Goal: Task Accomplishment & Management: Manage account settings

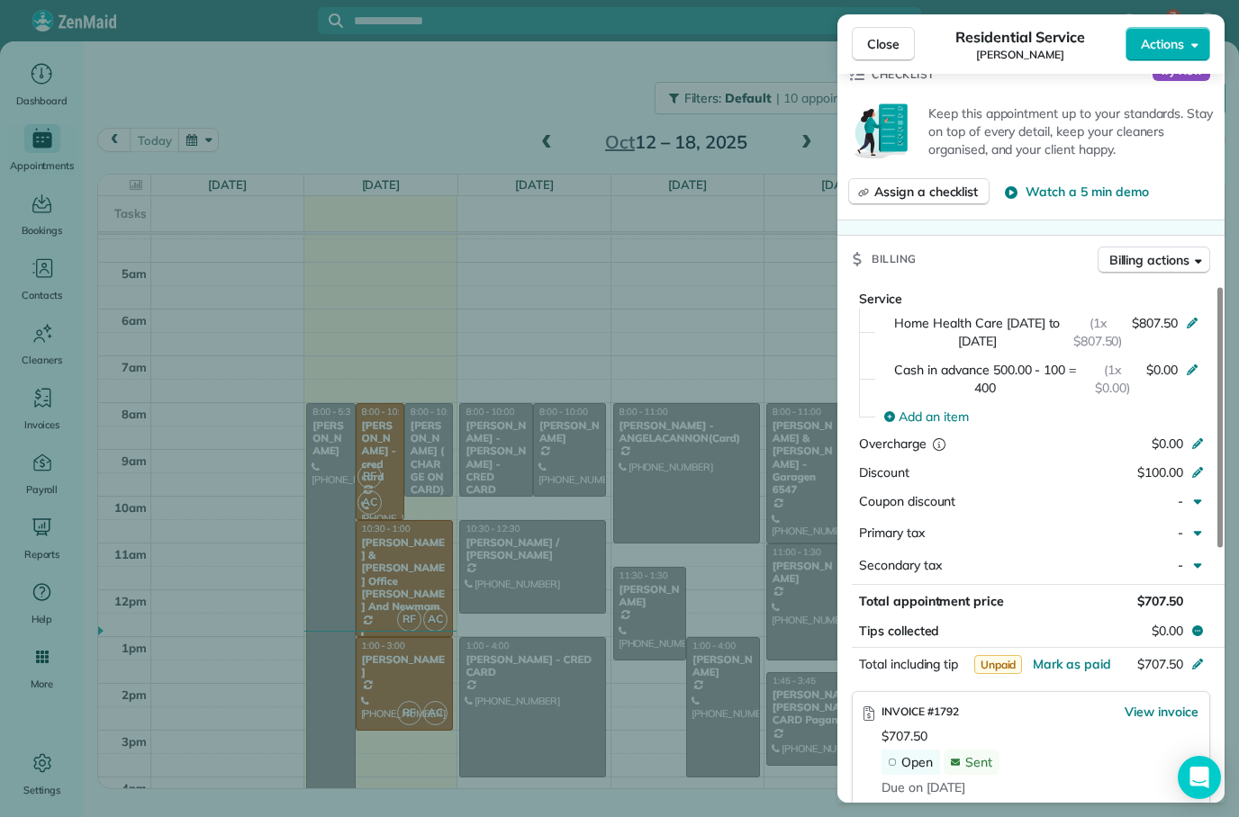
scroll to position [642, 0]
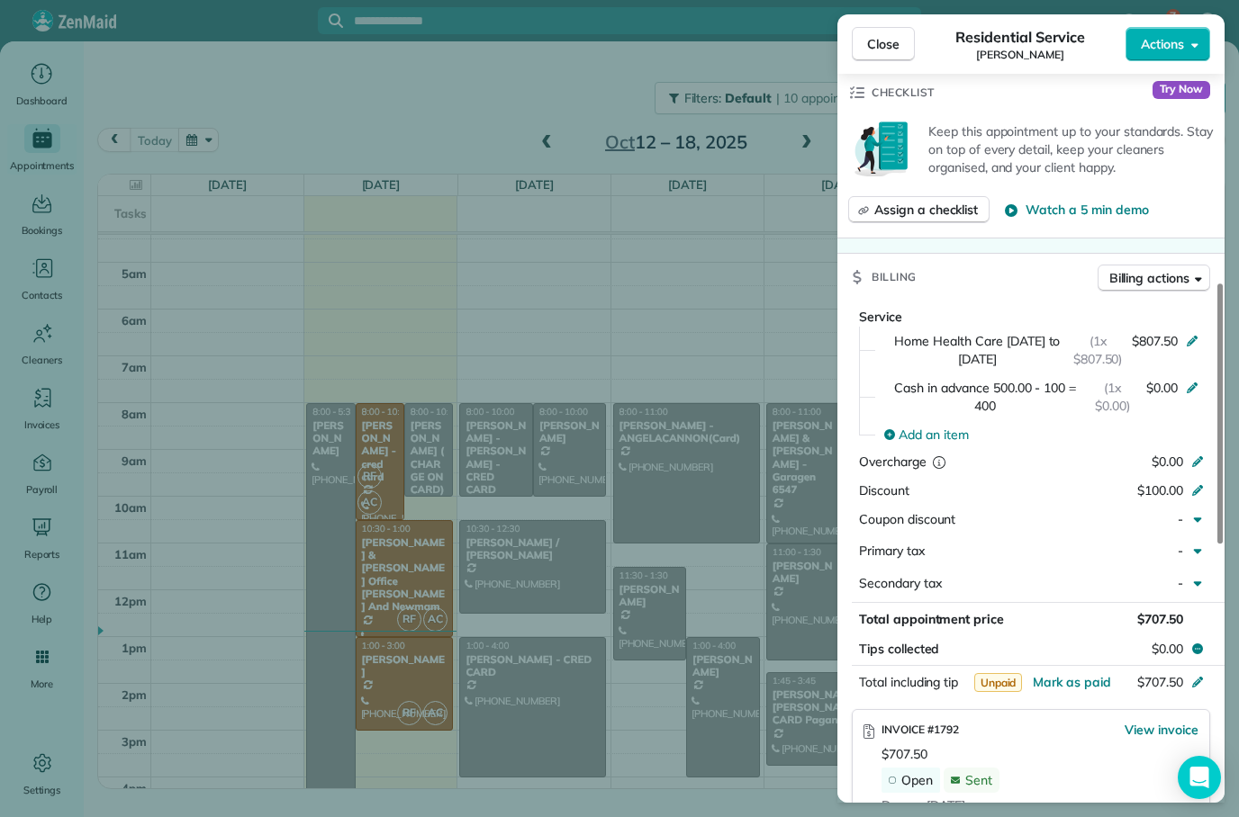
click at [899, 27] on button "Close" at bounding box center [883, 44] width 63 height 34
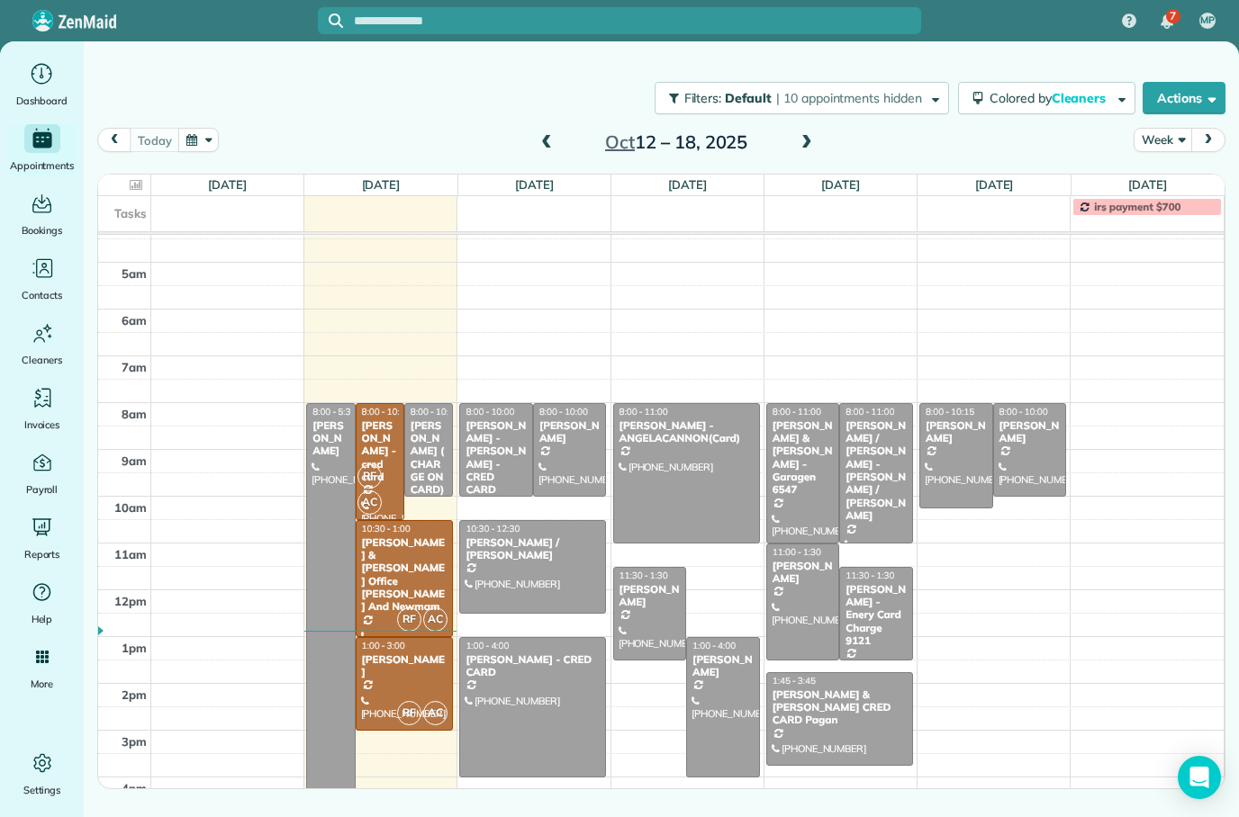
click at [499, 420] on div "[PERSON_NAME] -[PERSON_NAME] - CRED CARD" at bounding box center [496, 458] width 63 height 77
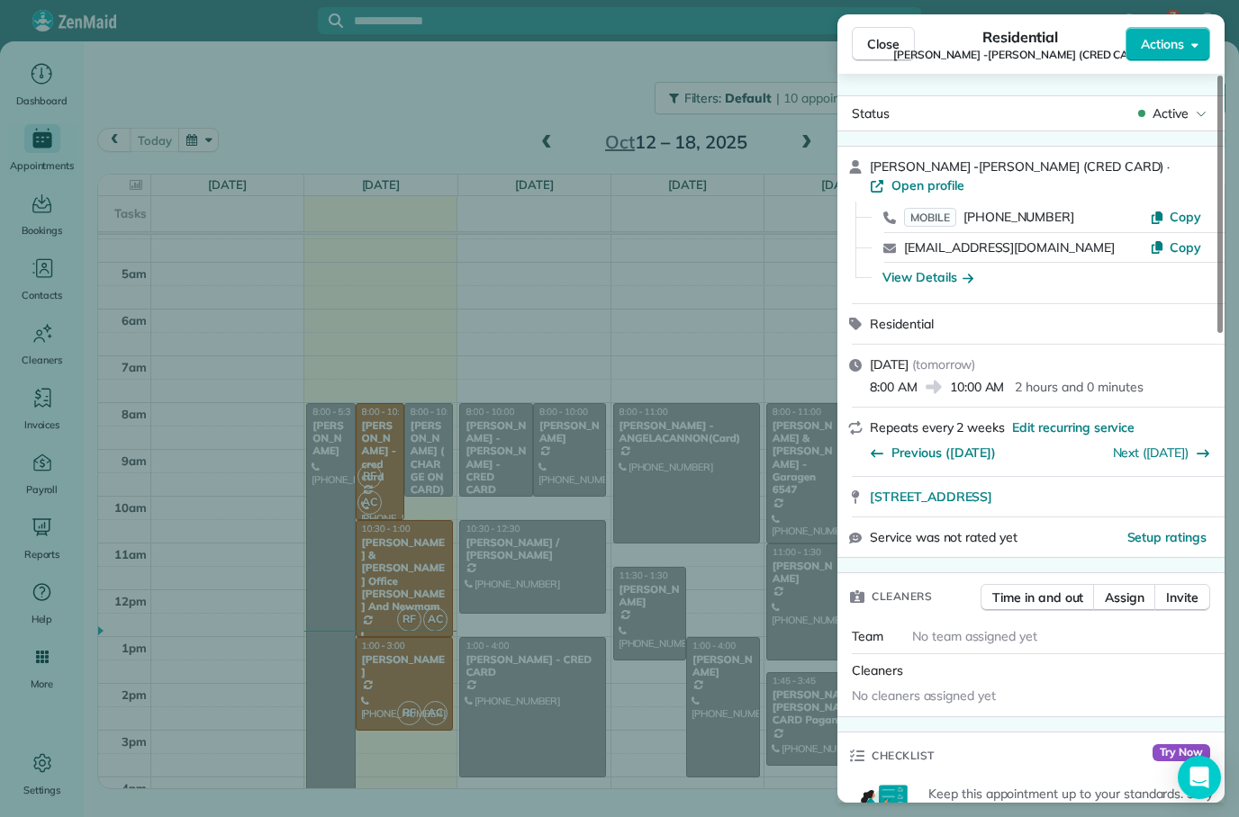
click at [964, 176] on span "Open profile" at bounding box center [927, 185] width 73 height 18
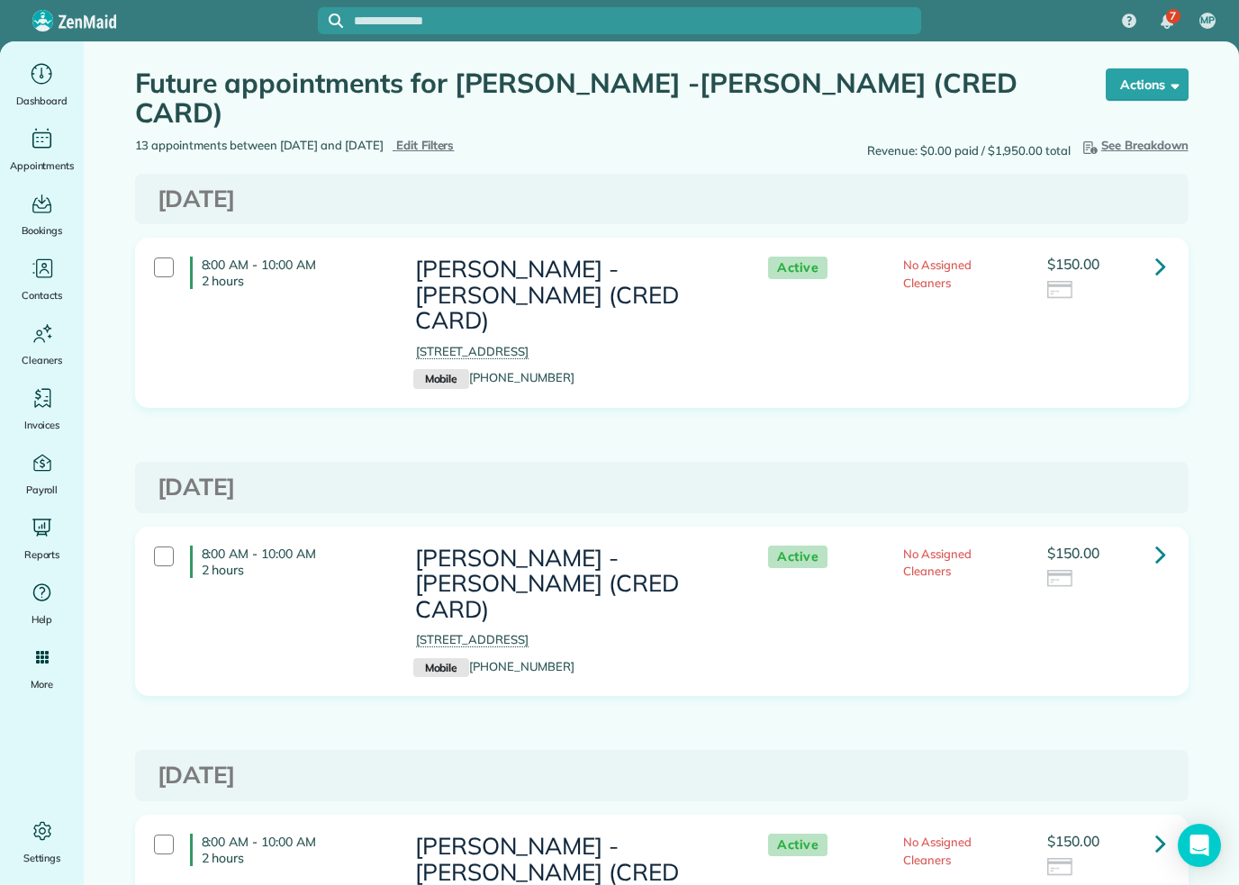
click at [49, 88] on div "Dashboard" at bounding box center [42, 84] width 72 height 50
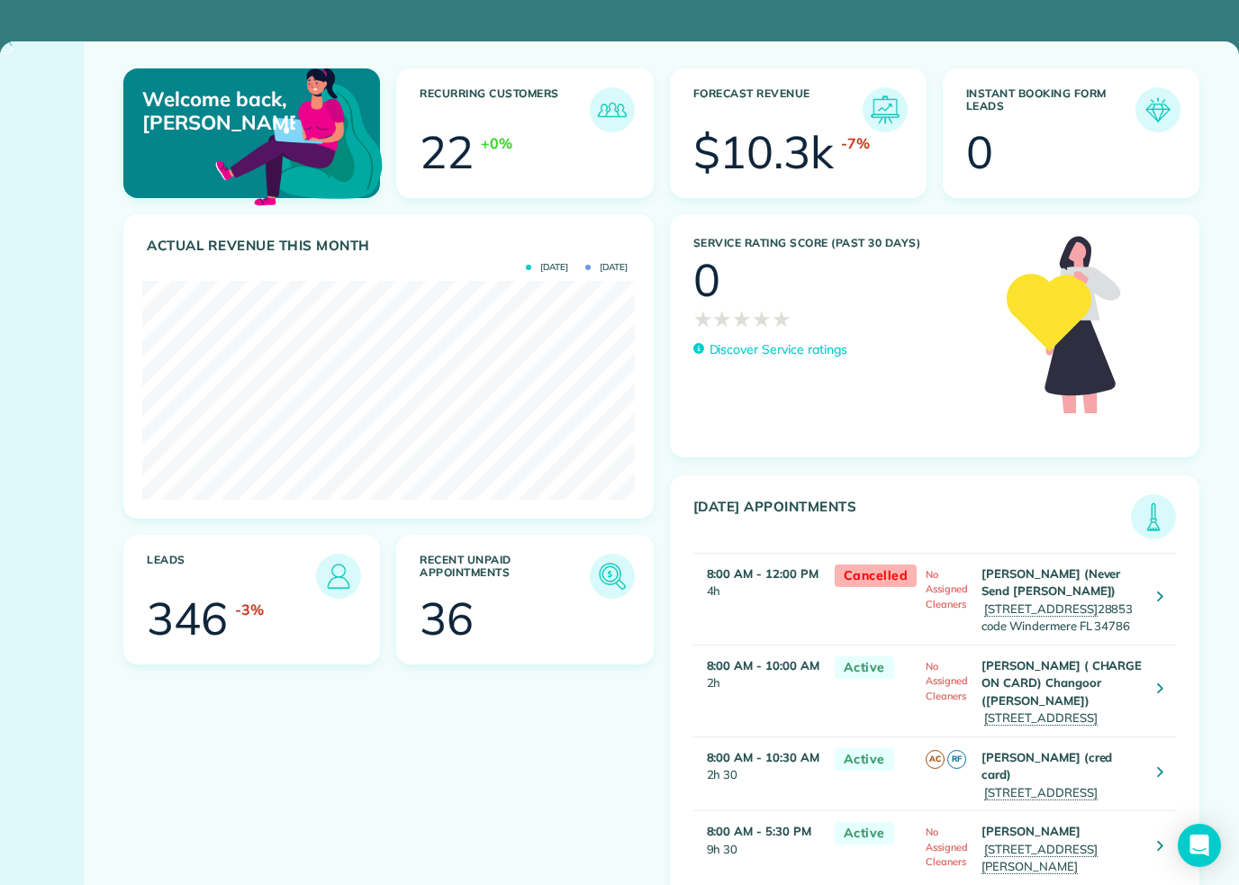
click at [65, 93] on div at bounding box center [42, 463] width 84 height 844
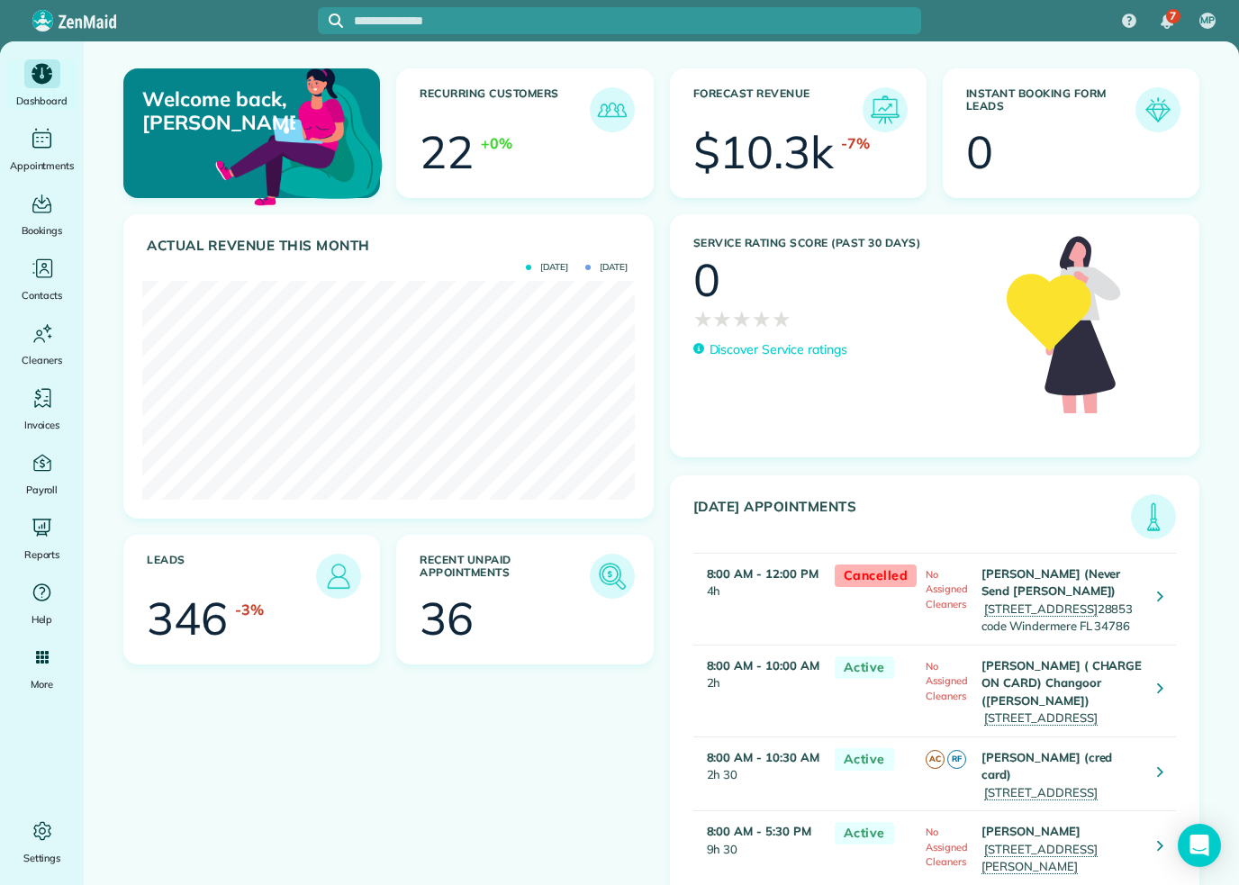
click at [47, 83] on icon "Main" at bounding box center [42, 74] width 21 height 21
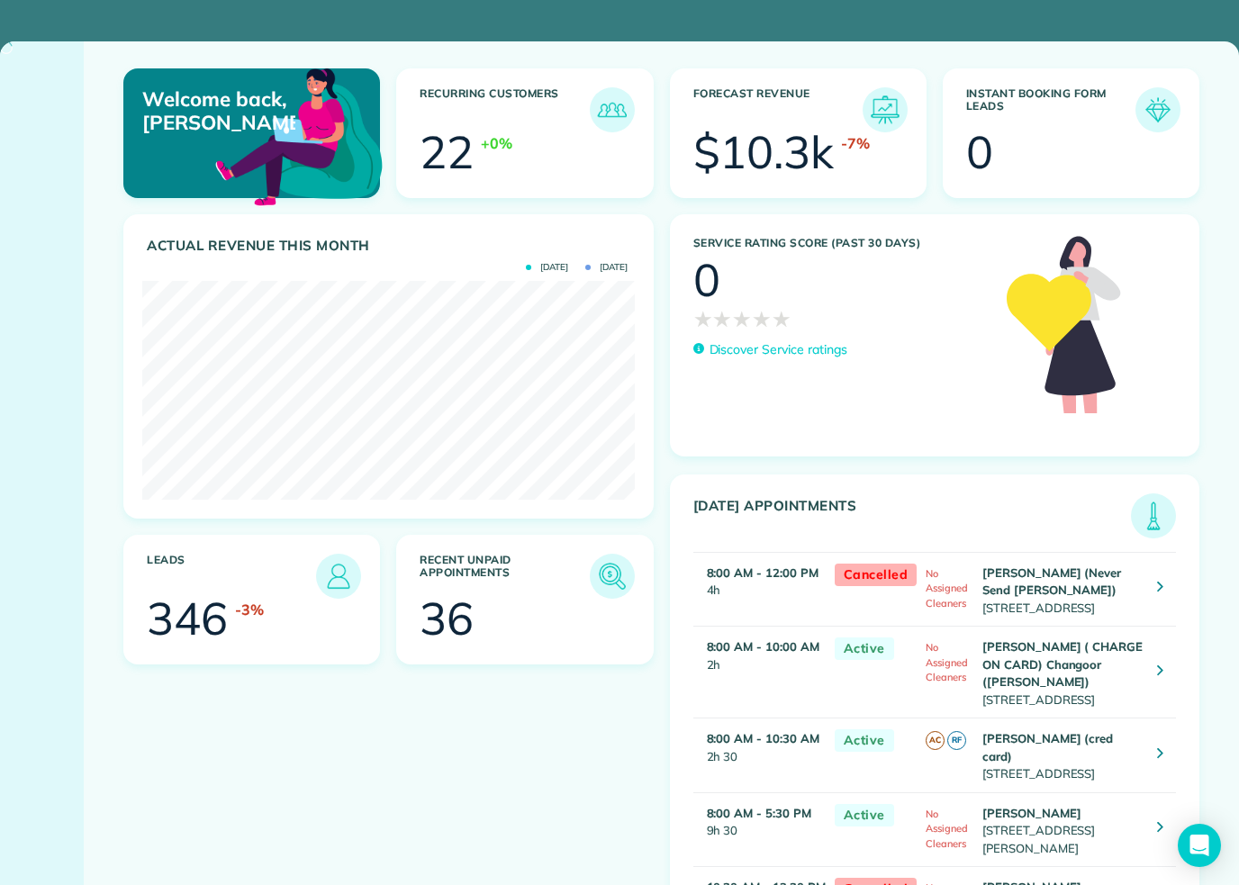
scroll to position [219, 492]
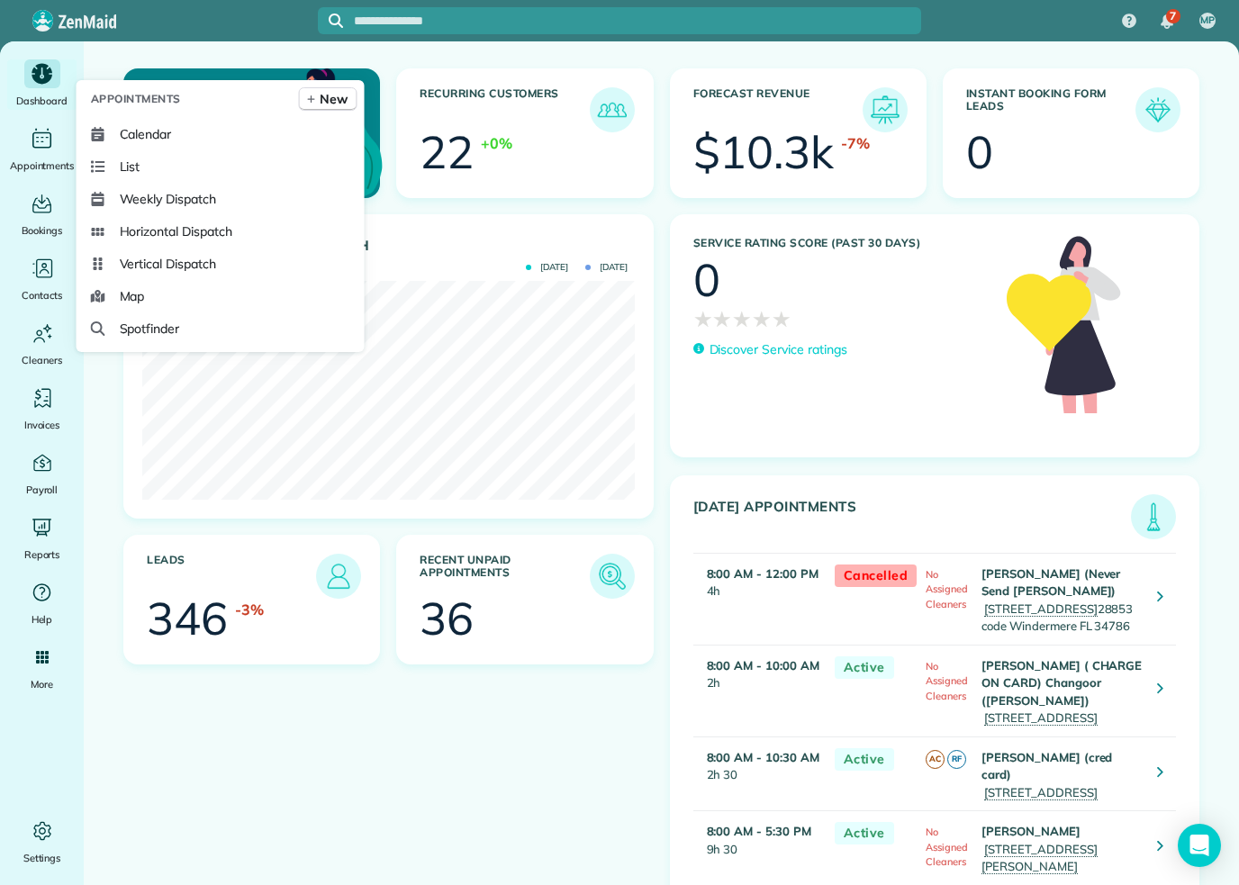
click at [167, 143] on span "Calendar" at bounding box center [146, 134] width 52 height 18
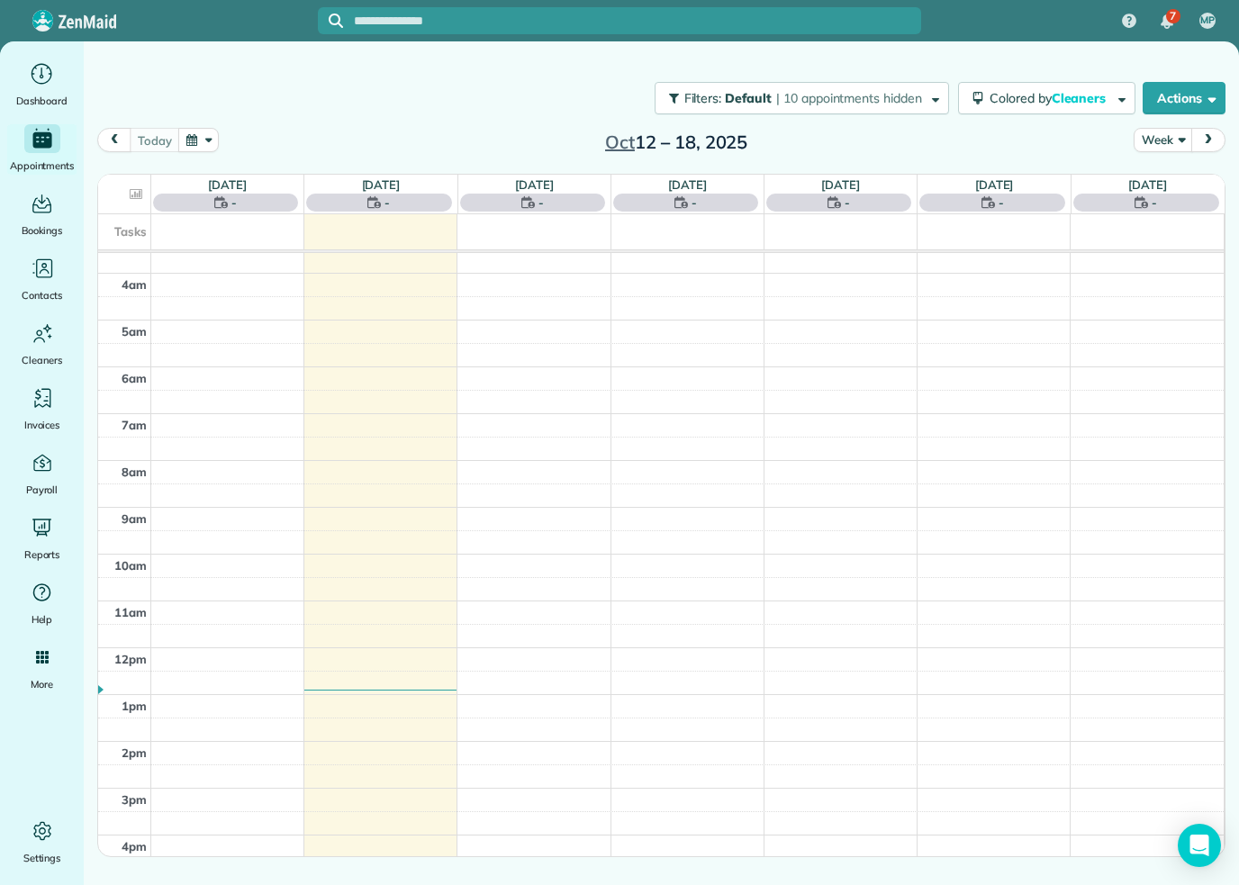
scroll to position [73, 0]
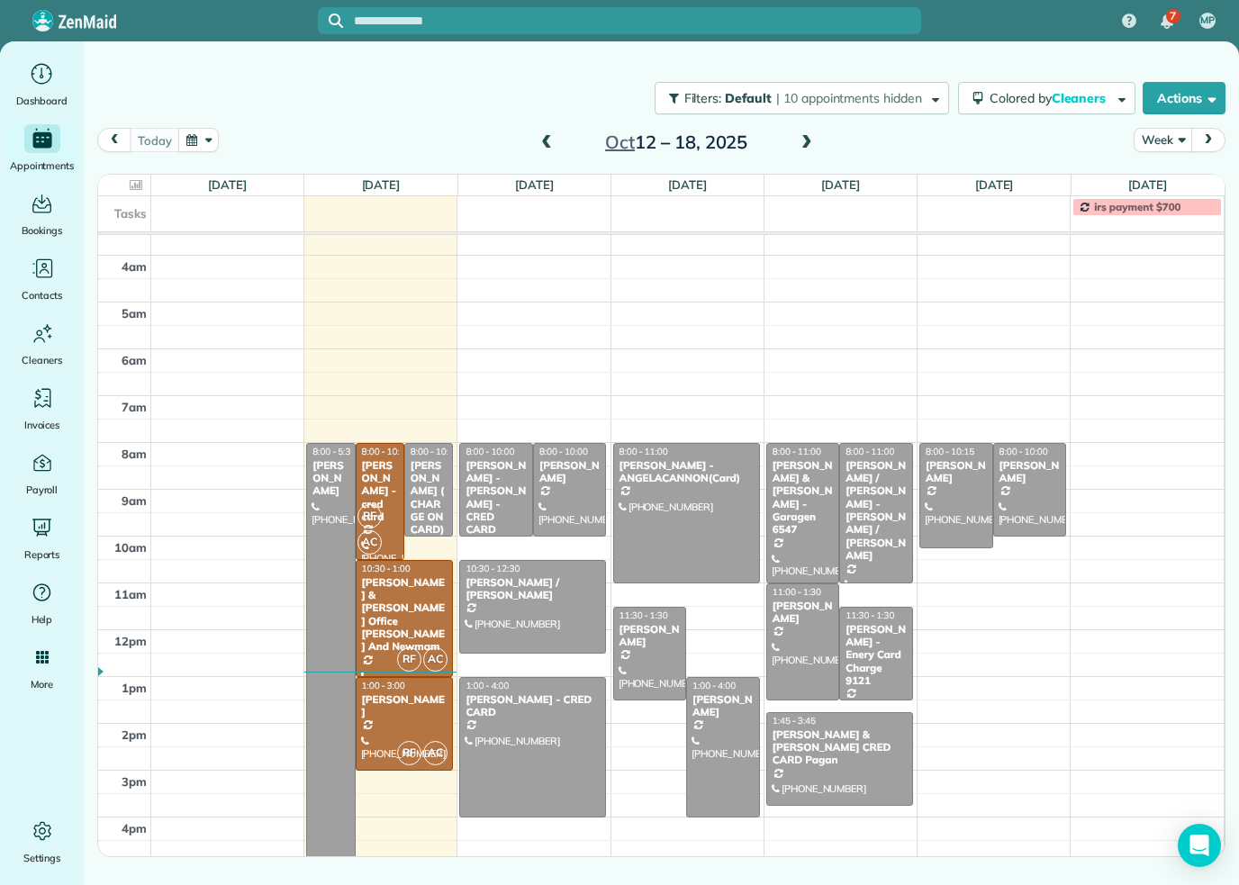
click at [491, 492] on div "[PERSON_NAME] -[PERSON_NAME] - CRED CARD" at bounding box center [496, 497] width 63 height 77
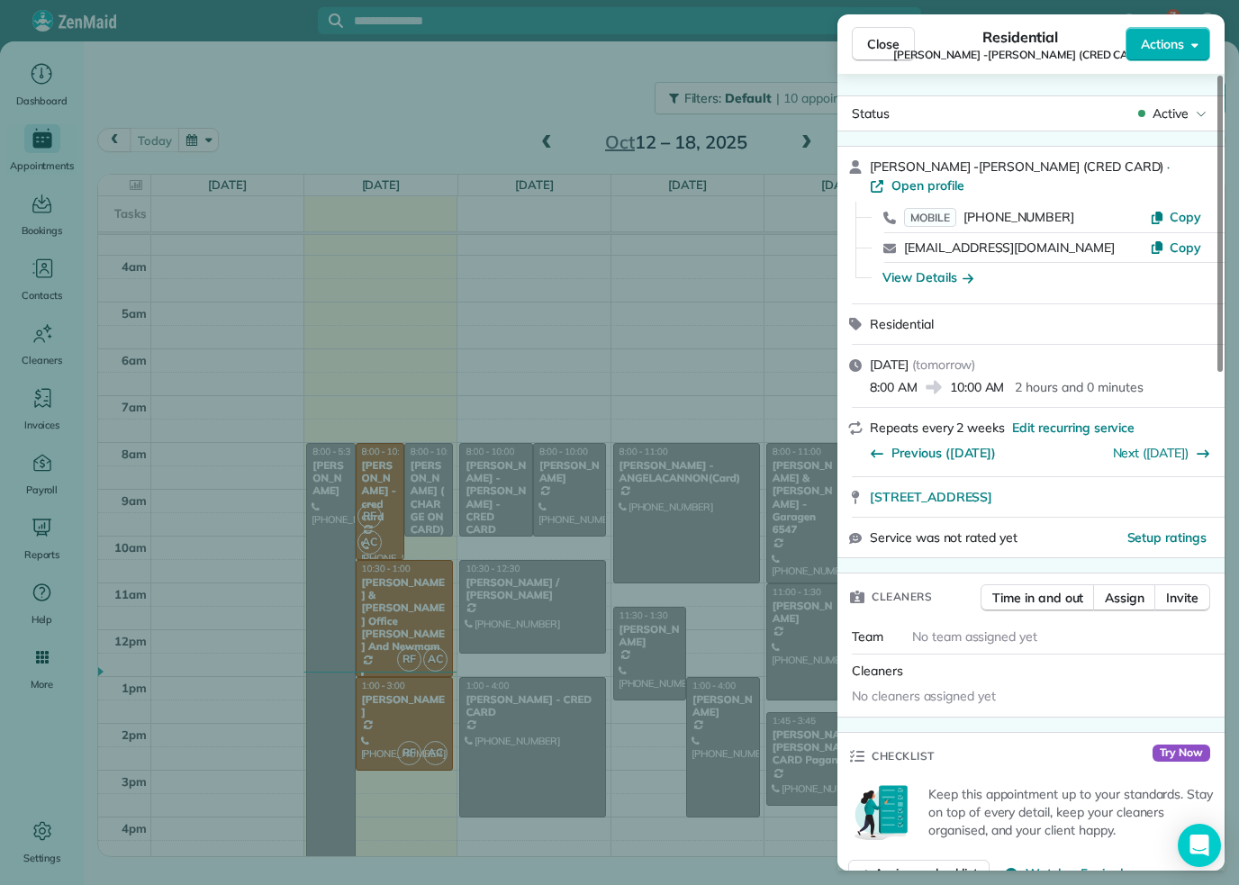
click at [1098, 419] on span "Edit recurring service" at bounding box center [1073, 428] width 122 height 18
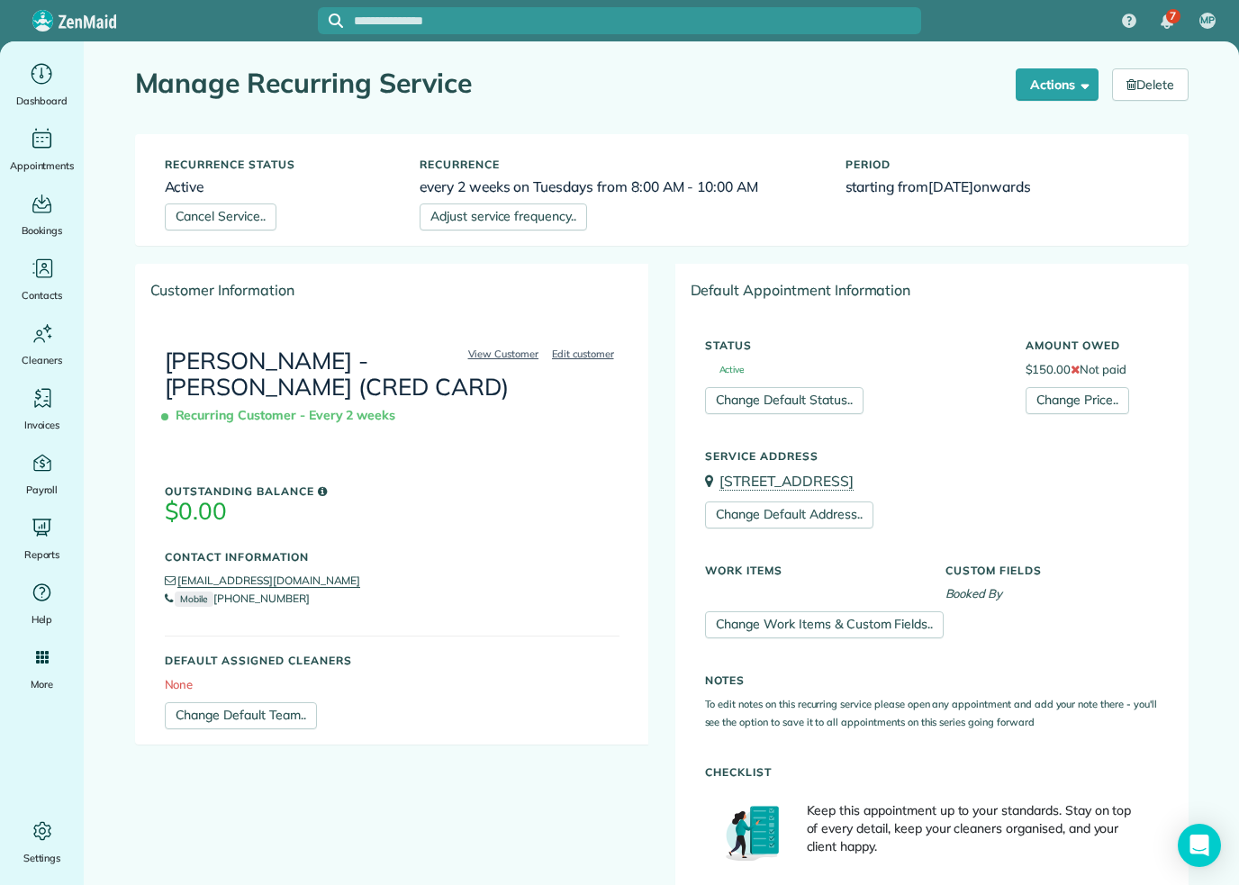
click at [534, 221] on link "Adjust service frequency.." at bounding box center [503, 216] width 167 height 27
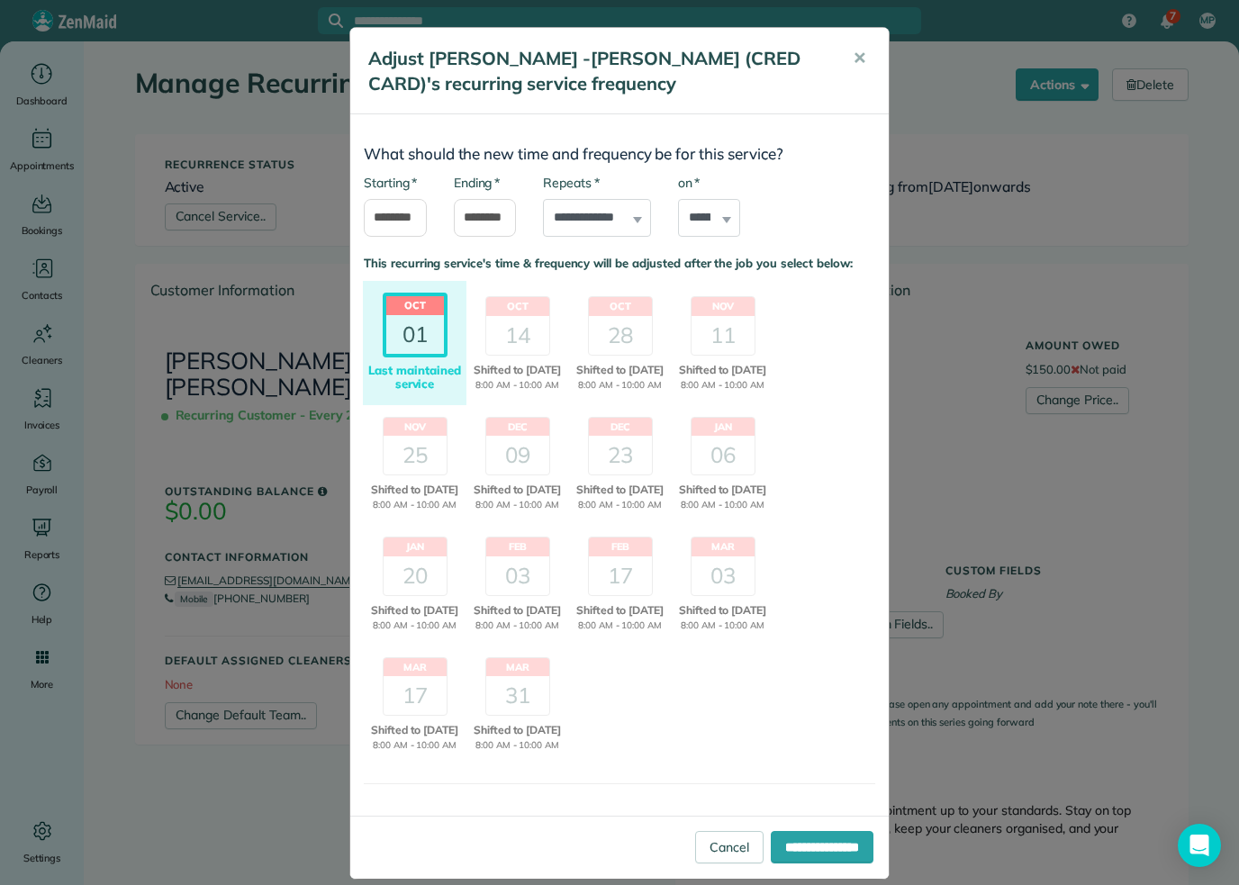
click at [865, 58] on span "✕" at bounding box center [860, 58] width 14 height 21
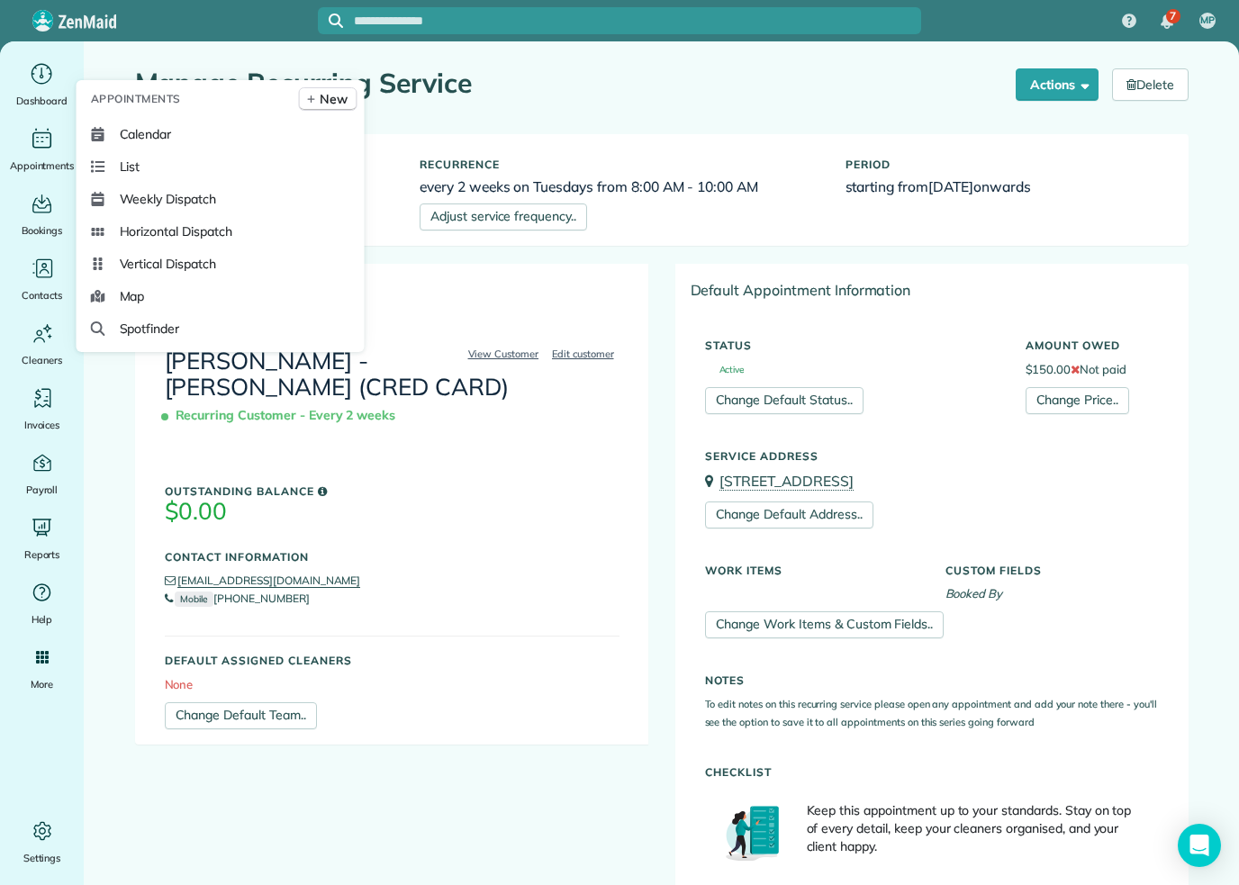
click at [147, 143] on span "Calendar" at bounding box center [146, 134] width 52 height 18
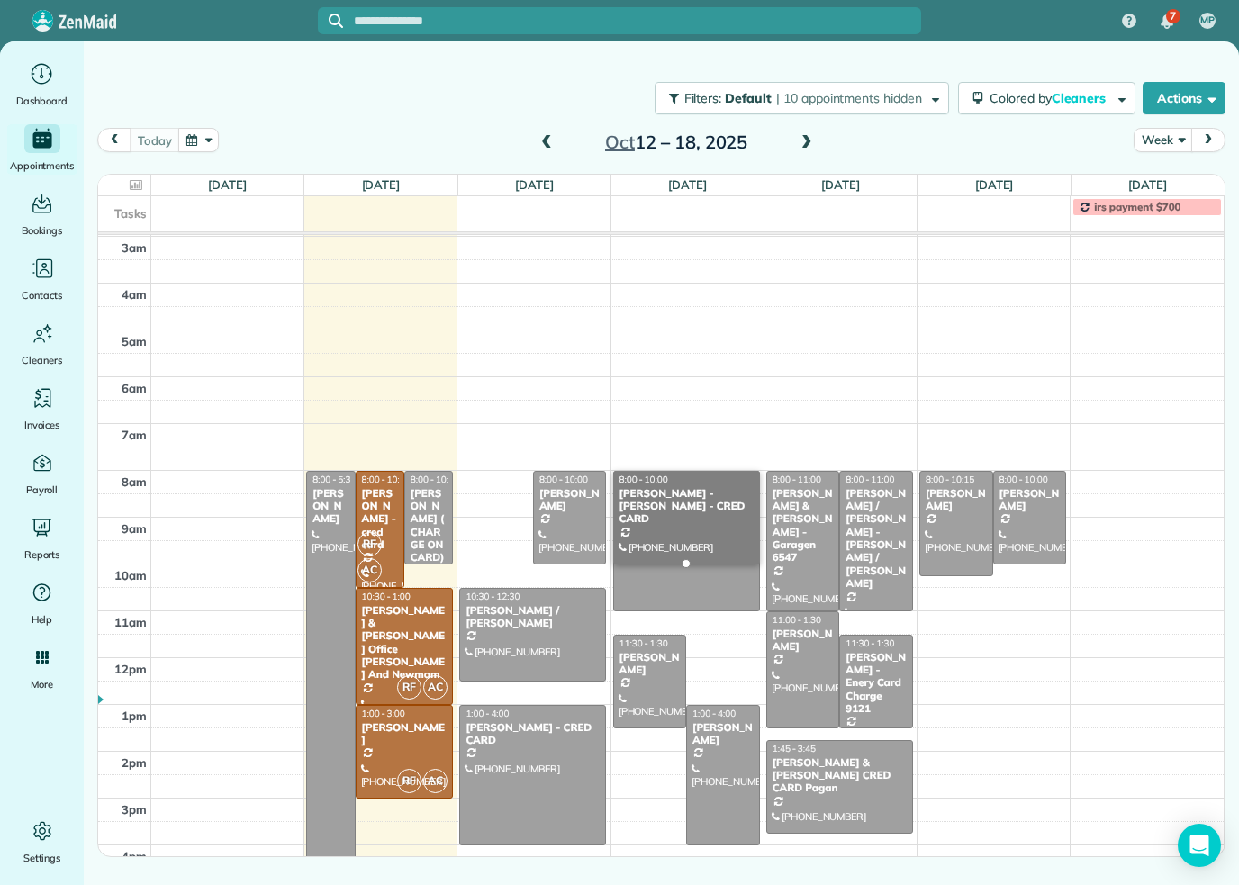
scroll to position [45, 0]
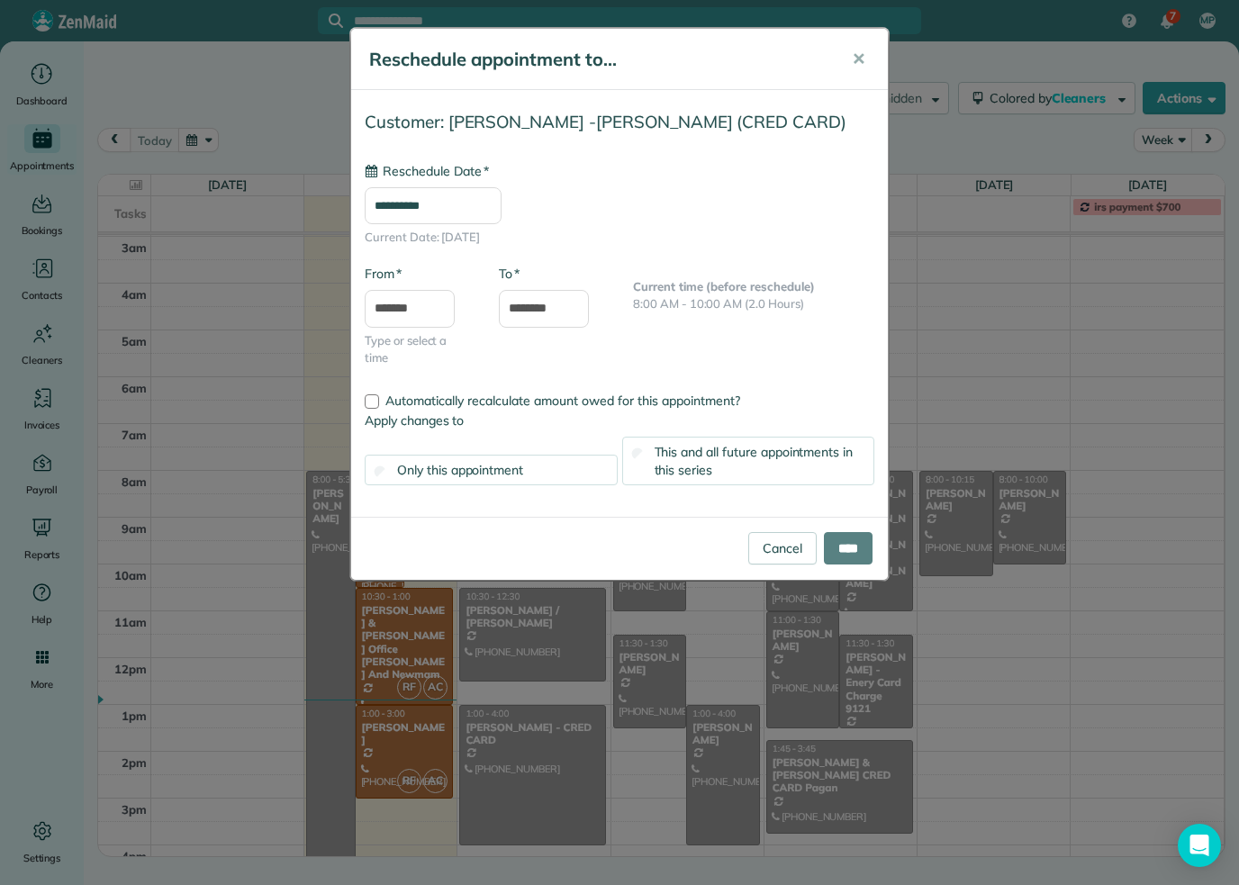
type input "**********"
click at [847, 545] on input "****" at bounding box center [848, 548] width 49 height 32
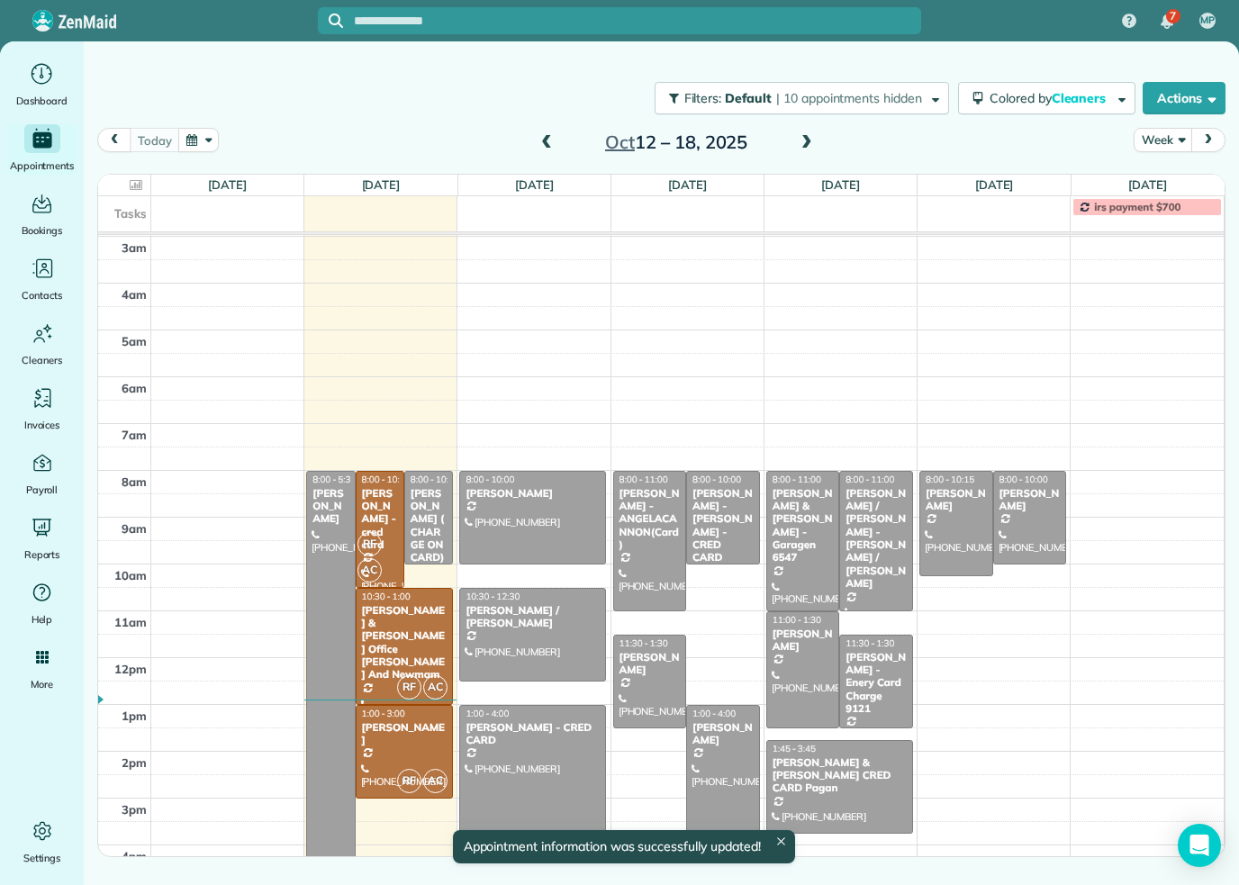
click at [647, 528] on div "Angela CANNON - ANGELACANNON(Card)" at bounding box center [649, 519] width 63 height 65
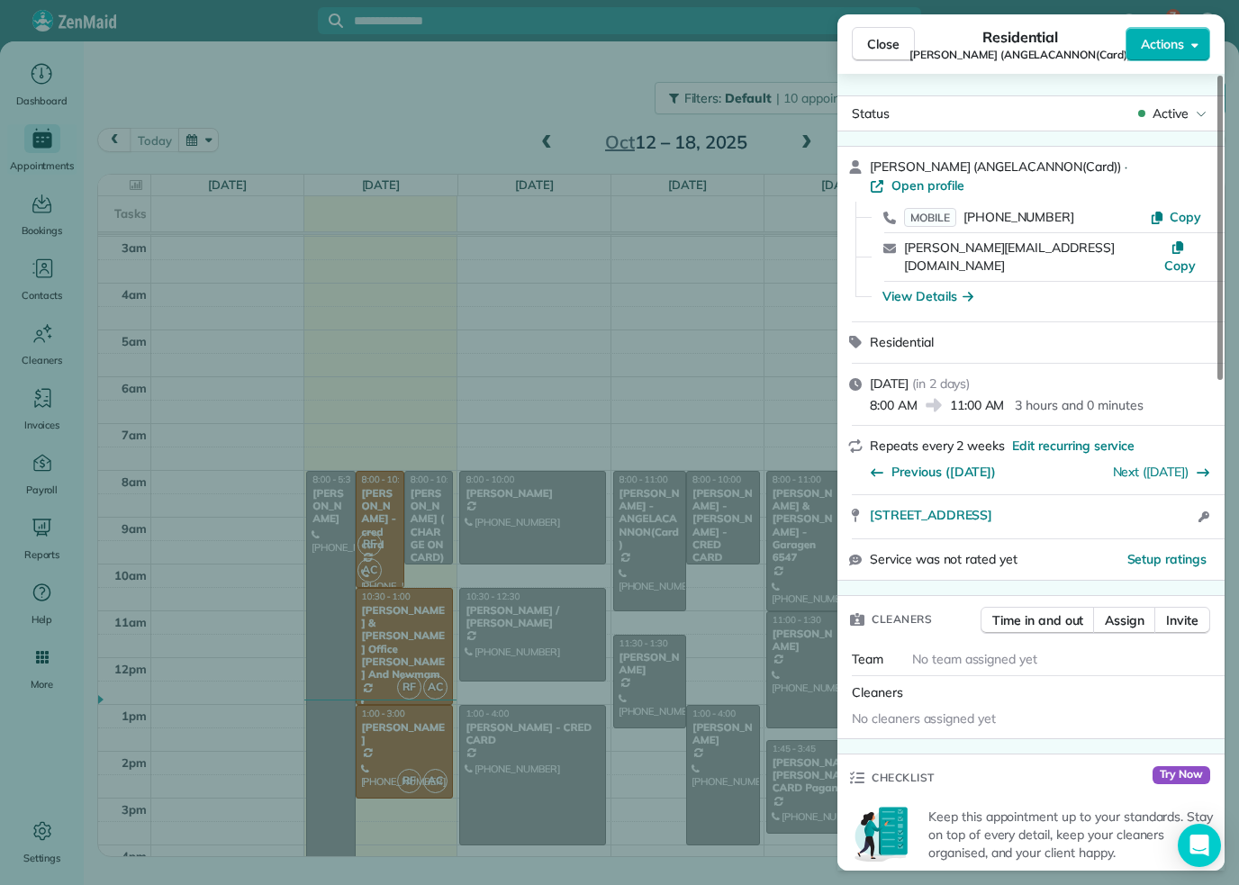
click at [1076, 437] on span "Edit recurring service" at bounding box center [1073, 446] width 122 height 18
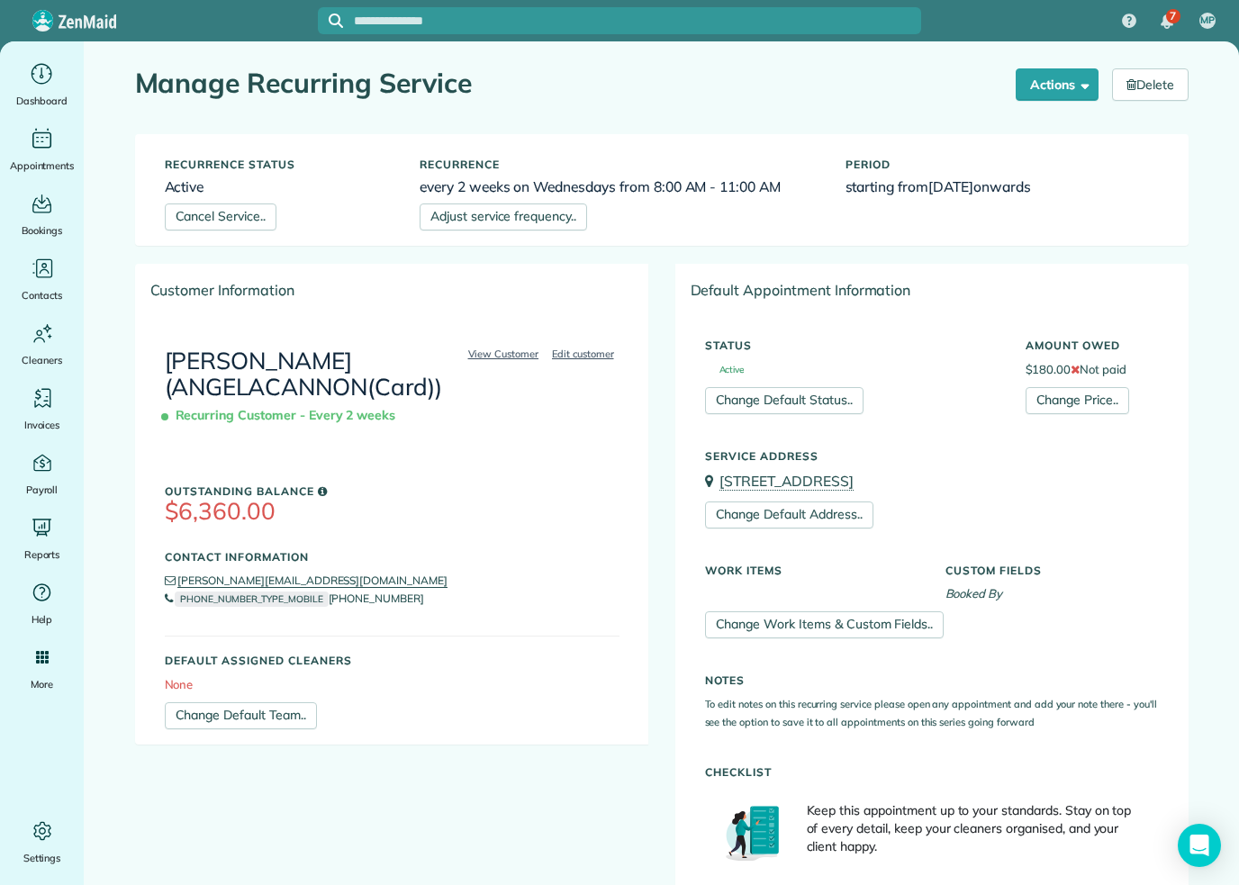
click at [232, 220] on link "Cancel Service.." at bounding box center [221, 216] width 112 height 27
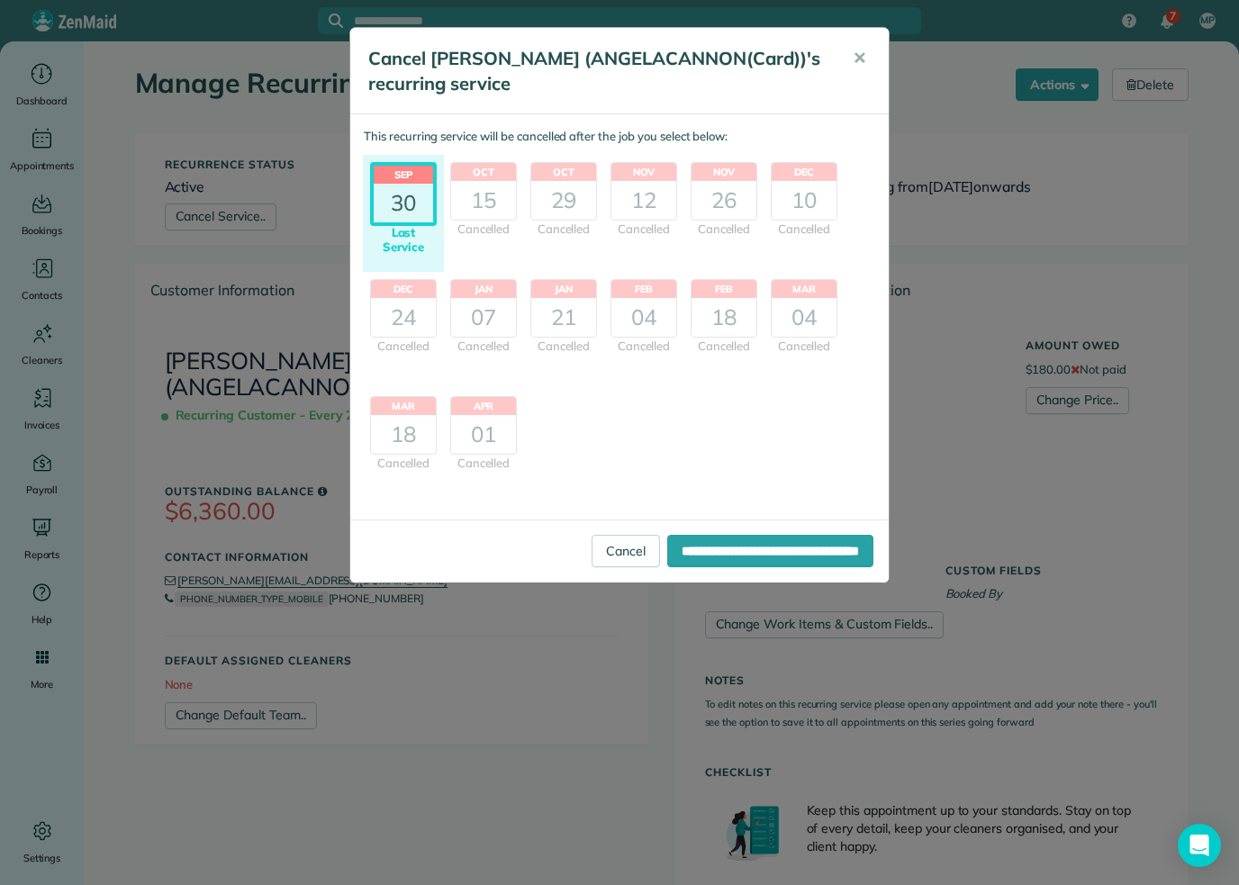
click at [694, 549] on input "**********" at bounding box center [770, 551] width 206 height 32
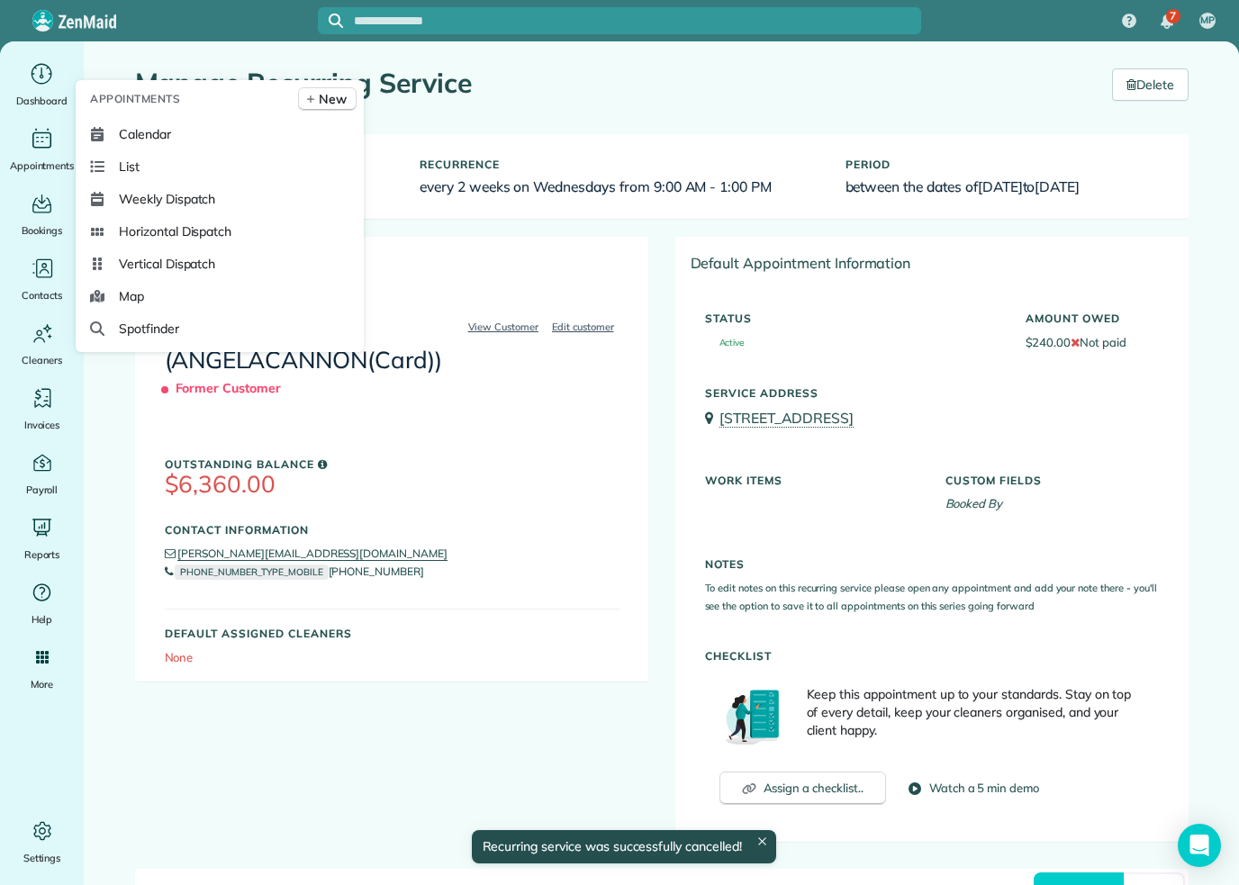
click at [157, 143] on span "Calendar" at bounding box center [145, 134] width 52 height 18
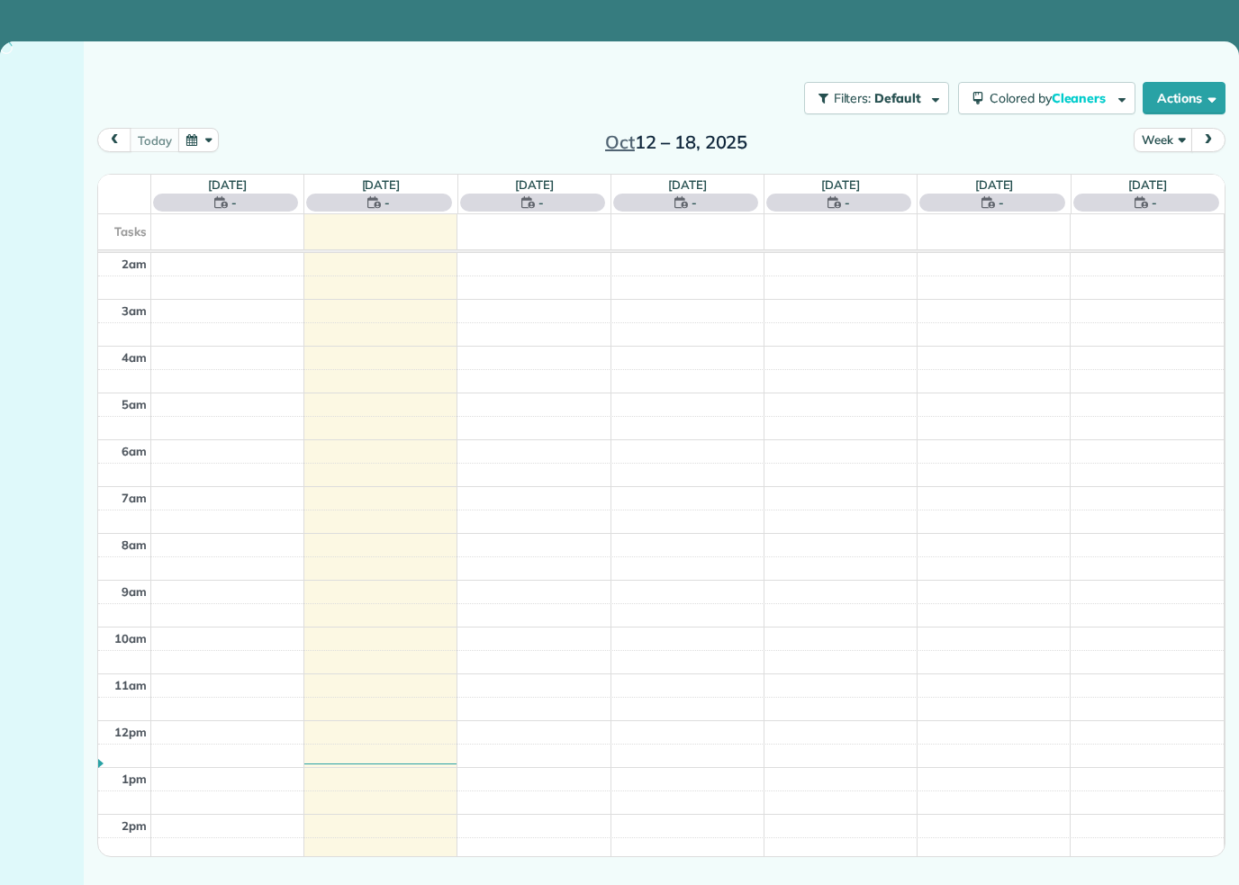
scroll to position [73, 0]
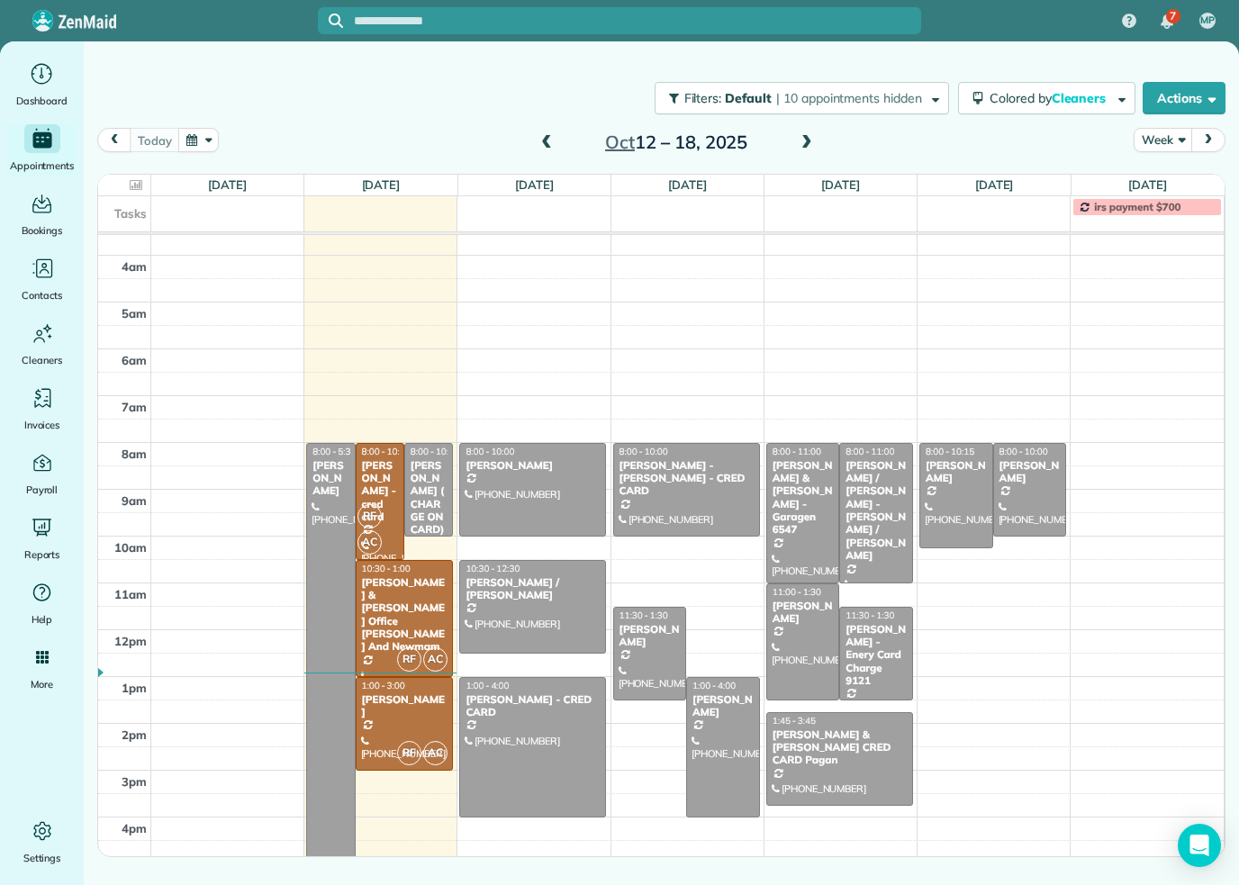
click at [730, 488] on div at bounding box center [686, 490] width 145 height 92
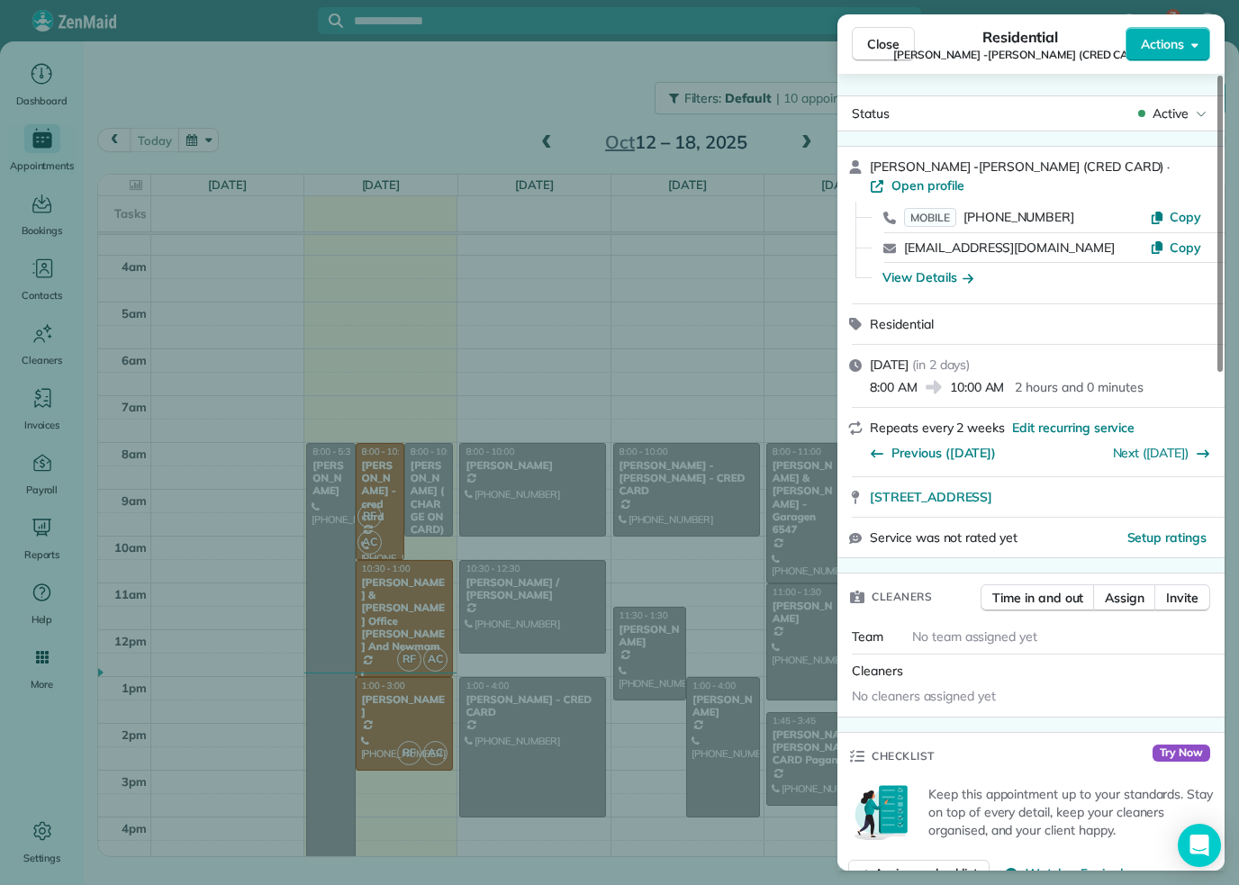
click at [1081, 419] on span "Edit recurring service" at bounding box center [1073, 428] width 122 height 18
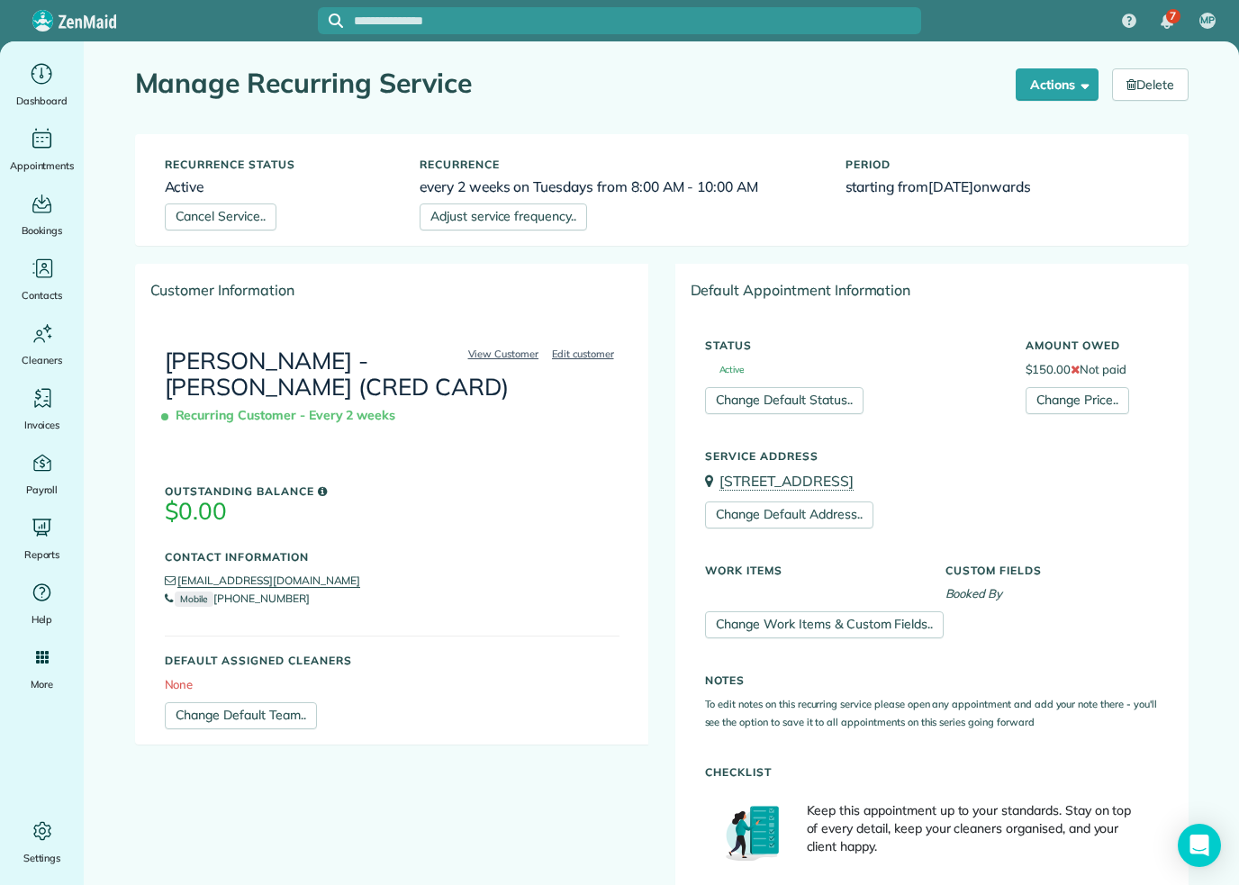
click at [501, 228] on link "Adjust service frequency.." at bounding box center [503, 216] width 167 height 27
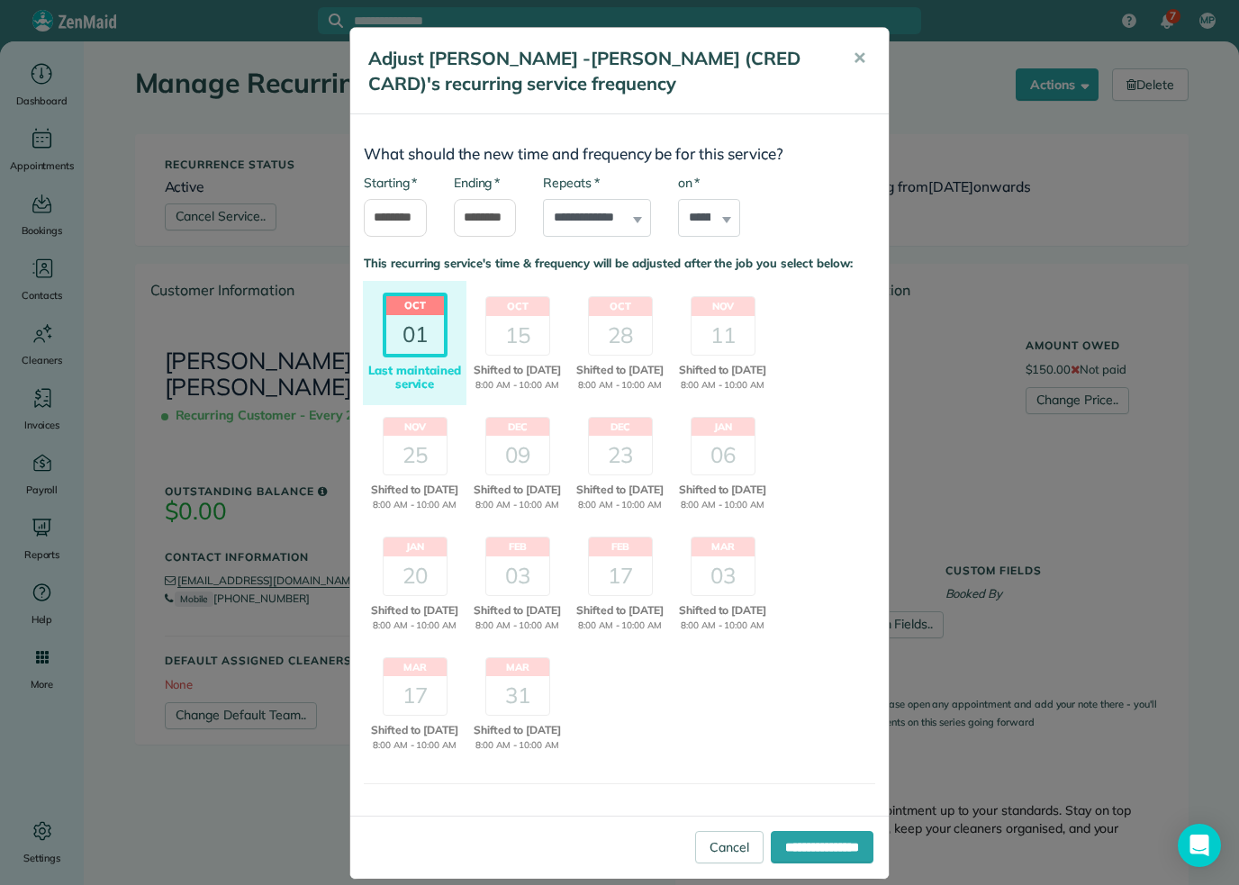
click at [865, 54] on span "✕" at bounding box center [860, 58] width 14 height 21
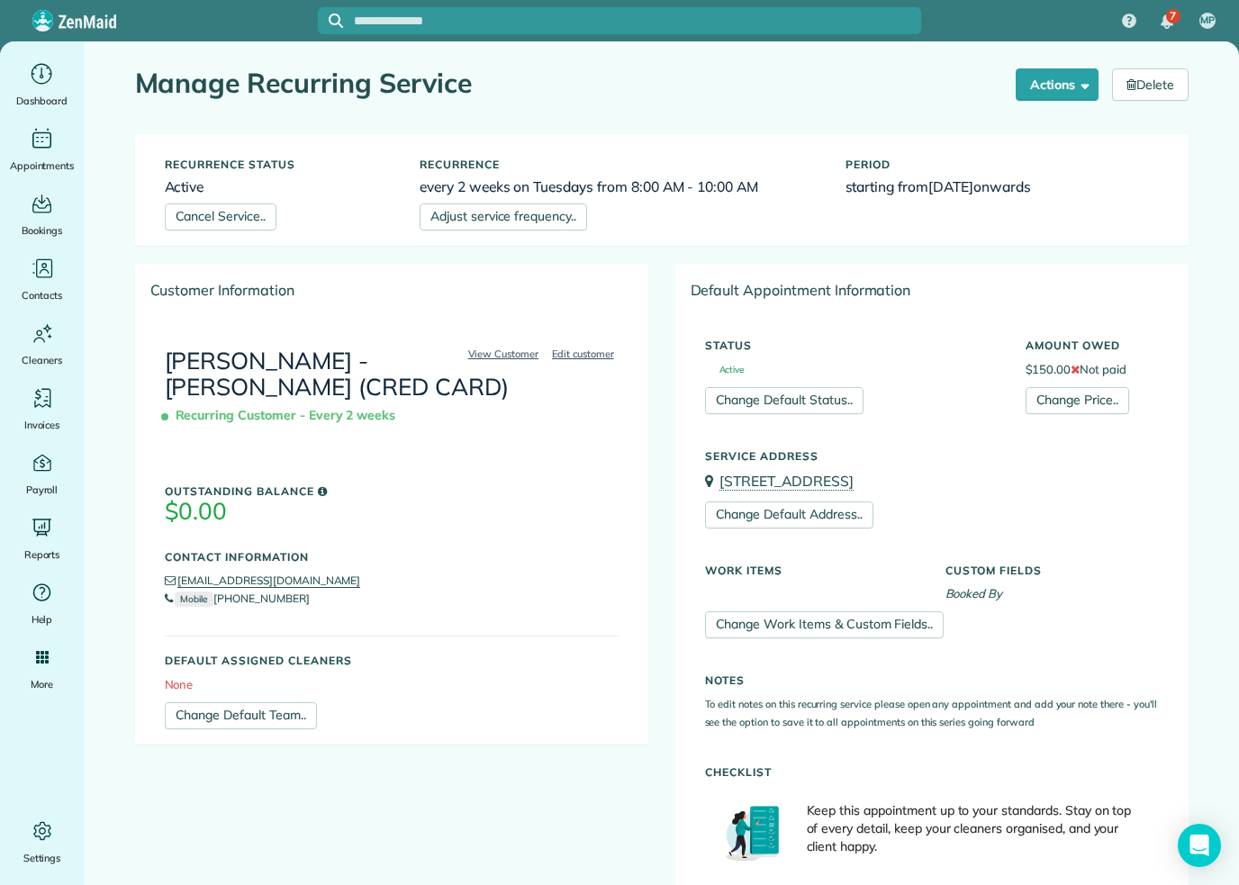
click at [1060, 98] on button "Actions" at bounding box center [1057, 84] width 83 height 32
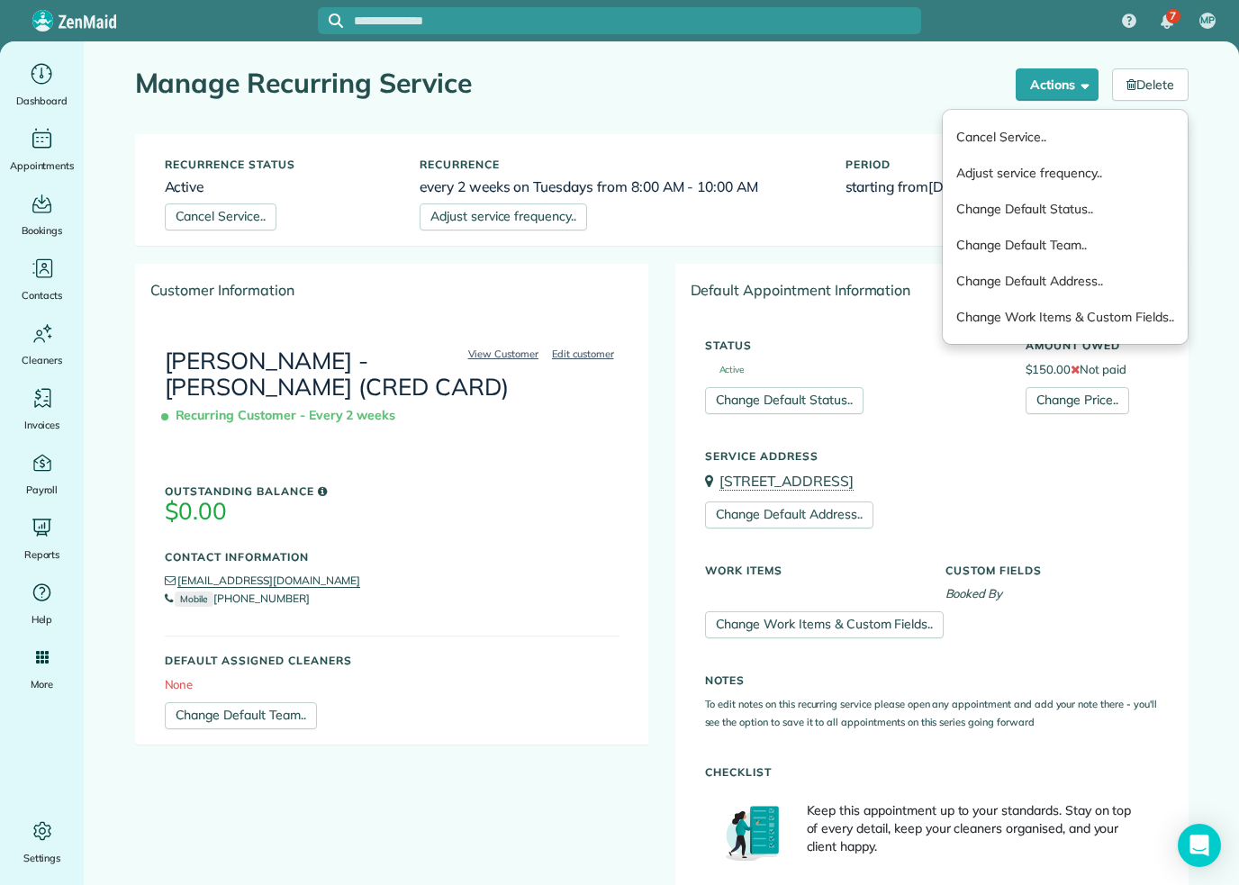
click at [1052, 186] on link "Adjust service frequency.." at bounding box center [1065, 173] width 245 height 36
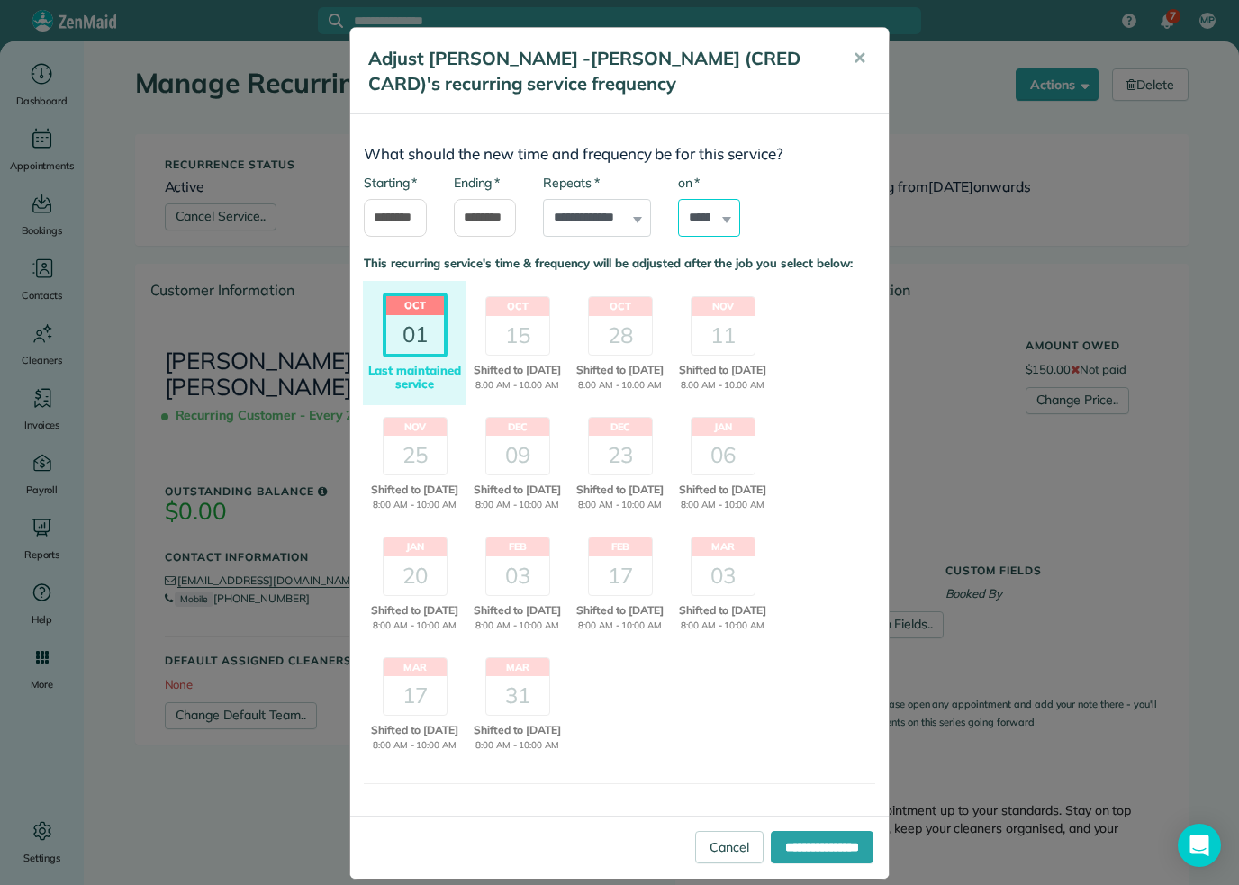
click at [720, 216] on select "****** ****** ******* ********* ******** ****** ********" at bounding box center [709, 218] width 63 height 38
select select "*"
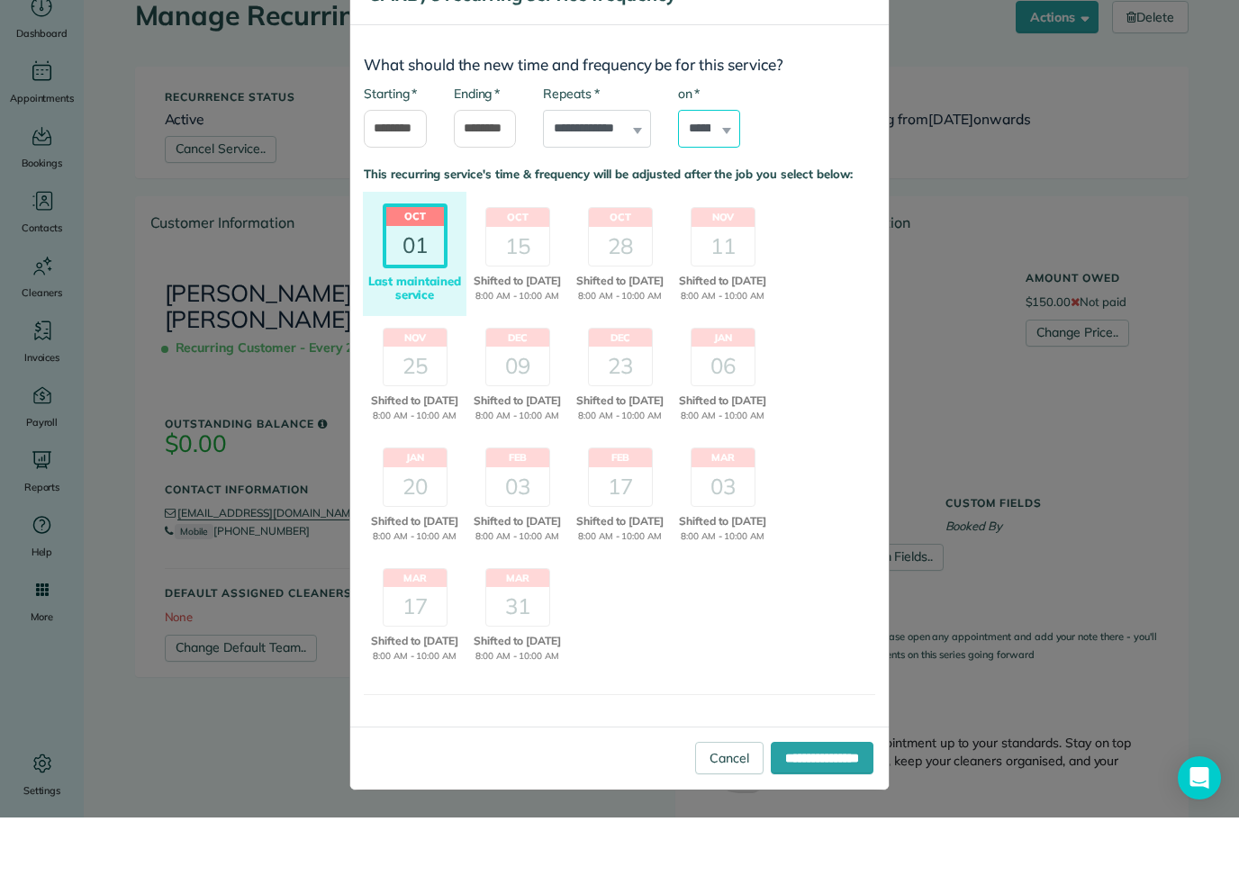
scroll to position [36, 0]
click at [810, 809] on input "**********" at bounding box center [822, 825] width 103 height 32
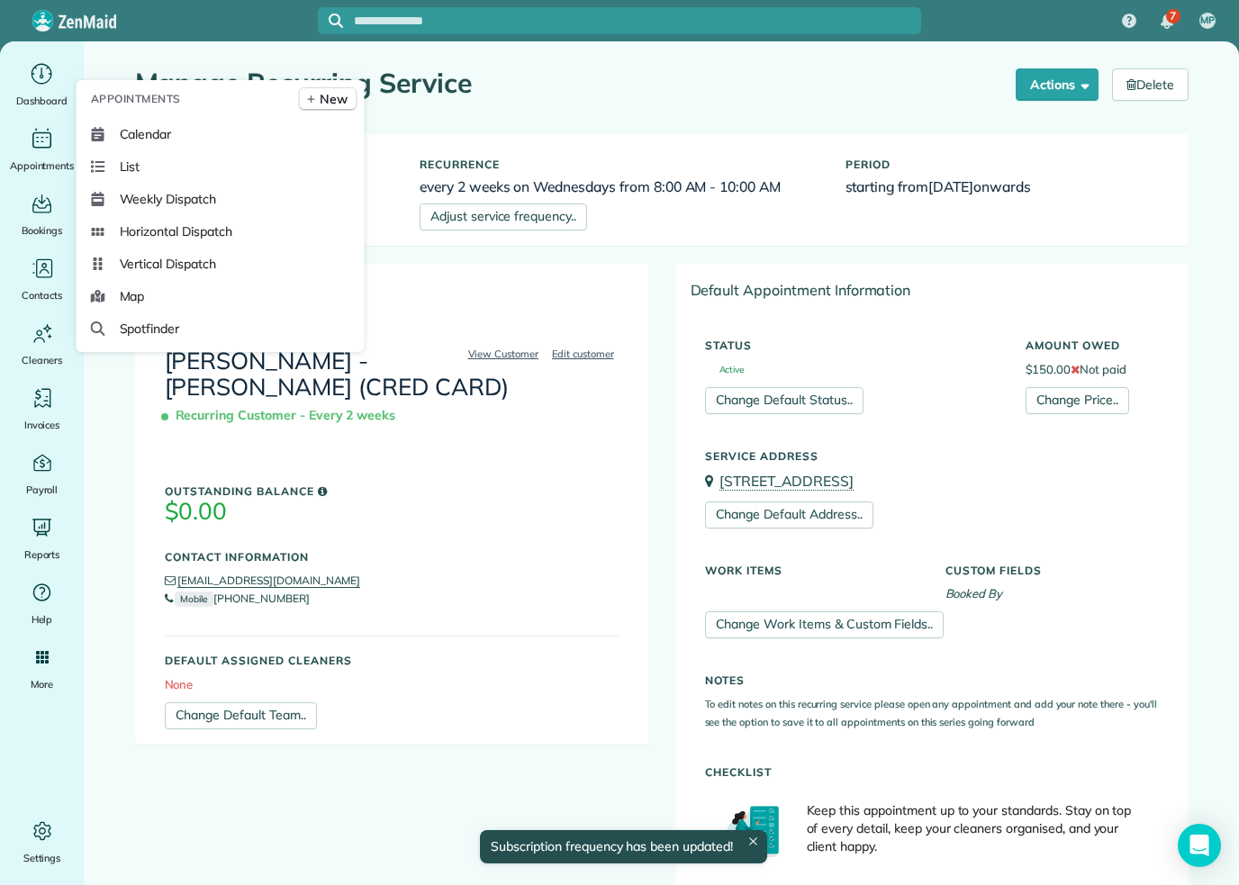
click at [158, 143] on span "Calendar" at bounding box center [146, 134] width 52 height 18
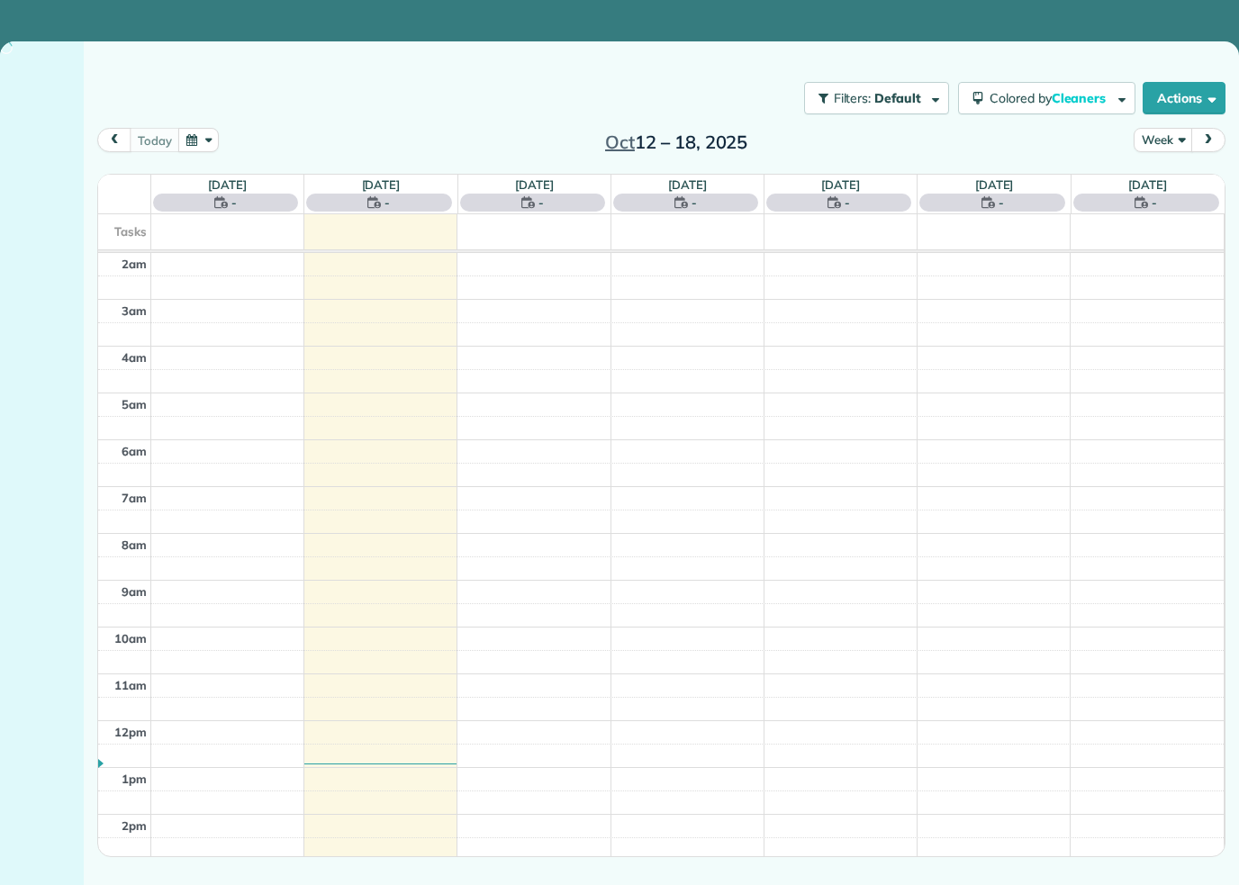
scroll to position [73, 0]
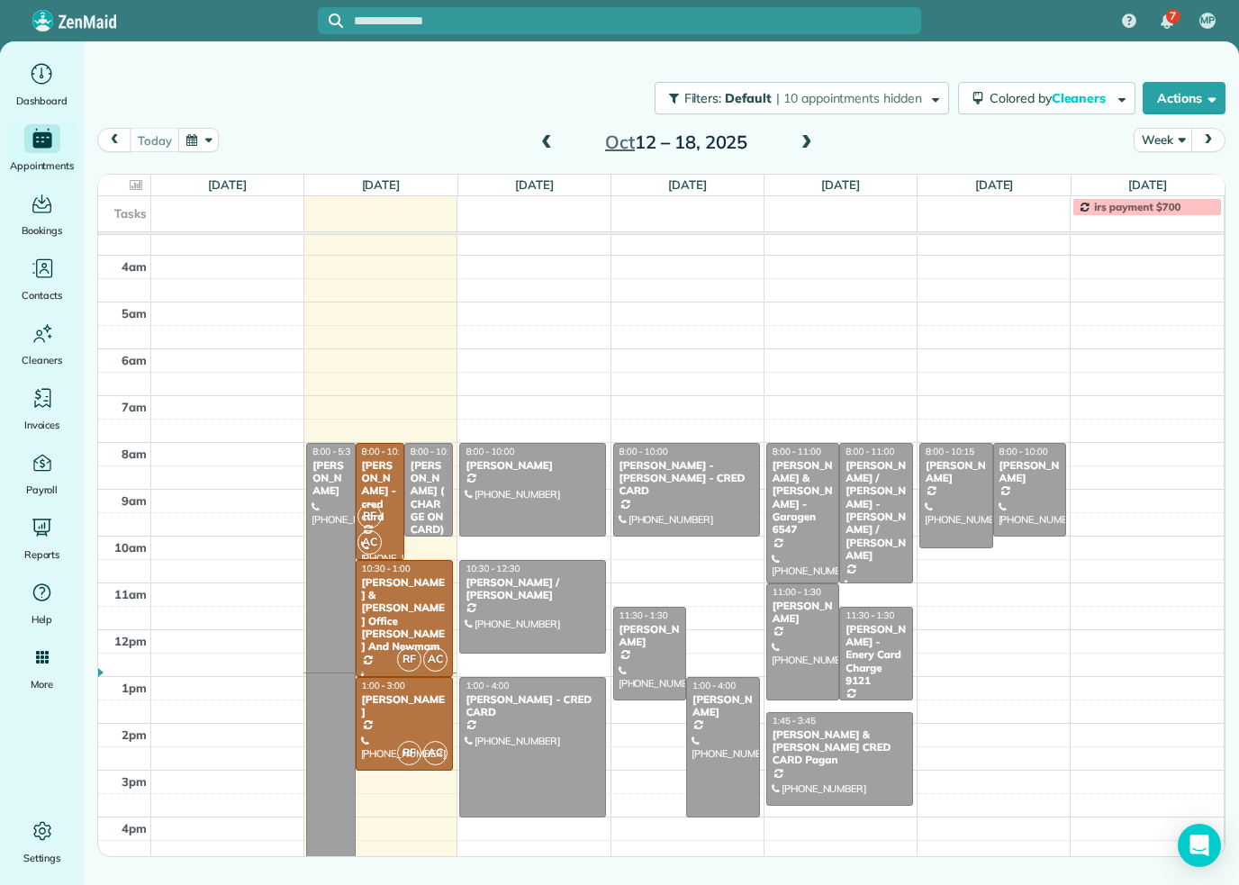
click at [812, 148] on span at bounding box center [807, 143] width 20 height 16
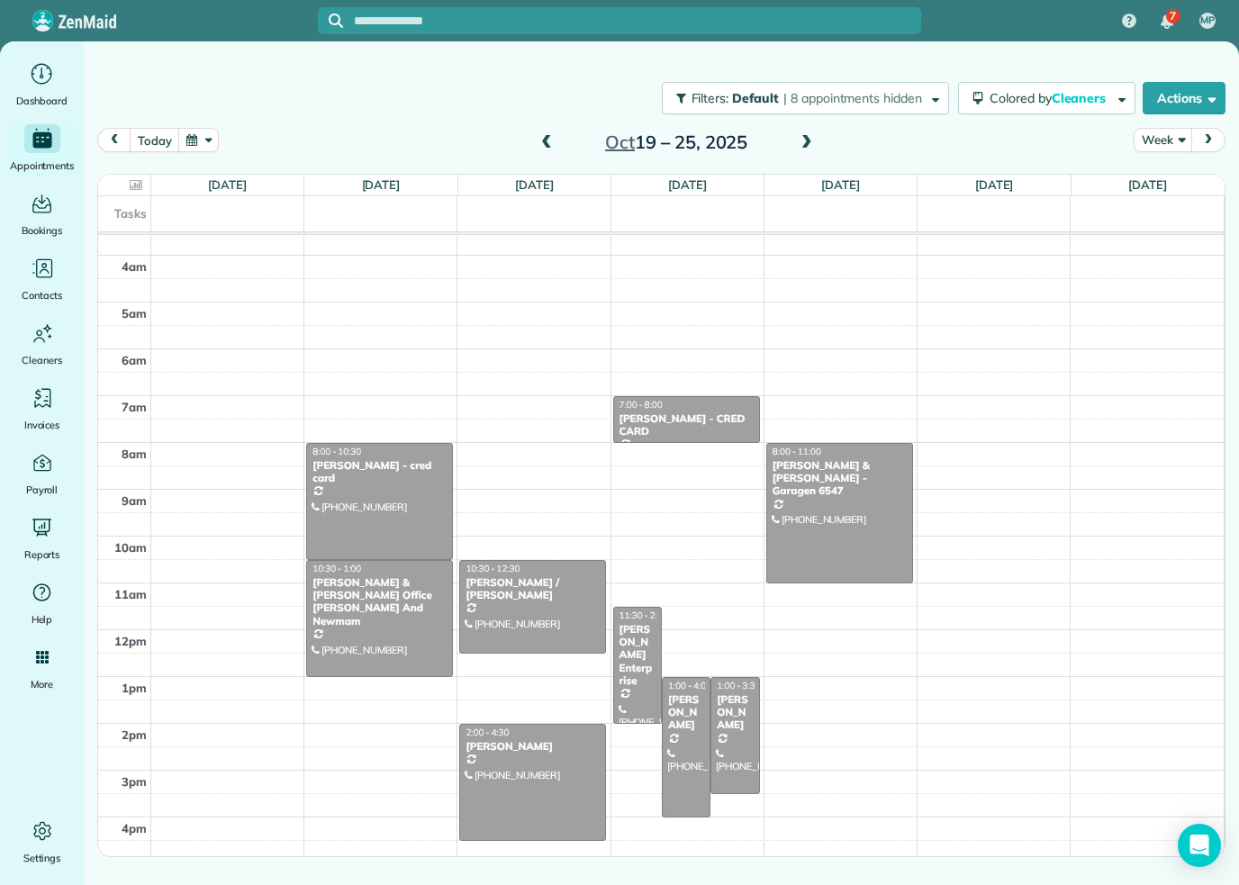
click at [813, 147] on span at bounding box center [807, 143] width 20 height 16
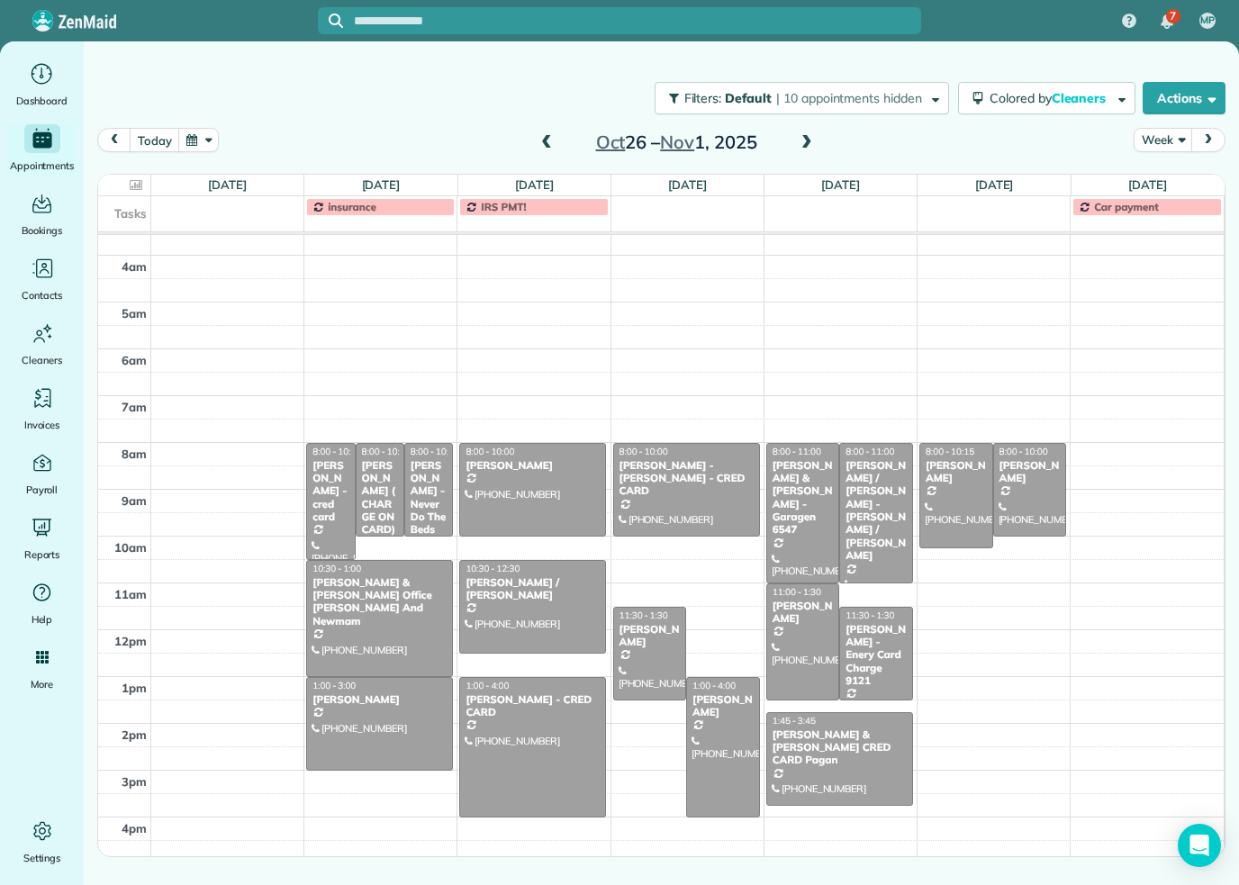
click at [804, 145] on span at bounding box center [807, 143] width 20 height 16
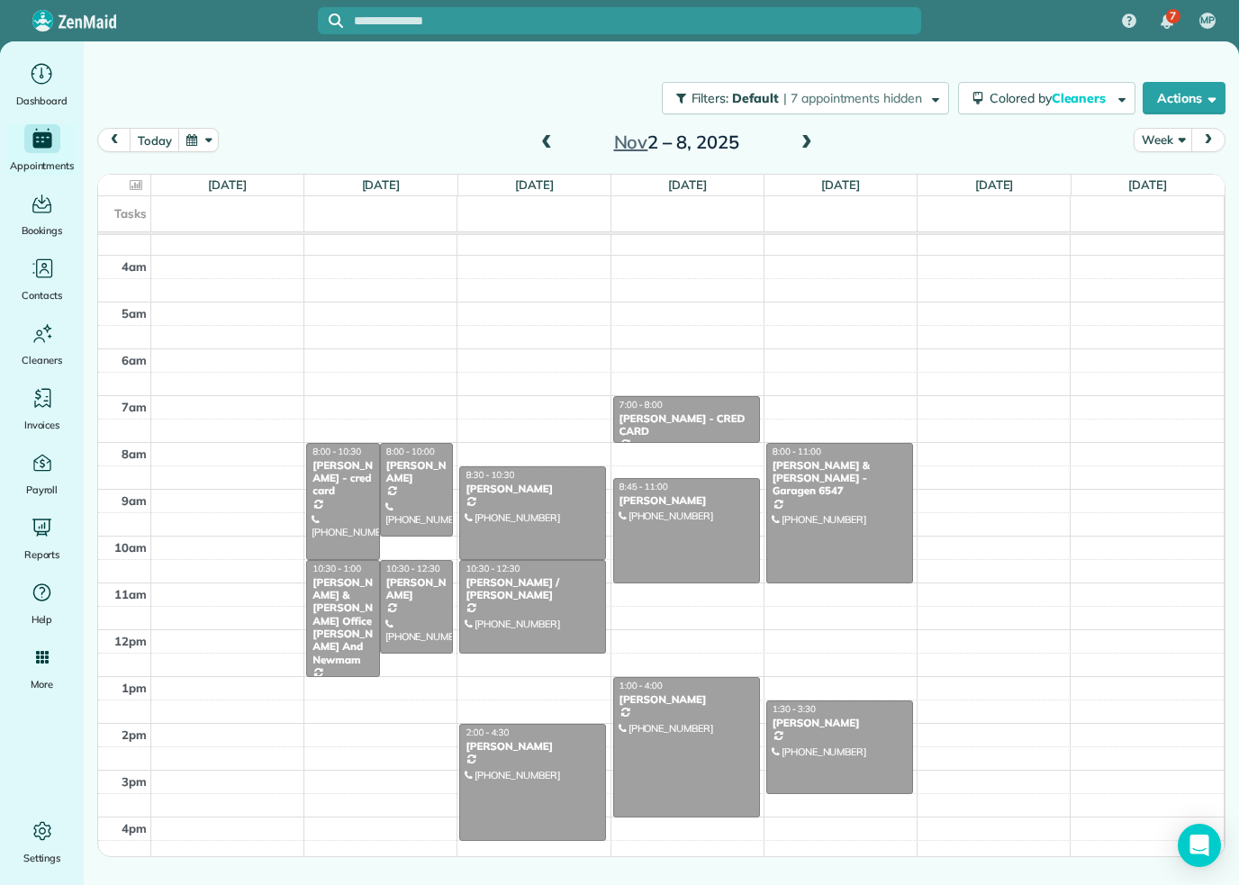
click at [799, 154] on span at bounding box center [807, 143] width 20 height 27
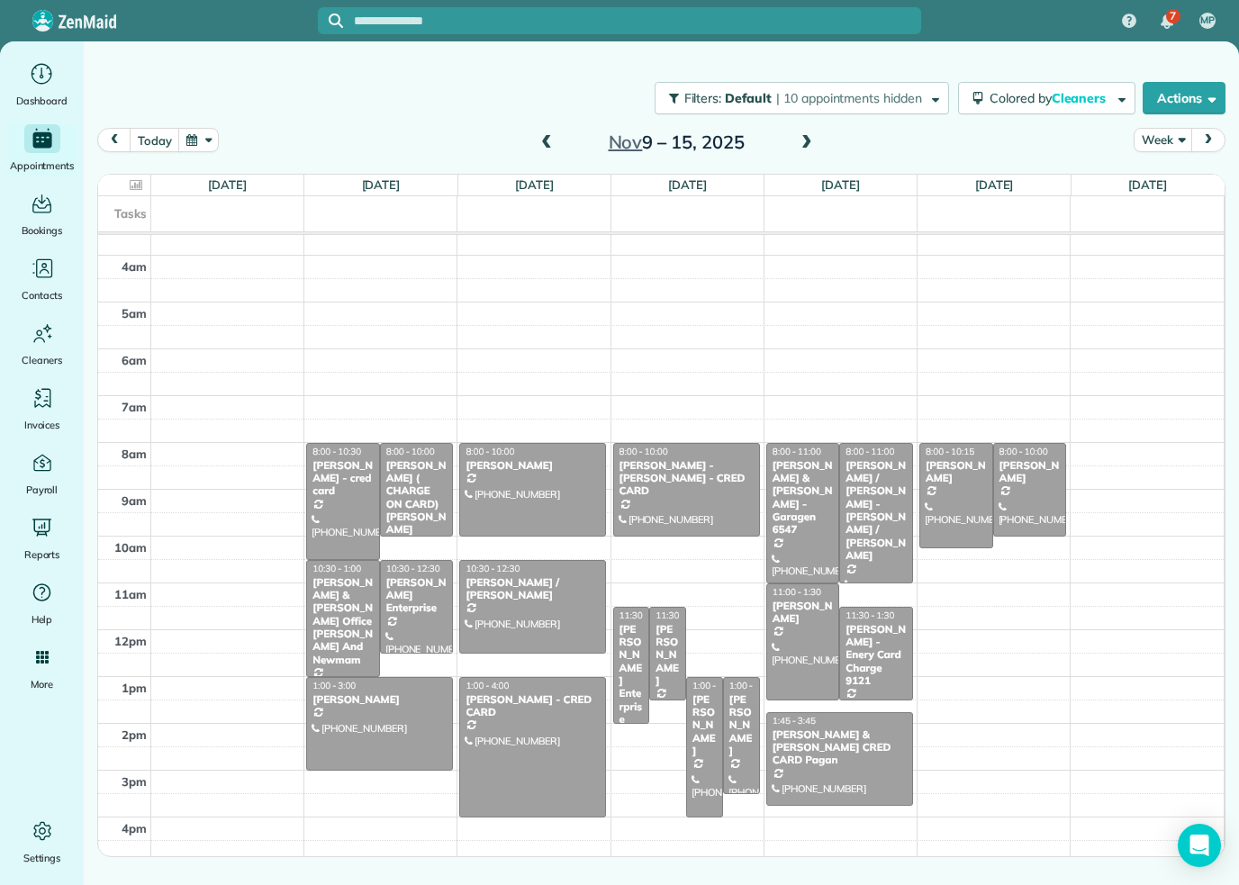
click at [799, 149] on span at bounding box center [807, 143] width 20 height 16
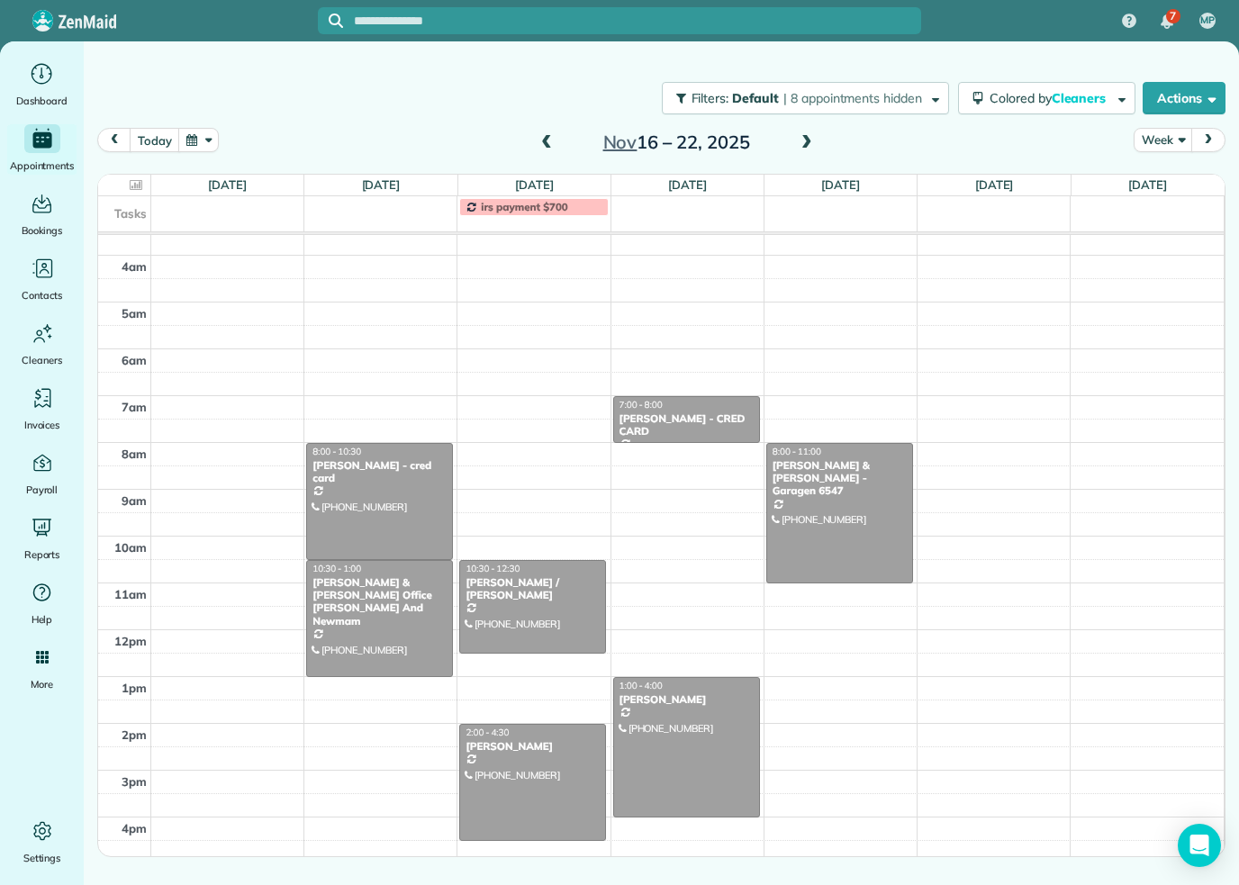
click at [813, 146] on span at bounding box center [807, 143] width 20 height 16
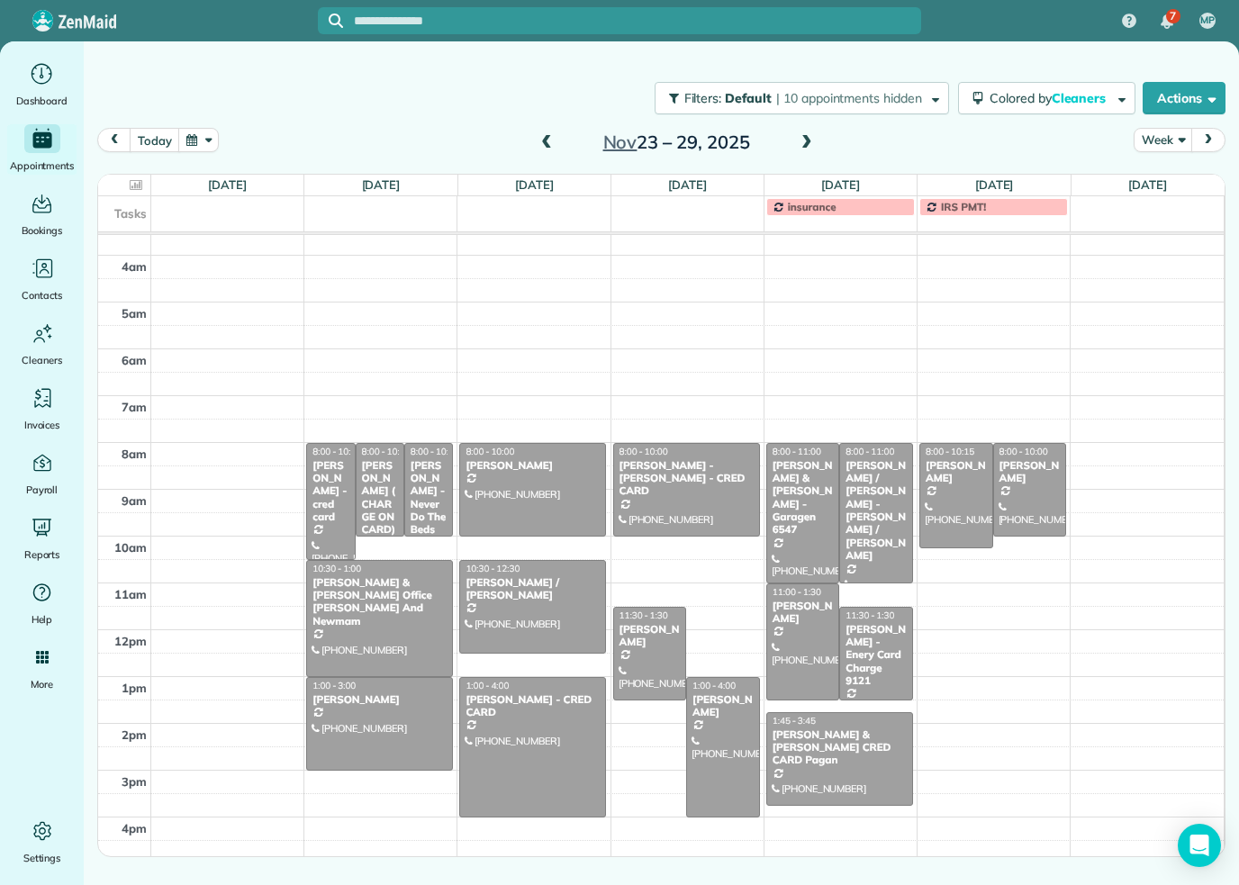
click at [146, 139] on button "today" at bounding box center [155, 140] width 50 height 24
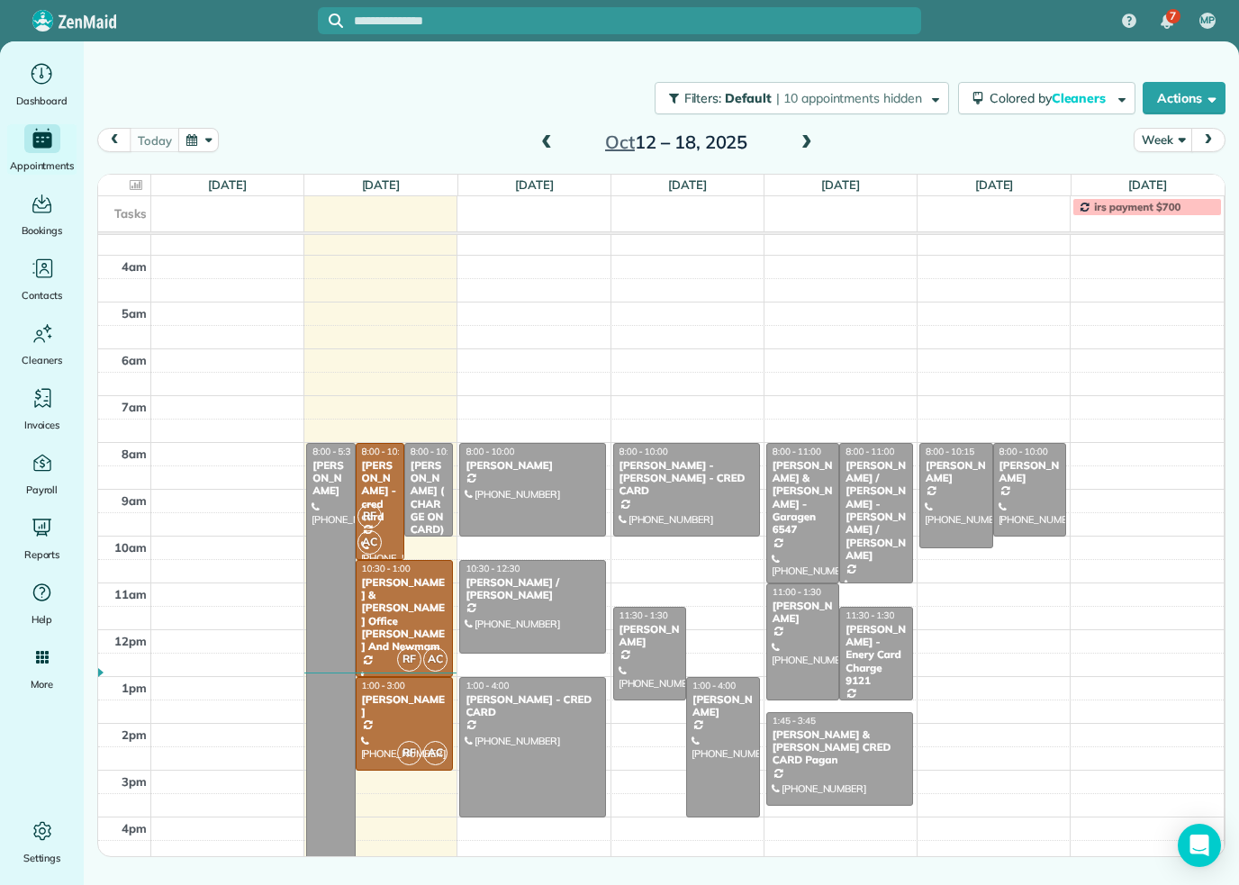
click at [720, 492] on div at bounding box center [686, 490] width 145 height 92
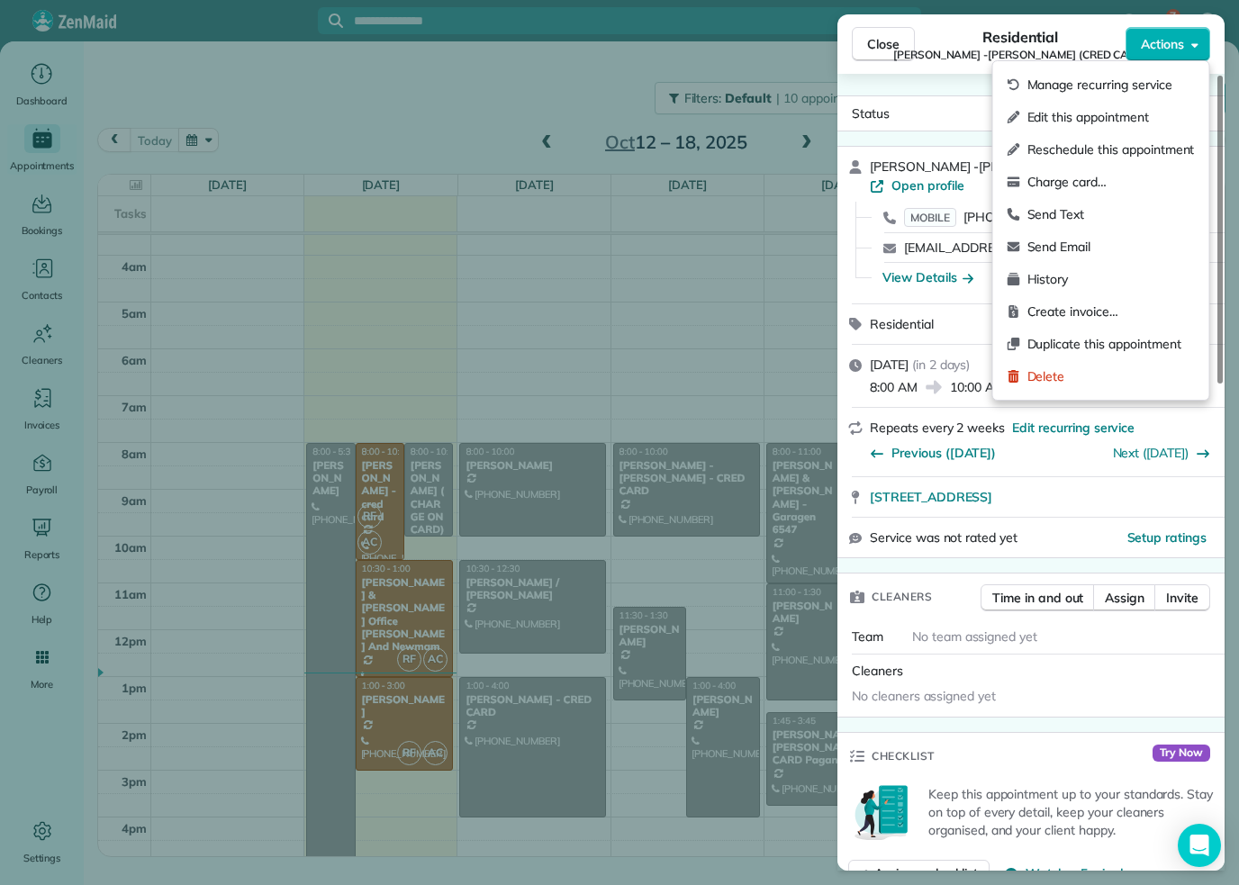
click at [1087, 218] on span "Send Text" at bounding box center [1110, 214] width 167 height 18
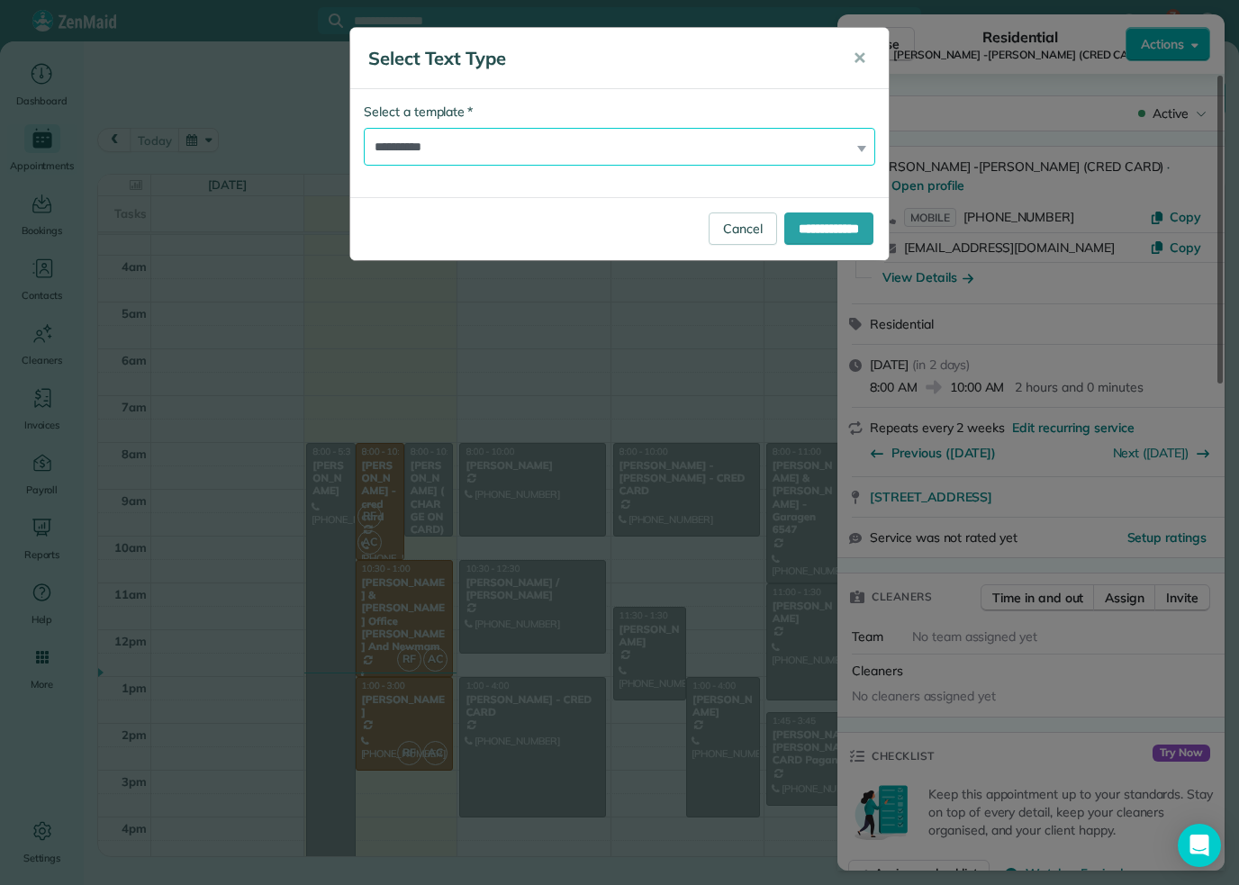
click at [810, 155] on select "**********" at bounding box center [619, 147] width 511 height 38
select select "******"
click at [824, 230] on input "**********" at bounding box center [828, 228] width 89 height 32
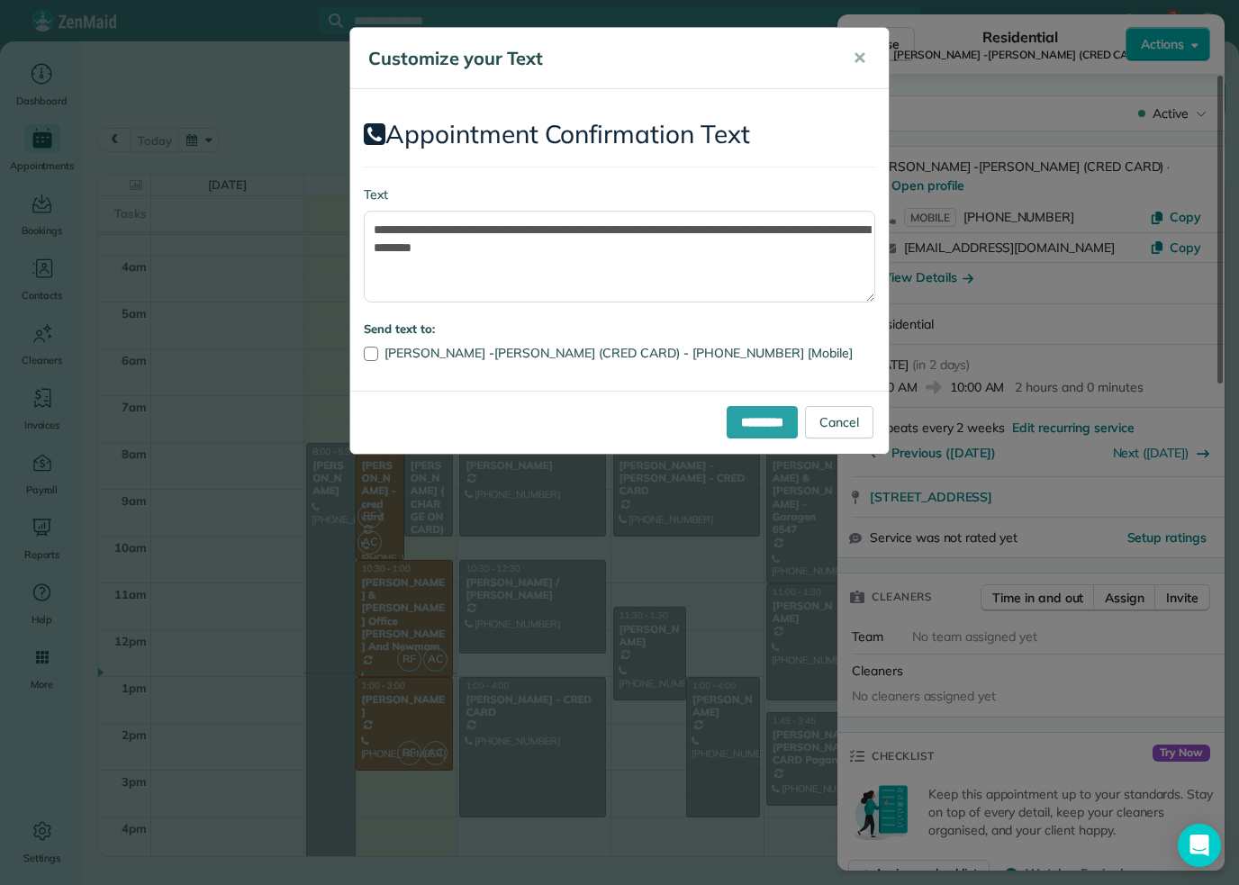
click at [746, 430] on input "*********" at bounding box center [762, 422] width 71 height 32
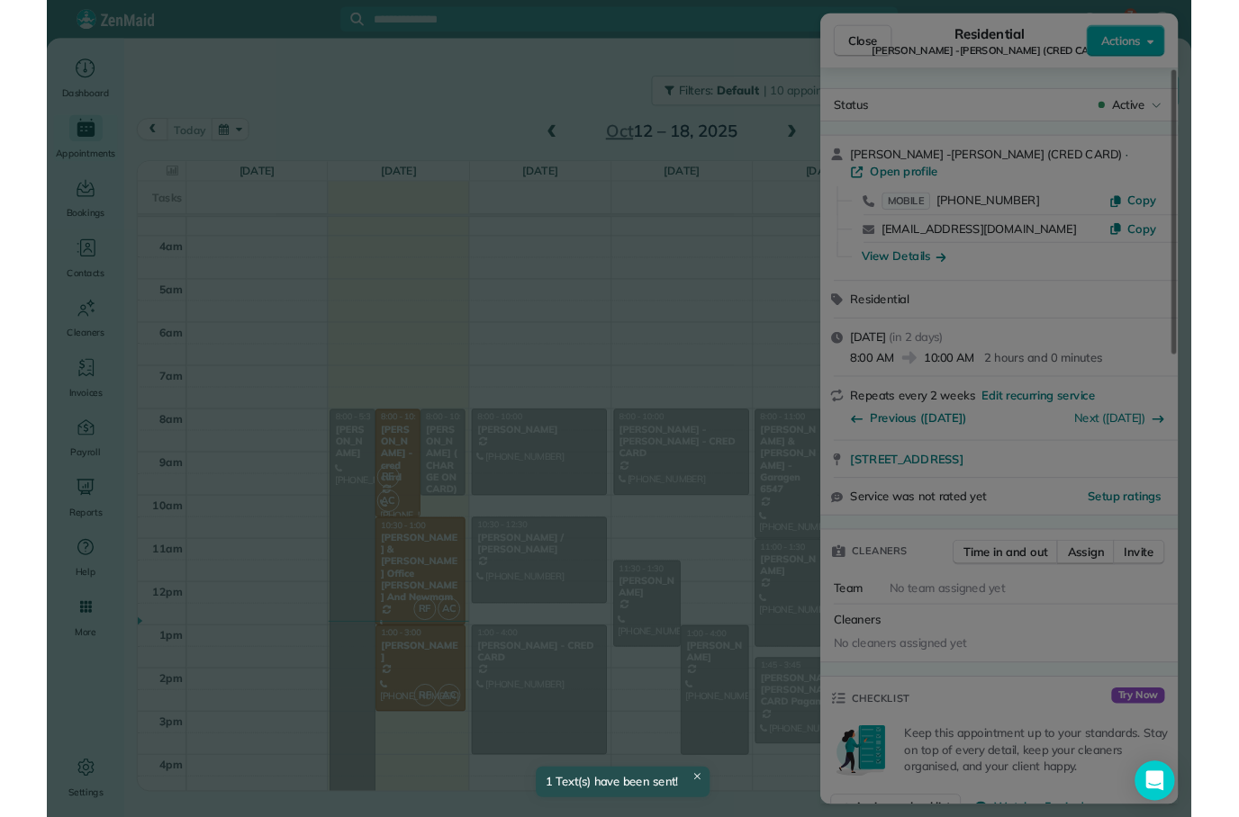
scroll to position [57, 0]
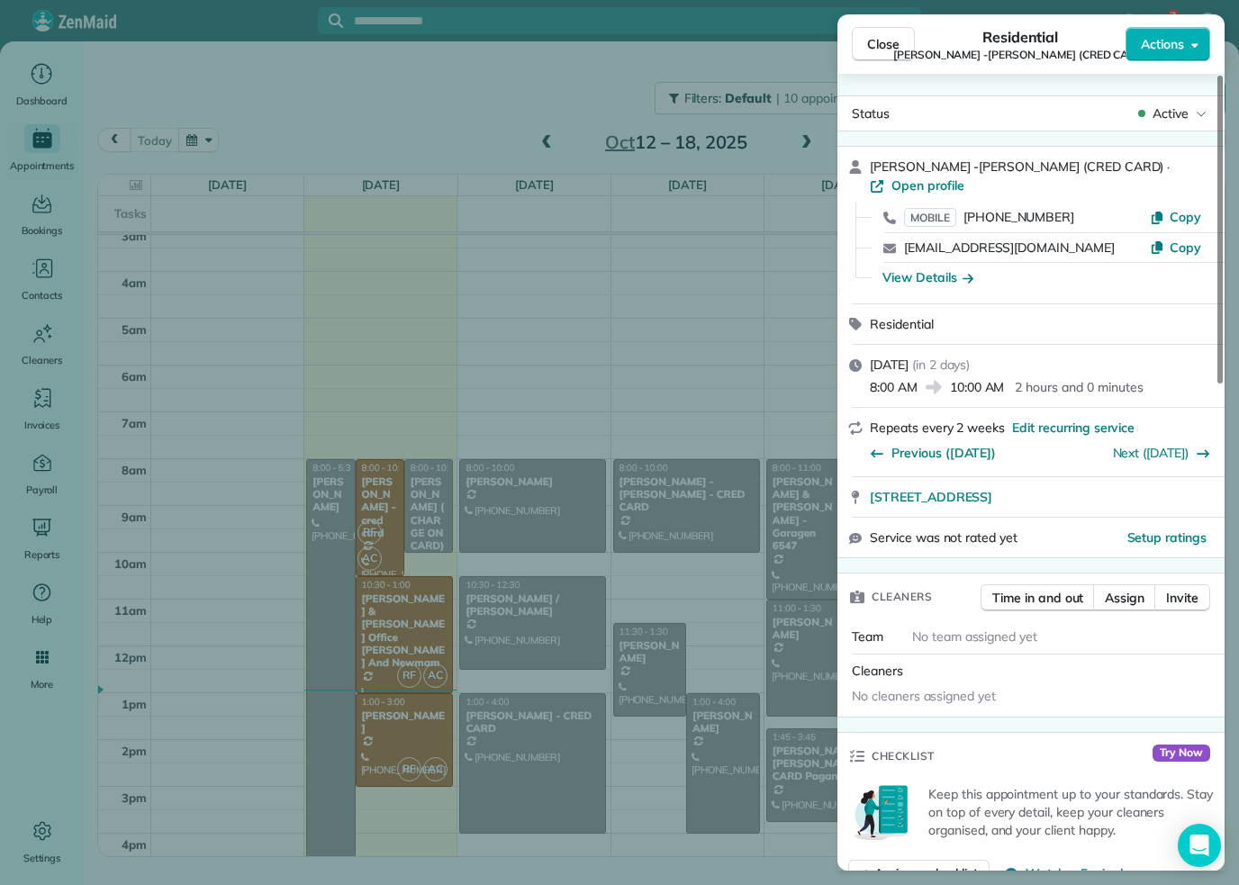
click at [894, 50] on span "Close" at bounding box center [883, 44] width 32 height 18
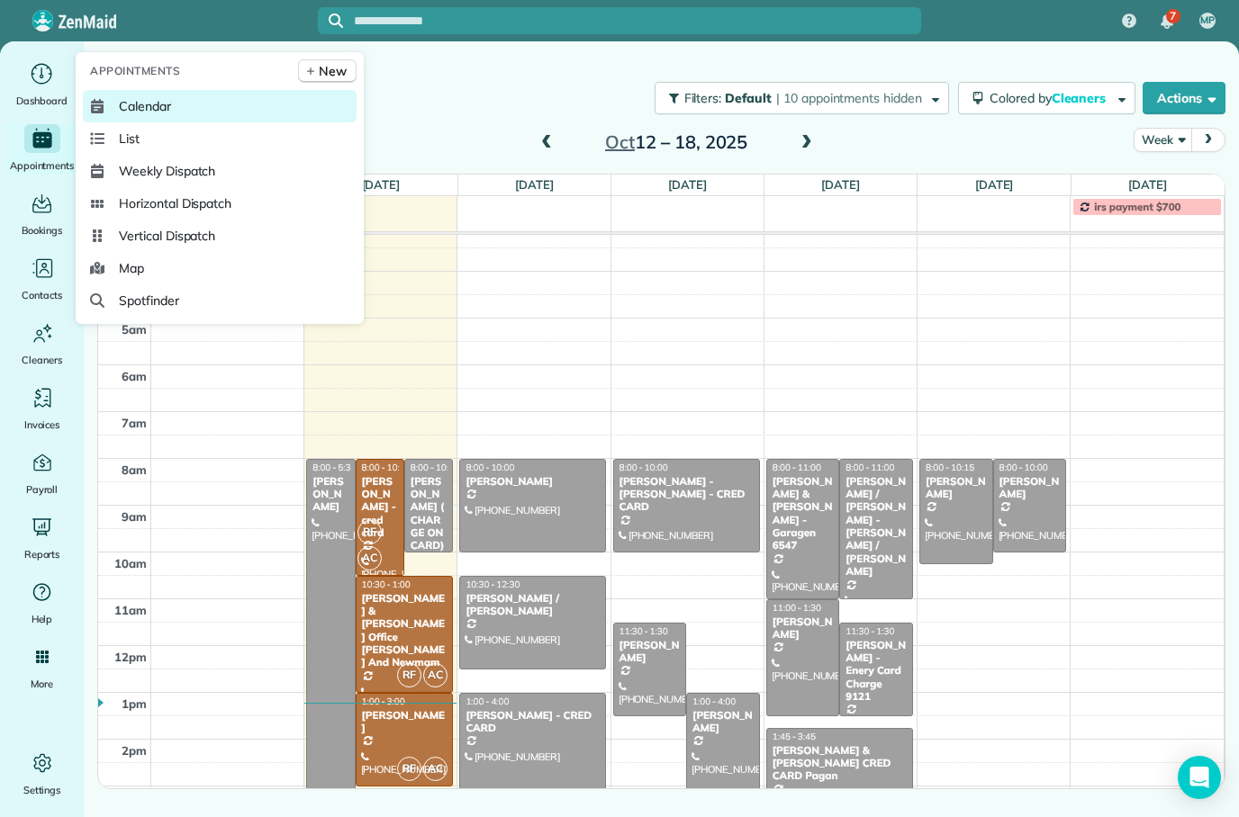
click at [157, 115] on span "Calendar" at bounding box center [145, 106] width 52 height 18
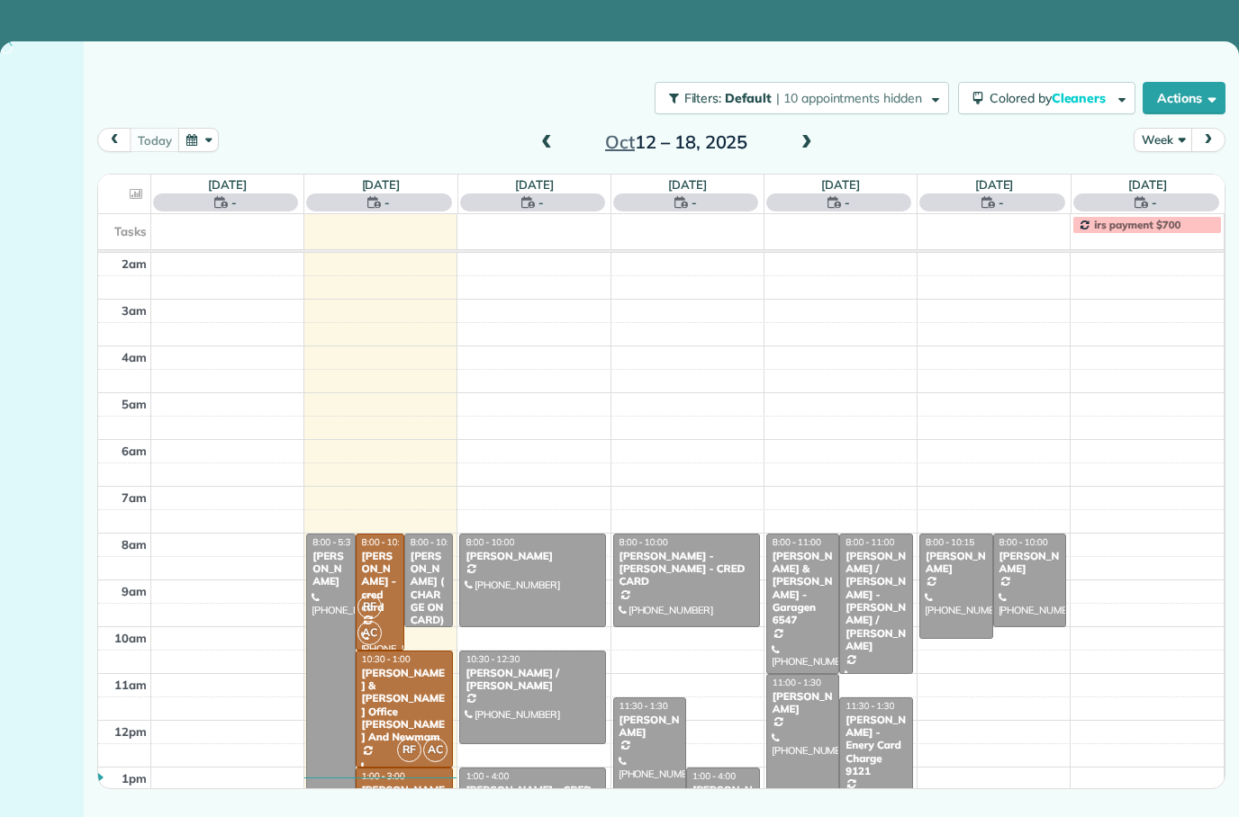
scroll to position [113, 0]
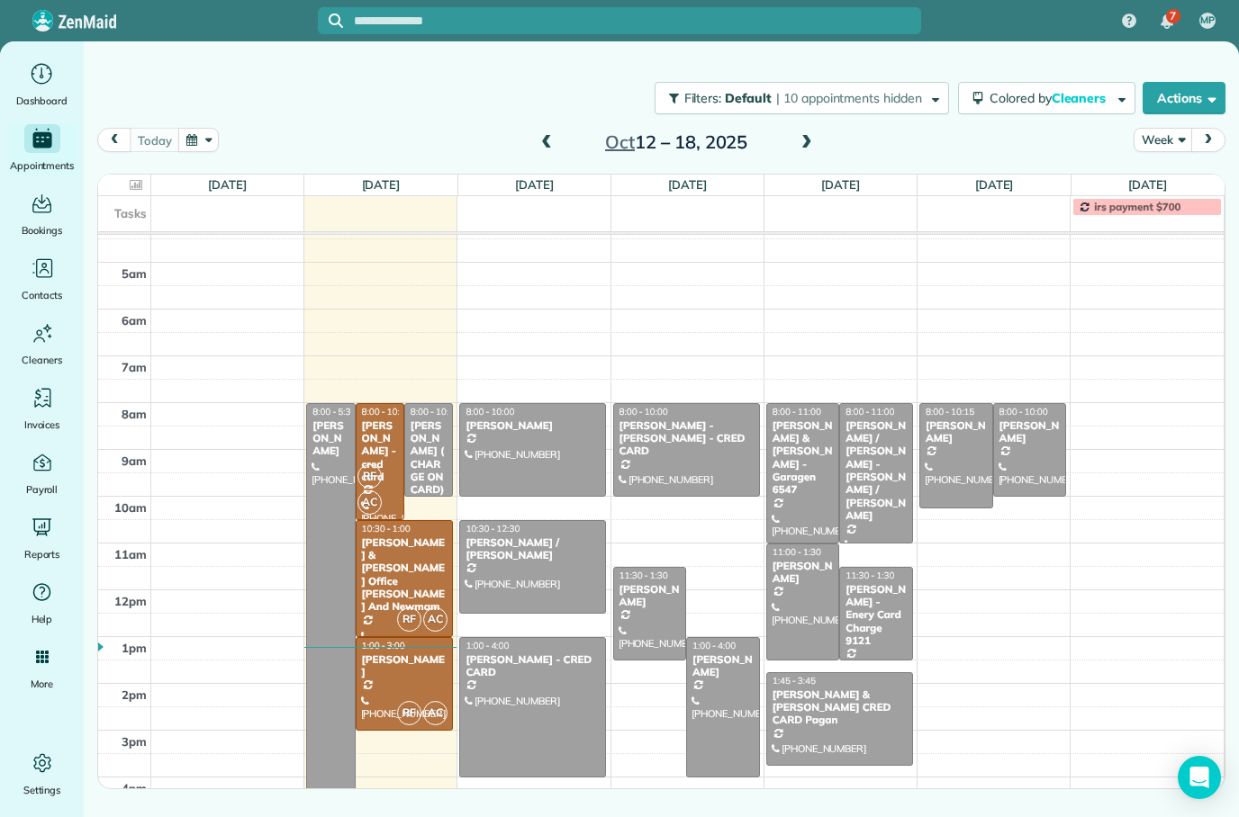
click at [116, 141] on span "prev" at bounding box center [114, 140] width 14 height 12
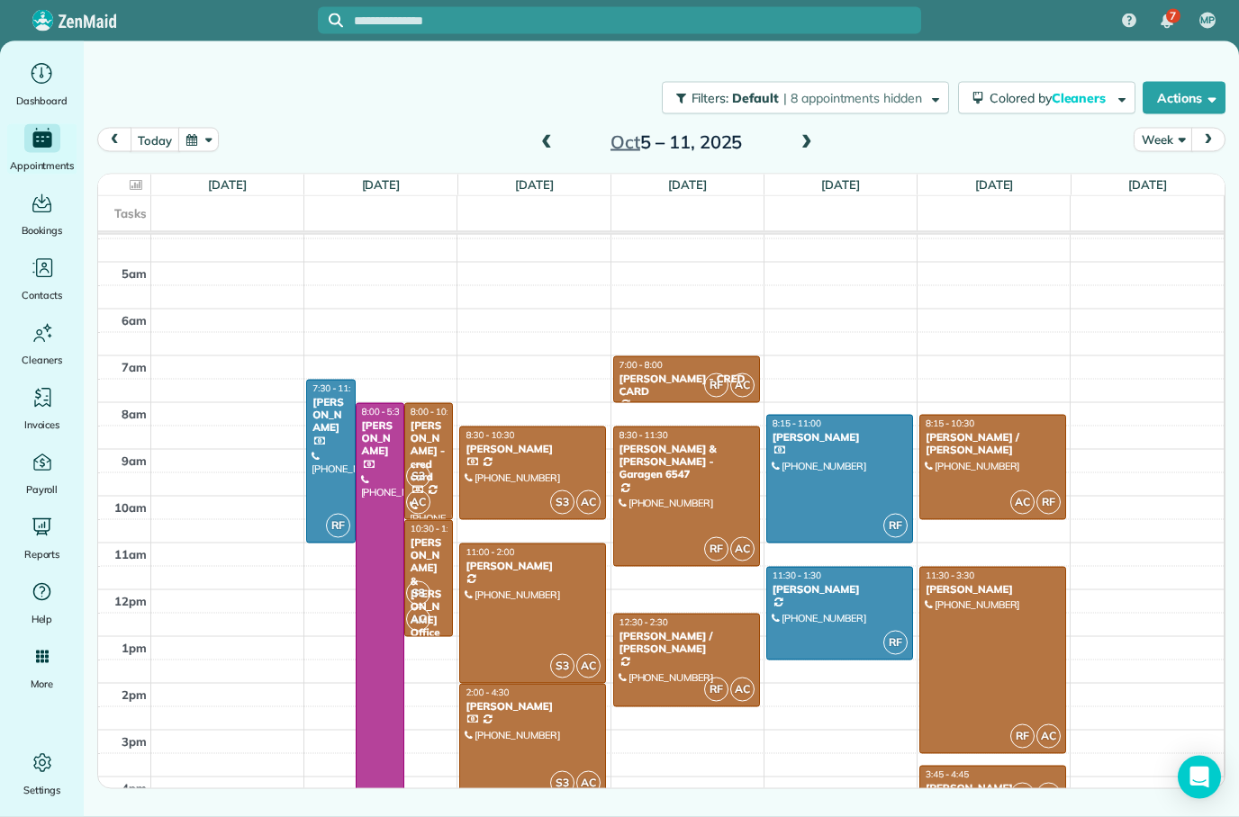
scroll to position [72, 0]
click at [981, 782] on div "[PERSON_NAME]" at bounding box center [993, 788] width 136 height 13
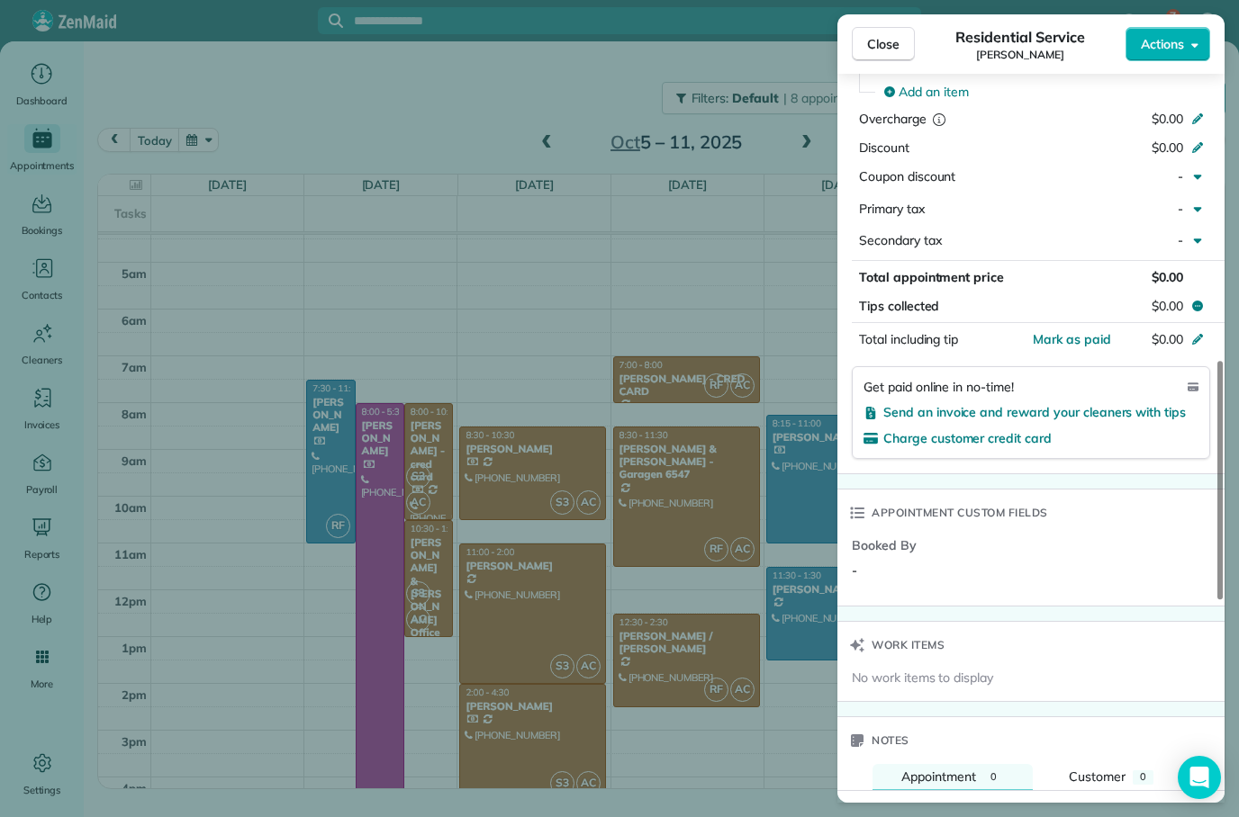
scroll to position [957, 0]
click at [1014, 406] on span "Send an invoice and reward your cleaners with tips" at bounding box center [1034, 414] width 302 height 16
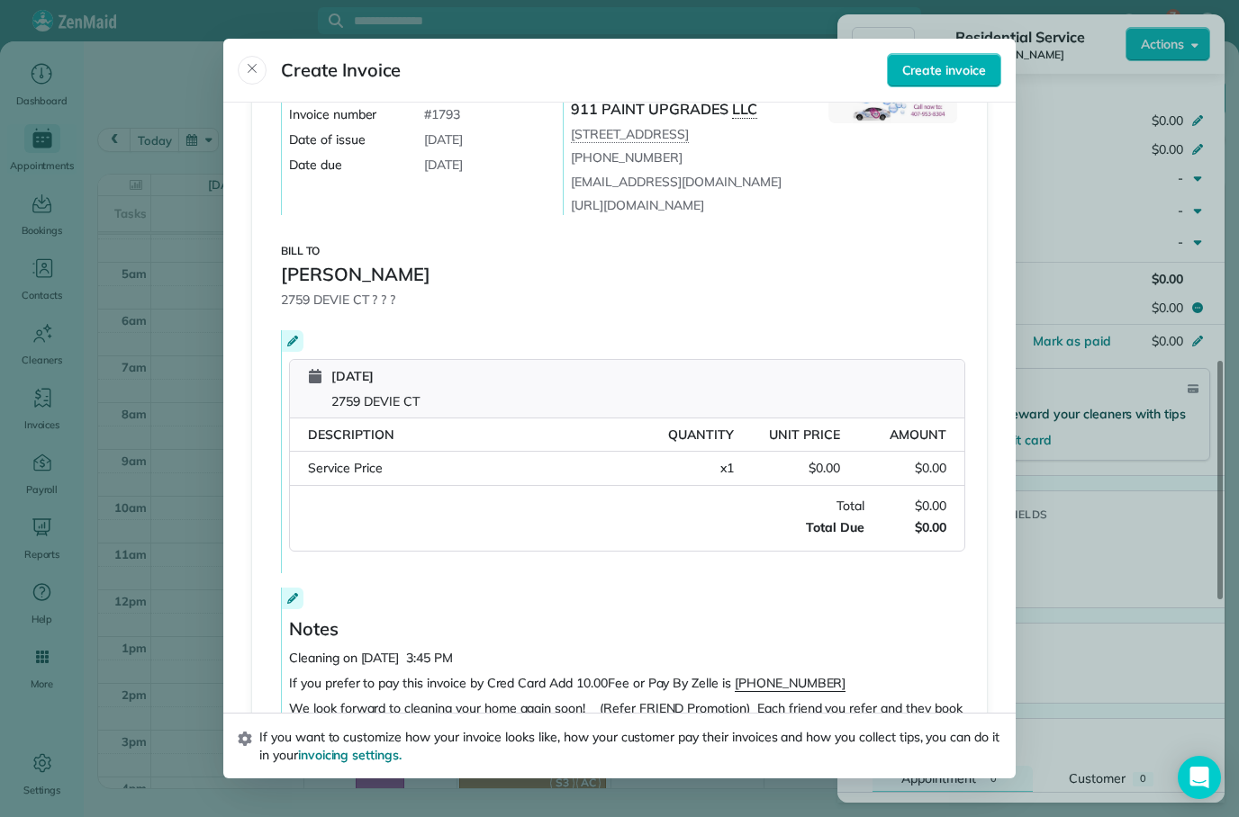
scroll to position [123, 0]
click at [398, 460] on div "Service Price" at bounding box center [468, 469] width 320 height 19
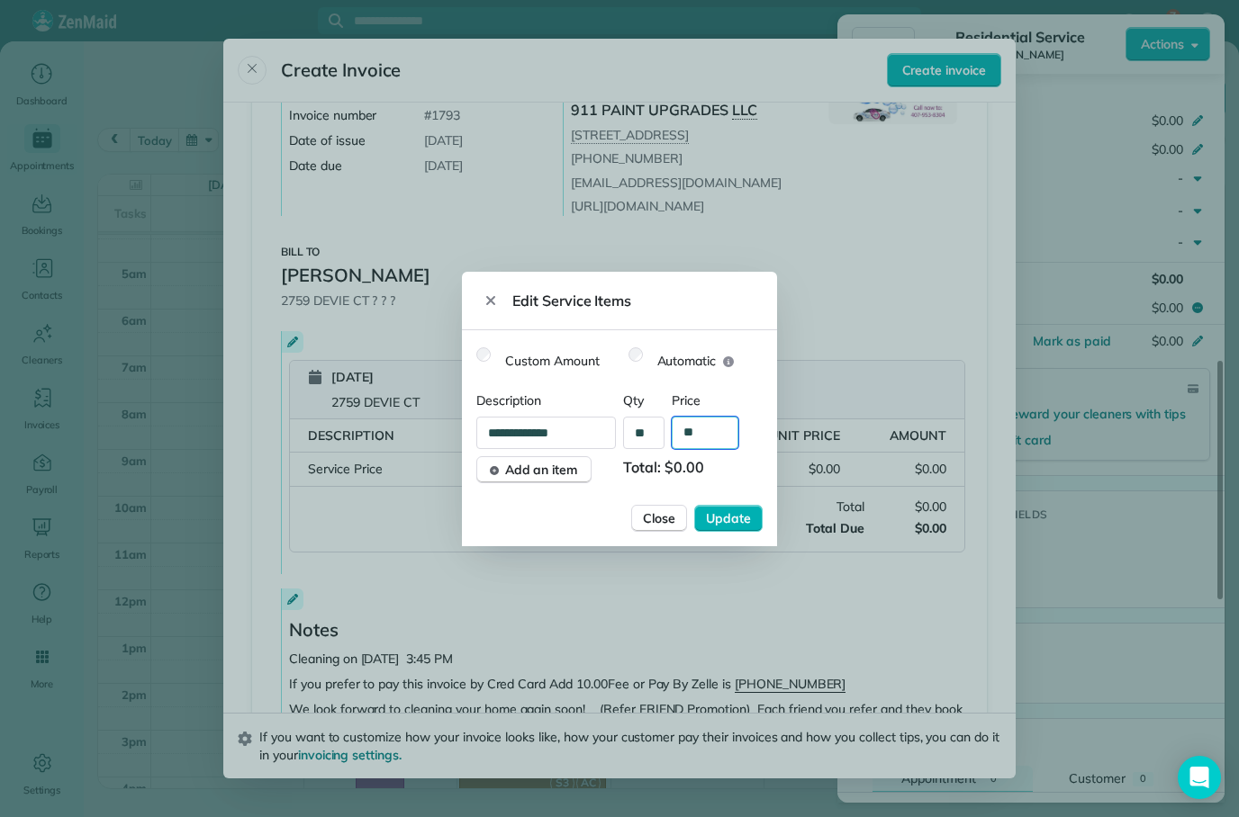
click at [718, 438] on input "**" at bounding box center [705, 433] width 67 height 32
type input "****"
click at [586, 435] on input "**********" at bounding box center [551, 433] width 148 height 32
type input "*"
type input "**********"
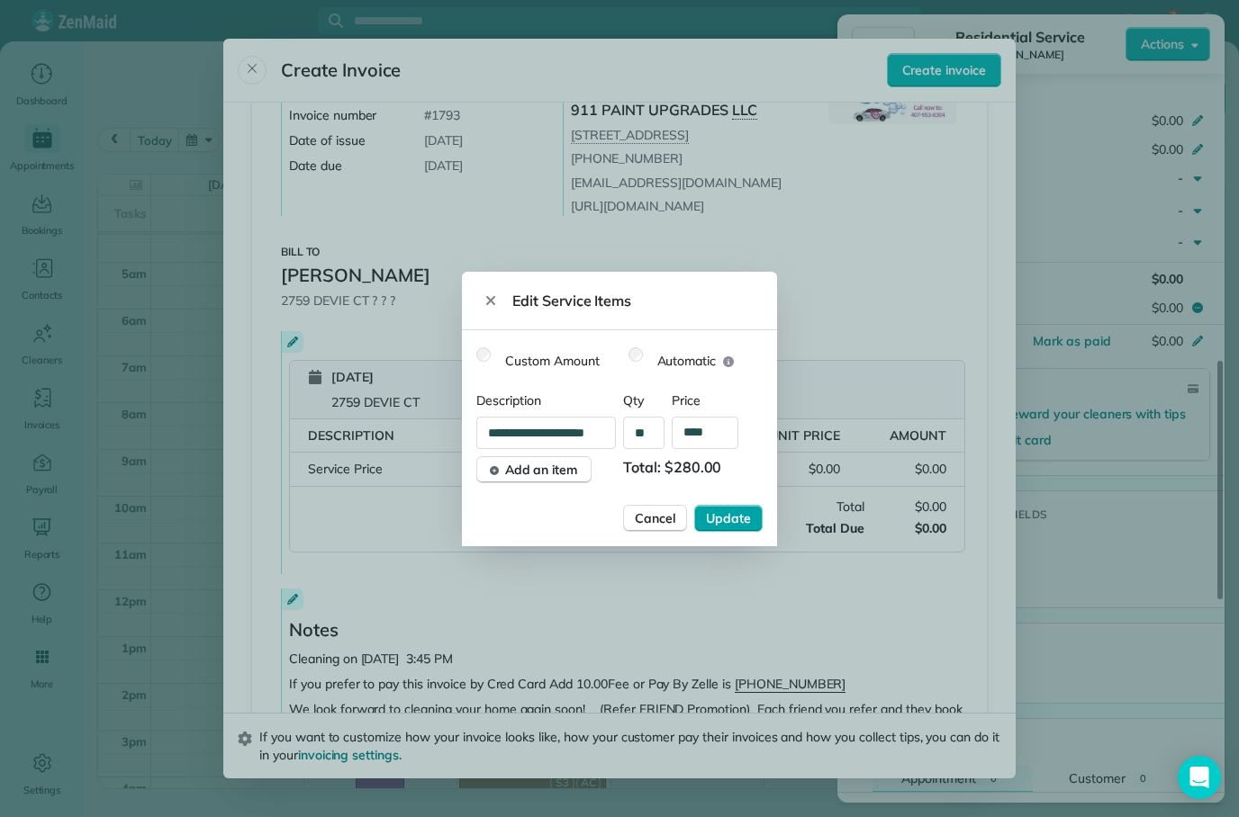
click at [744, 518] on span "Update" at bounding box center [728, 519] width 45 height 18
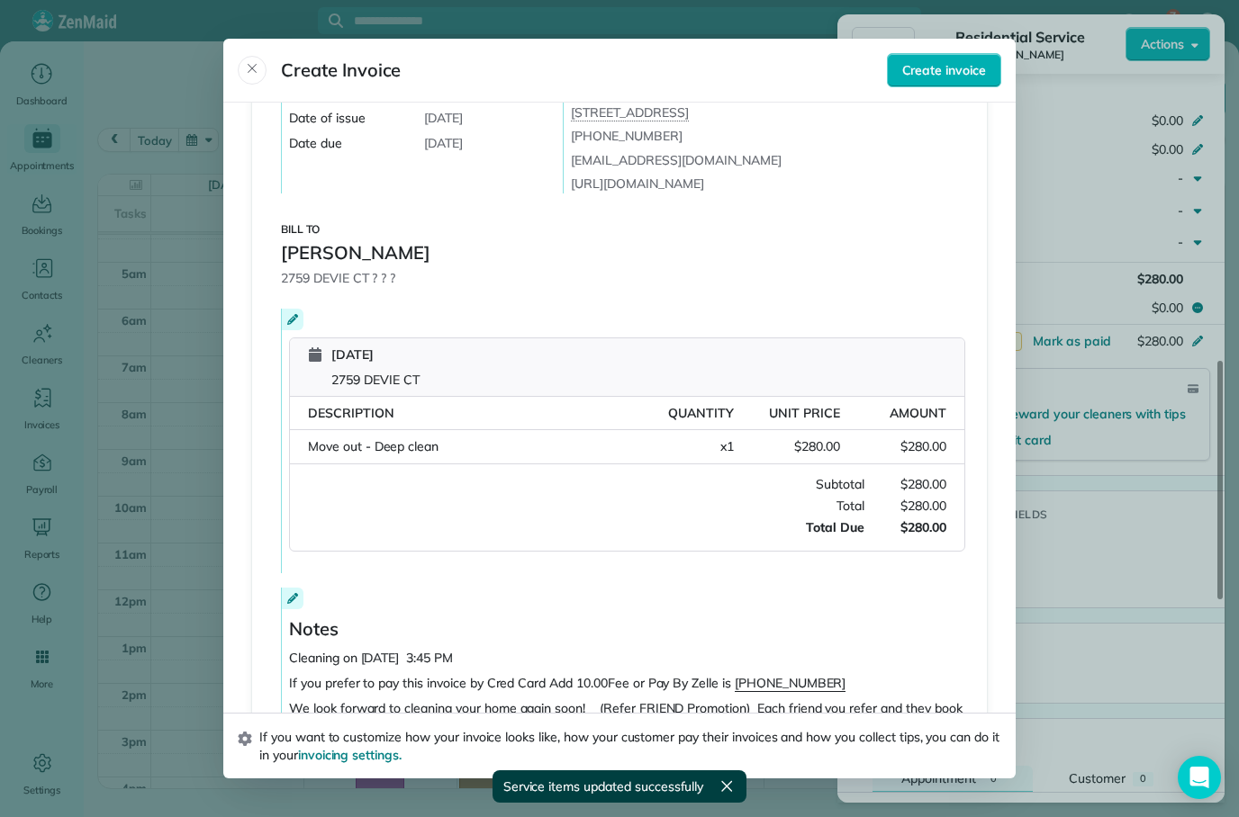
scroll to position [145, 0]
click at [965, 61] on span "Create invoice" at bounding box center [944, 70] width 84 height 18
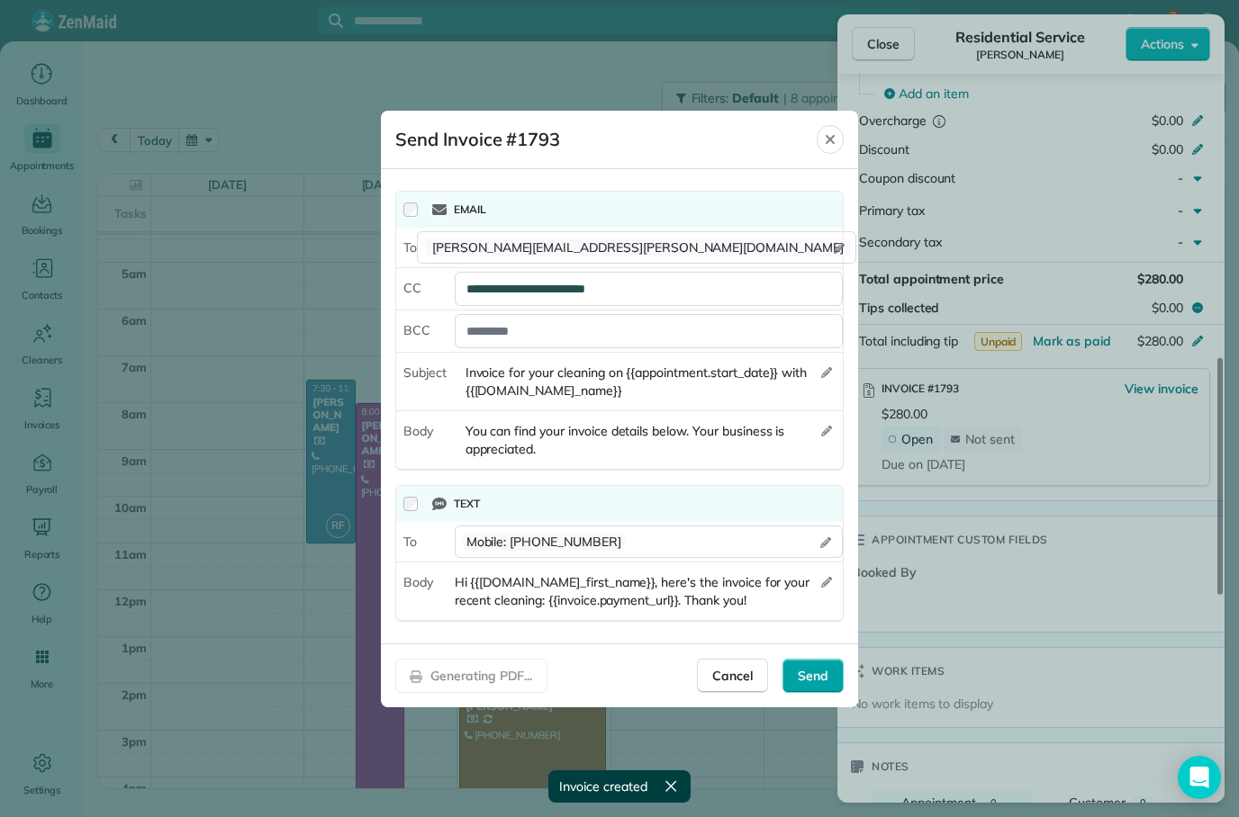
click at [819, 679] on span "Send" at bounding box center [813, 676] width 31 height 18
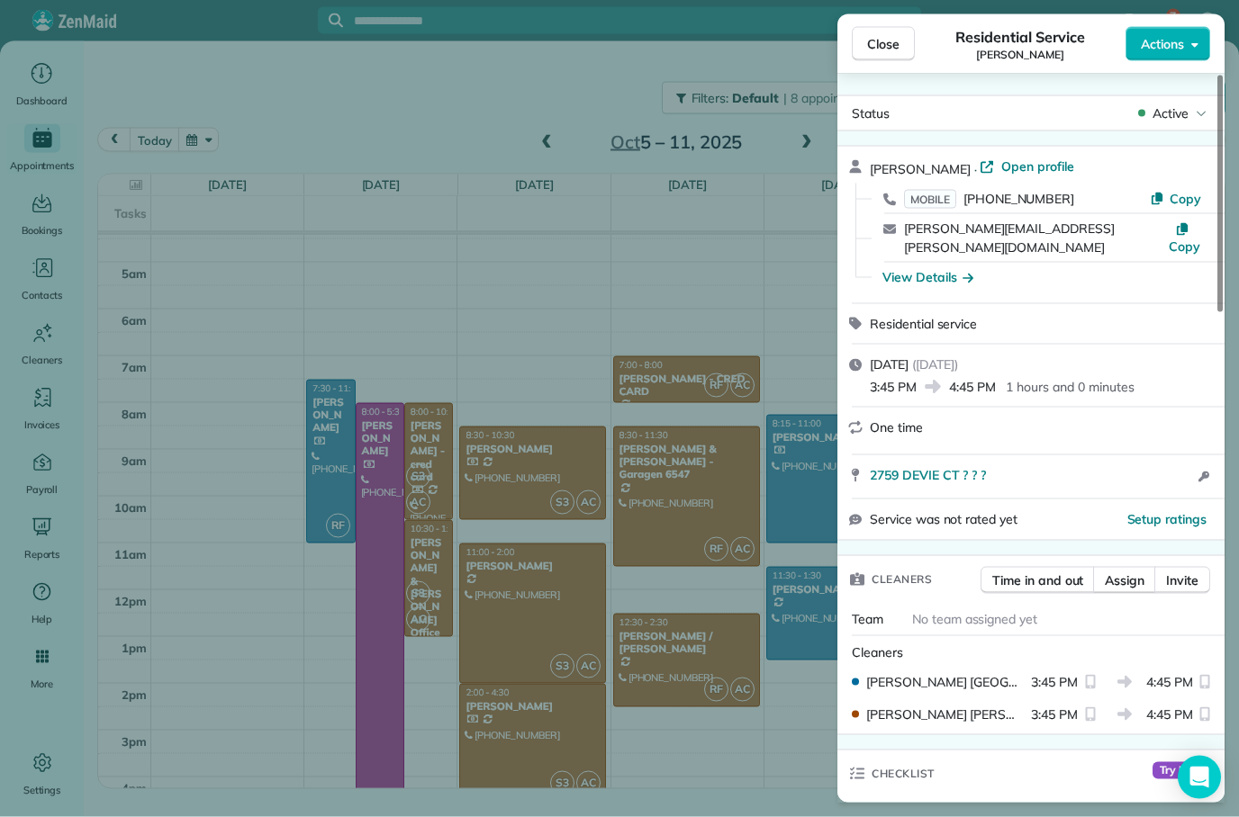
scroll to position [0, 0]
click at [893, 51] on span "Close" at bounding box center [883, 44] width 32 height 18
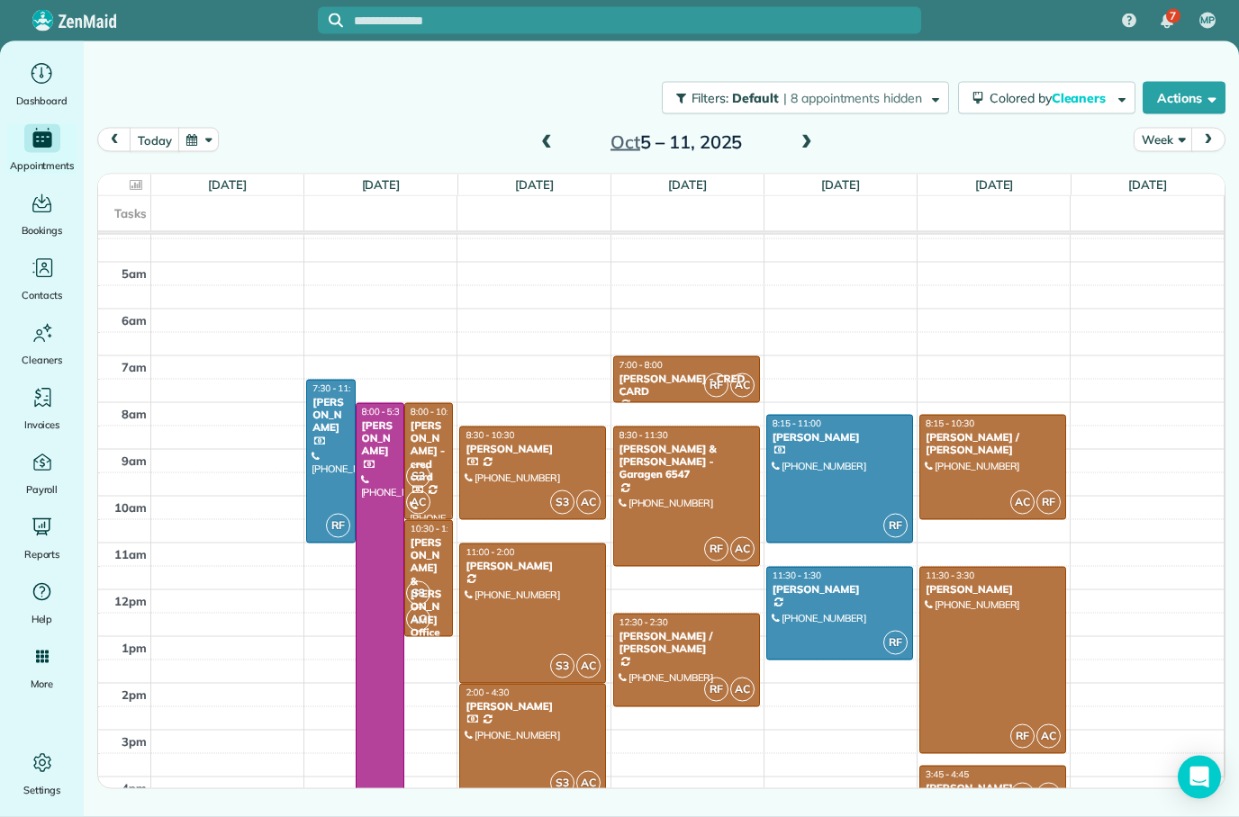
scroll to position [72, 0]
click at [155, 128] on button "today" at bounding box center [155, 140] width 50 height 24
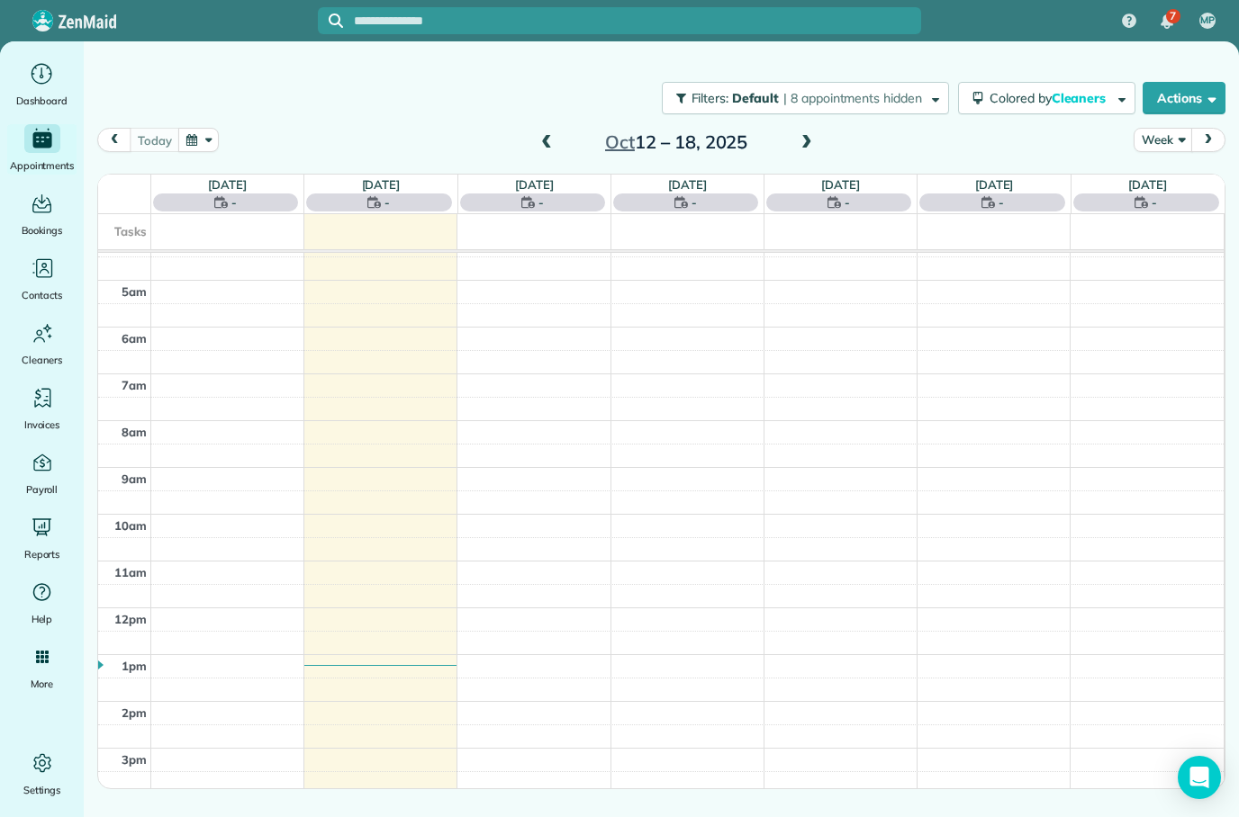
scroll to position [113, 0]
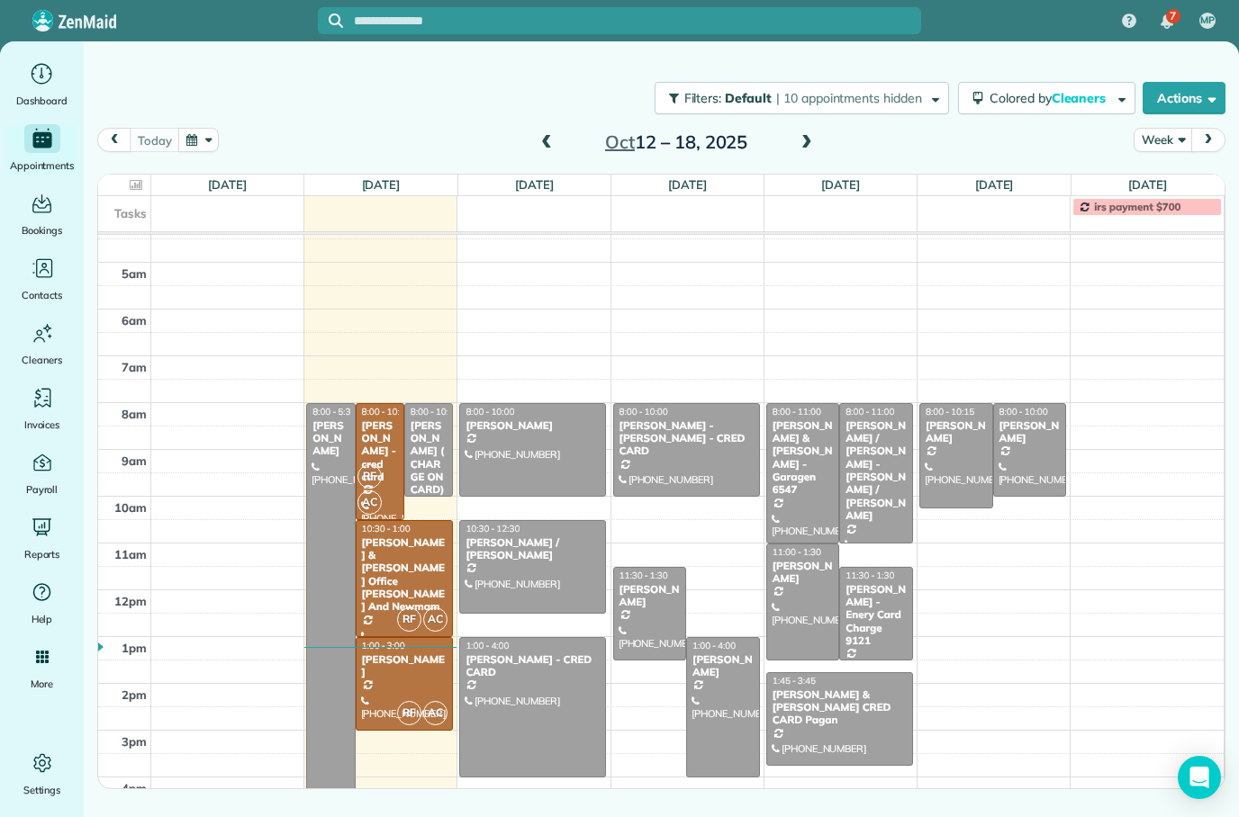
click at [387, 420] on div "[PERSON_NAME] - cred card" at bounding box center [380, 452] width 38 height 65
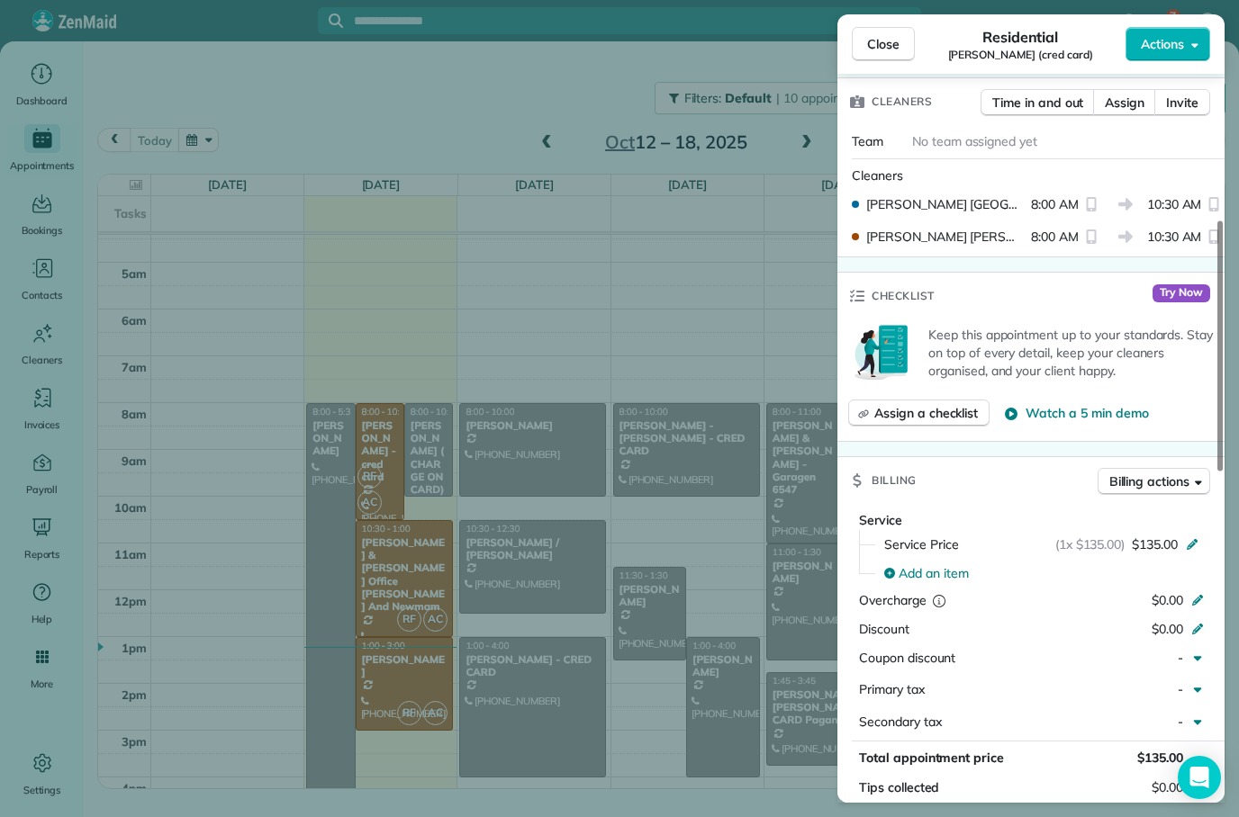
scroll to position [633, 0]
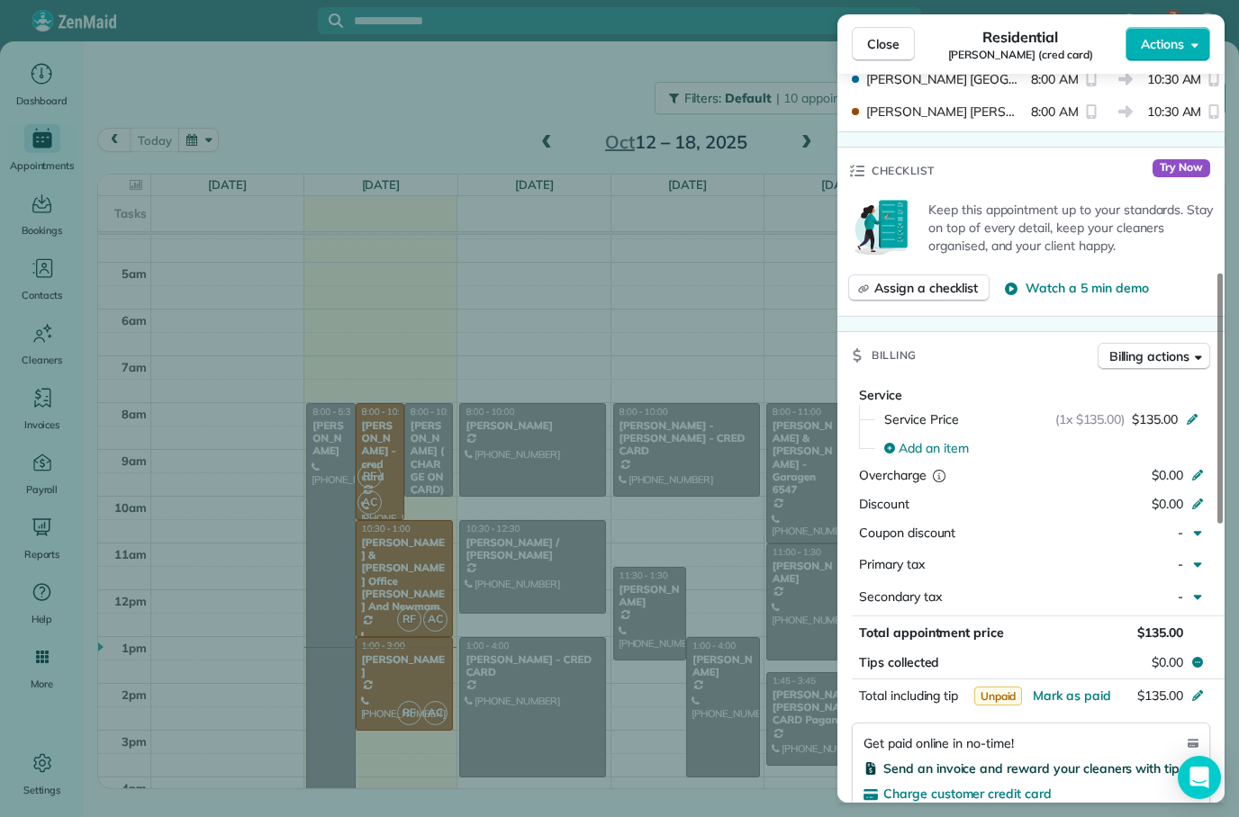
click at [1080, 761] on span "Send an invoice and reward your cleaners with tips" at bounding box center [1034, 769] width 302 height 16
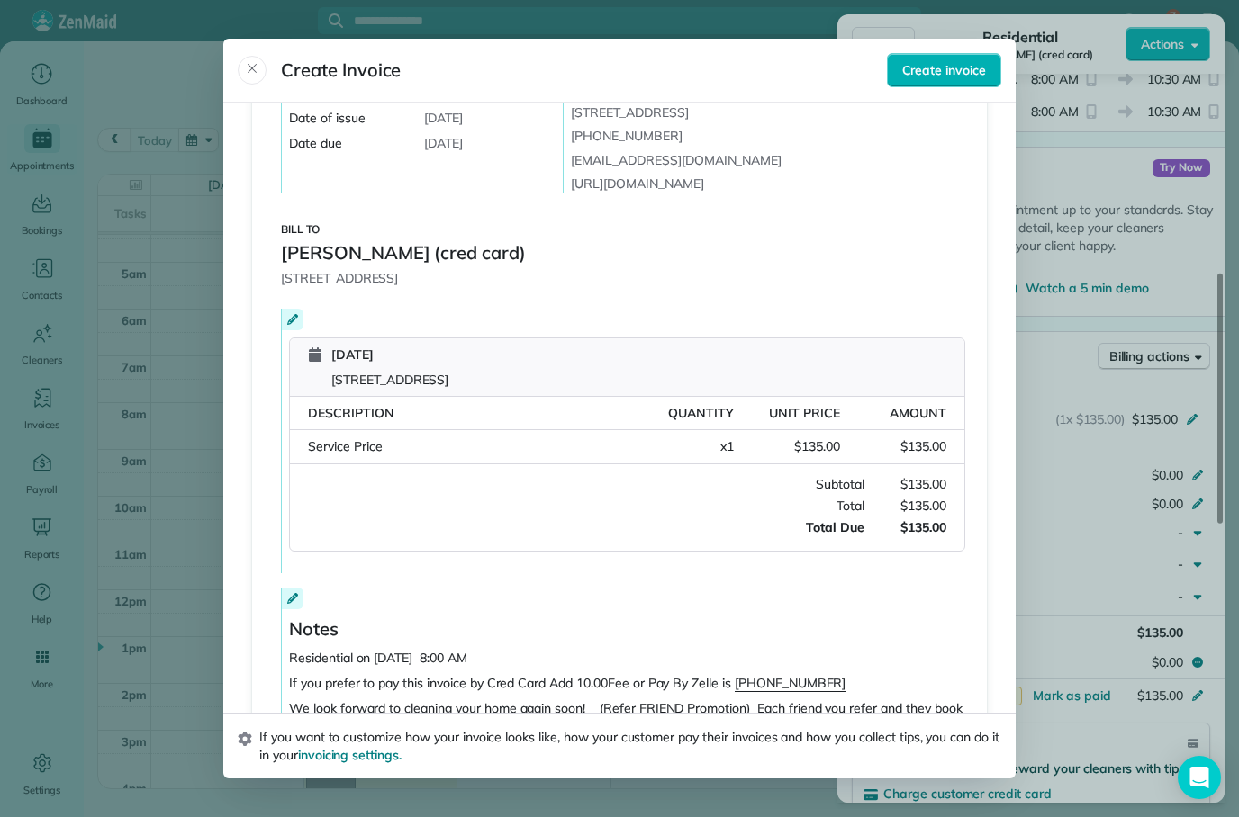
scroll to position [145, 0]
click at [959, 61] on span "Create invoice" at bounding box center [944, 70] width 84 height 18
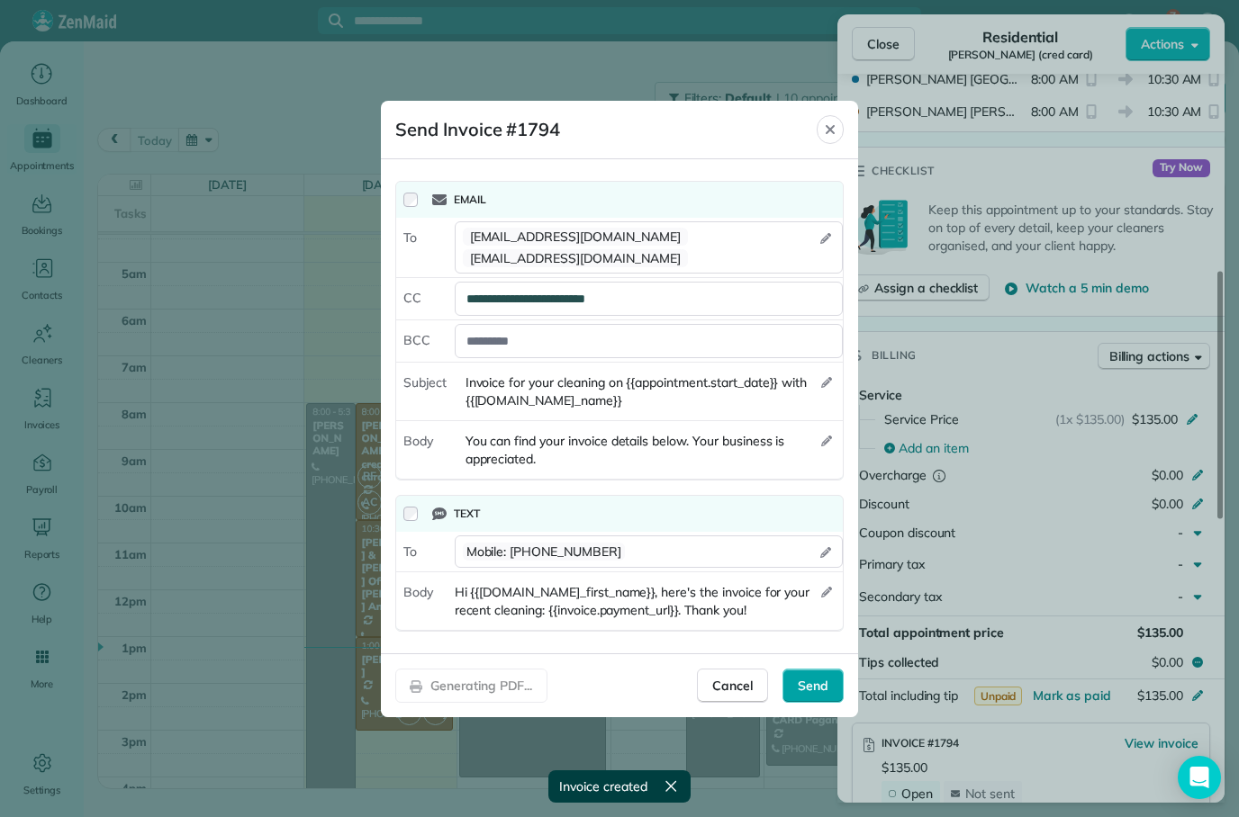
click at [821, 677] on span "Send" at bounding box center [813, 686] width 31 height 18
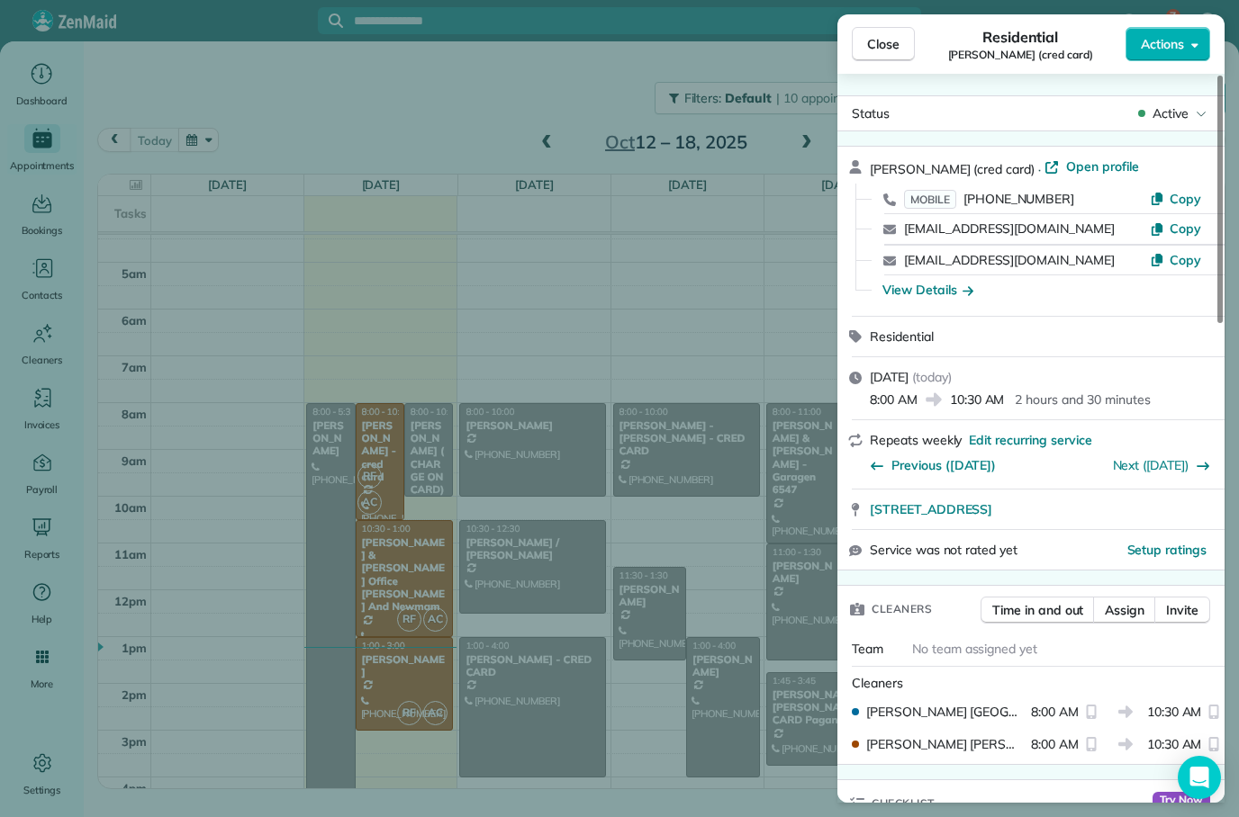
scroll to position [0, 0]
click at [402, 605] on div "Close Residential Julia Couch (cred card) Actions Status Active Julia Couch (cr…" at bounding box center [619, 408] width 1239 height 817
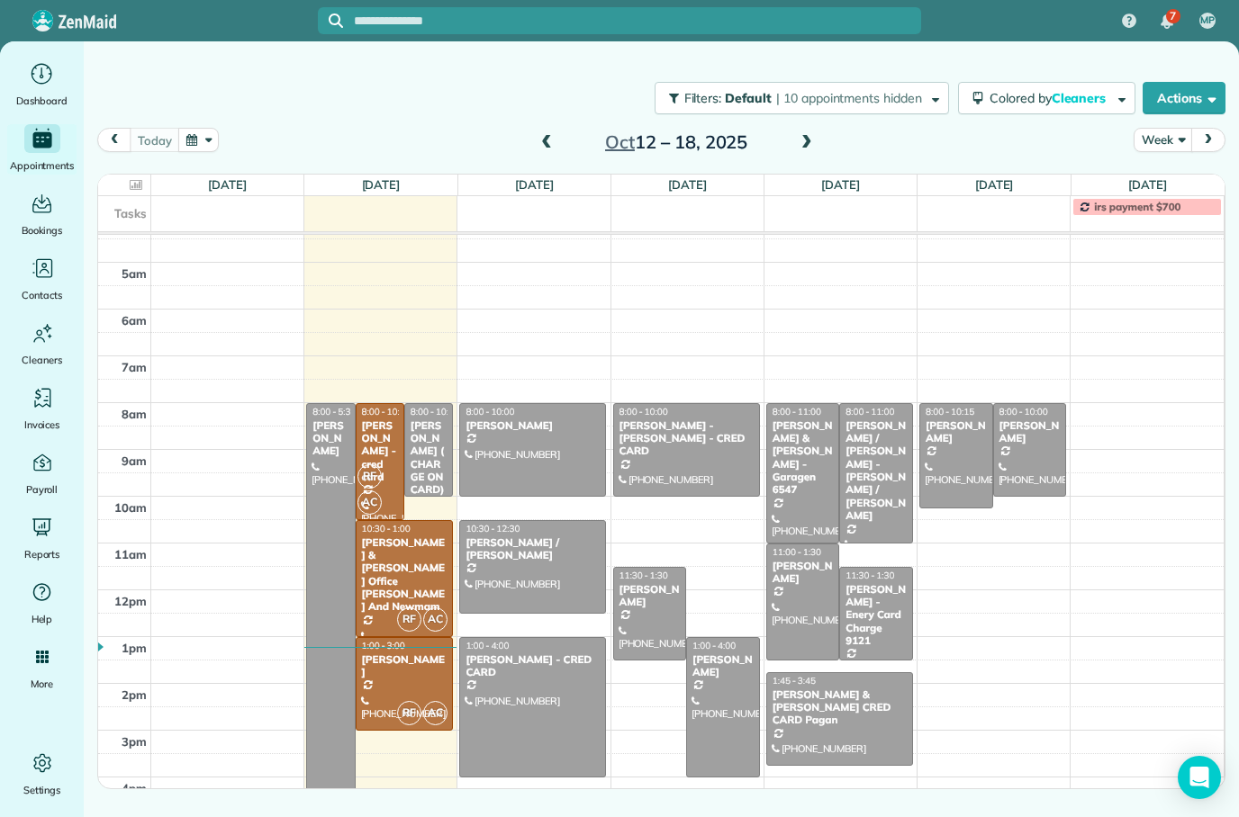
click at [410, 654] on div "[PERSON_NAME]" at bounding box center [404, 667] width 87 height 26
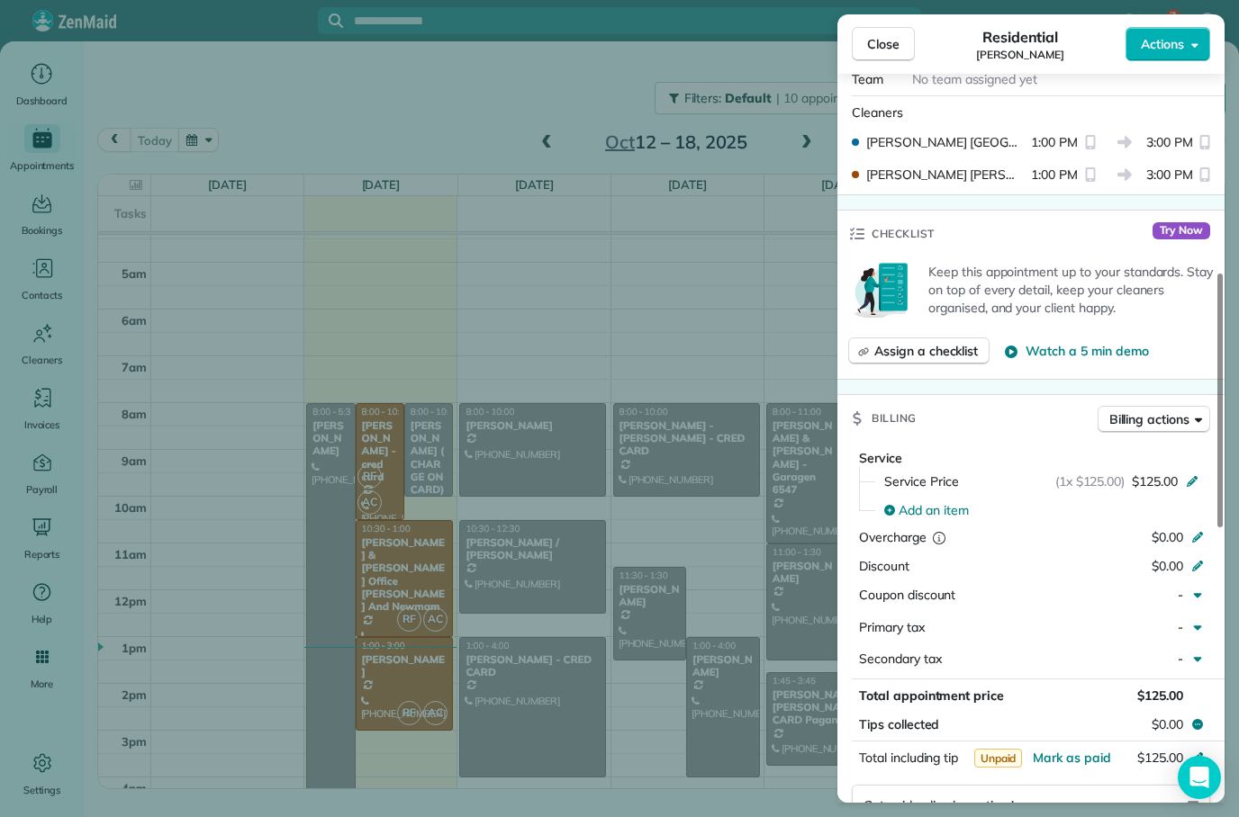
scroll to position [692, 0]
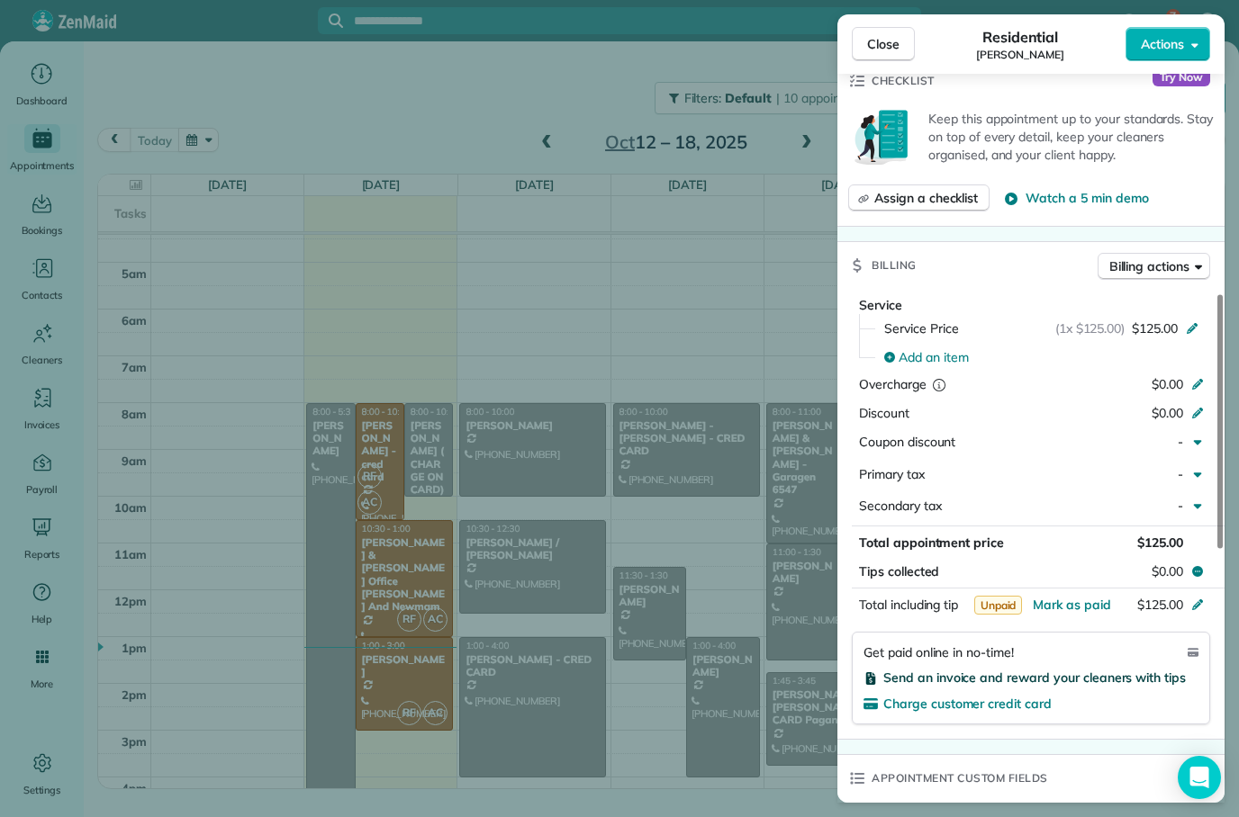
click at [1068, 670] on span "Send an invoice and reward your cleaners with tips" at bounding box center [1034, 678] width 302 height 16
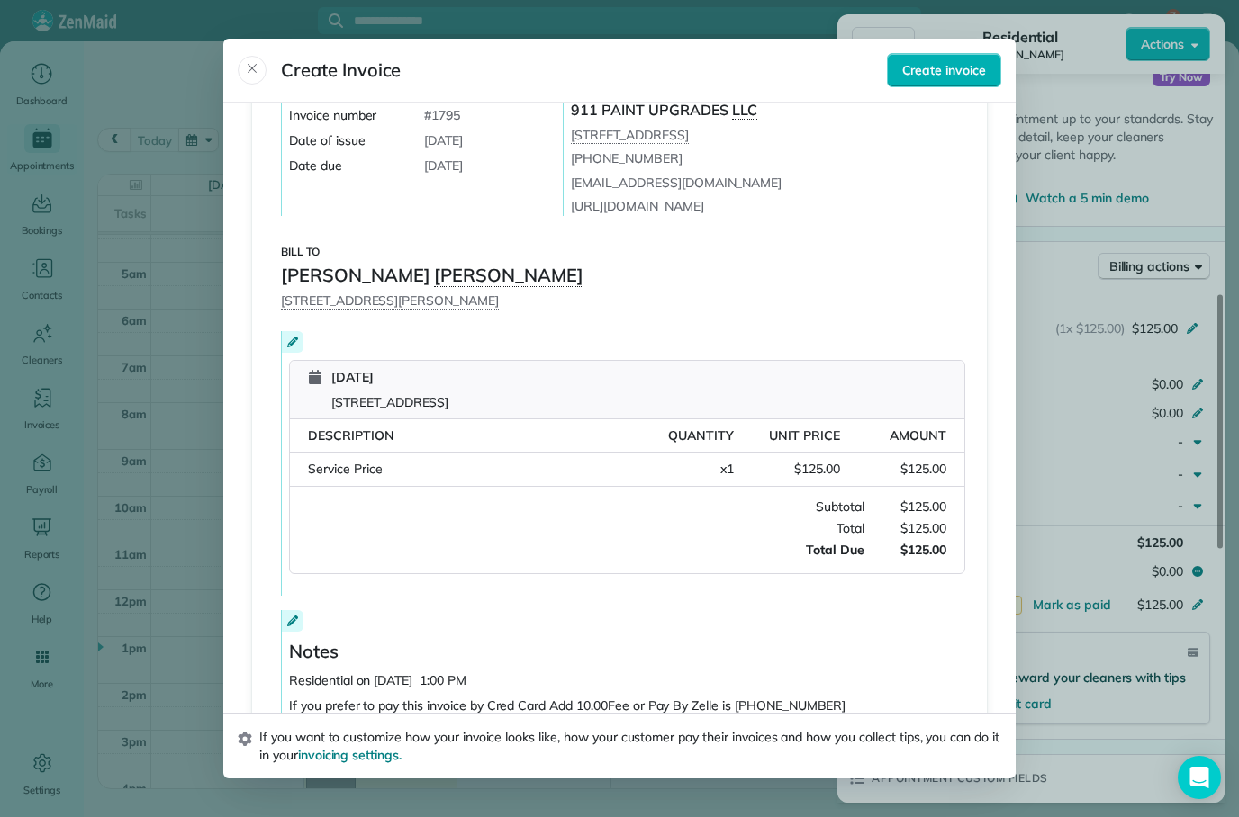
scroll to position [145, 0]
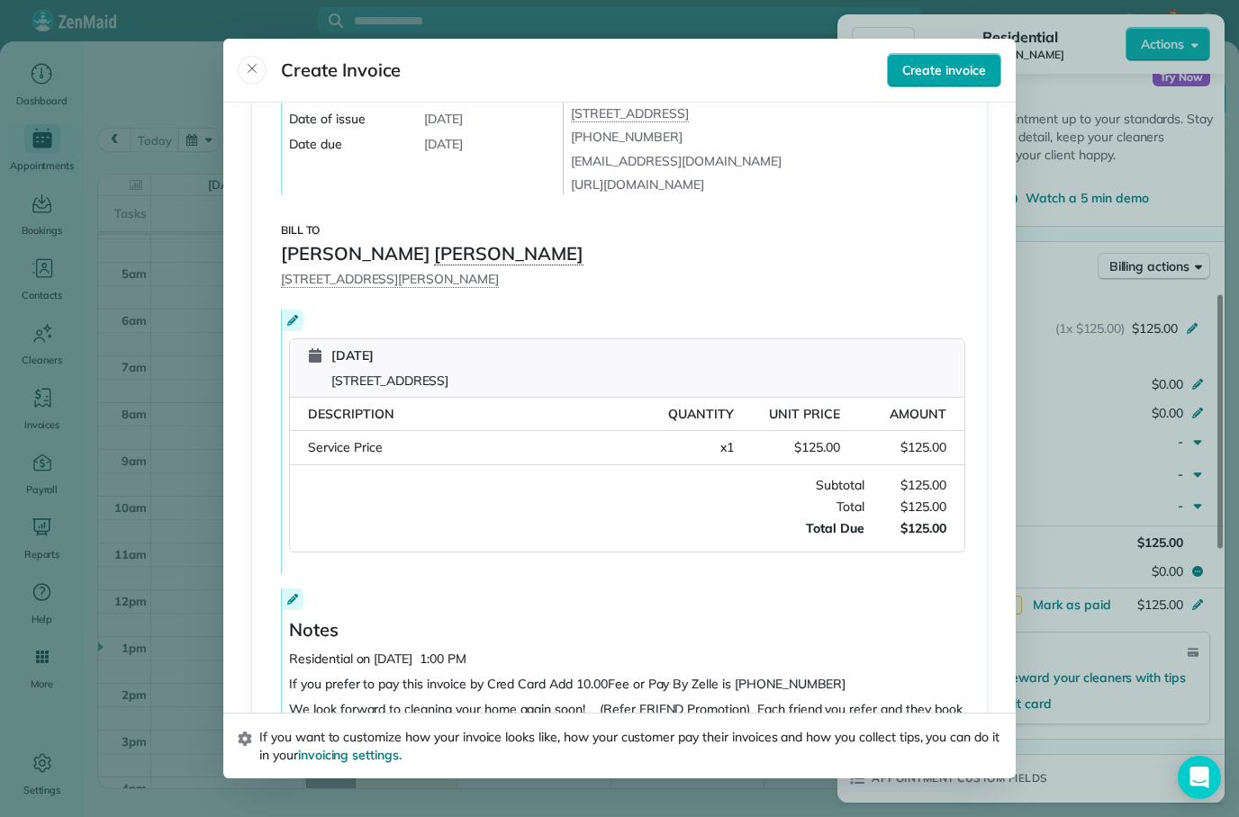
click at [963, 61] on span "Create invoice" at bounding box center [944, 70] width 84 height 18
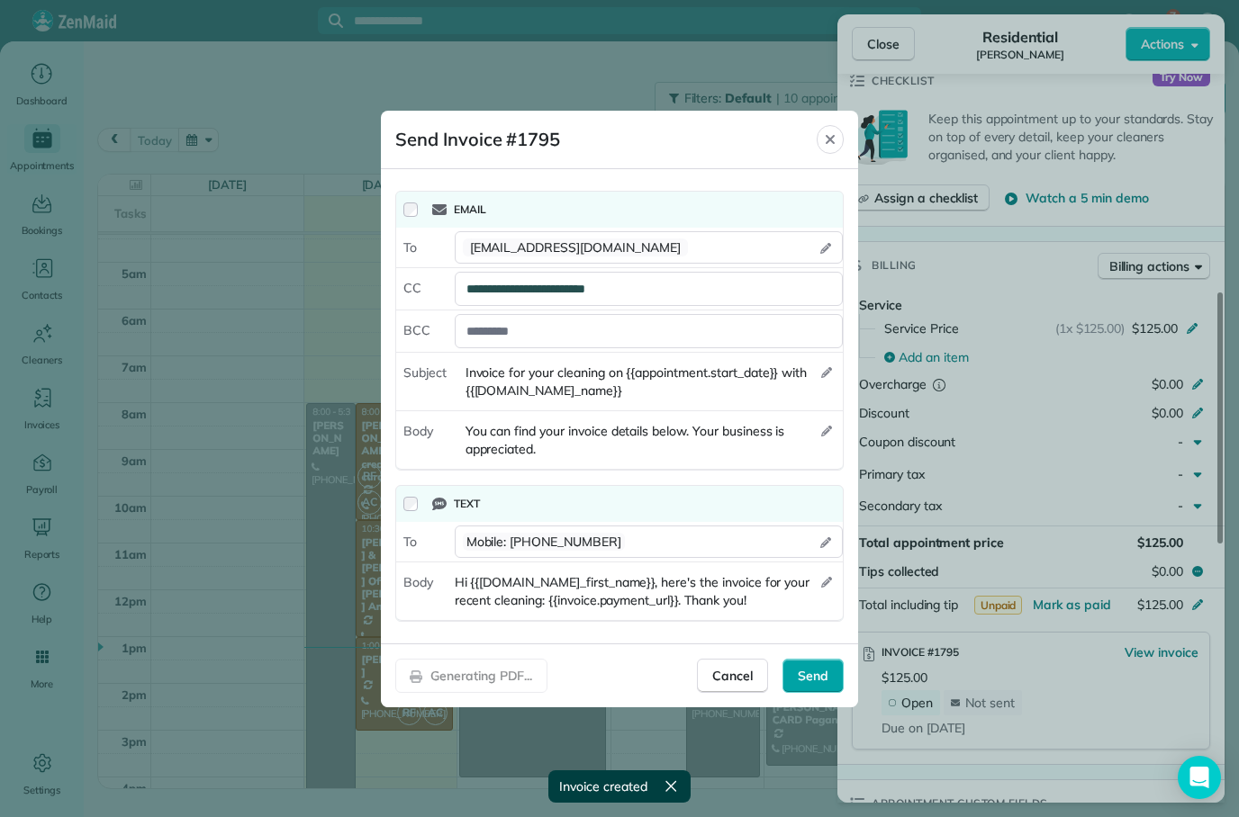
click at [813, 670] on span "Send" at bounding box center [813, 676] width 31 height 18
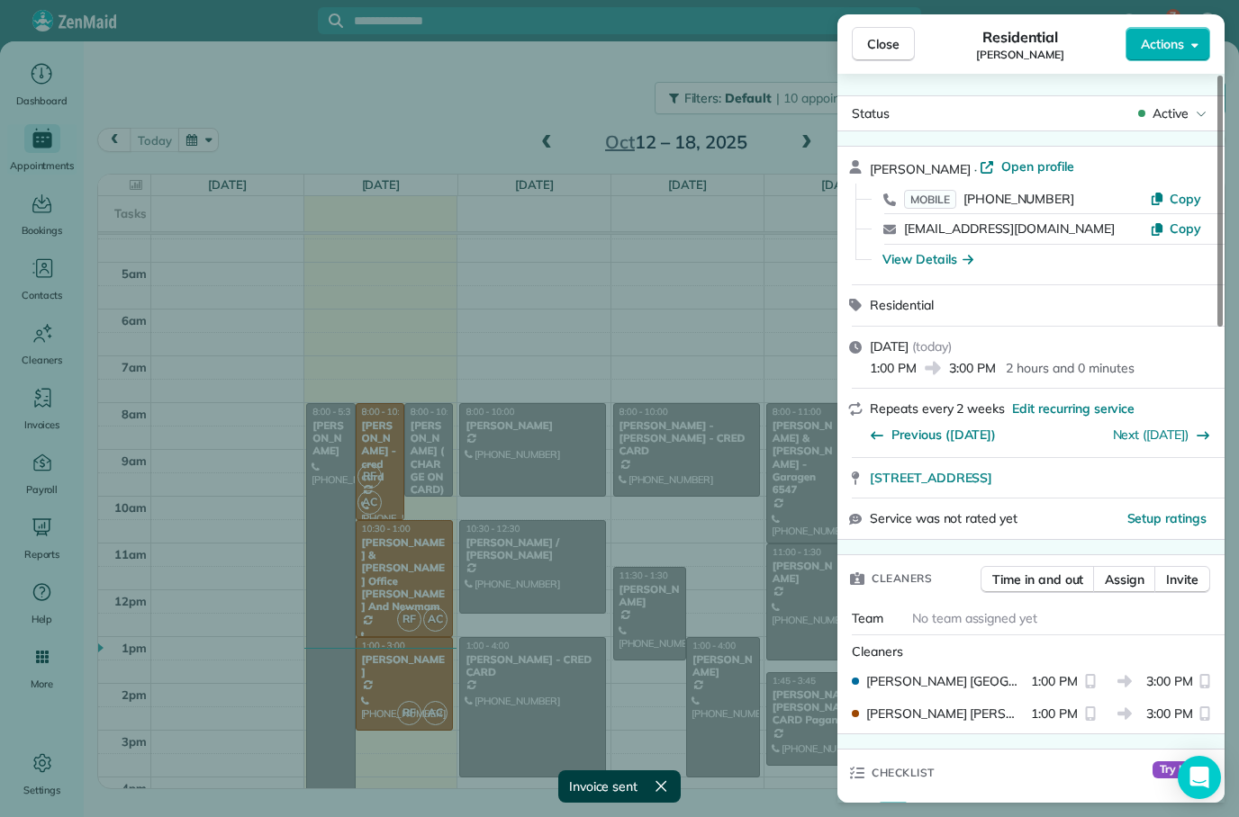
scroll to position [0, 0]
click at [753, 284] on div "Close Residential Maren Hosman Actions Status Active Maren Hosman · Open profil…" at bounding box center [619, 408] width 1239 height 817
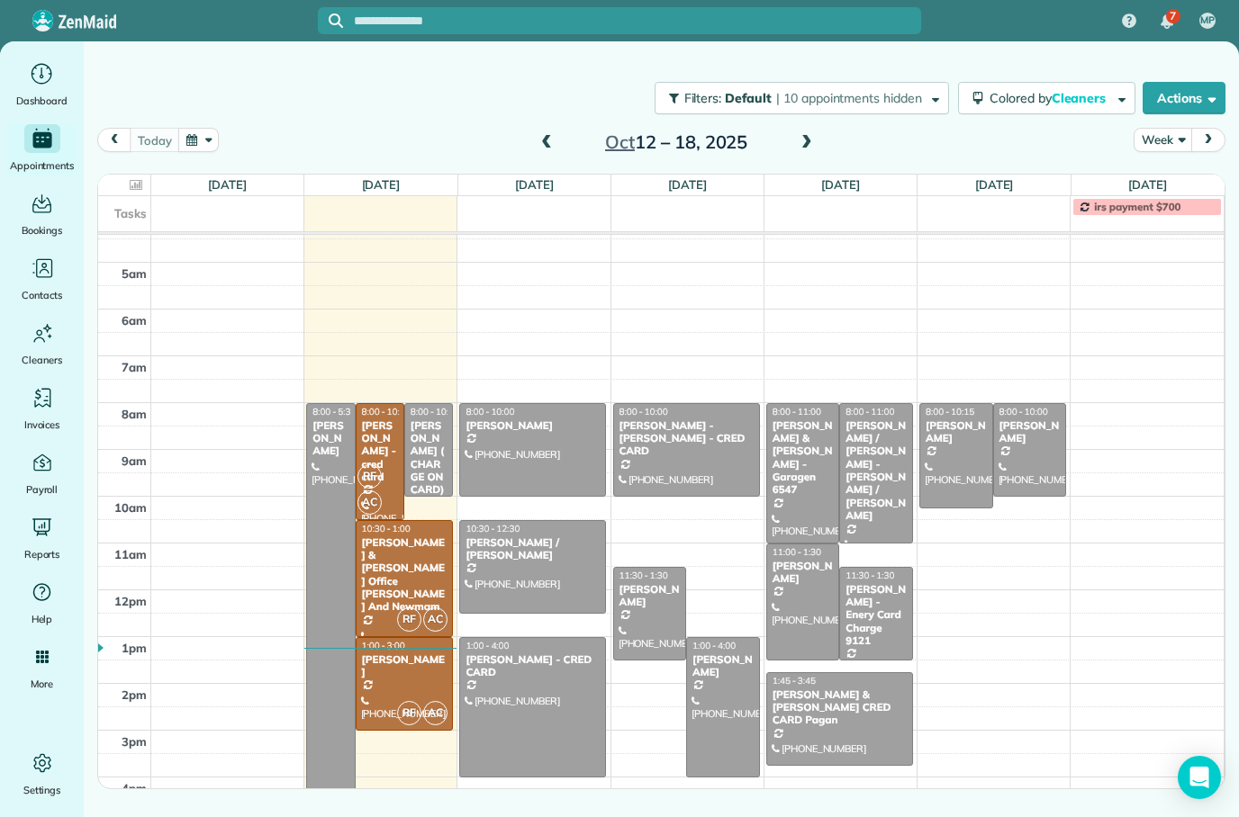
click at [438, 420] on div "[PERSON_NAME] ( CHARGE ON CARD) [PERSON_NAME]" at bounding box center [429, 478] width 38 height 116
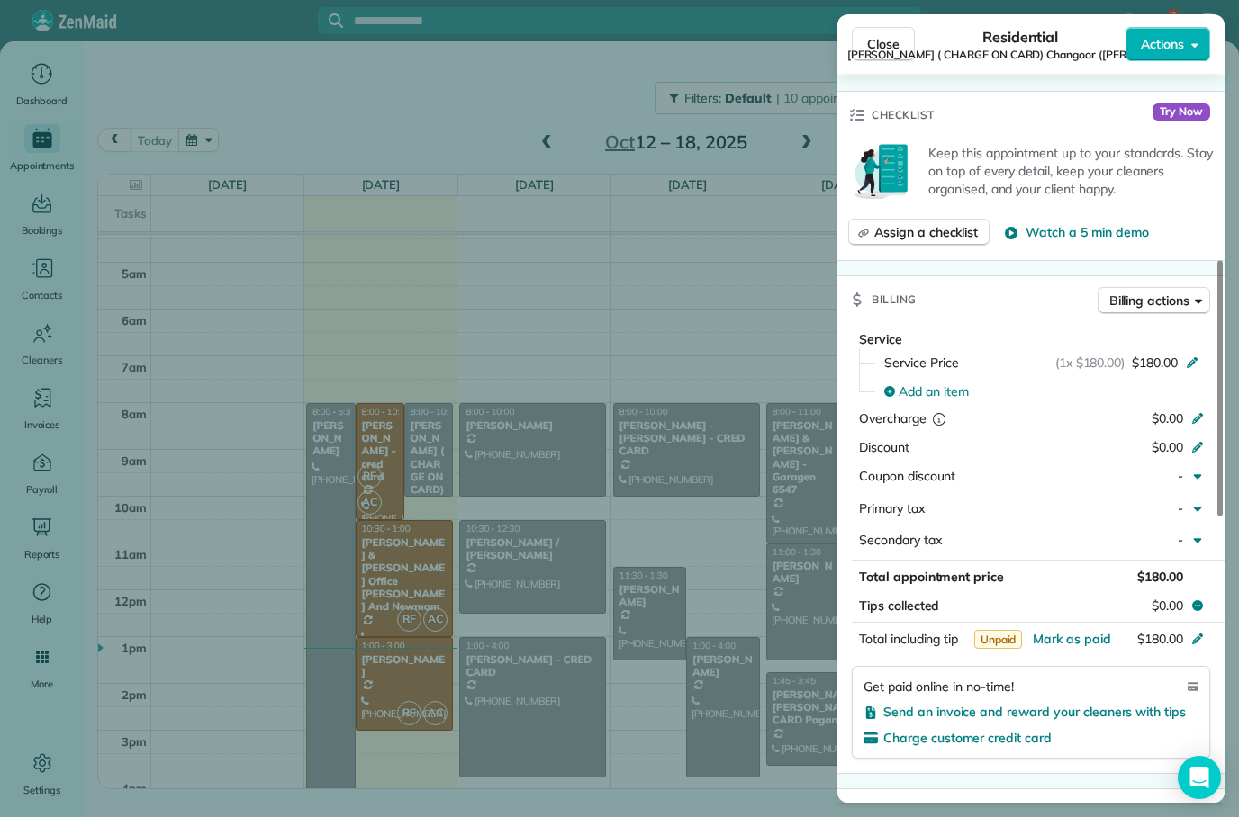
scroll to position [650, 0]
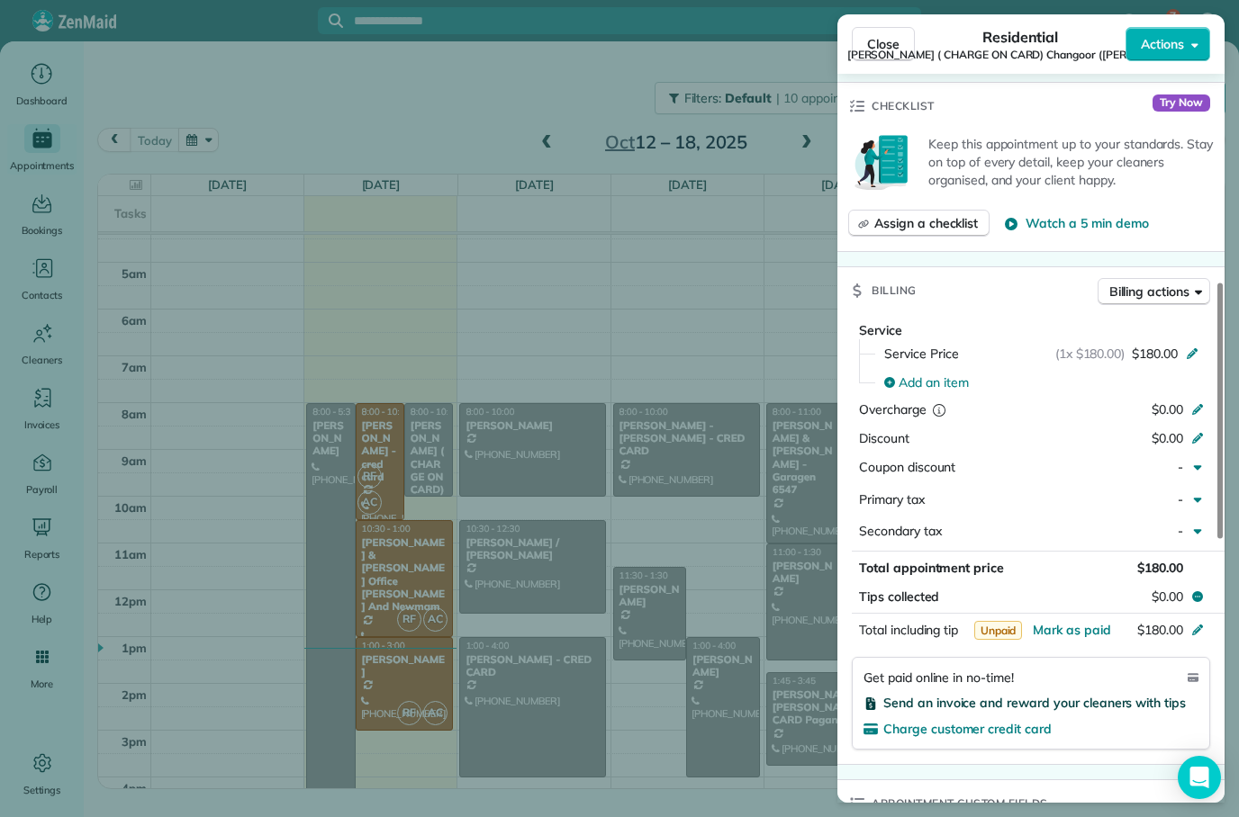
click at [1050, 695] on span "Send an invoice and reward your cleaners with tips" at bounding box center [1034, 703] width 302 height 16
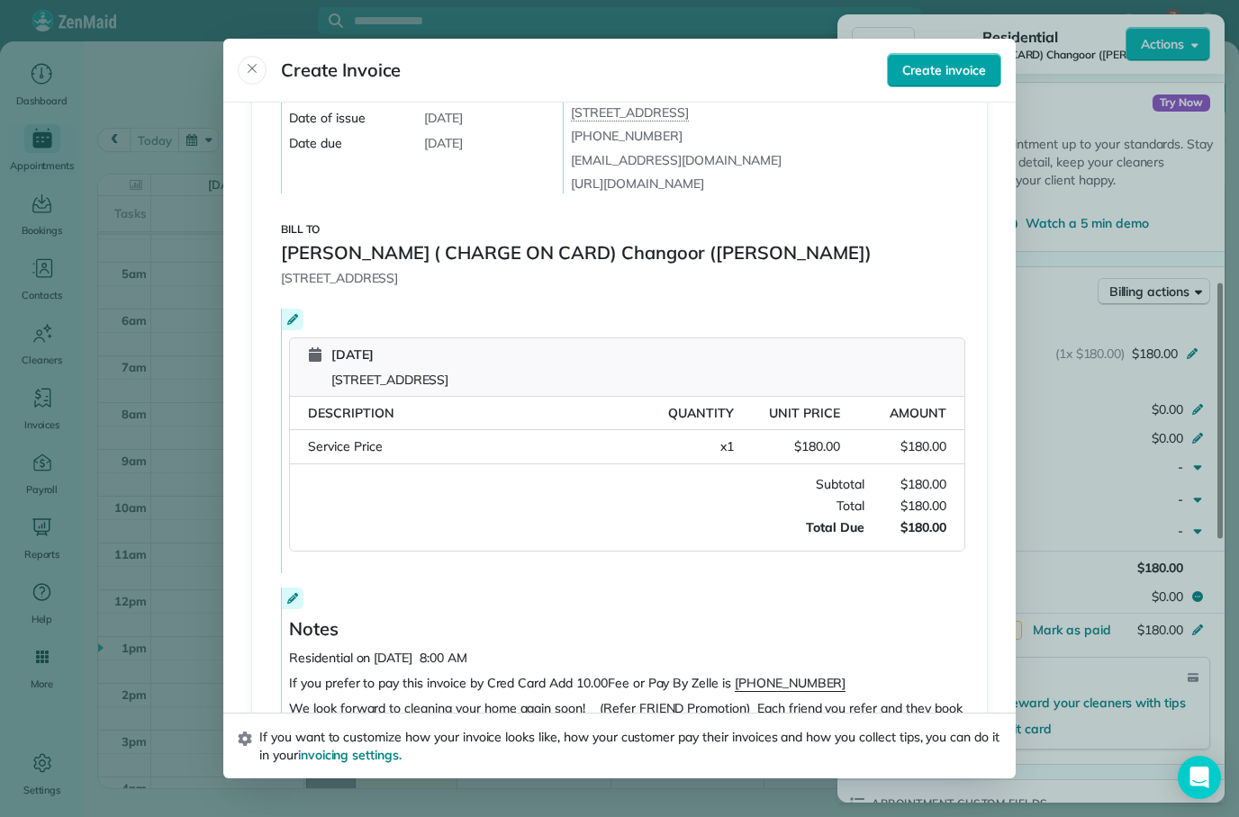
click at [955, 61] on span "Create invoice" at bounding box center [944, 70] width 84 height 18
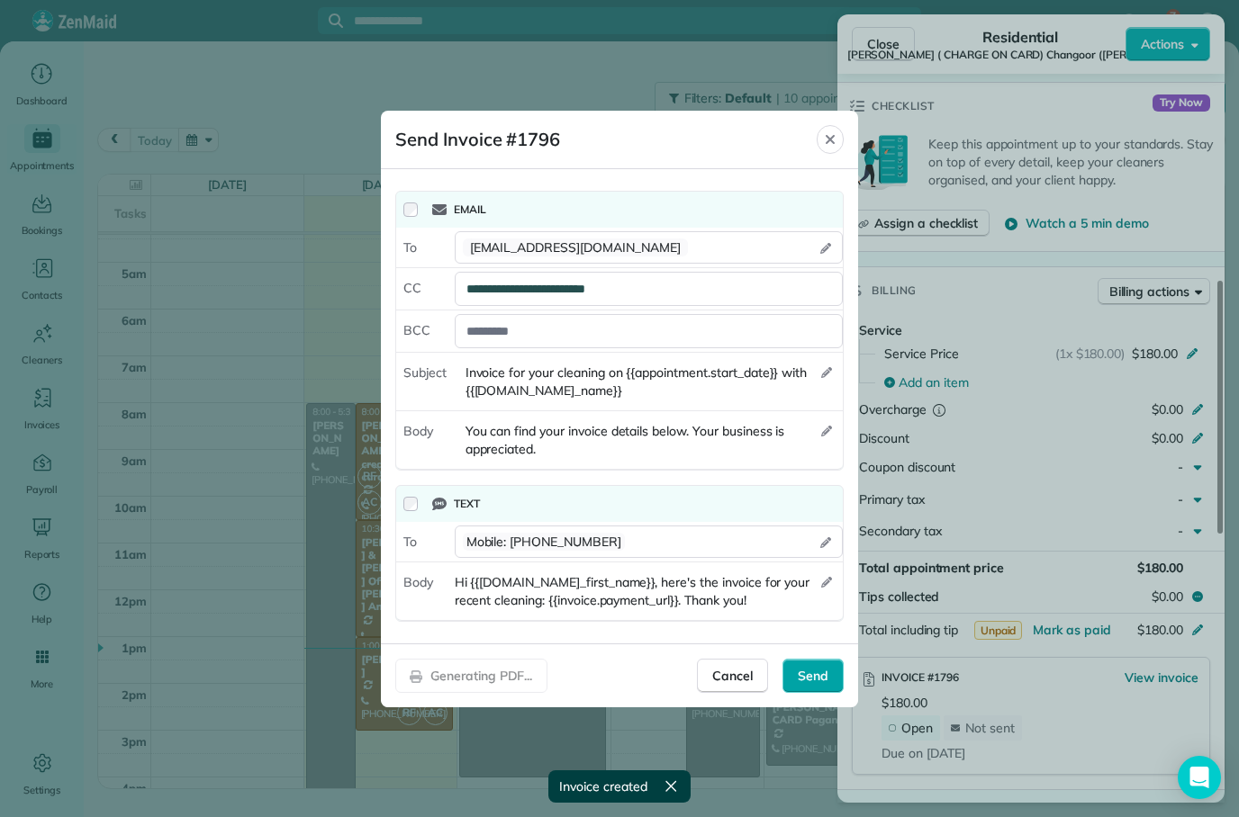
click at [808, 676] on span "Send" at bounding box center [813, 676] width 31 height 18
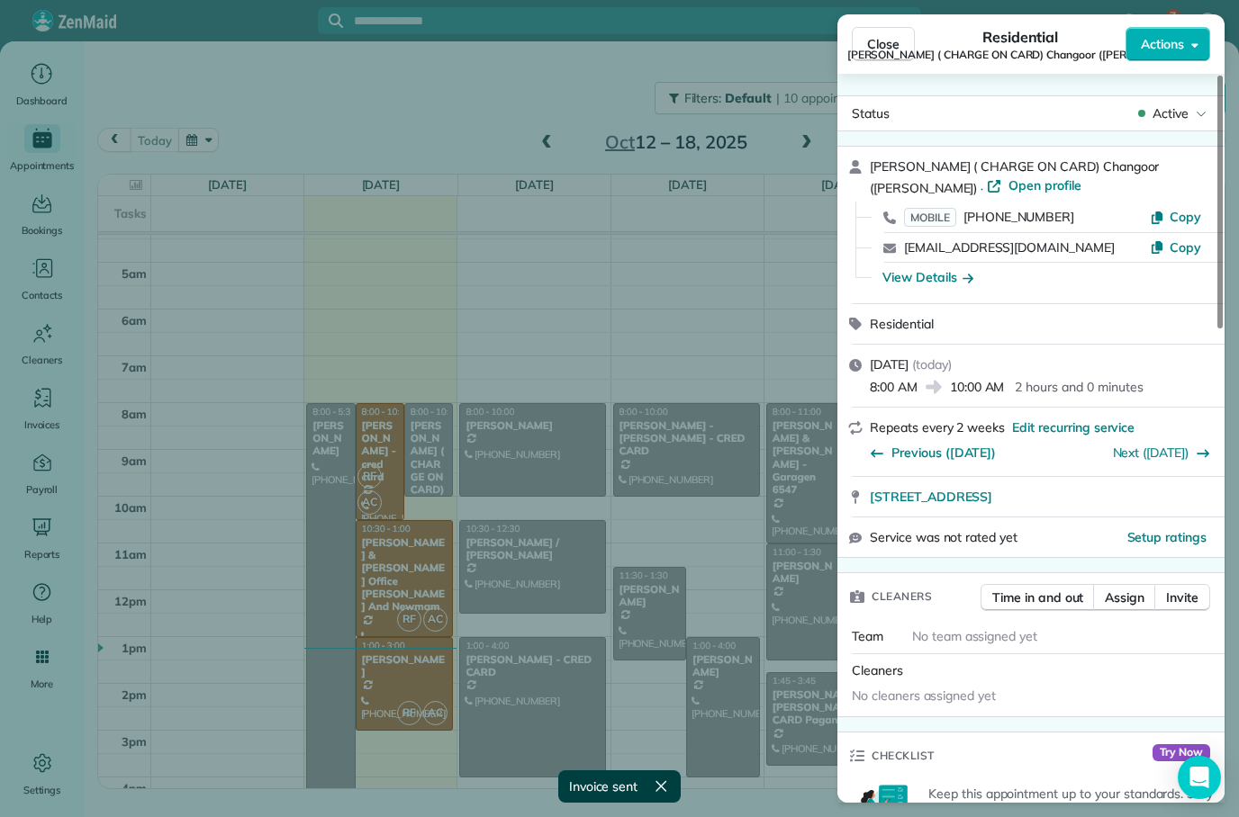
scroll to position [0, 0]
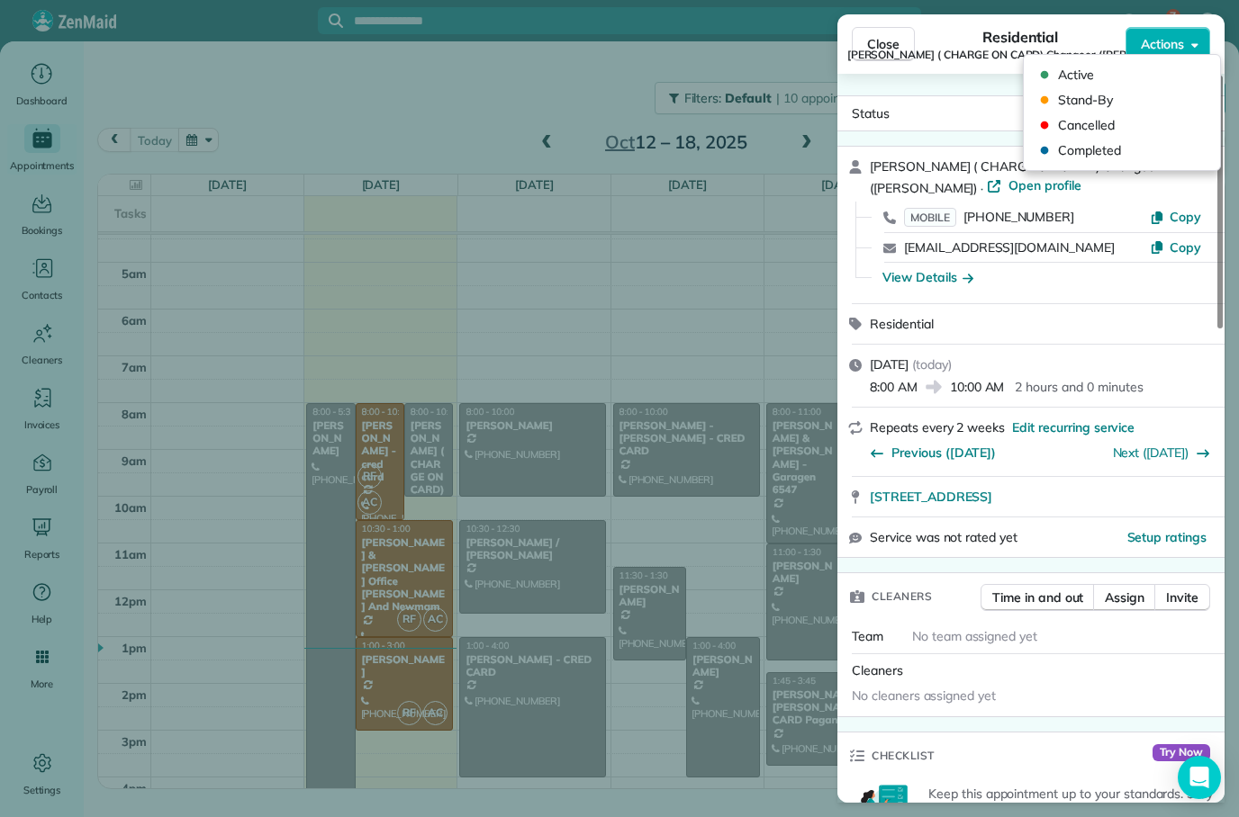
click at [1159, 315] on div "Residential" at bounding box center [1042, 324] width 344 height 19
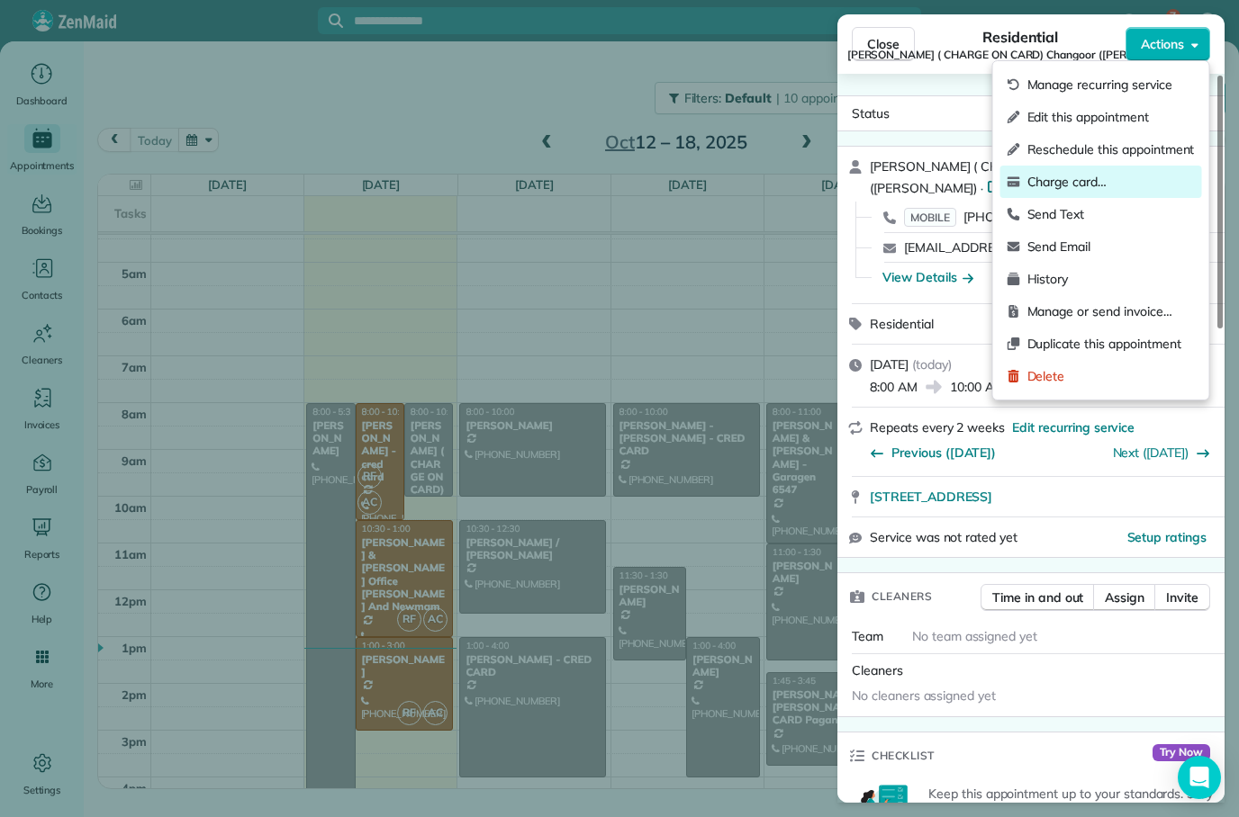
click at [1089, 185] on span "Charge card…" at bounding box center [1110, 182] width 167 height 18
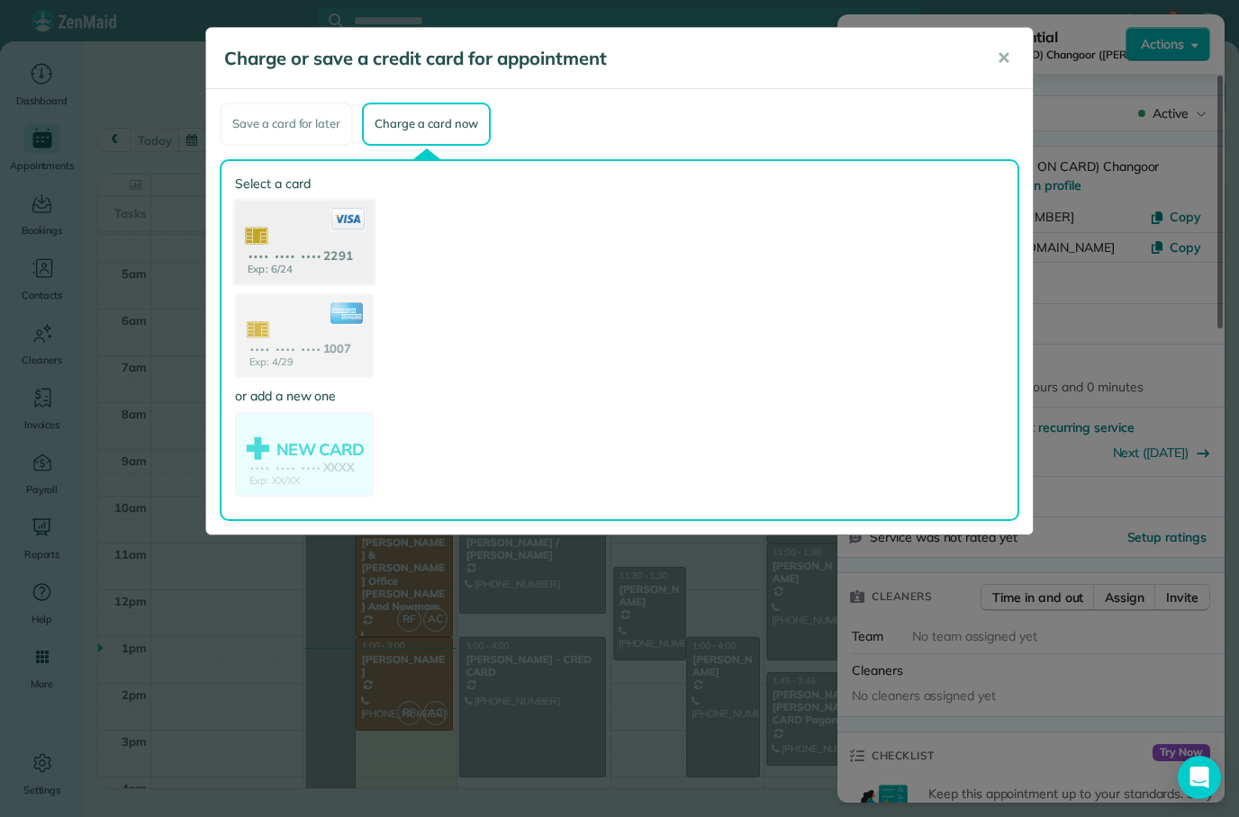
click at [332, 265] on use at bounding box center [304, 243] width 139 height 87
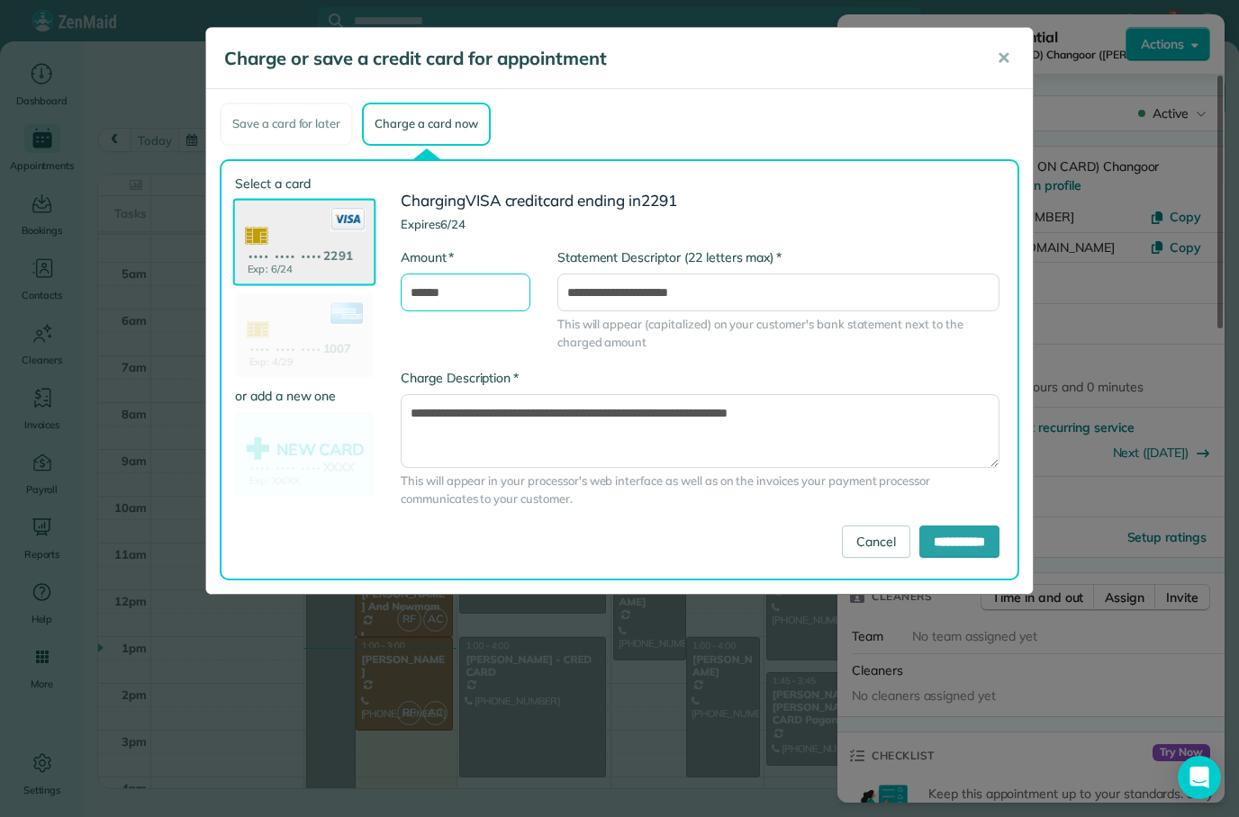
click at [438, 293] on input "******" at bounding box center [466, 293] width 130 height 38
type input "******"
click at [941, 548] on input "**********" at bounding box center [959, 542] width 80 height 32
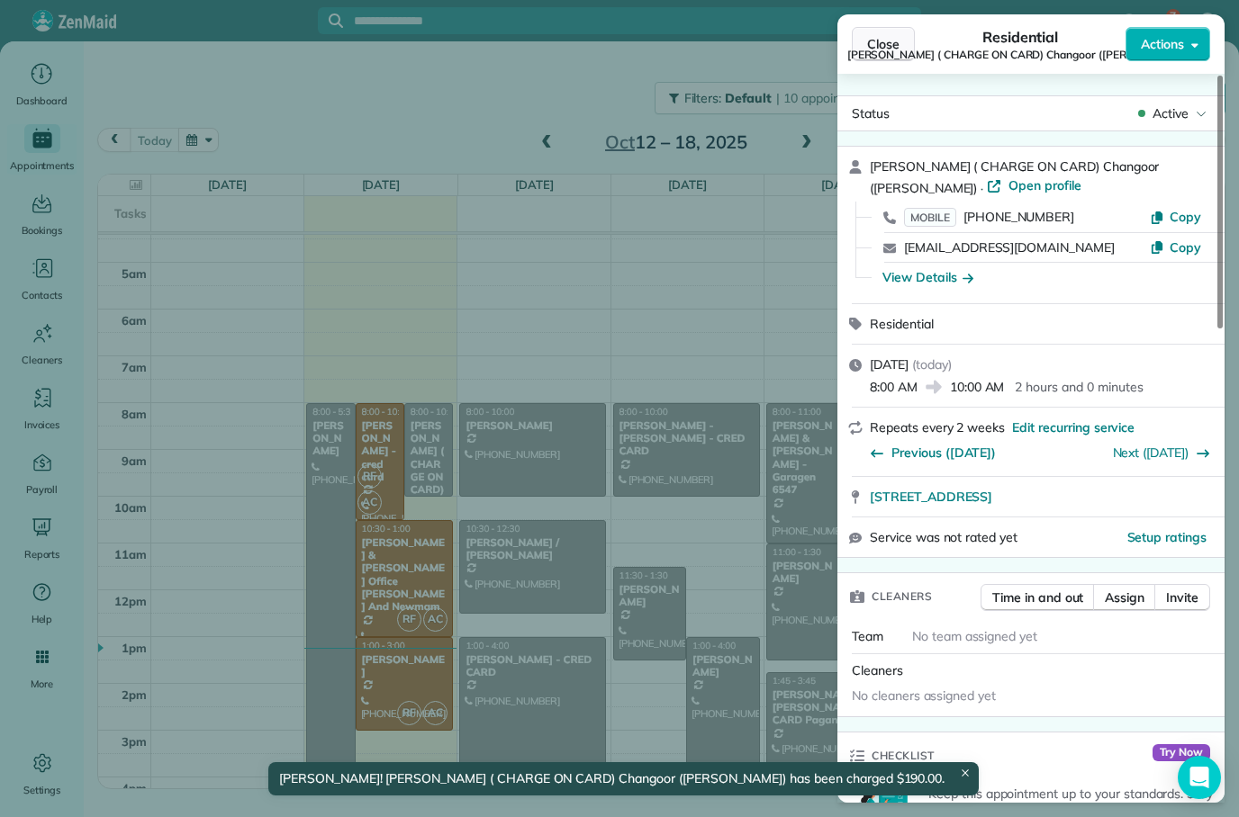
click at [891, 50] on span "Close" at bounding box center [883, 44] width 32 height 18
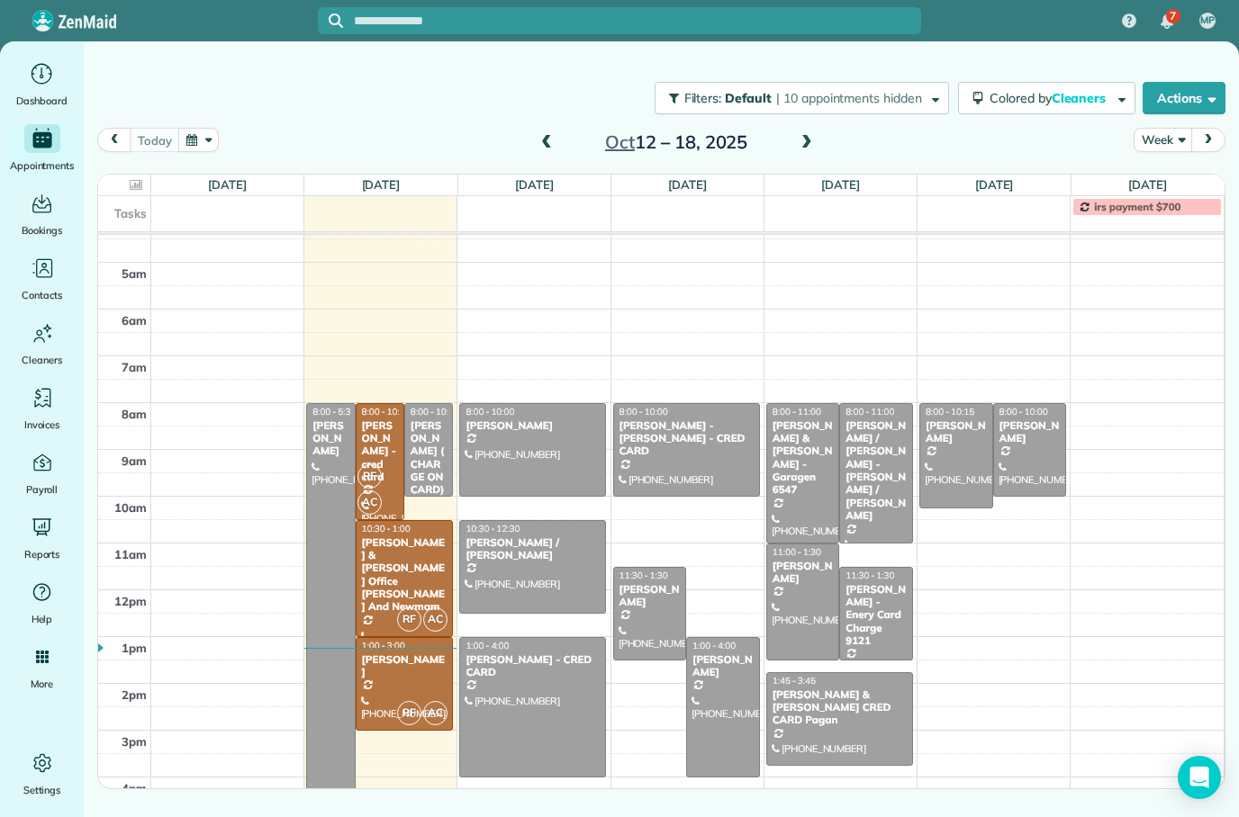
click at [383, 459] on div "[PERSON_NAME] - cred card" at bounding box center [380, 452] width 38 height 65
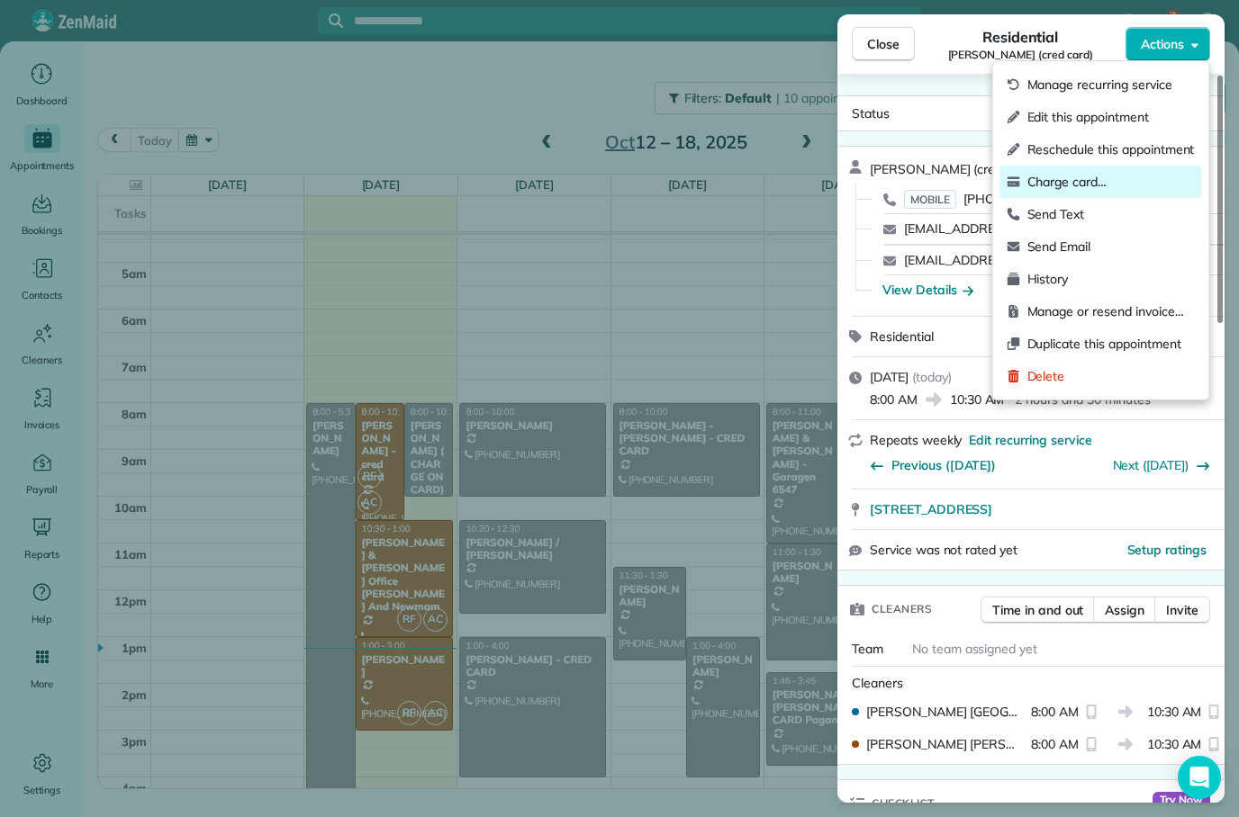
click at [1083, 189] on span "Charge card…" at bounding box center [1110, 182] width 167 height 18
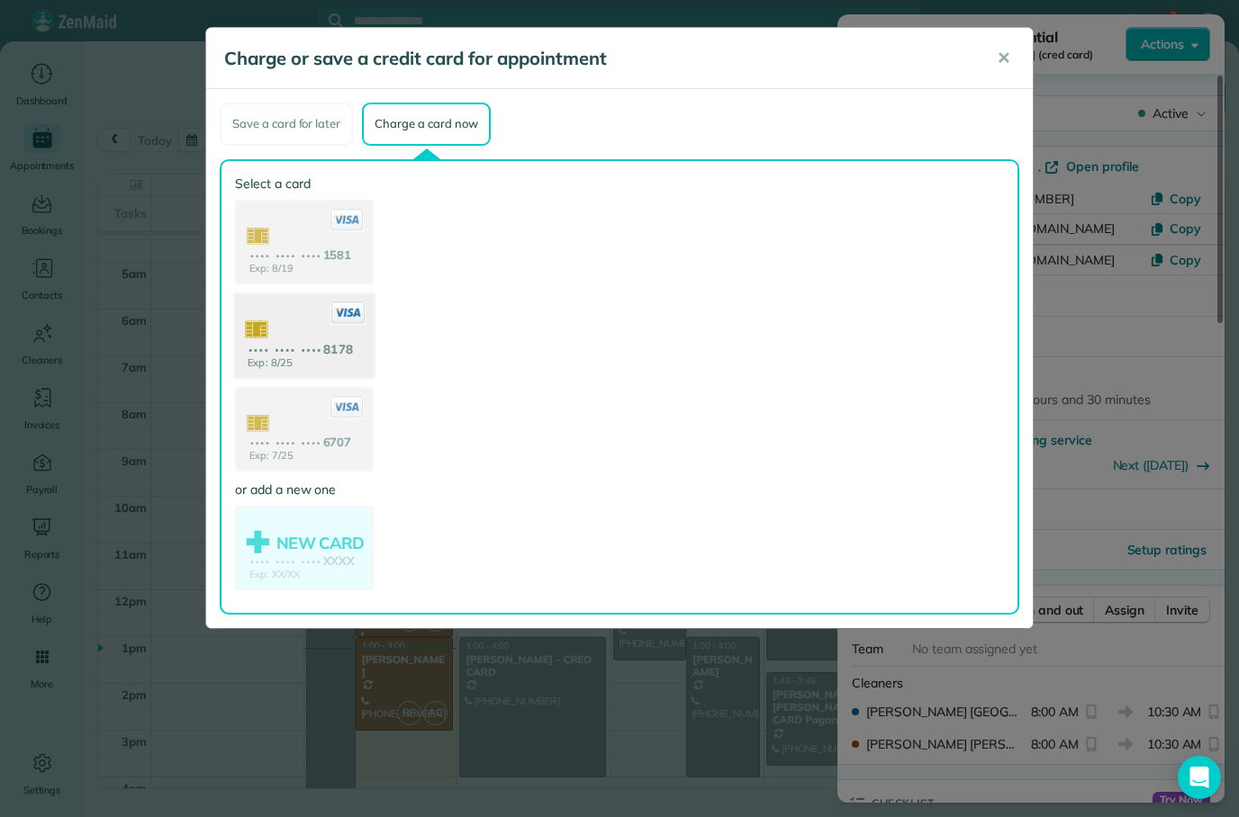
click at [342, 342] on use at bounding box center [304, 336] width 139 height 87
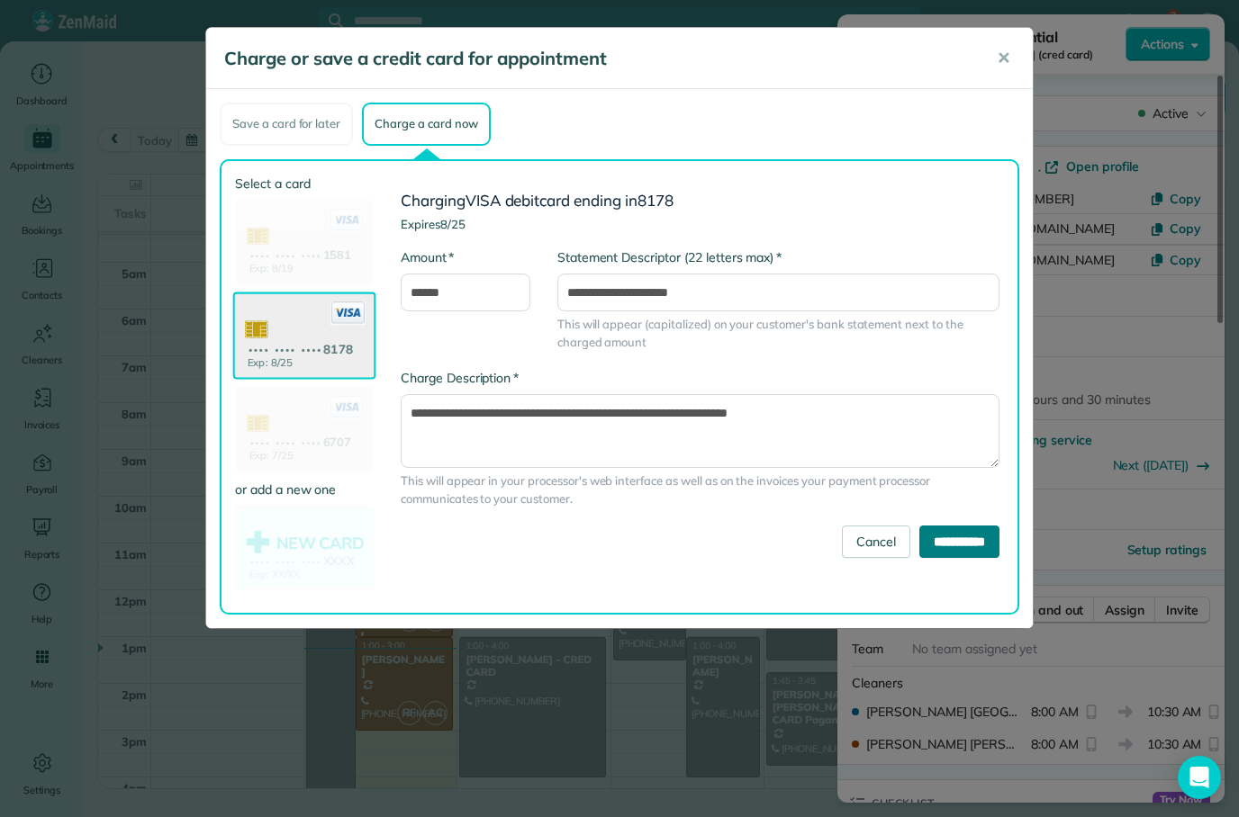
click at [949, 541] on input "**********" at bounding box center [959, 542] width 80 height 32
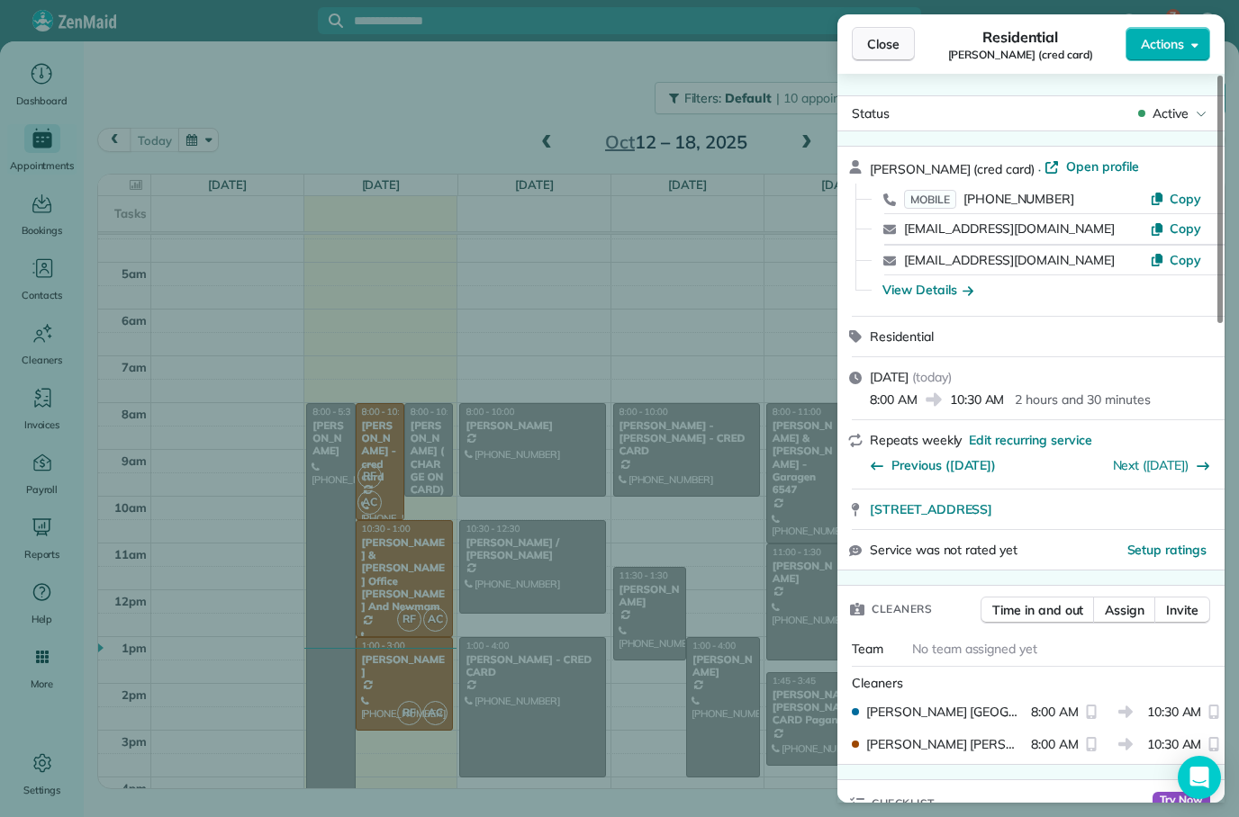
click at [911, 40] on button "Close" at bounding box center [883, 44] width 63 height 34
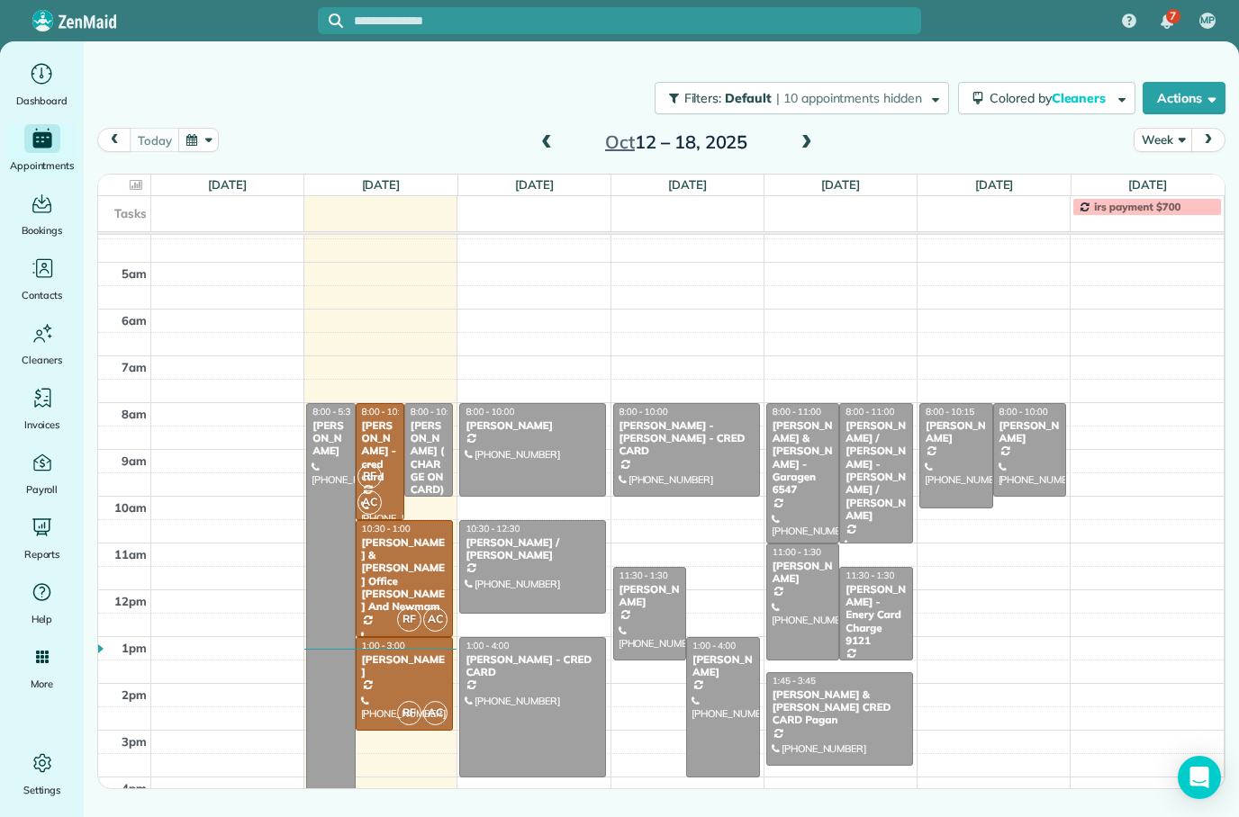
click at [334, 572] on div at bounding box center [330, 625] width 47 height 443
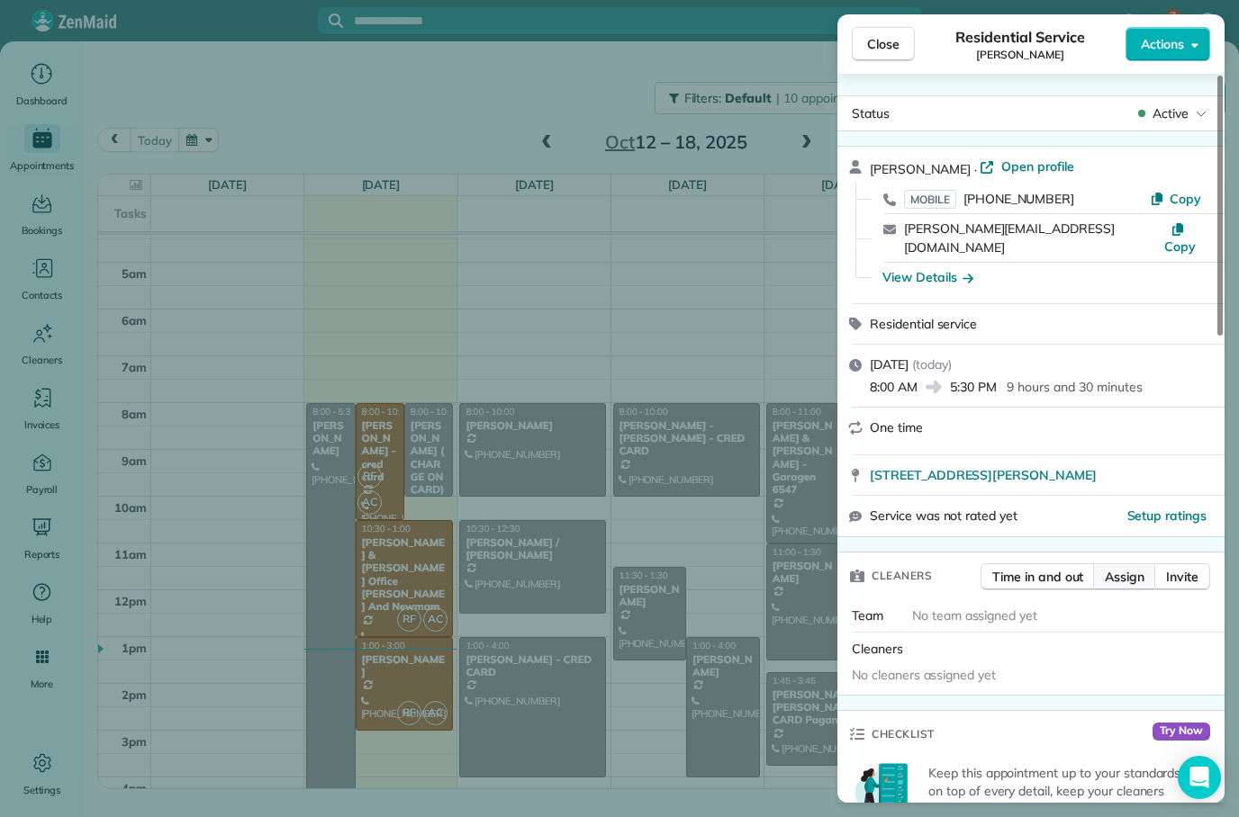
click at [1136, 568] on span "Assign" at bounding box center [1125, 577] width 40 height 18
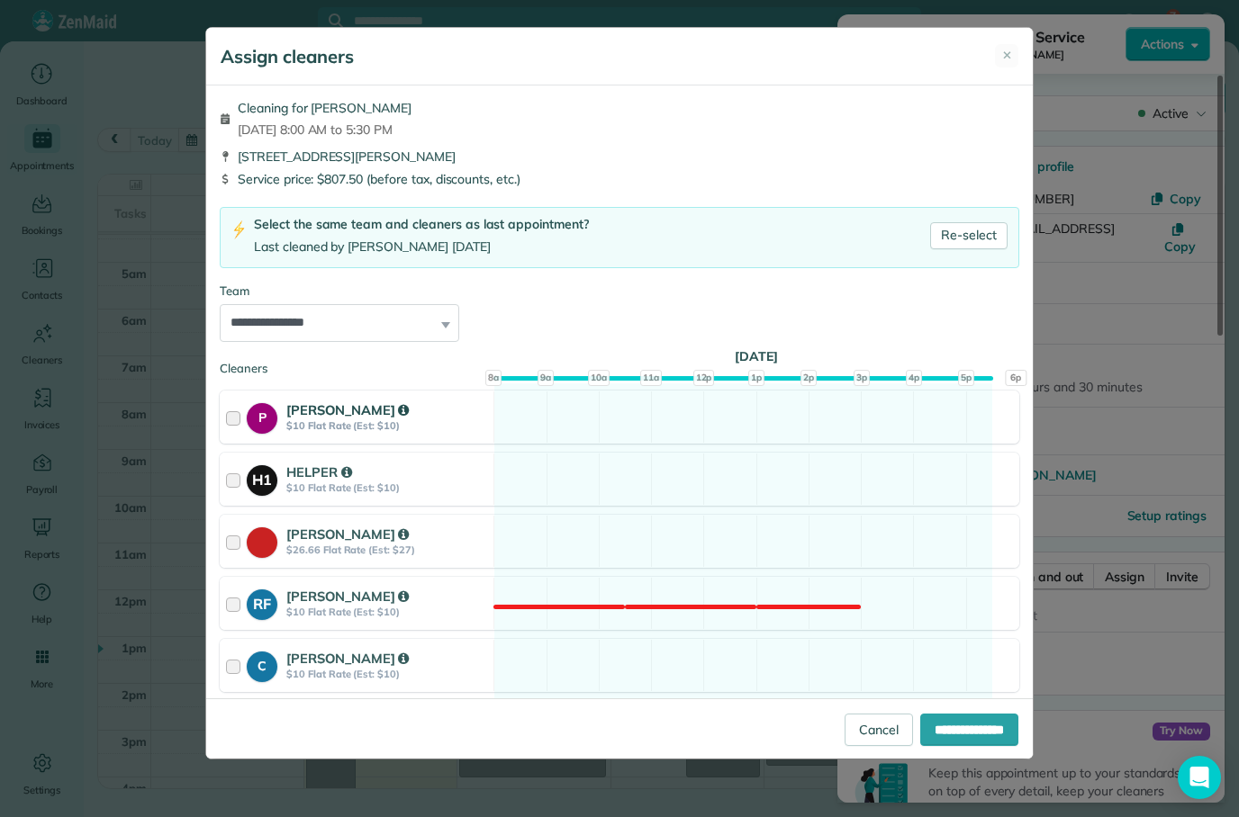
click at [320, 424] on strong "$10 Flat Rate (Est: $10)" at bounding box center [387, 426] width 202 height 13
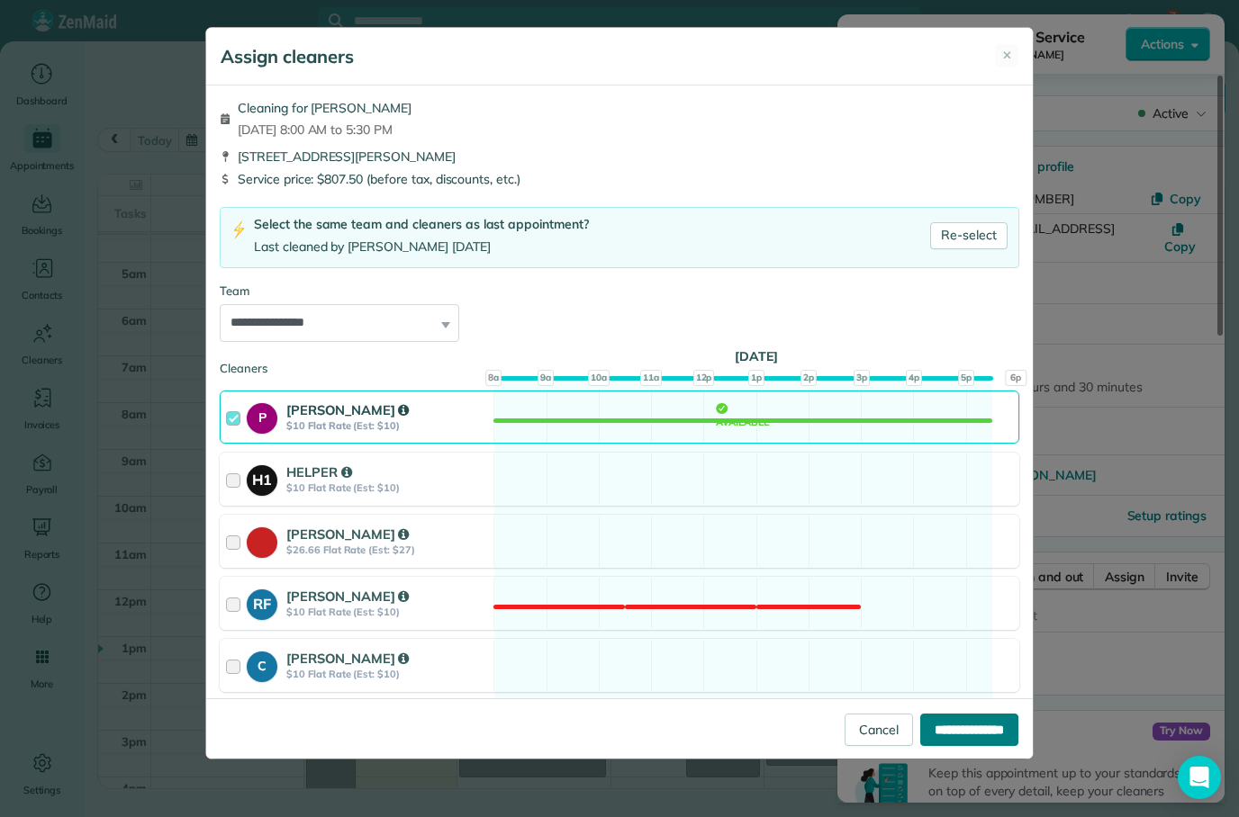
click at [950, 746] on input "**********" at bounding box center [969, 730] width 98 height 32
type input "**********"
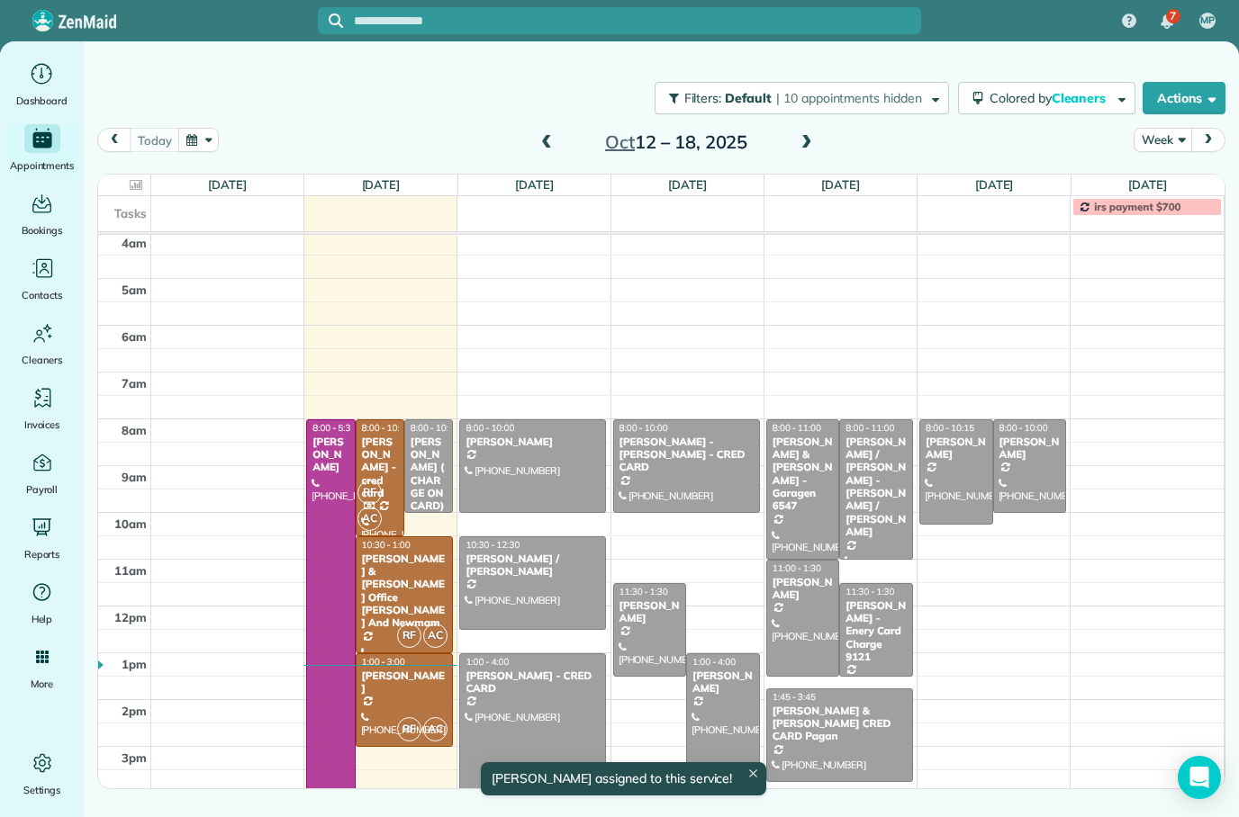
scroll to position [96, 0]
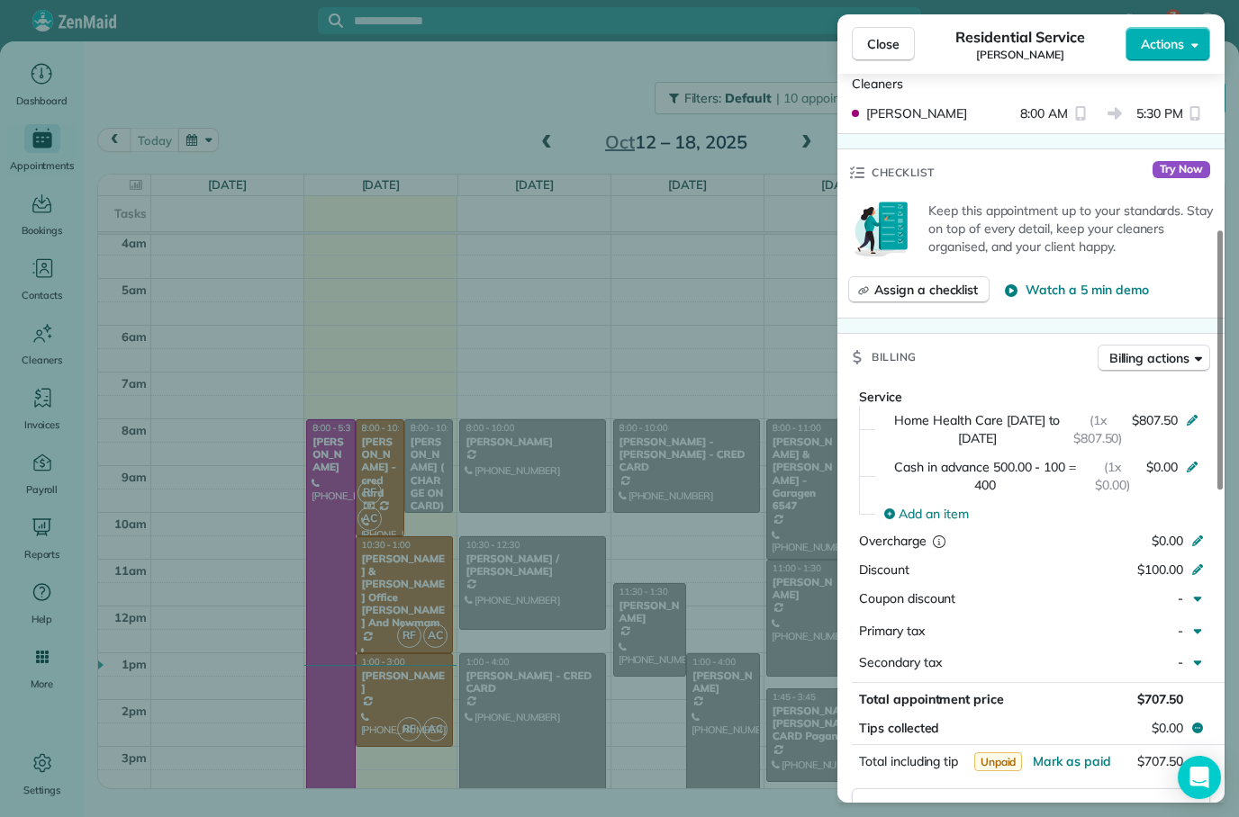
scroll to position [709, 0]
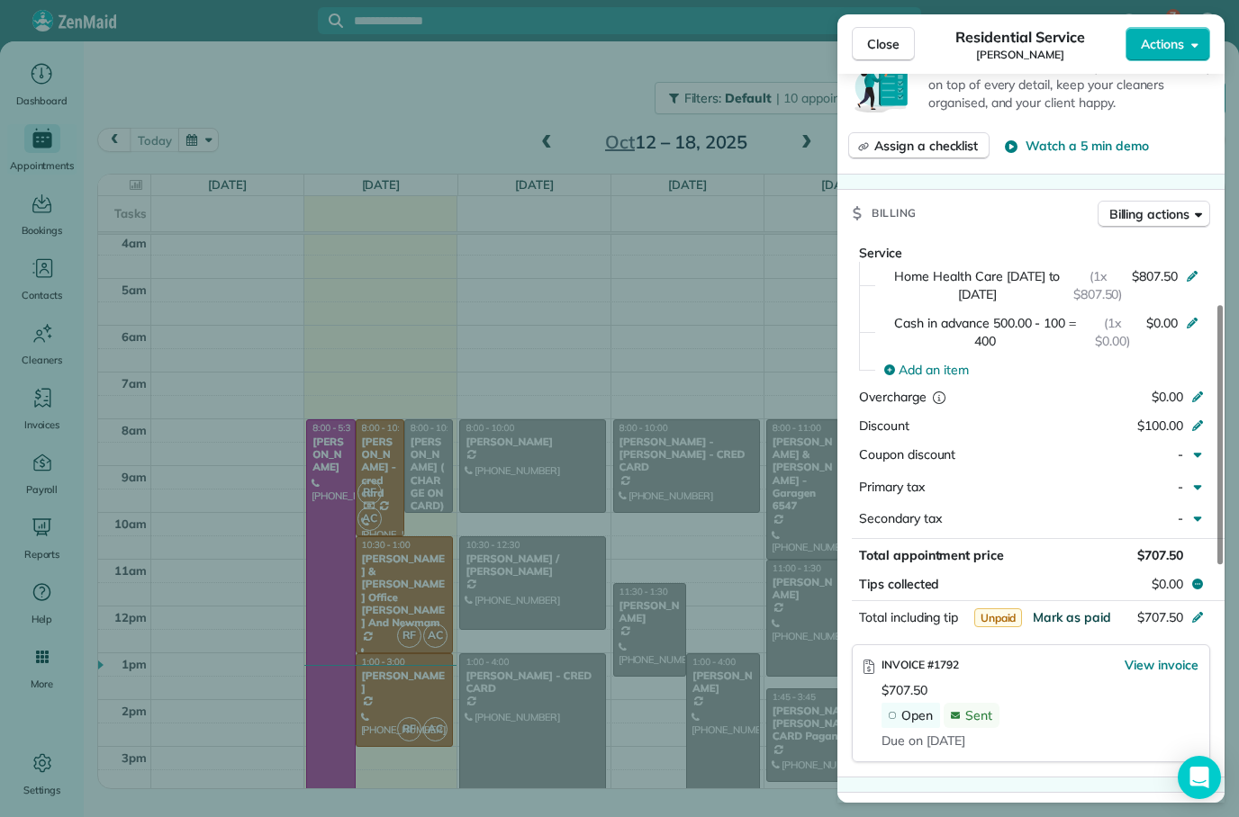
click at [1078, 609] on span "Mark as paid" at bounding box center [1072, 617] width 78 height 16
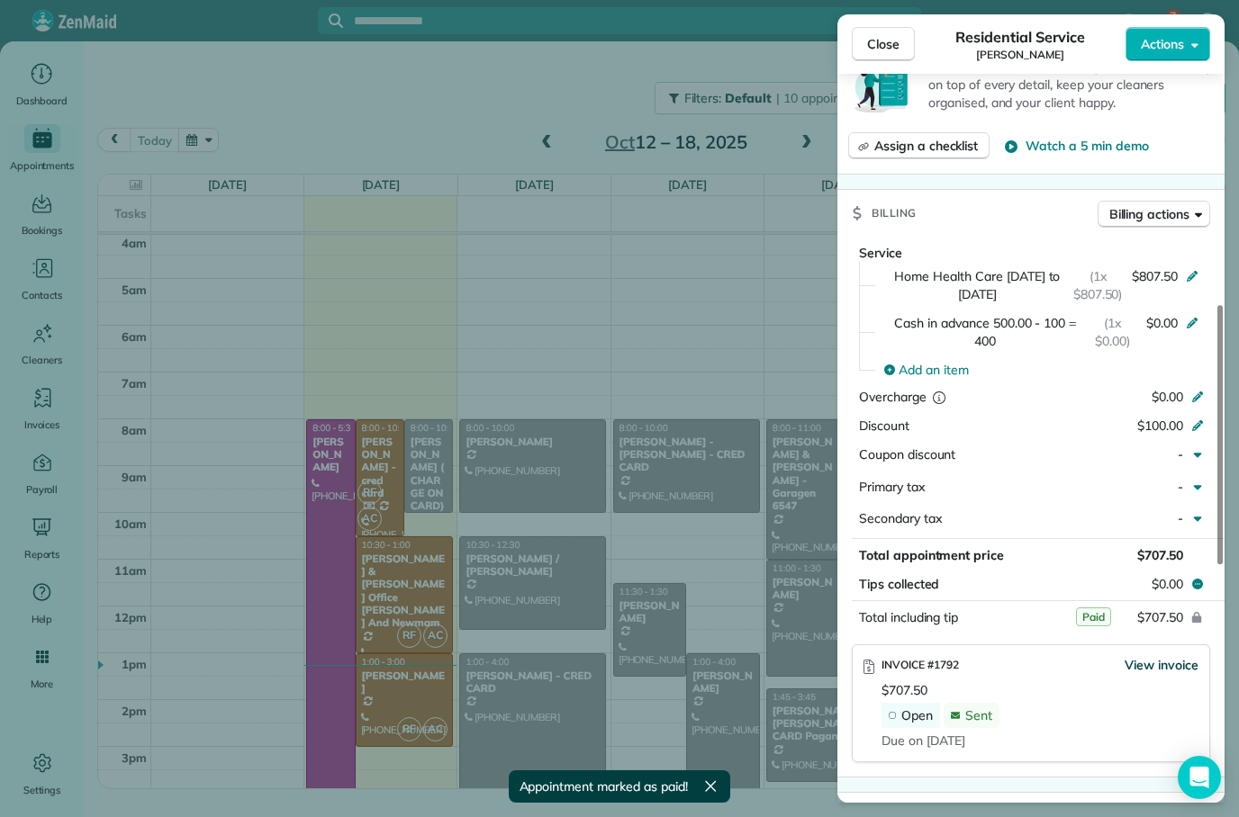
click at [1143, 656] on span "View invoice" at bounding box center [1161, 665] width 74 height 18
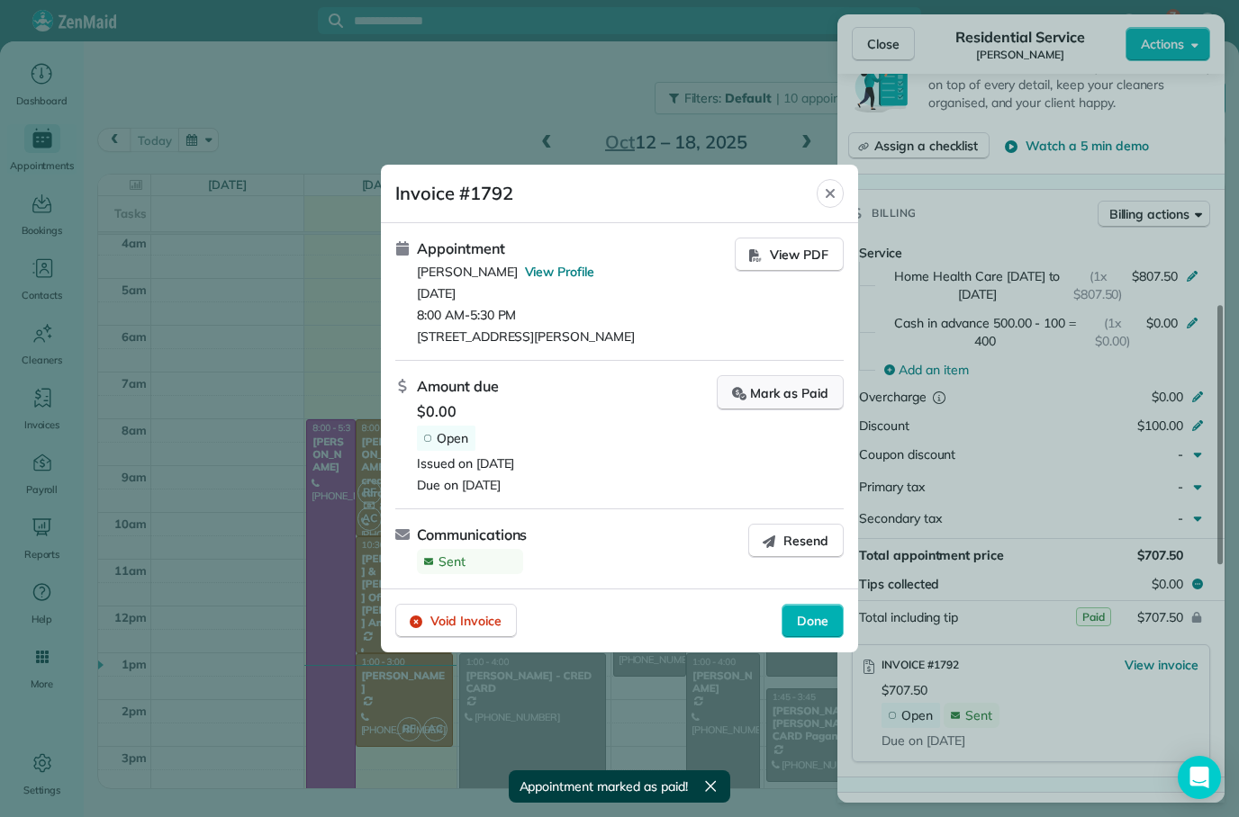
click at [793, 395] on div "Mark as Paid" at bounding box center [780, 393] width 96 height 19
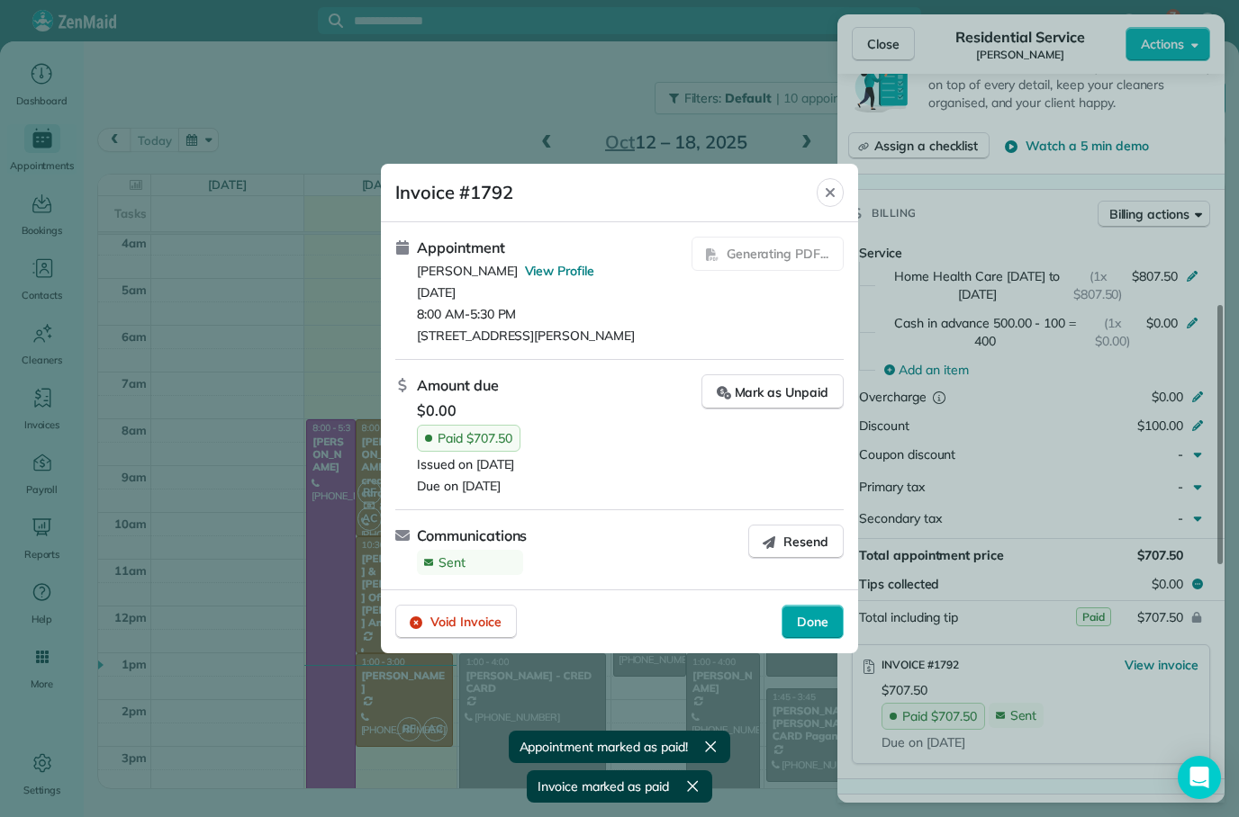
click at [823, 635] on div "Done" at bounding box center [812, 622] width 62 height 34
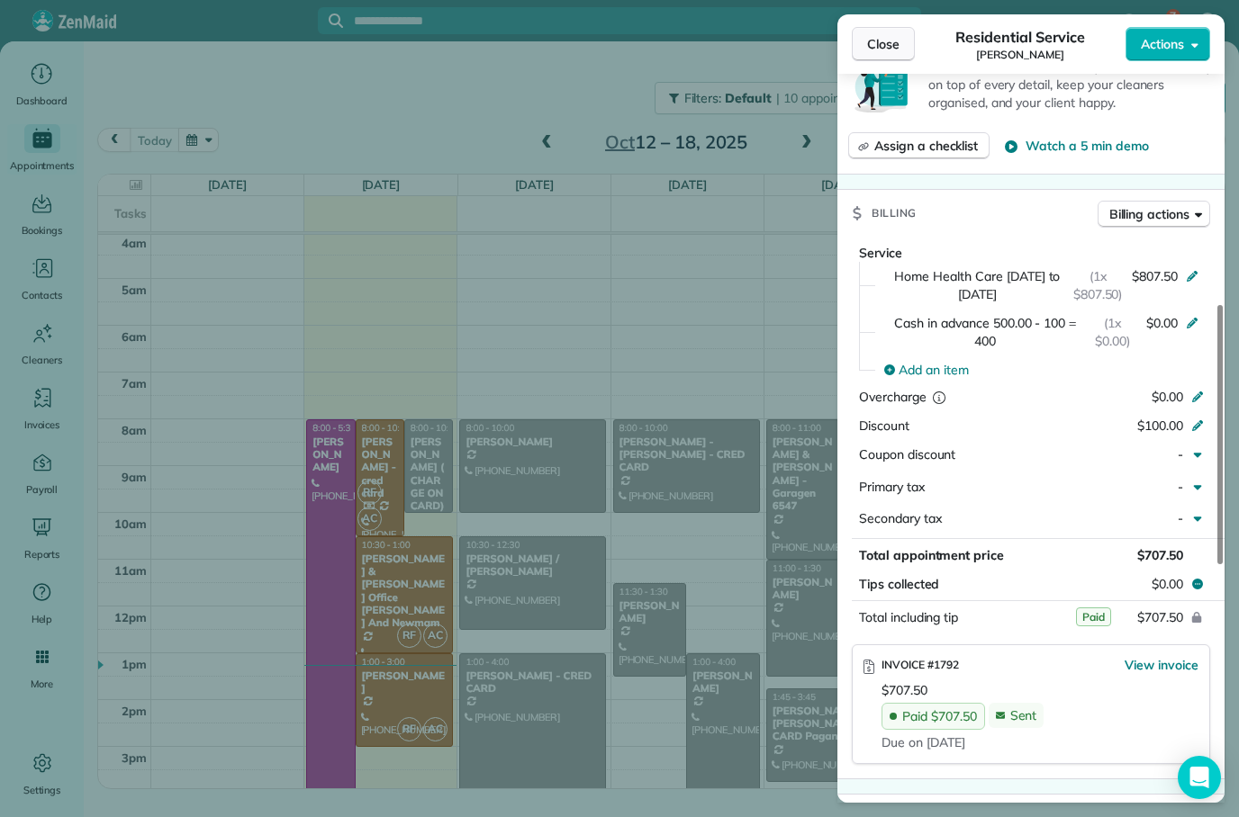
click at [873, 47] on span "Close" at bounding box center [883, 44] width 32 height 18
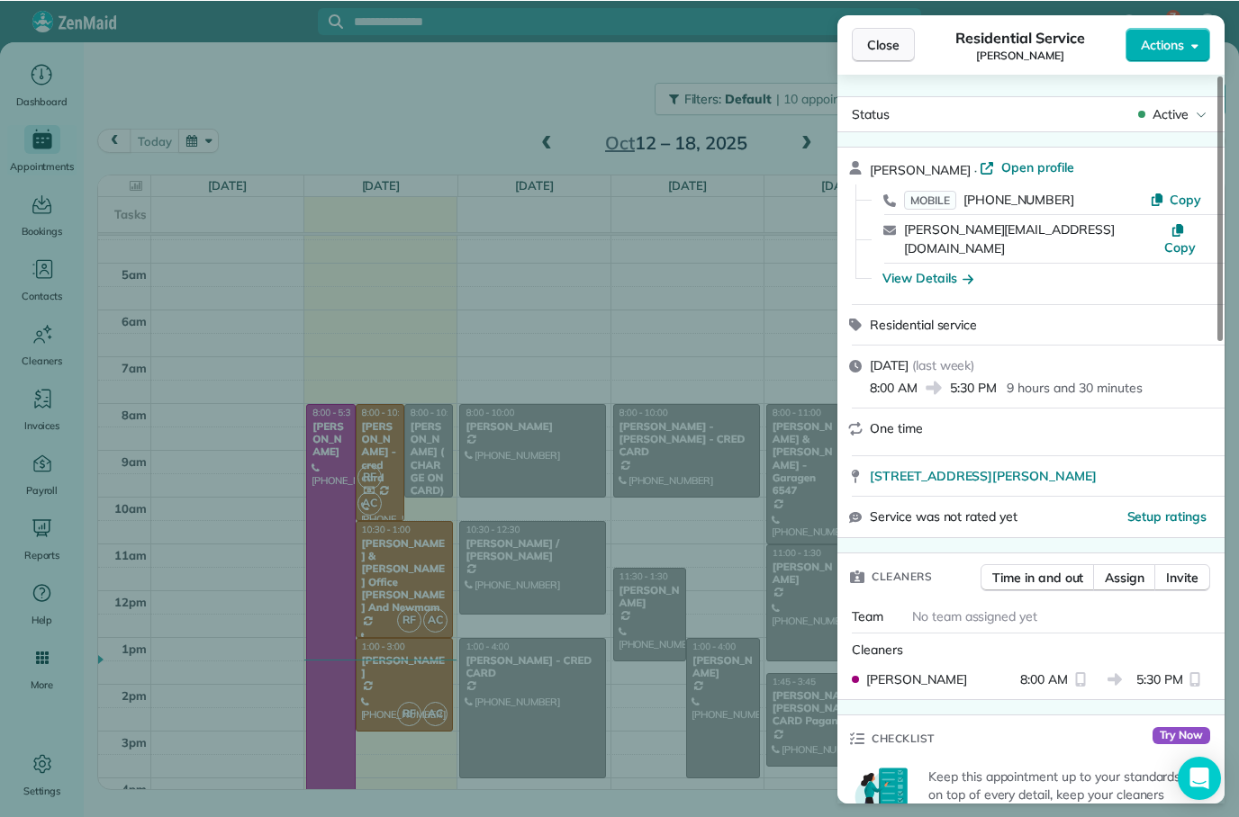
click at [897, 49] on span "Close" at bounding box center [883, 44] width 32 height 18
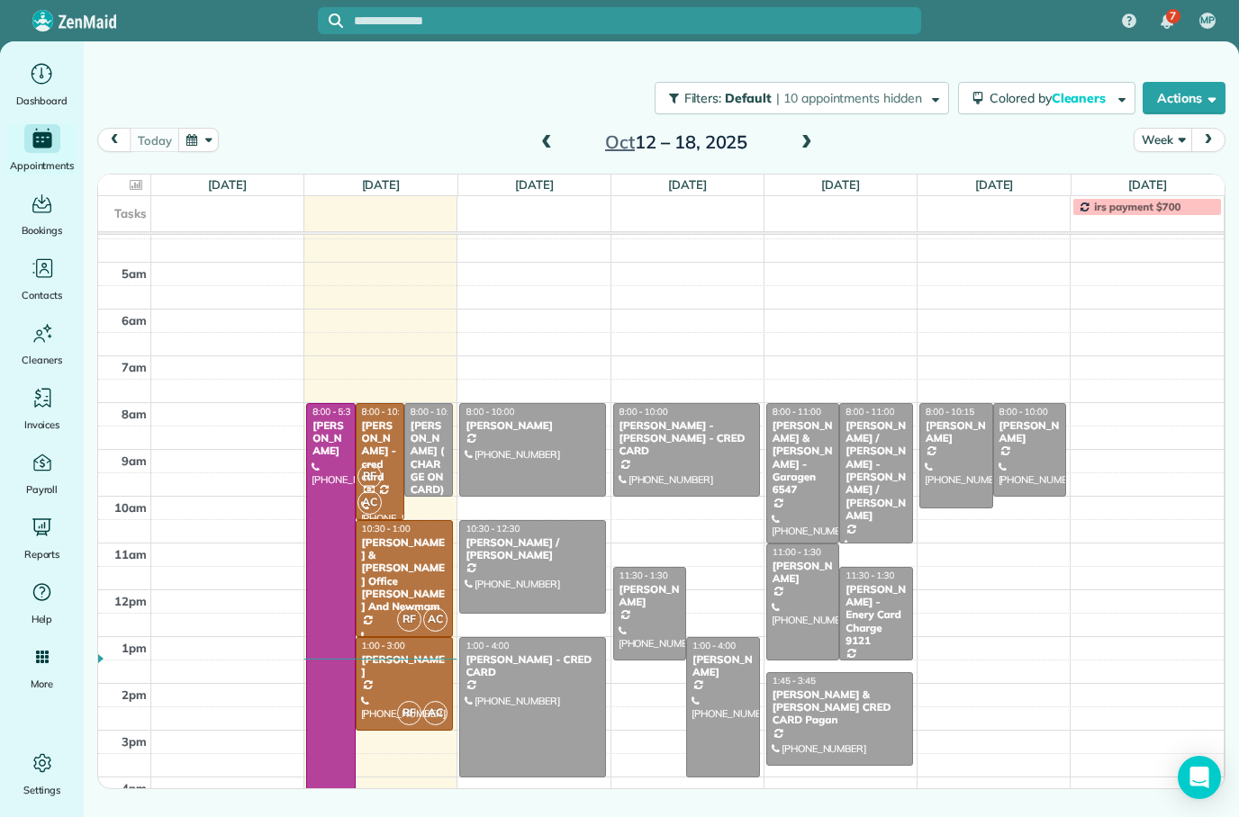
scroll to position [72, 0]
click at [555, 135] on span at bounding box center [547, 143] width 20 height 16
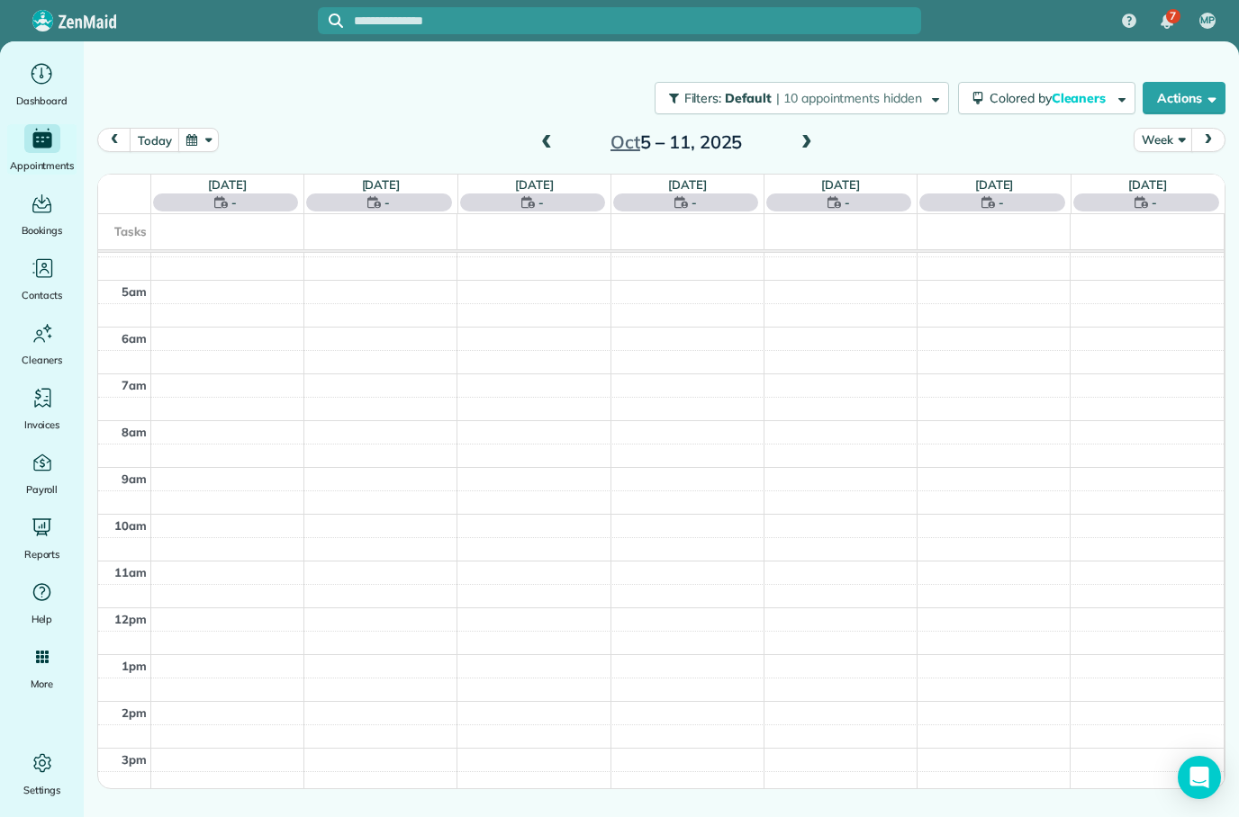
scroll to position [113, 0]
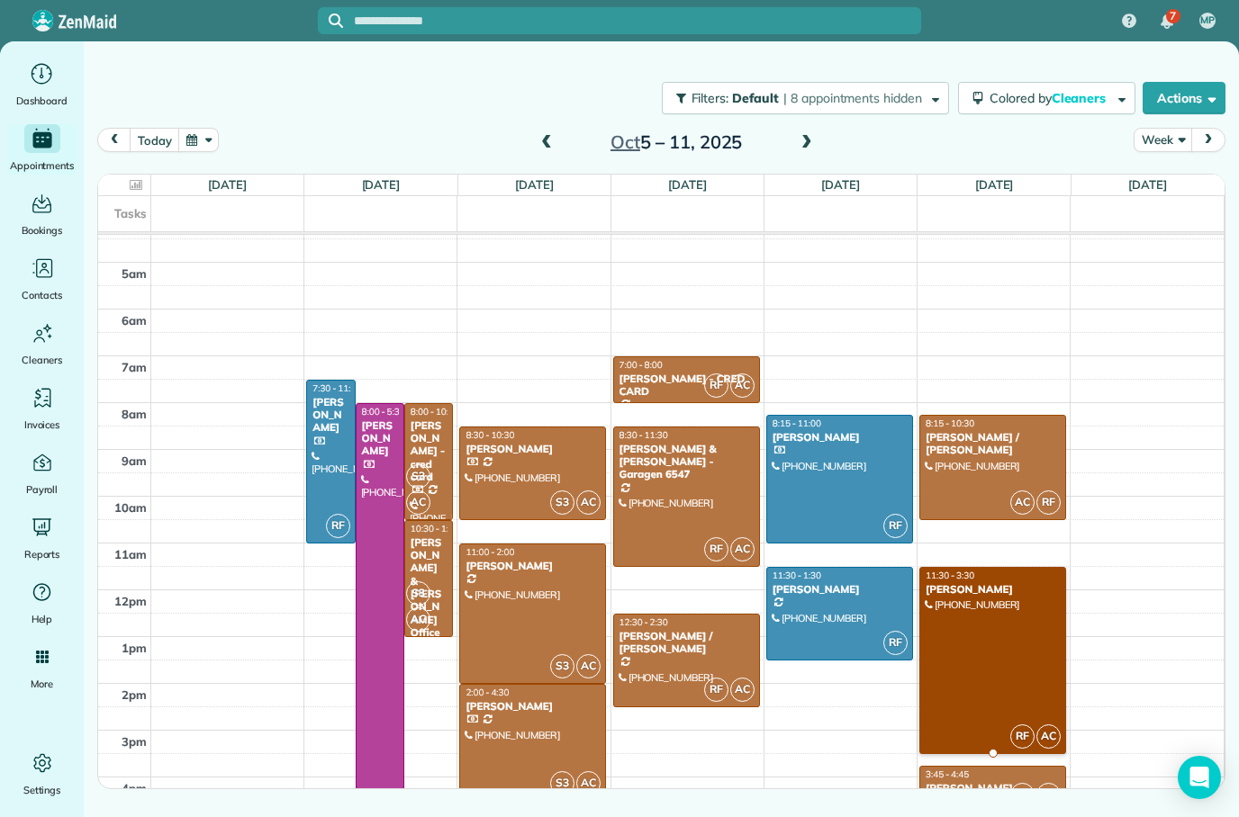
click at [1122, 403] on td at bounding box center [687, 414] width 1073 height 23
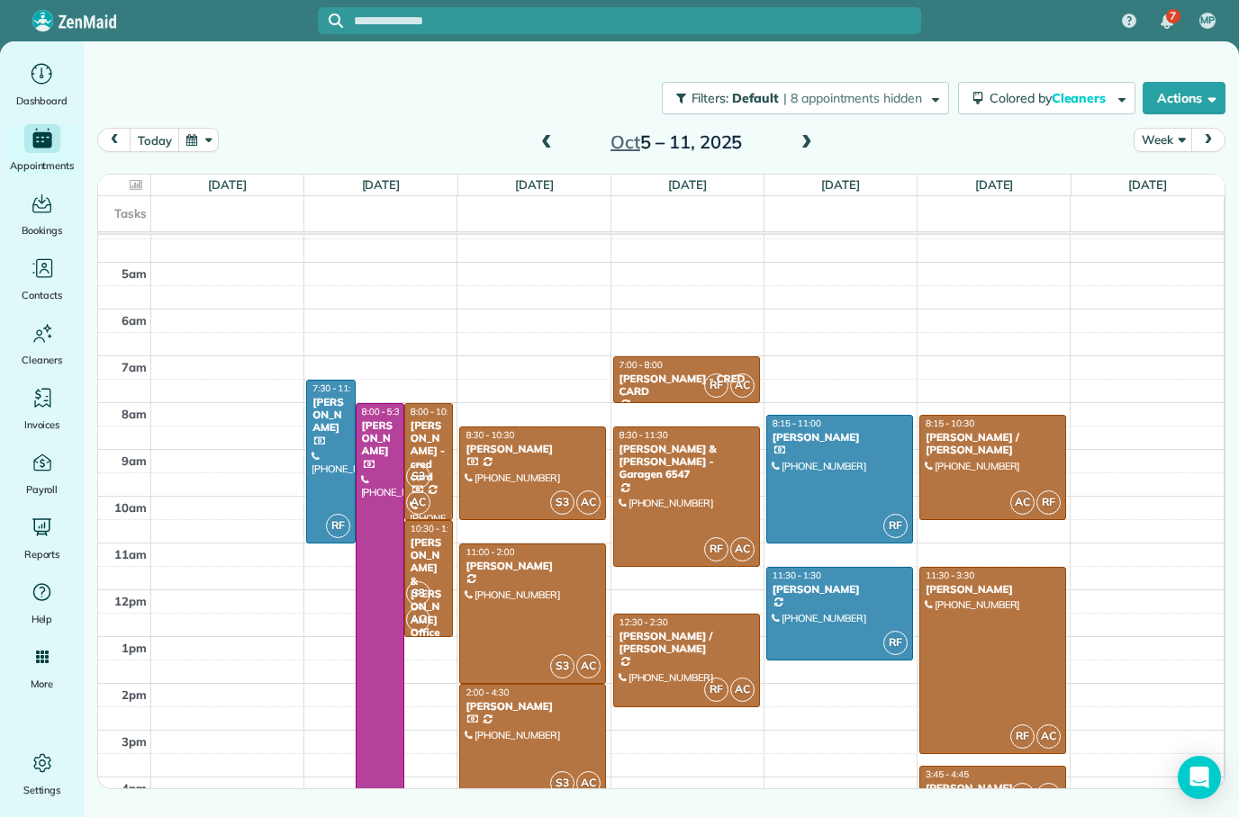
click at [1149, 403] on td at bounding box center [687, 414] width 1073 height 23
click at [1137, 403] on td at bounding box center [687, 414] width 1073 height 23
click at [1138, 403] on td at bounding box center [687, 414] width 1073 height 23
click at [0, 0] on div at bounding box center [0, 0] width 0 height 0
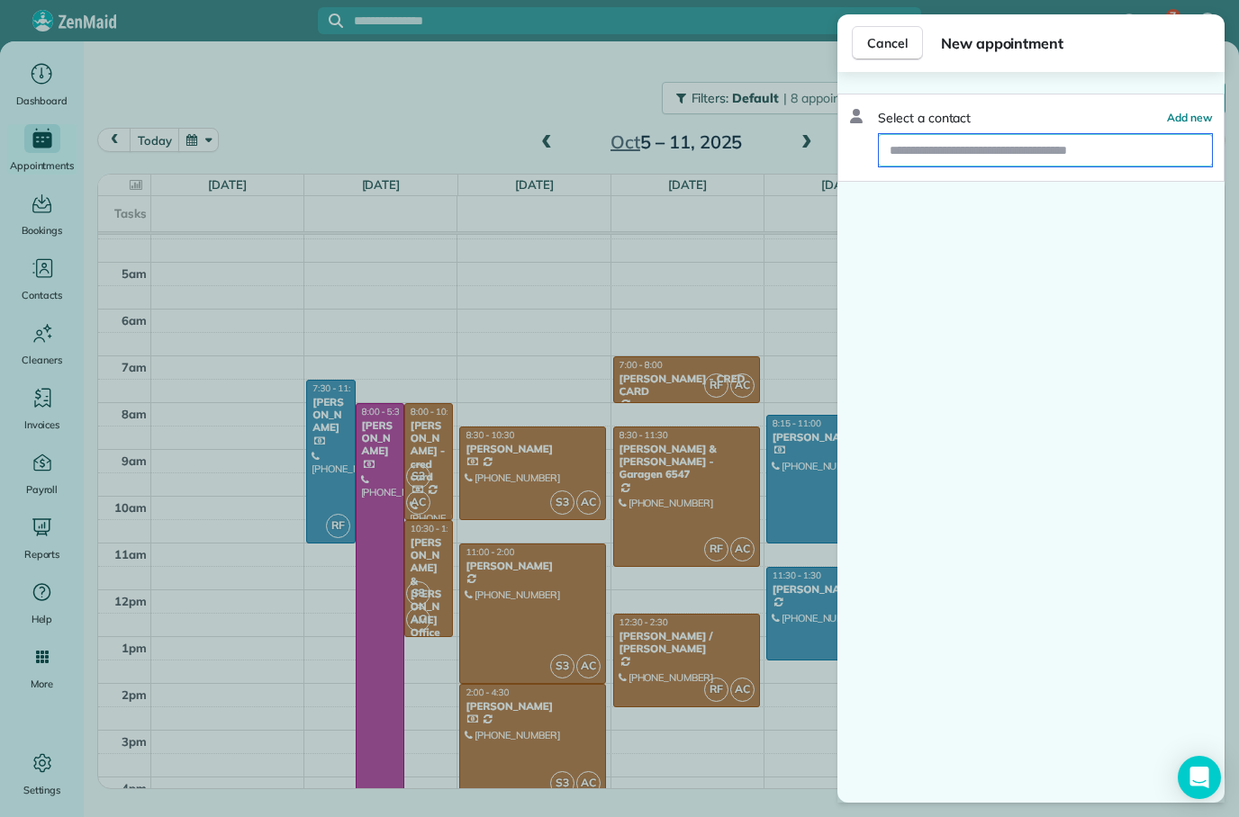
click at [1029, 134] on input "text" at bounding box center [1045, 150] width 333 height 32
type input "*****"
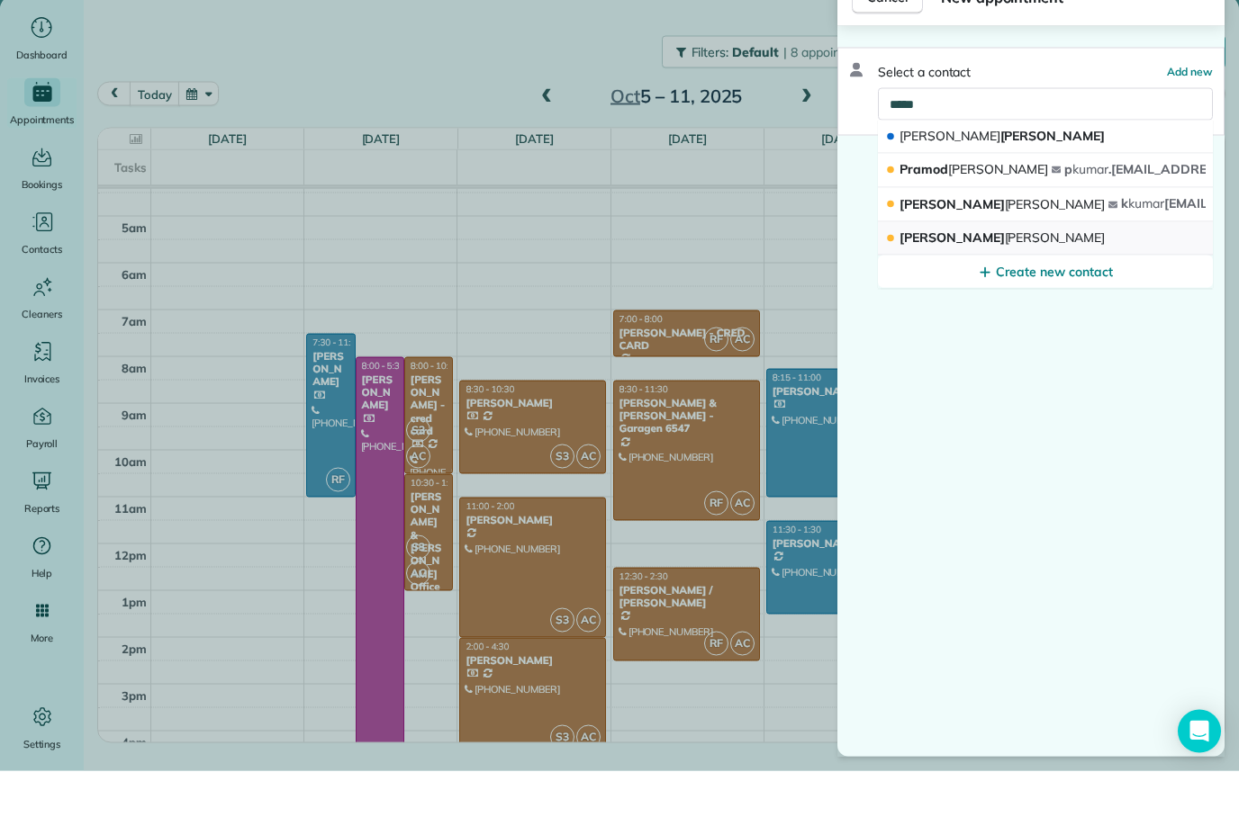
click at [971, 268] on button "[PERSON_NAME]" at bounding box center [1045, 284] width 335 height 33
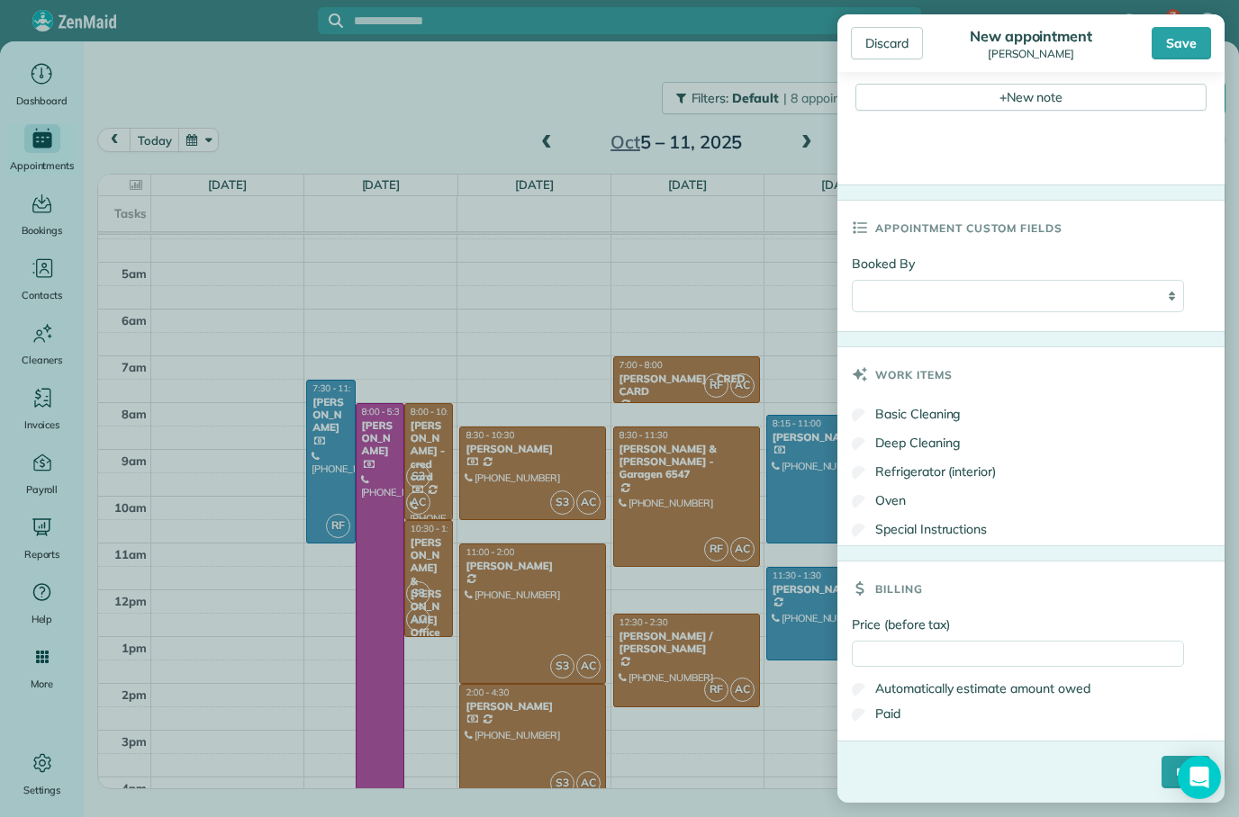
scroll to position [772, 0]
click at [994, 654] on input "Price (before tax)" at bounding box center [1018, 654] width 332 height 26
type input "***"
click at [923, 447] on label "Deep Cleaning" at bounding box center [906, 443] width 108 height 18
click at [927, 419] on label "Basic Cleaning" at bounding box center [906, 414] width 108 height 18
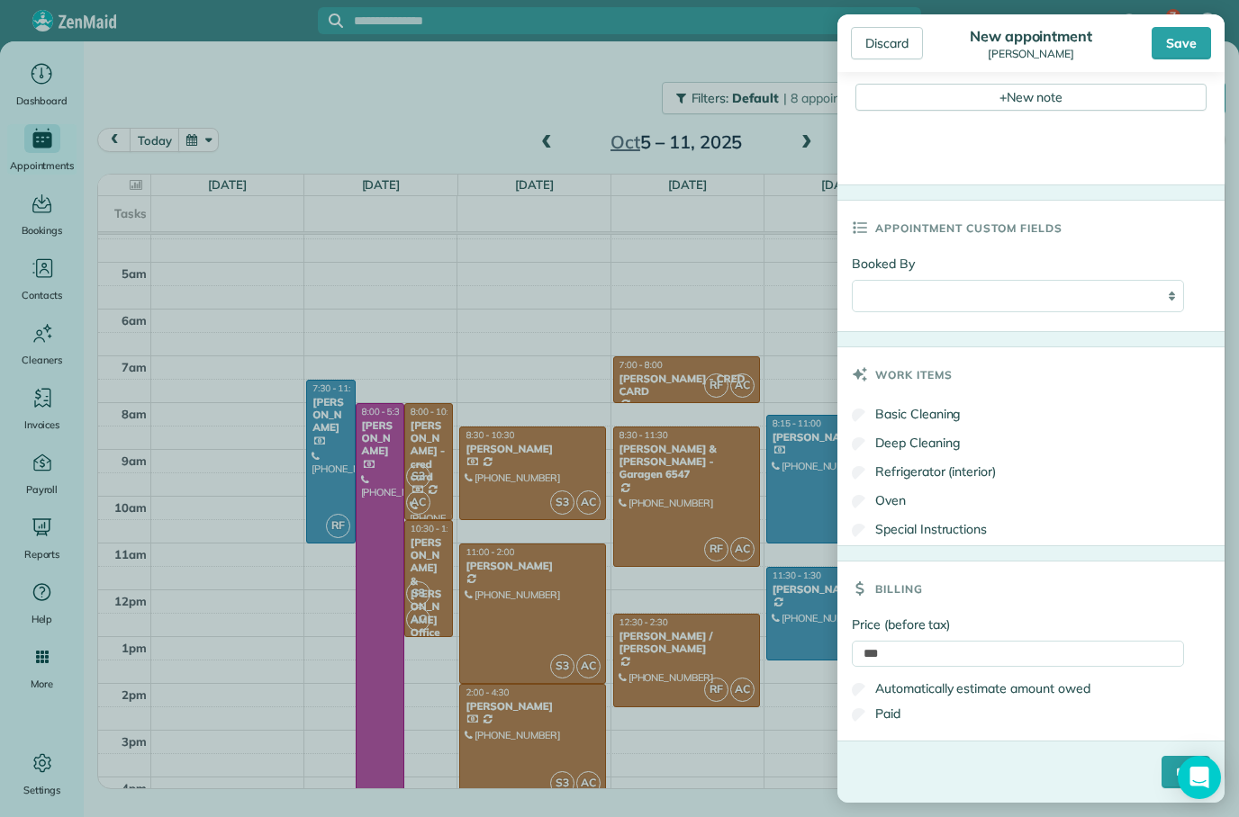
click at [915, 446] on label "Deep Cleaning" at bounding box center [906, 443] width 108 height 18
click at [1161, 770] on input "****" at bounding box center [1185, 772] width 49 height 32
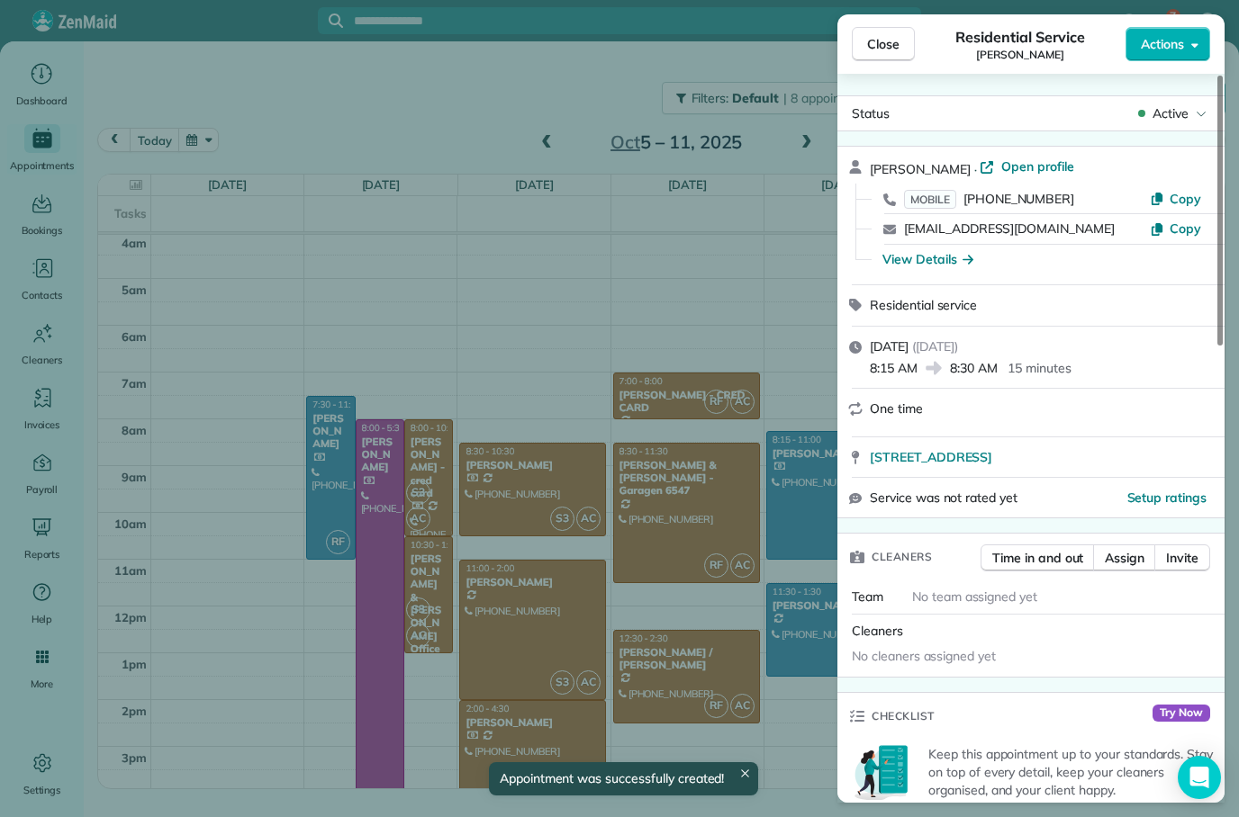
scroll to position [96, 0]
click at [790, 248] on div "Close Residential Service [PERSON_NAME] Actions Status Active [PERSON_NAME] · O…" at bounding box center [619, 408] width 1239 height 817
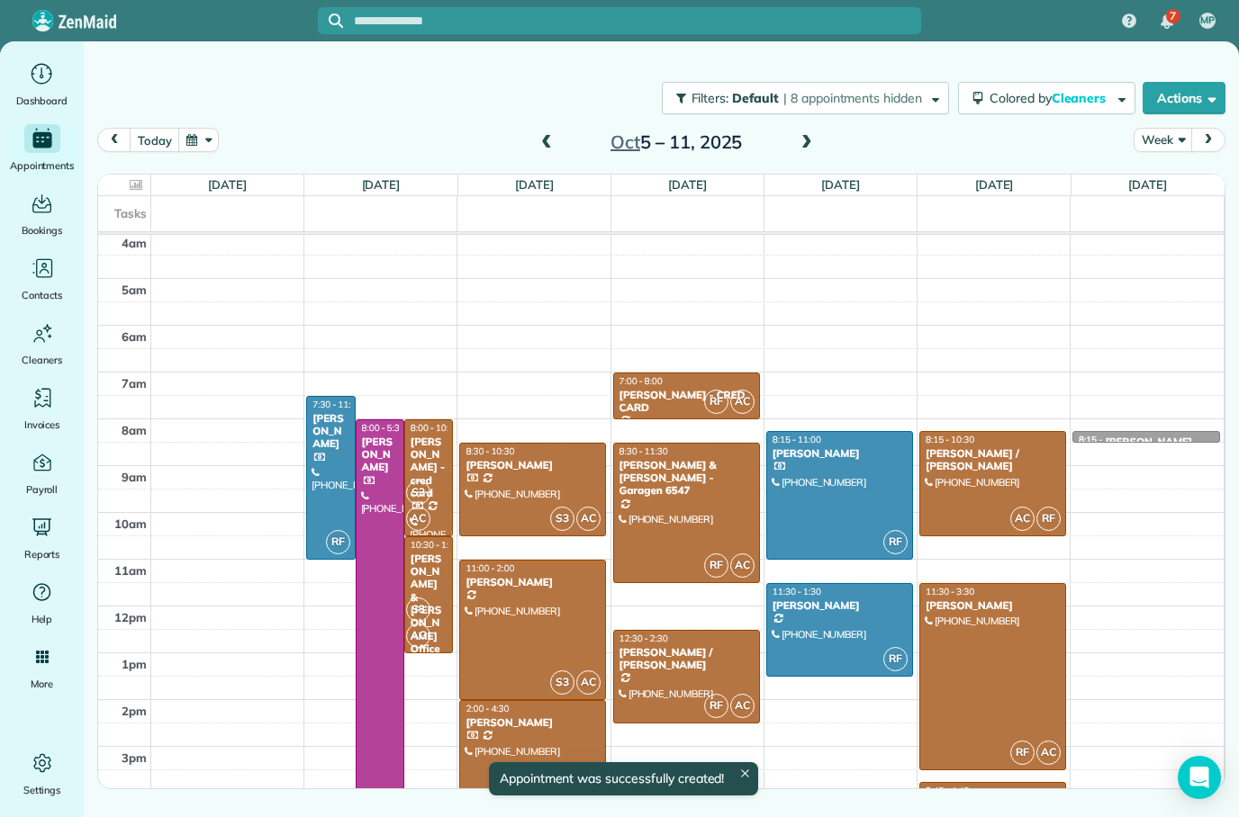
click at [1148, 443] on td at bounding box center [687, 454] width 1073 height 23
click at [1158, 436] on div "[PERSON_NAME]" at bounding box center [1148, 442] width 87 height 13
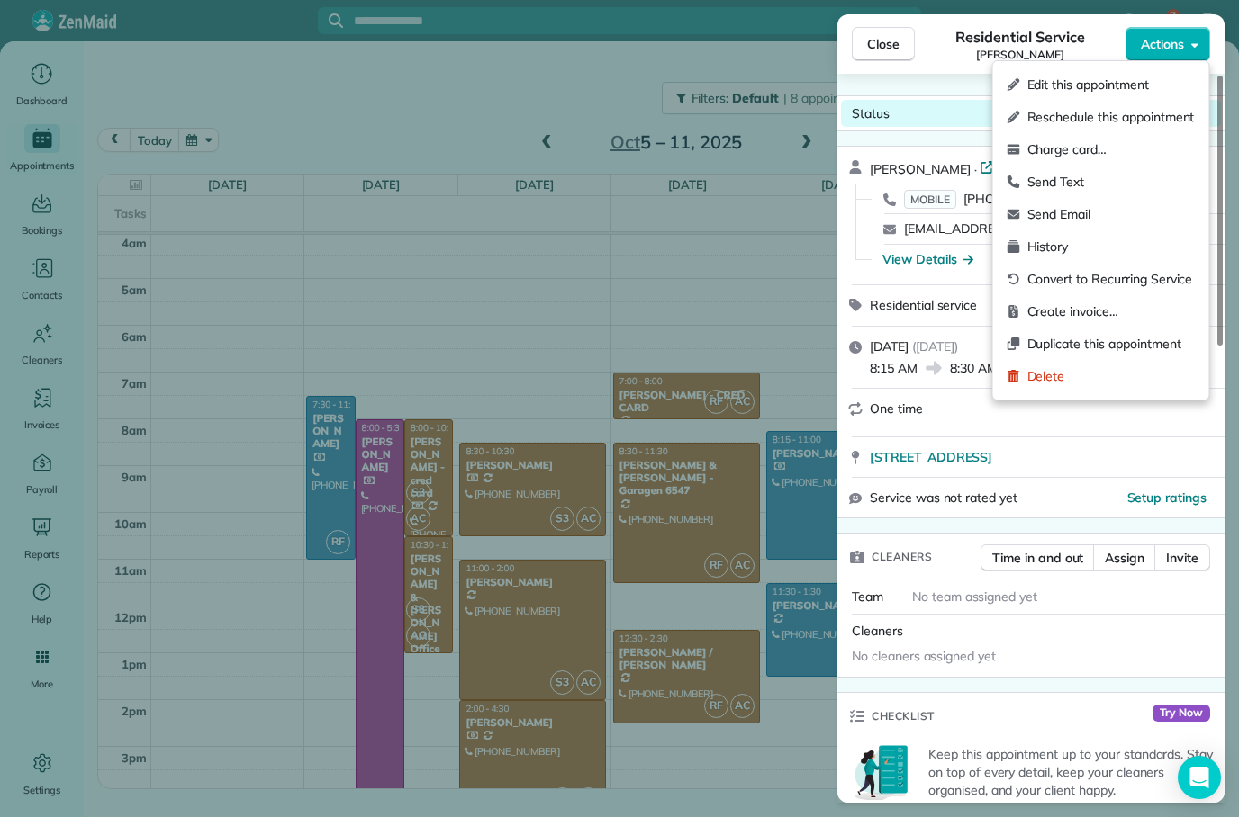
click at [945, 125] on div "Status Active" at bounding box center [1031, 113] width 380 height 27
click at [1100, 95] on div "Edit this appointment" at bounding box center [1101, 84] width 202 height 32
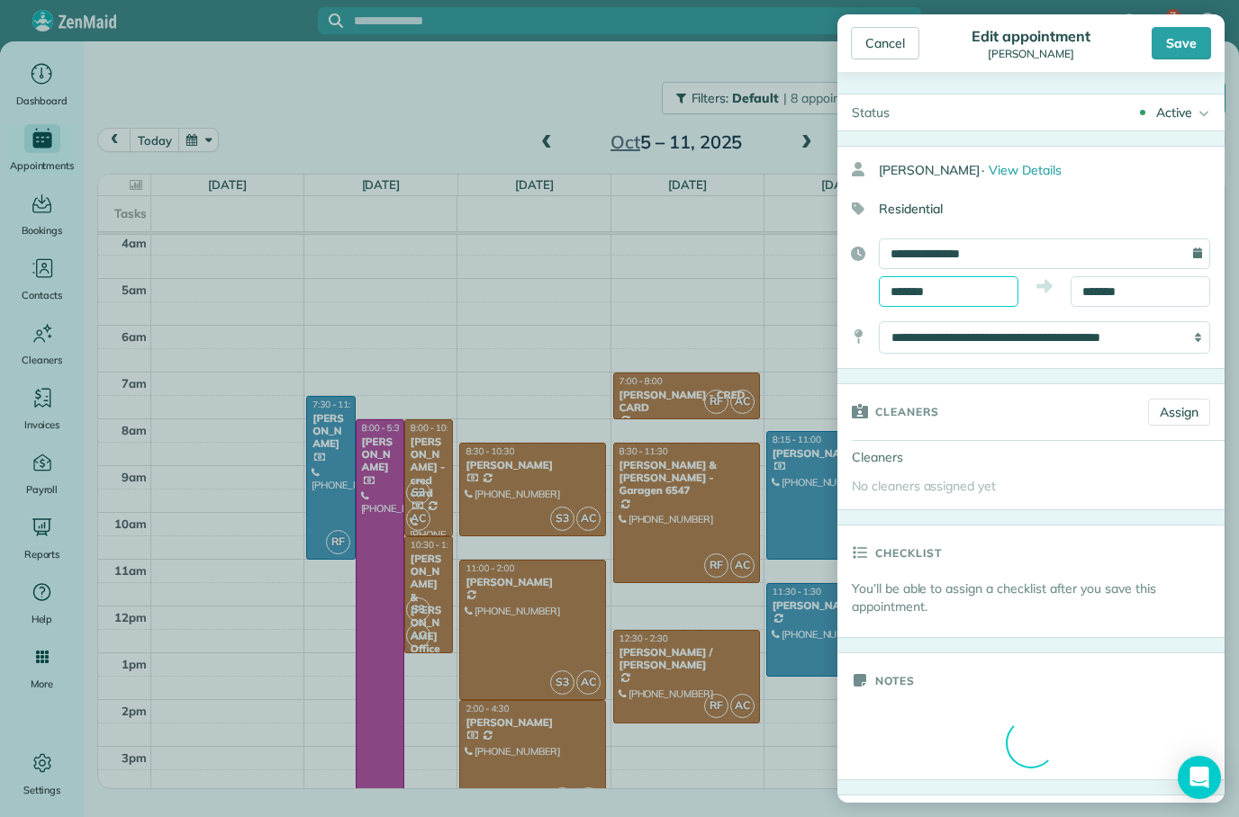
click at [969, 290] on input "*******" at bounding box center [949, 291] width 140 height 31
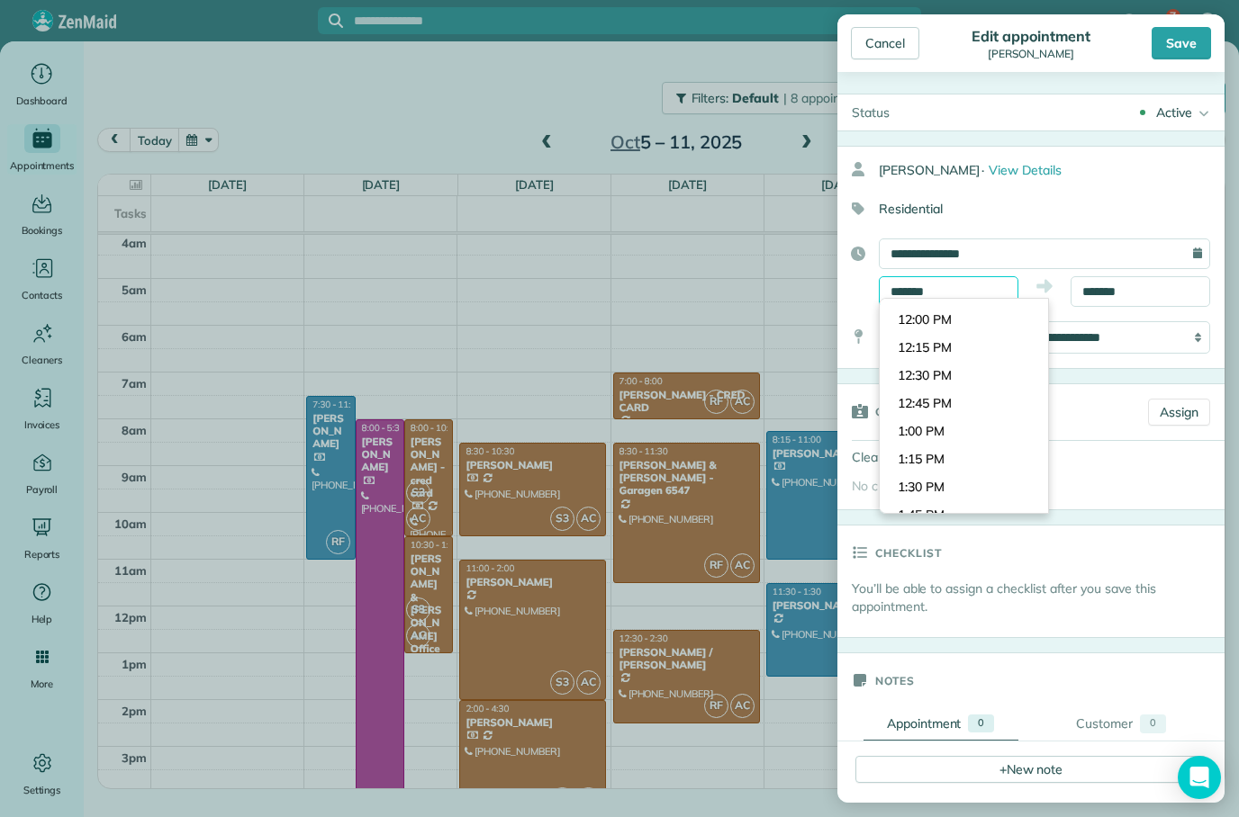
scroll to position [1310, 0]
click at [951, 374] on body "7 MP Dashboard Appointments Bookings Contacts Cleaners Invoices Payroll Reports…" at bounding box center [619, 408] width 1239 height 817
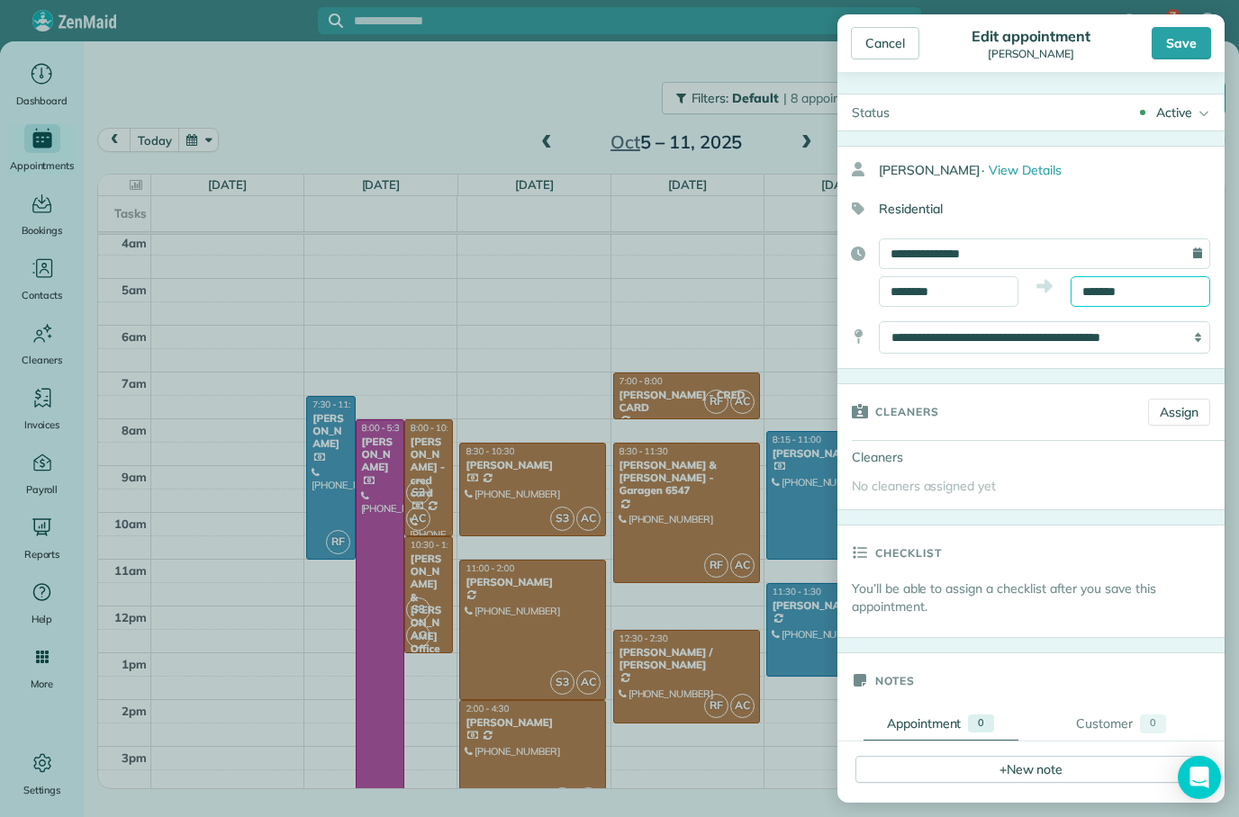
click at [1127, 297] on input "*******" at bounding box center [1140, 291] width 140 height 31
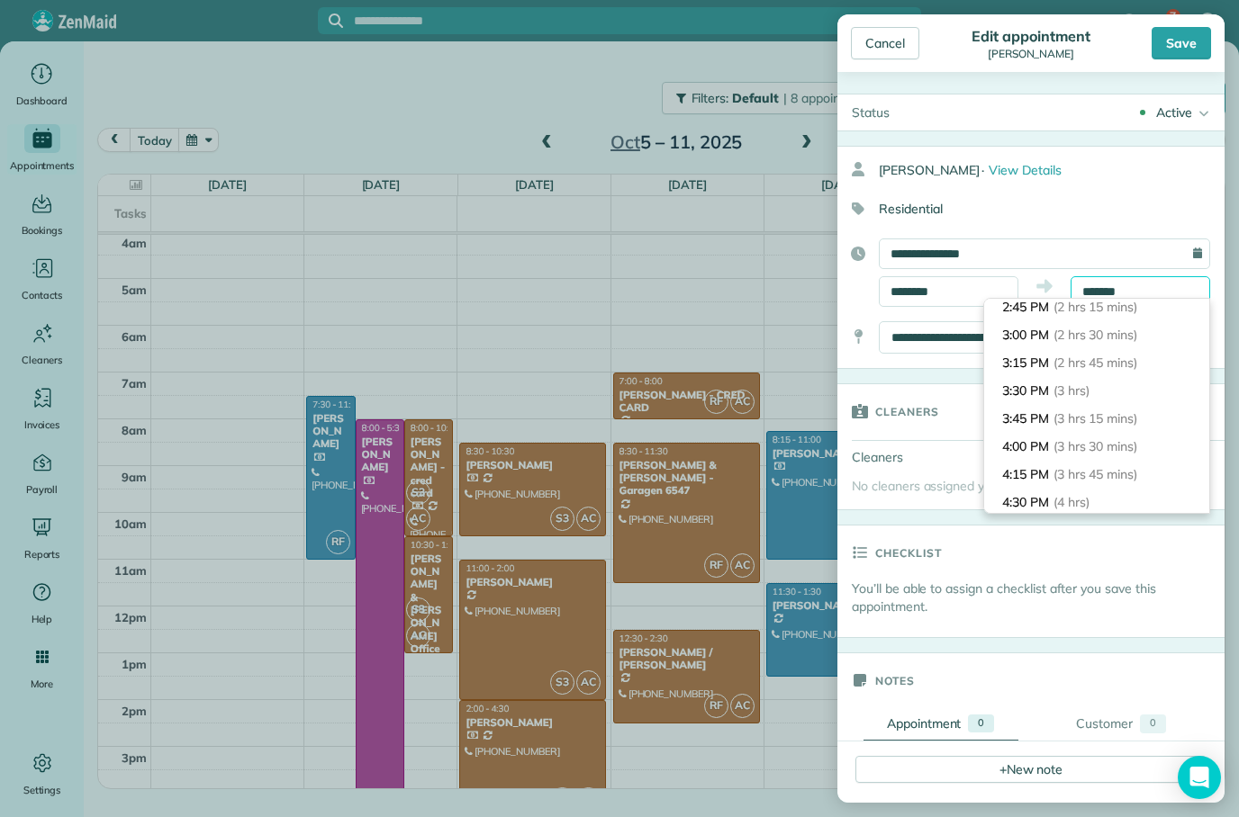
scroll to position [257, 0]
click at [942, 291] on input "********" at bounding box center [949, 291] width 140 height 31
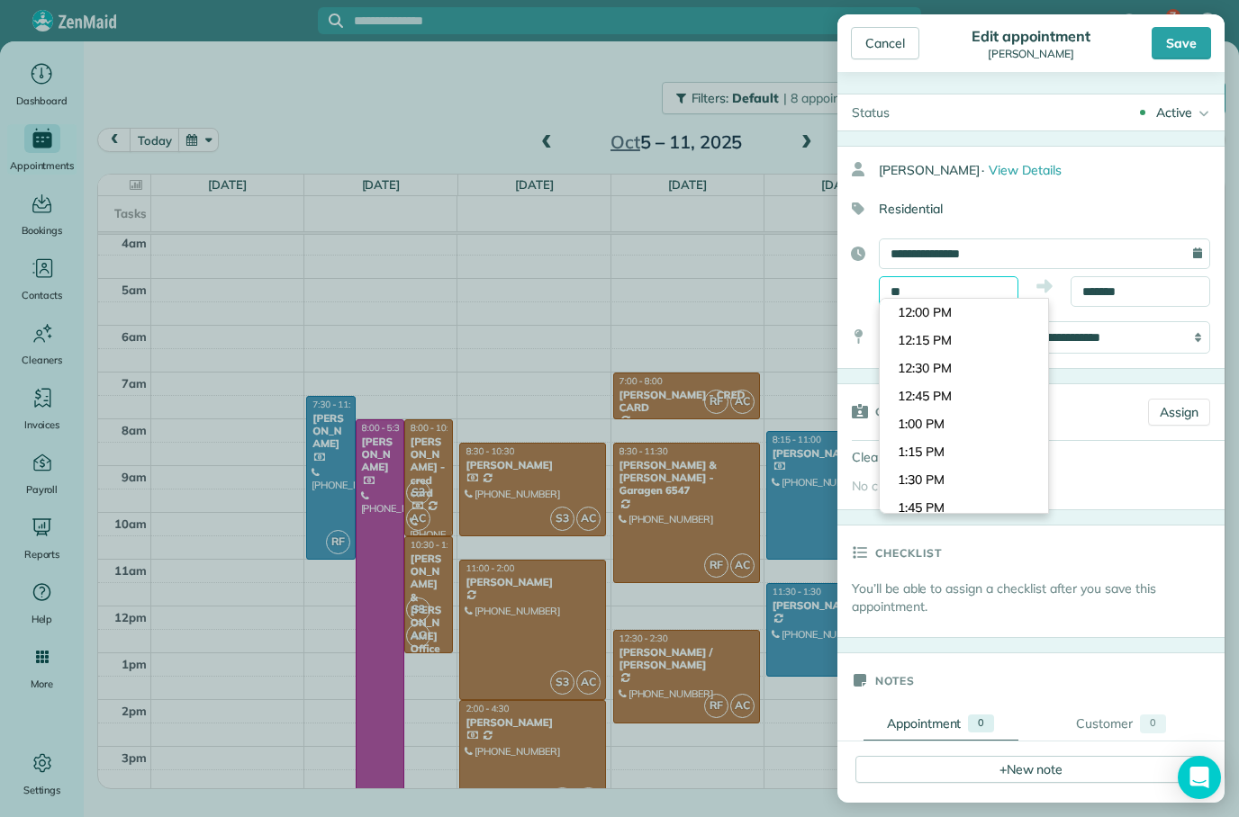
scroll to position [1315, 0]
click at [938, 483] on body "7 MP Dashboard Appointments Bookings Contacts Cleaners Invoices Payroll Reports…" at bounding box center [619, 408] width 1239 height 817
type input "*******"
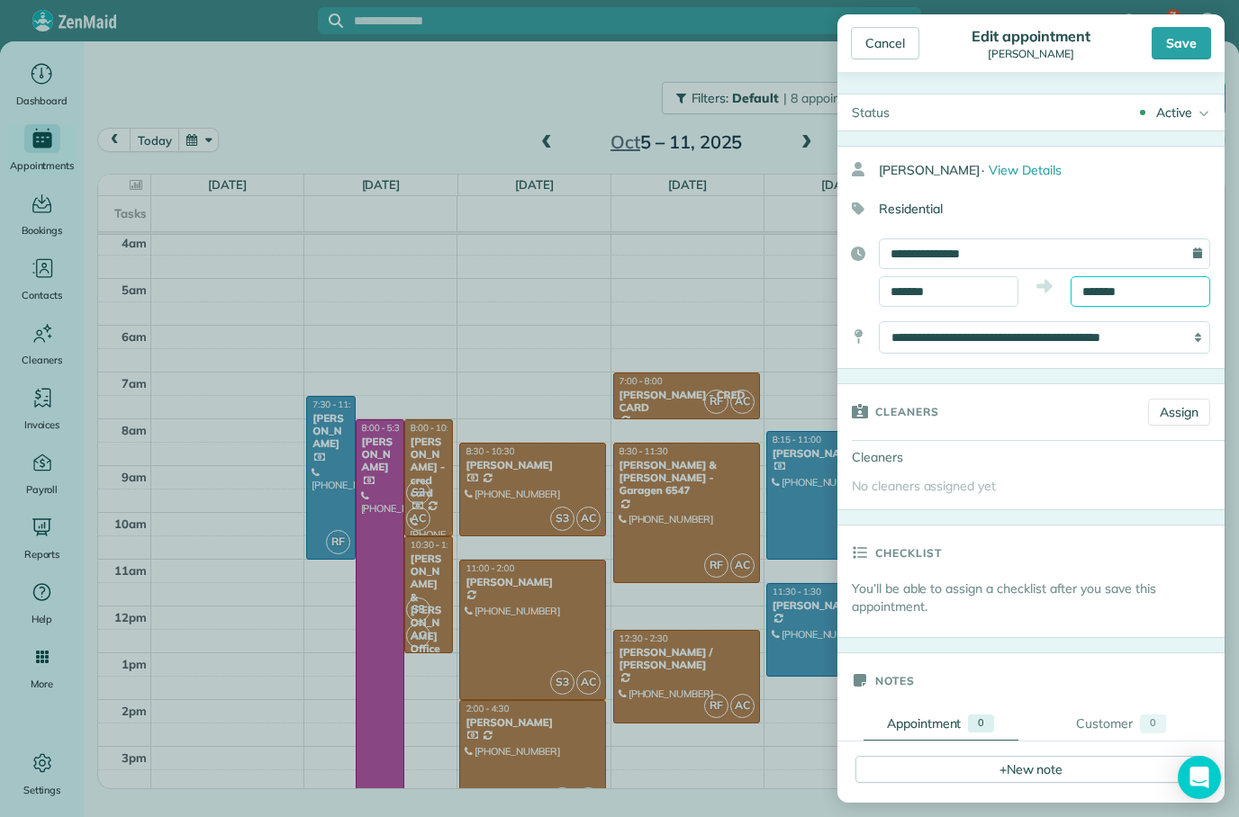
click at [1138, 293] on input "*******" at bounding box center [1140, 291] width 140 height 31
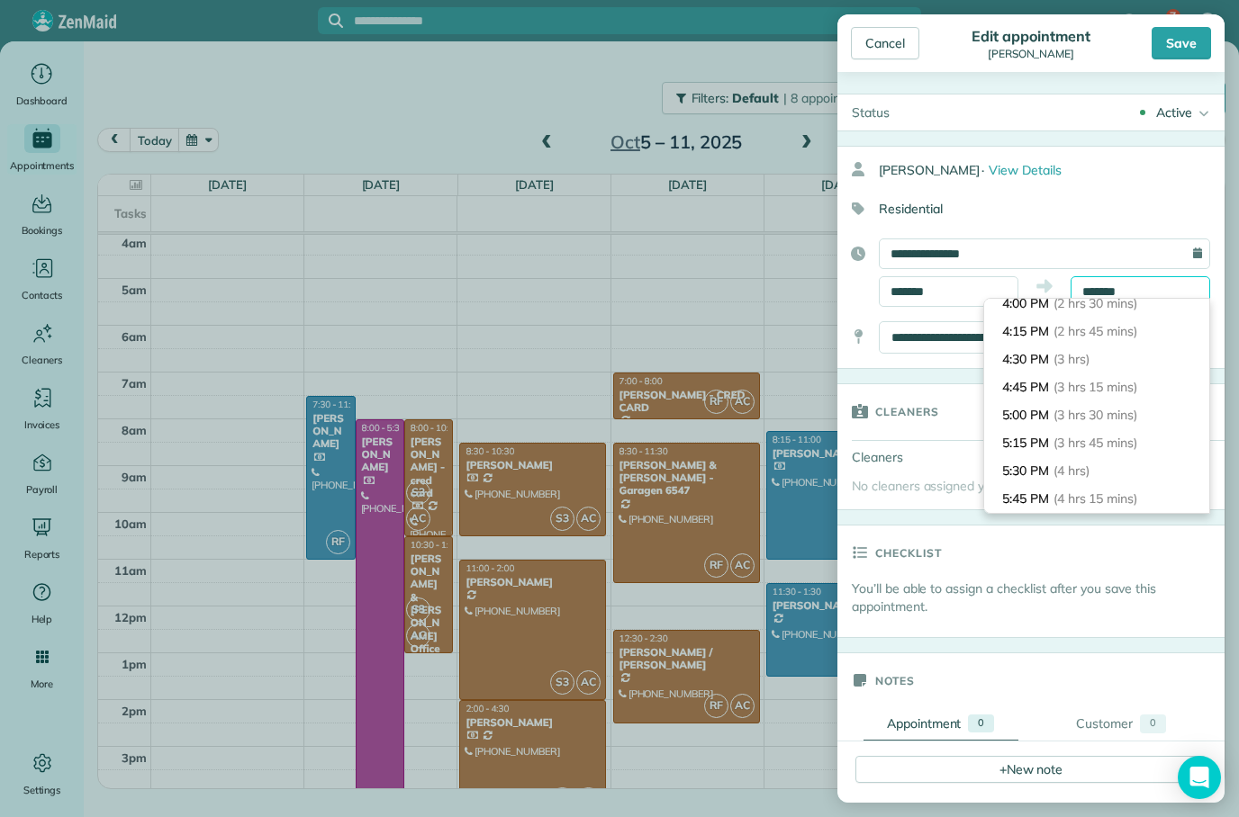
scroll to position [309, 0]
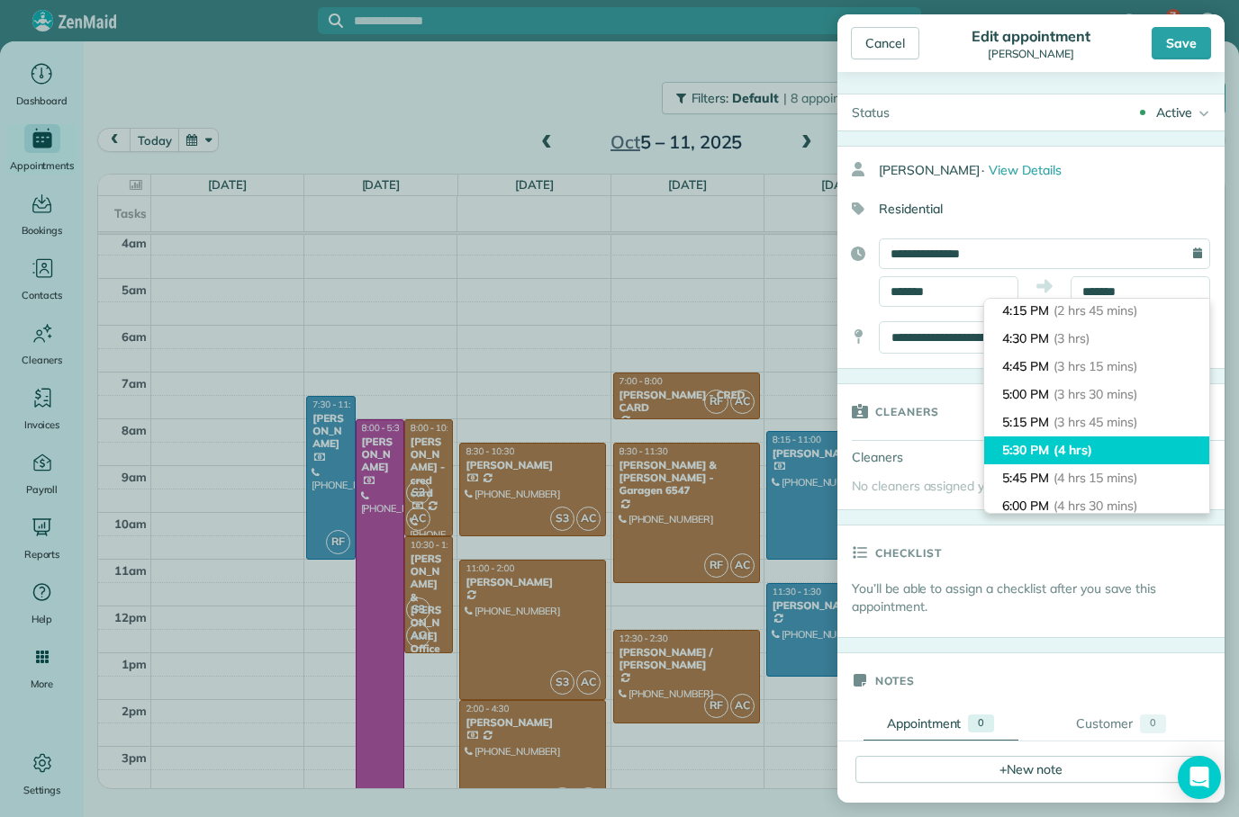
click at [1083, 455] on span "(4 hrs)" at bounding box center [1072, 450] width 39 height 16
type input "*******"
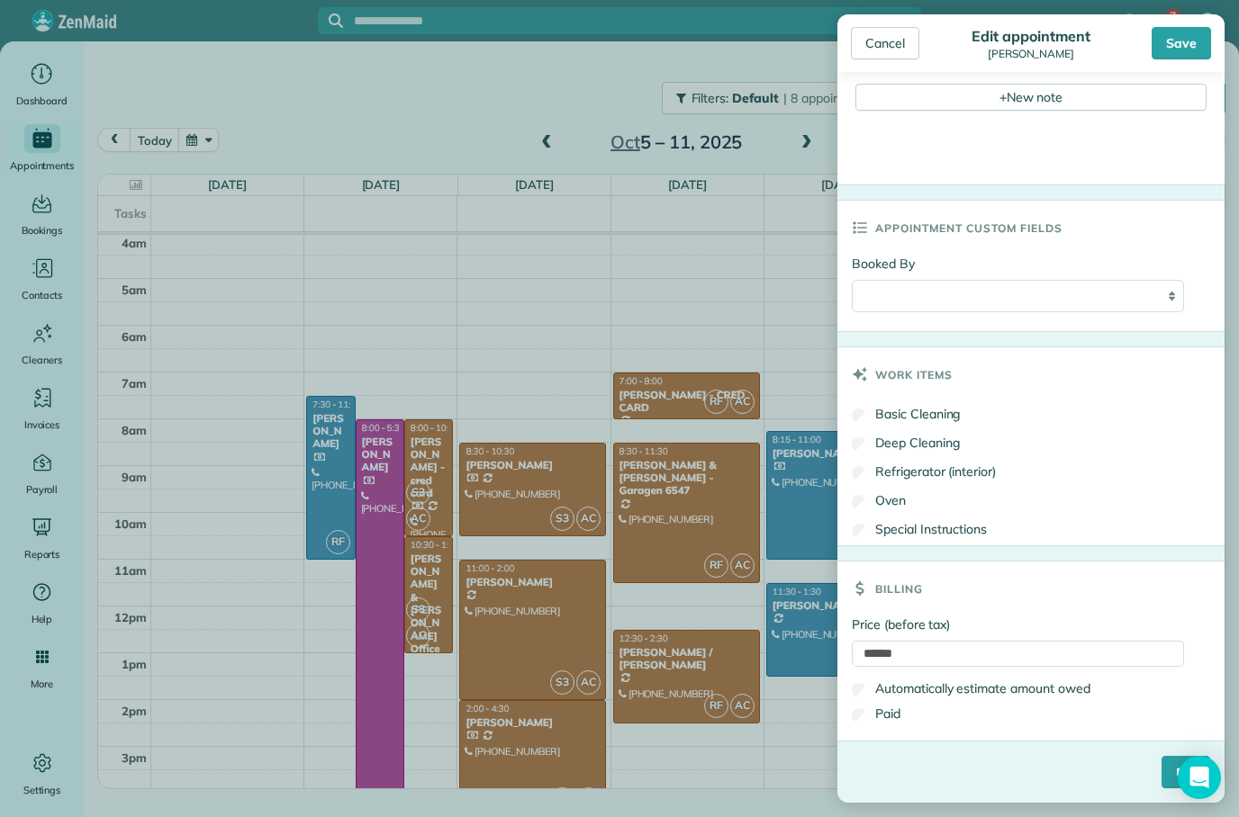
scroll to position [676, 0]
click at [947, 651] on input "******" at bounding box center [1018, 654] width 332 height 26
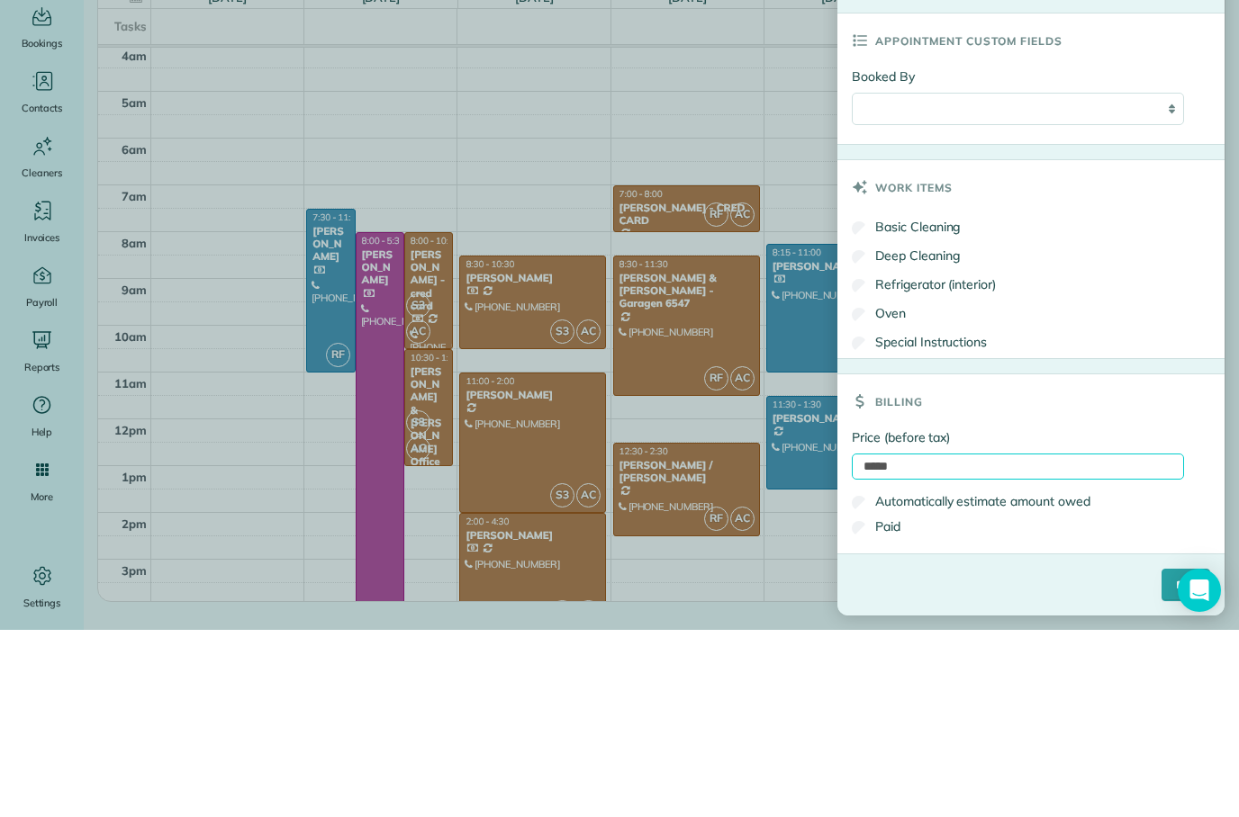
scroll to position [72, 0]
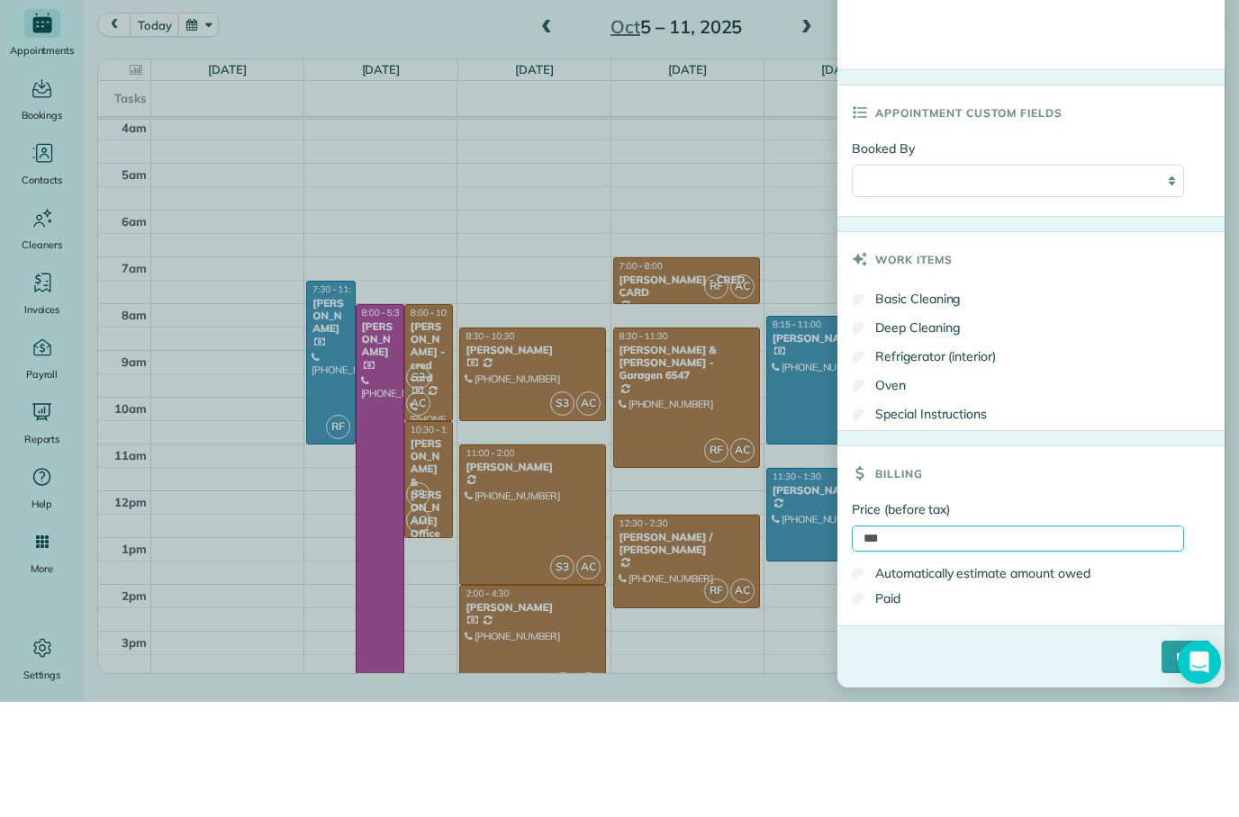
type input "***"
click at [1071, 701] on div "Paid" at bounding box center [1018, 713] width 332 height 25
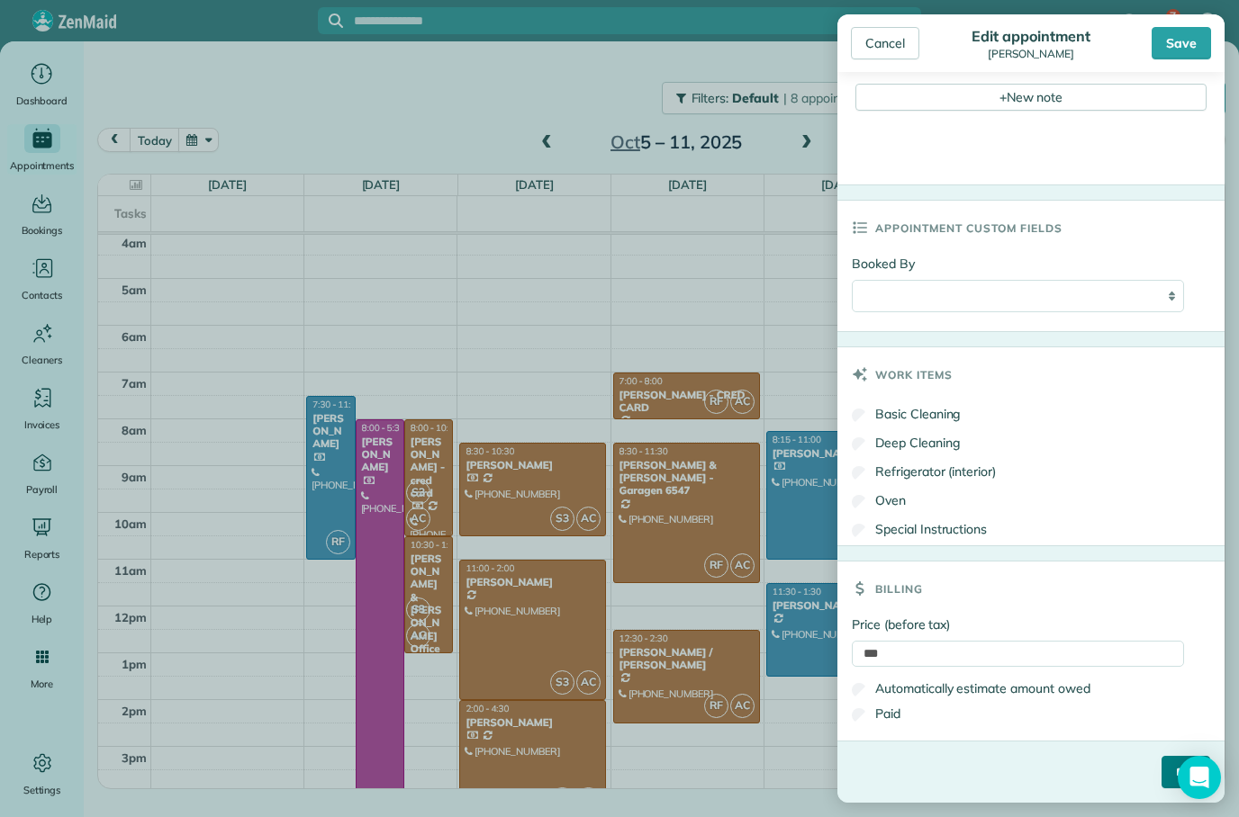
click at [1161, 770] on input "****" at bounding box center [1185, 772] width 49 height 32
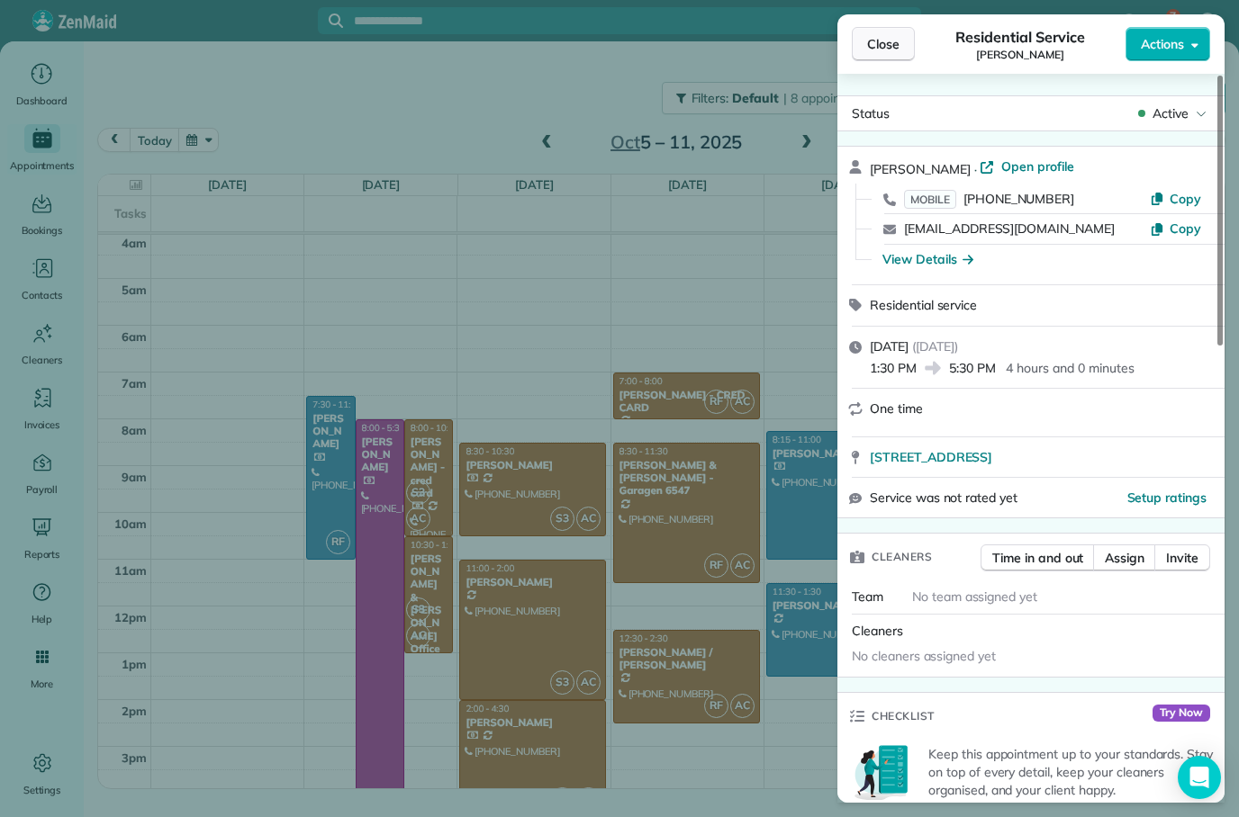
click at [885, 45] on span "Close" at bounding box center [883, 44] width 32 height 18
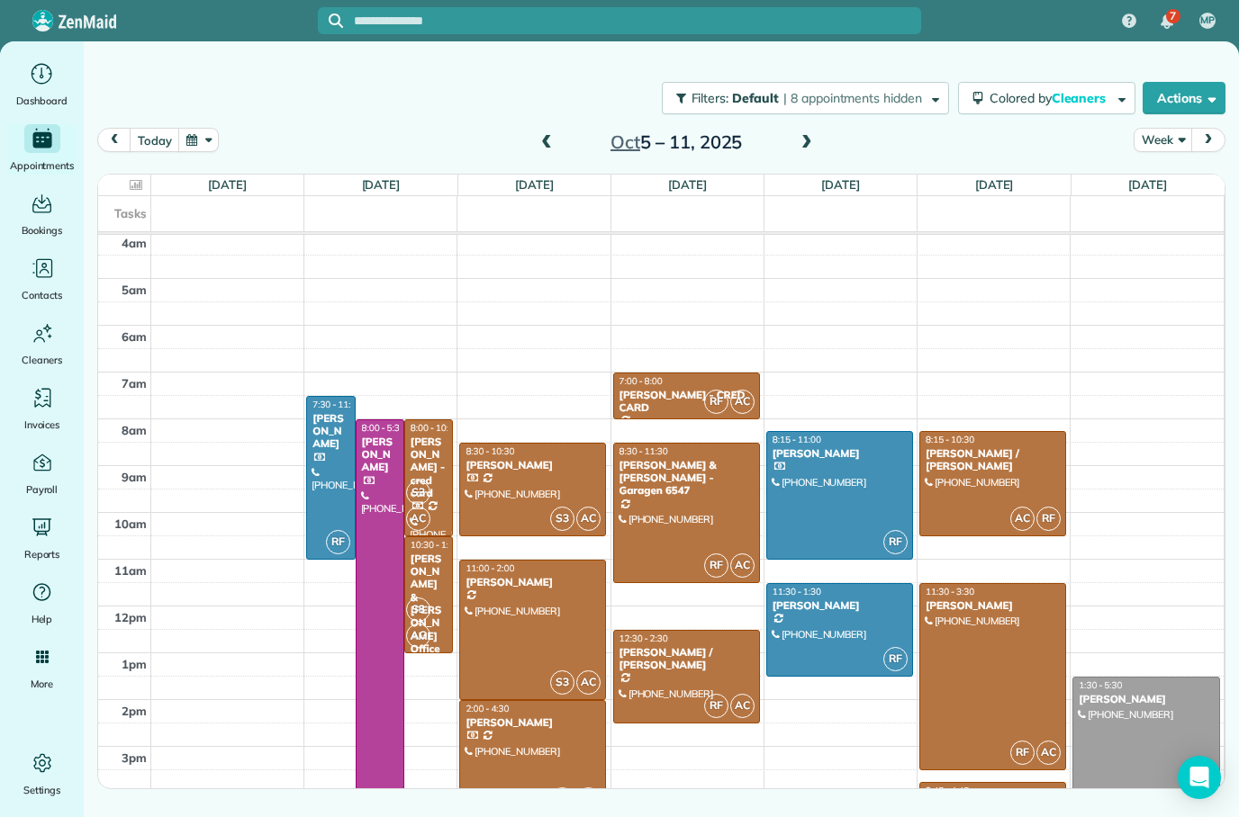
click at [1138, 708] on div at bounding box center [1146, 770] width 146 height 185
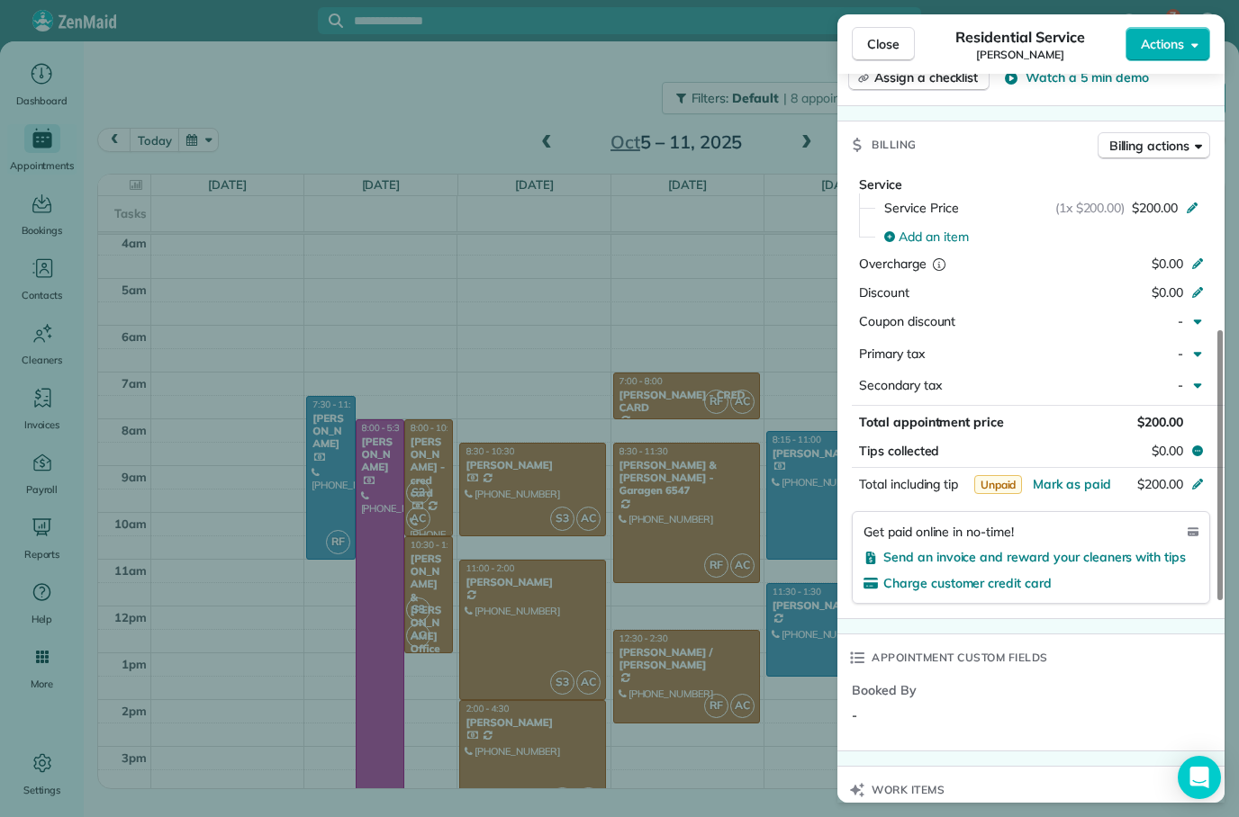
scroll to position [763, 0]
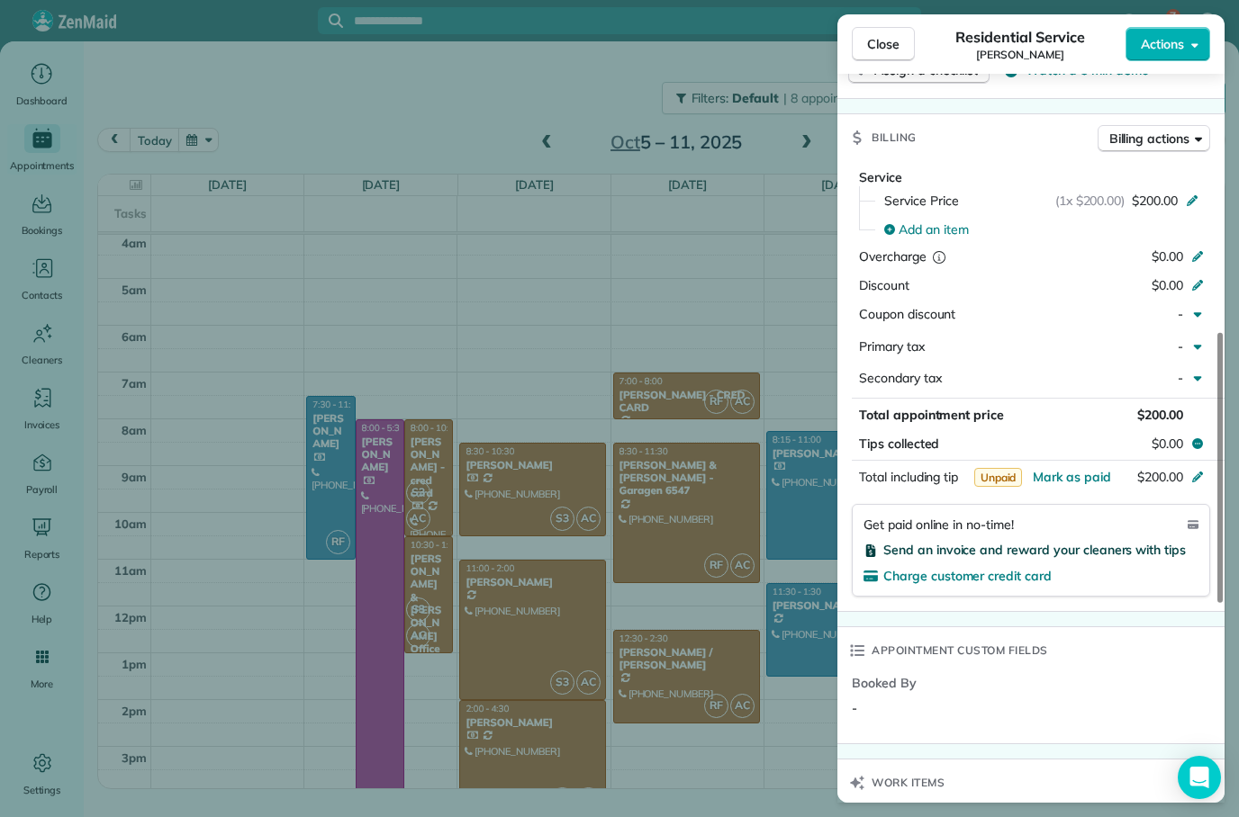
click at [1099, 546] on span "Send an invoice and reward your cleaners with tips" at bounding box center [1034, 550] width 302 height 16
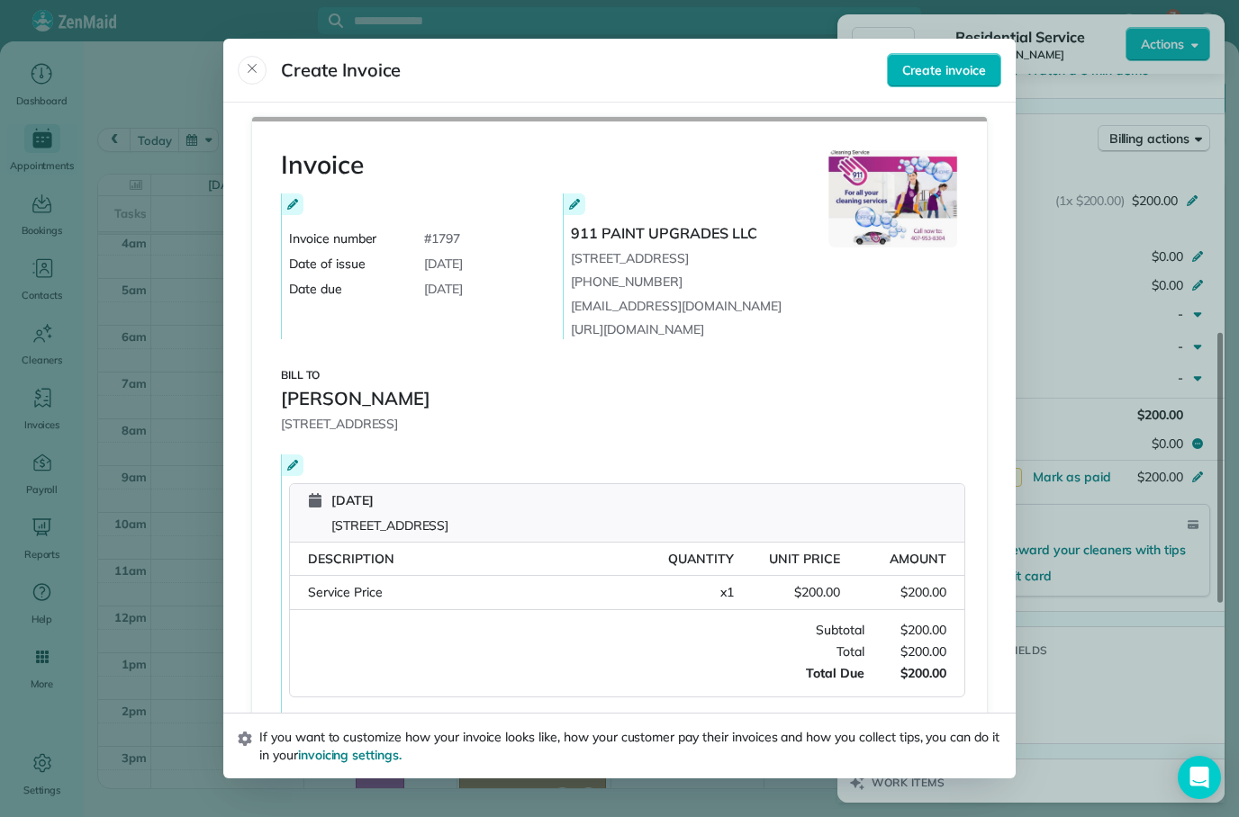
click at [430, 583] on div "Service Price" at bounding box center [468, 592] width 320 height 19
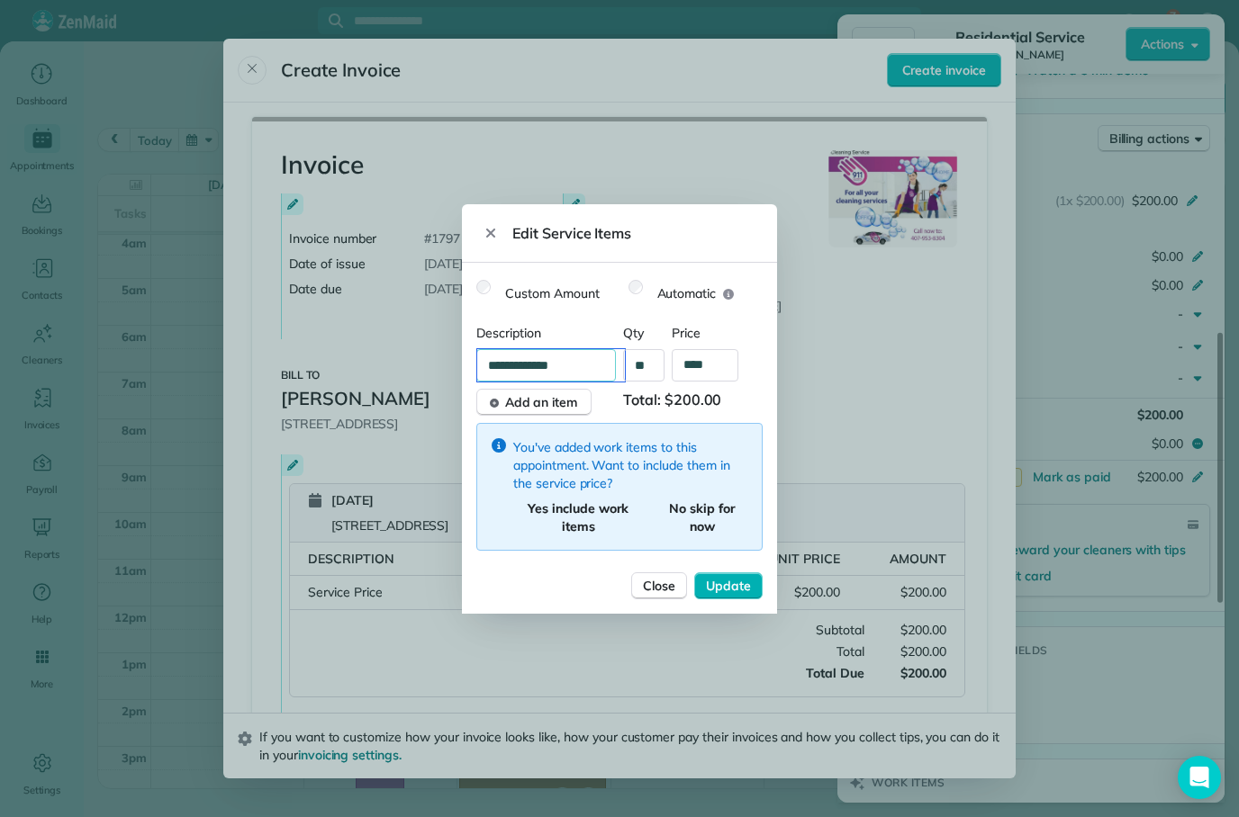
click at [580, 374] on input "**********" at bounding box center [551, 365] width 148 height 32
click at [669, 591] on span "Close" at bounding box center [659, 586] width 32 height 18
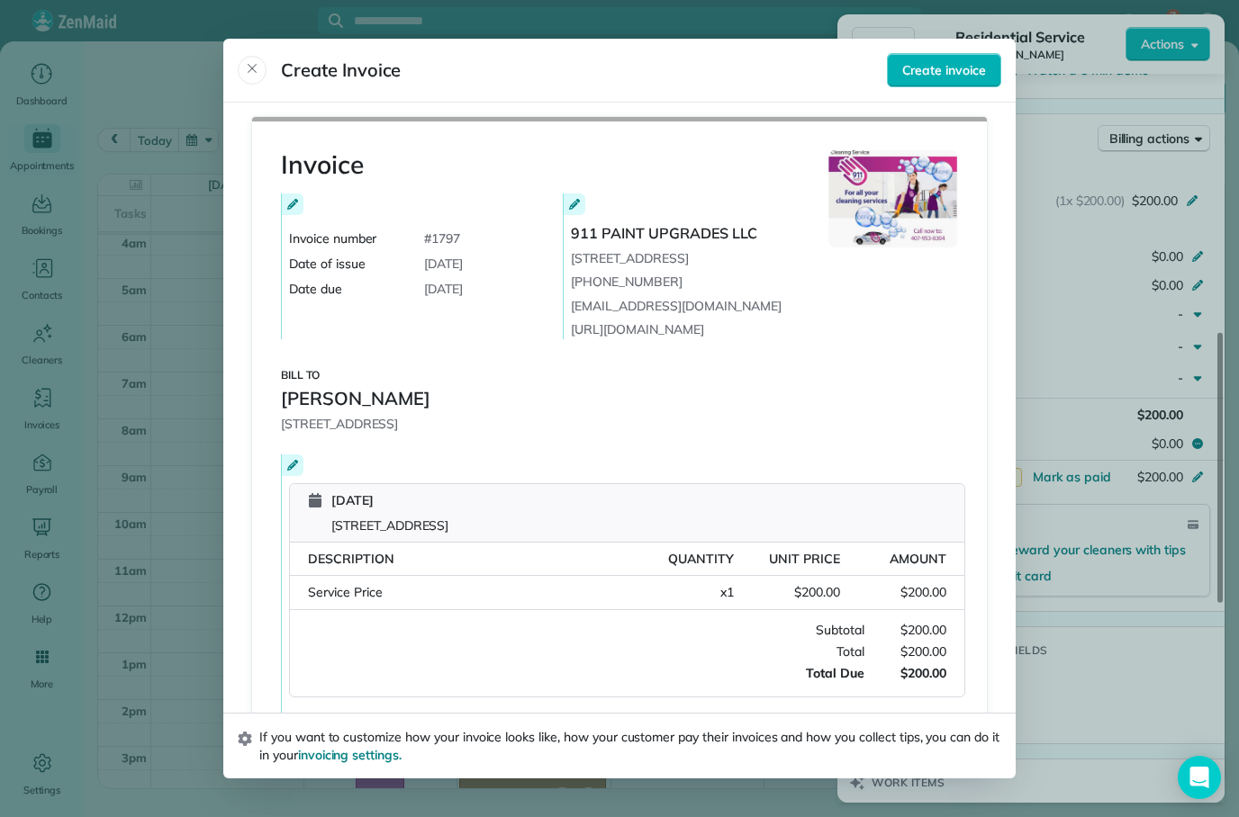
click at [371, 584] on span "Service Price" at bounding box center [345, 592] width 75 height 16
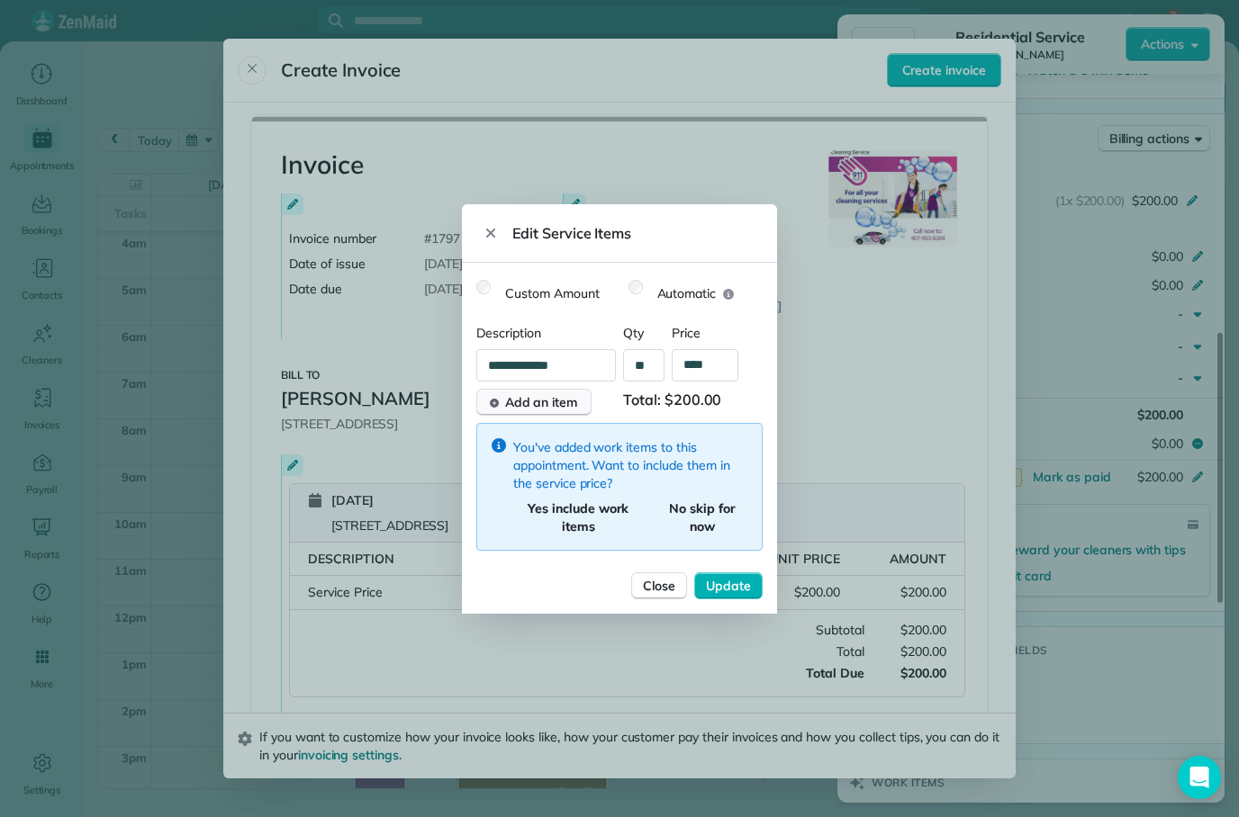
click at [567, 407] on span "Add an item" at bounding box center [541, 402] width 73 height 18
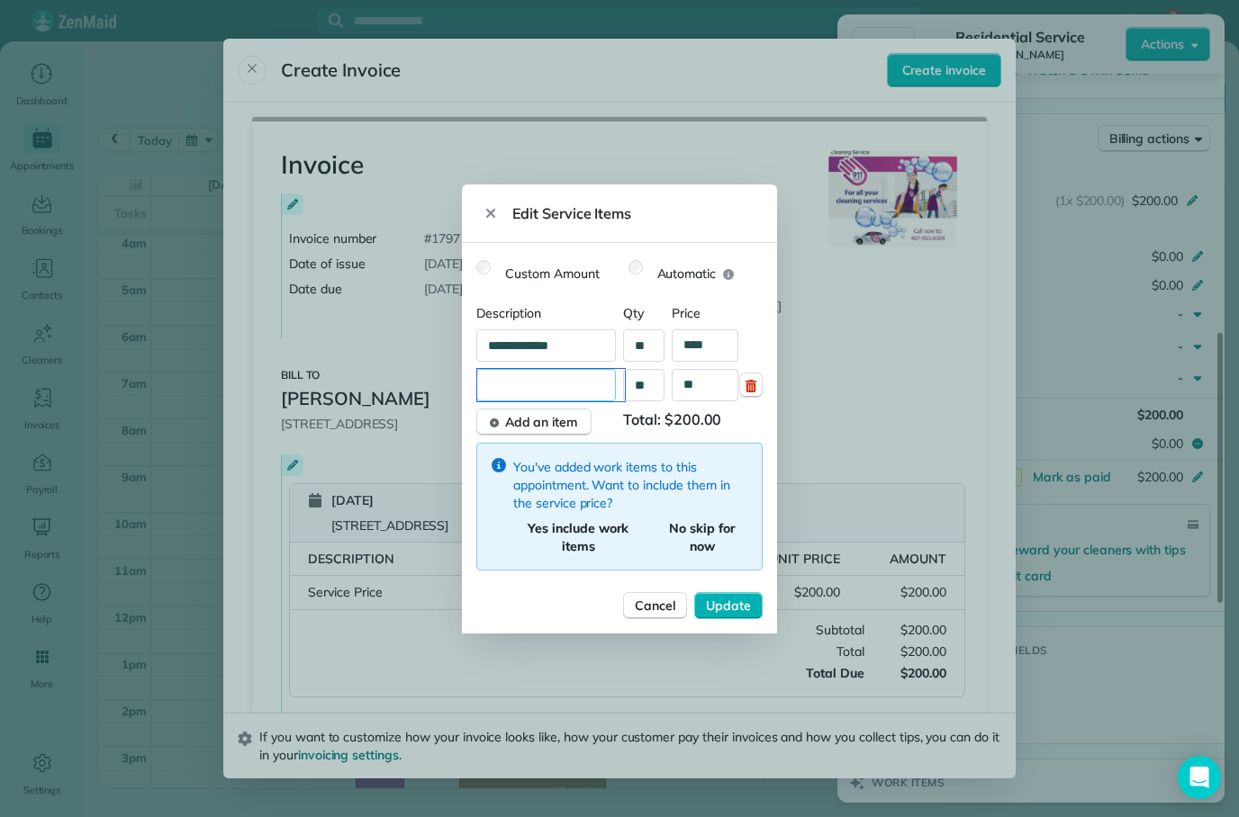
click at [577, 387] on input "text" at bounding box center [551, 385] width 148 height 32
click at [728, 605] on button "Update" at bounding box center [728, 605] width 68 height 27
type input "**********"
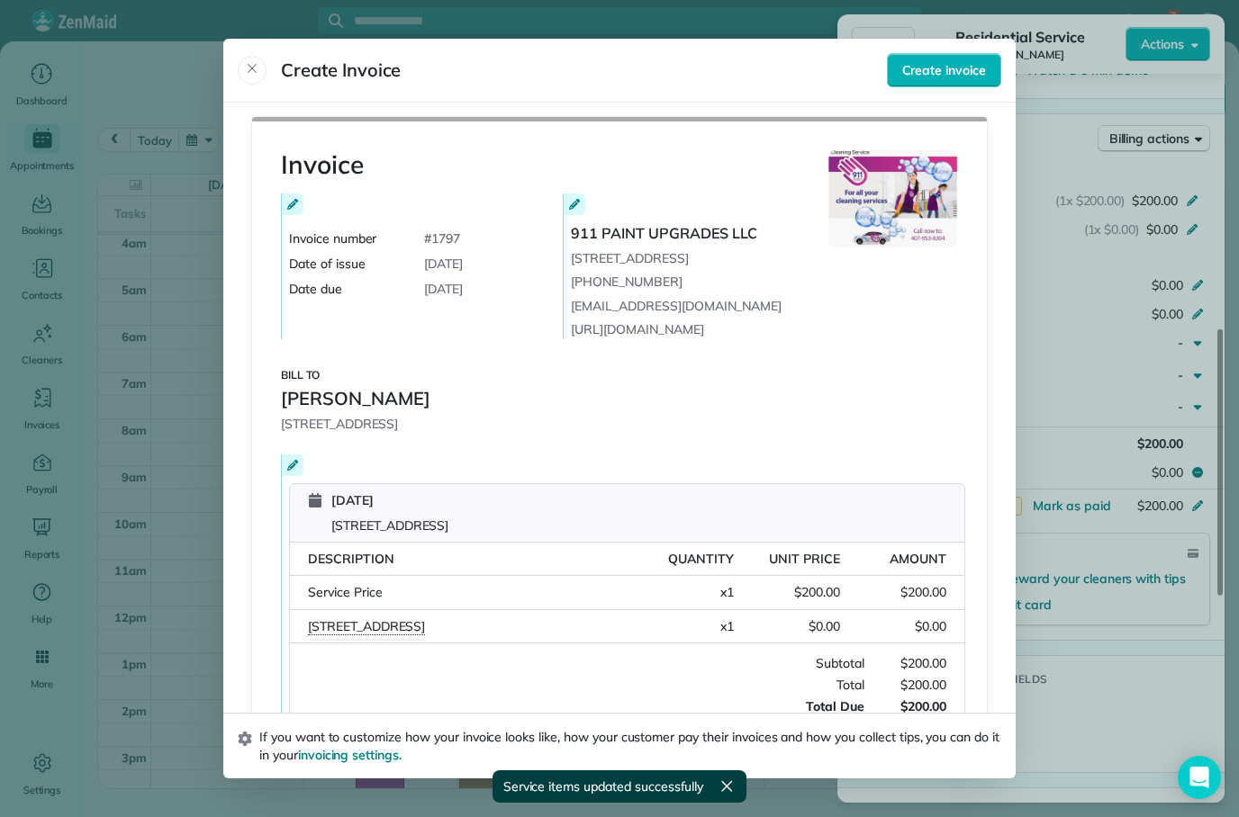
click at [501, 618] on div "[STREET_ADDRESS]" at bounding box center [468, 627] width 320 height 19
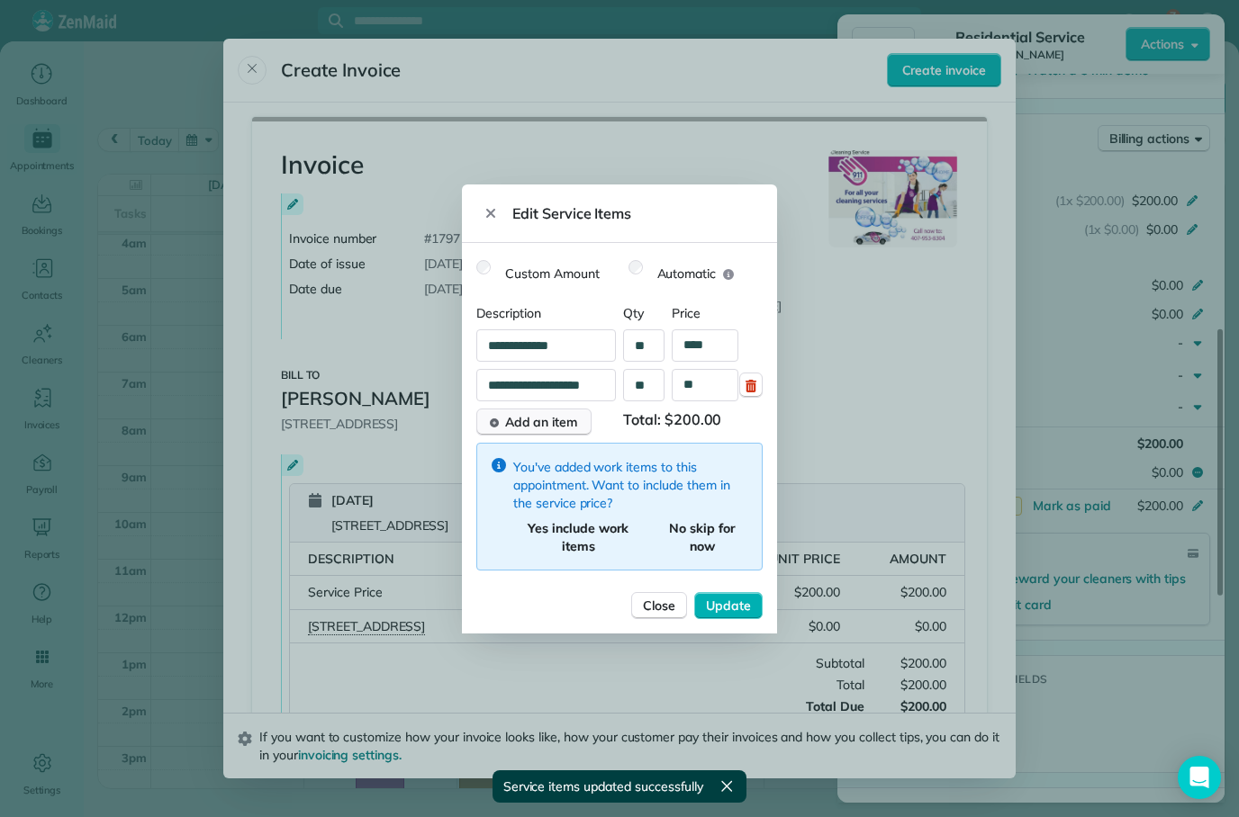
click at [558, 426] on span "Add an item" at bounding box center [541, 422] width 73 height 18
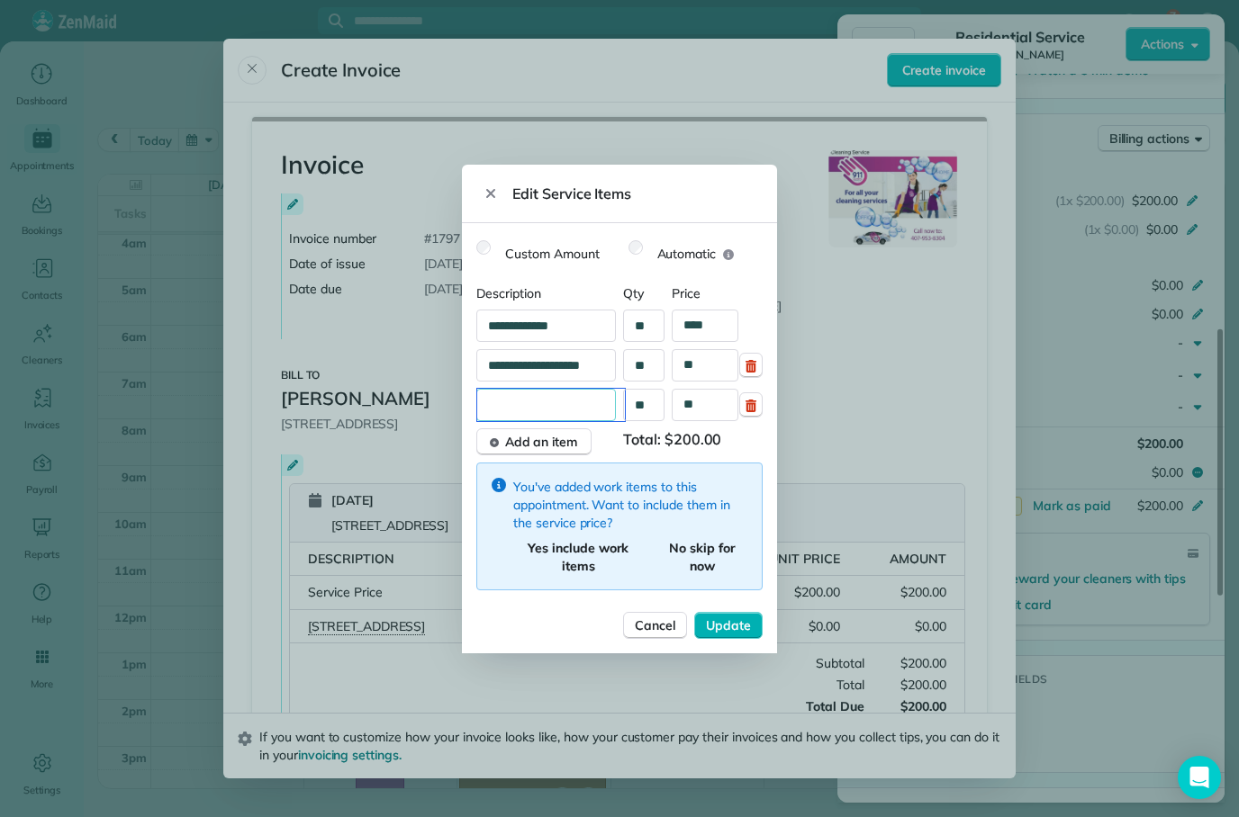
click at [583, 419] on input "text" at bounding box center [551, 405] width 148 height 32
type input "**********"
click at [728, 628] on span "Update" at bounding box center [728, 626] width 45 height 18
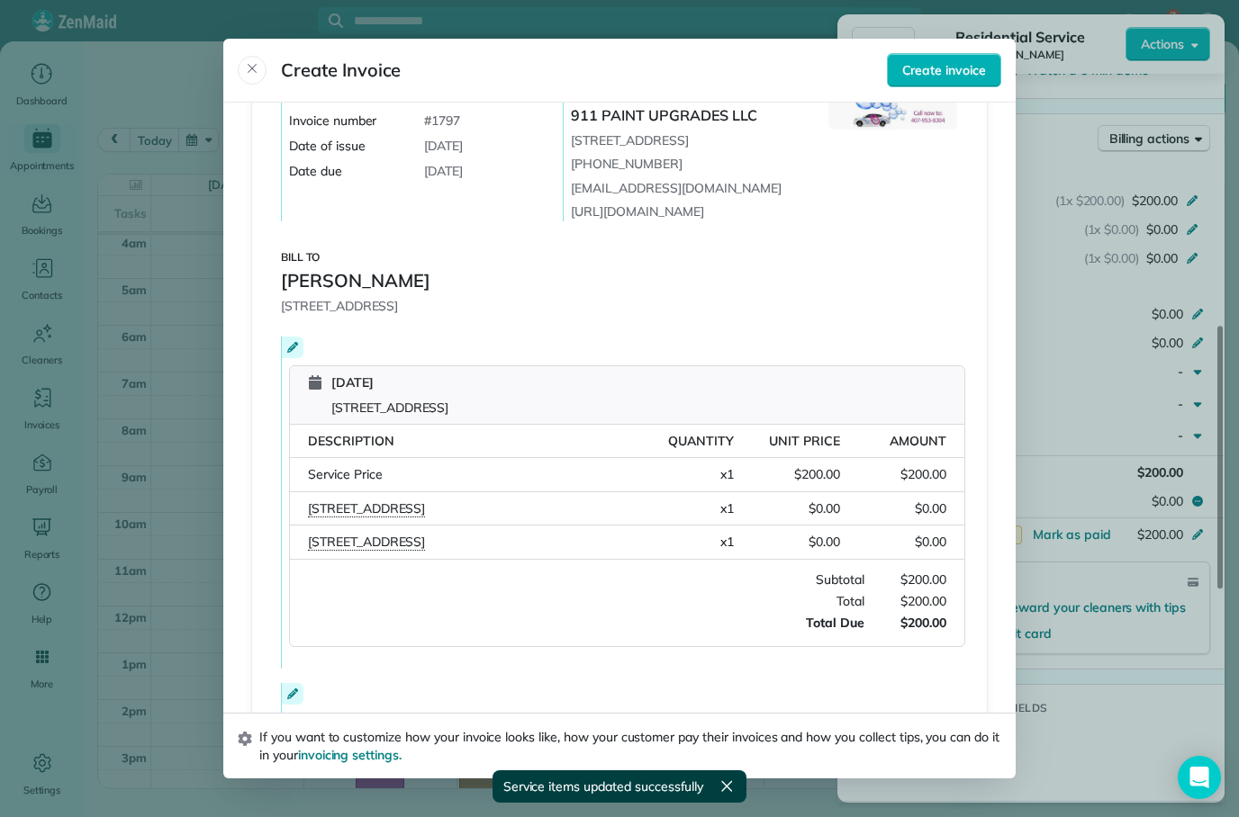
scroll to position [212, 0]
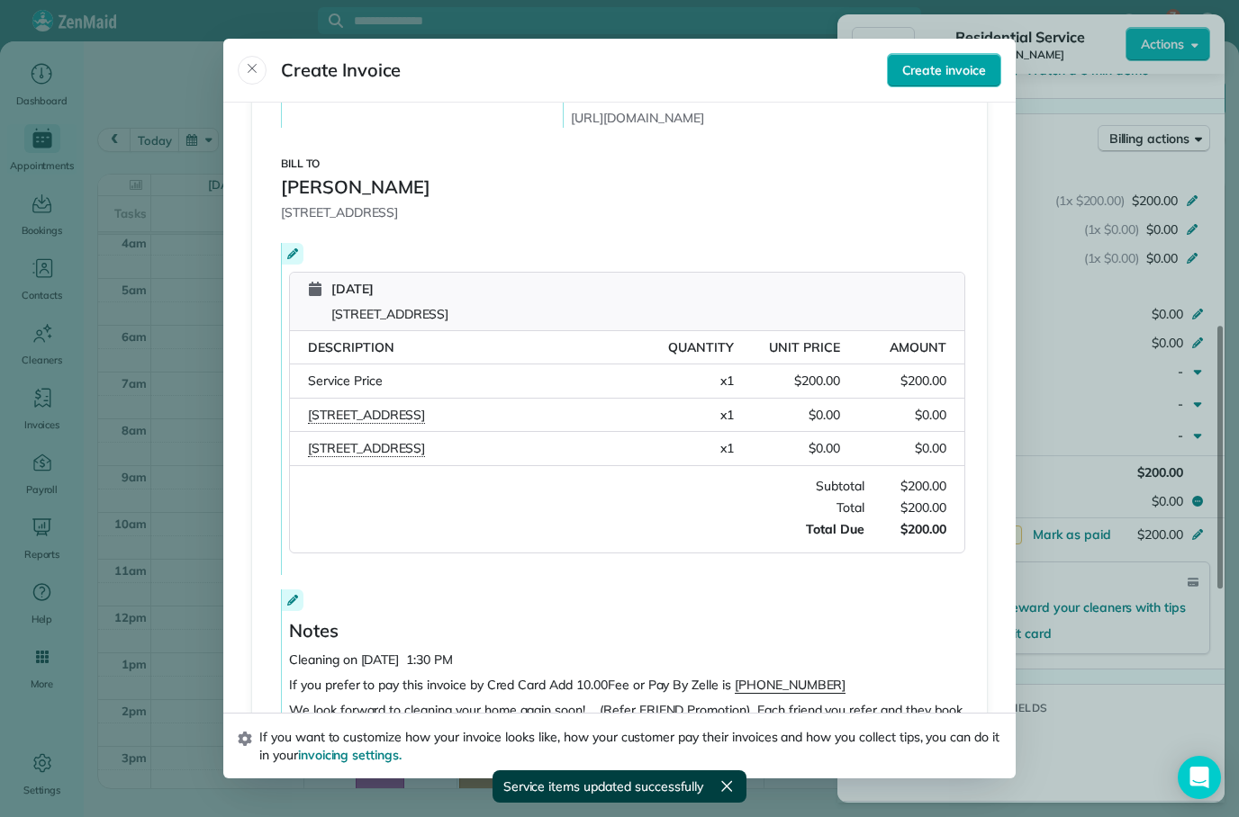
click at [954, 61] on span "Create invoice" at bounding box center [944, 70] width 84 height 18
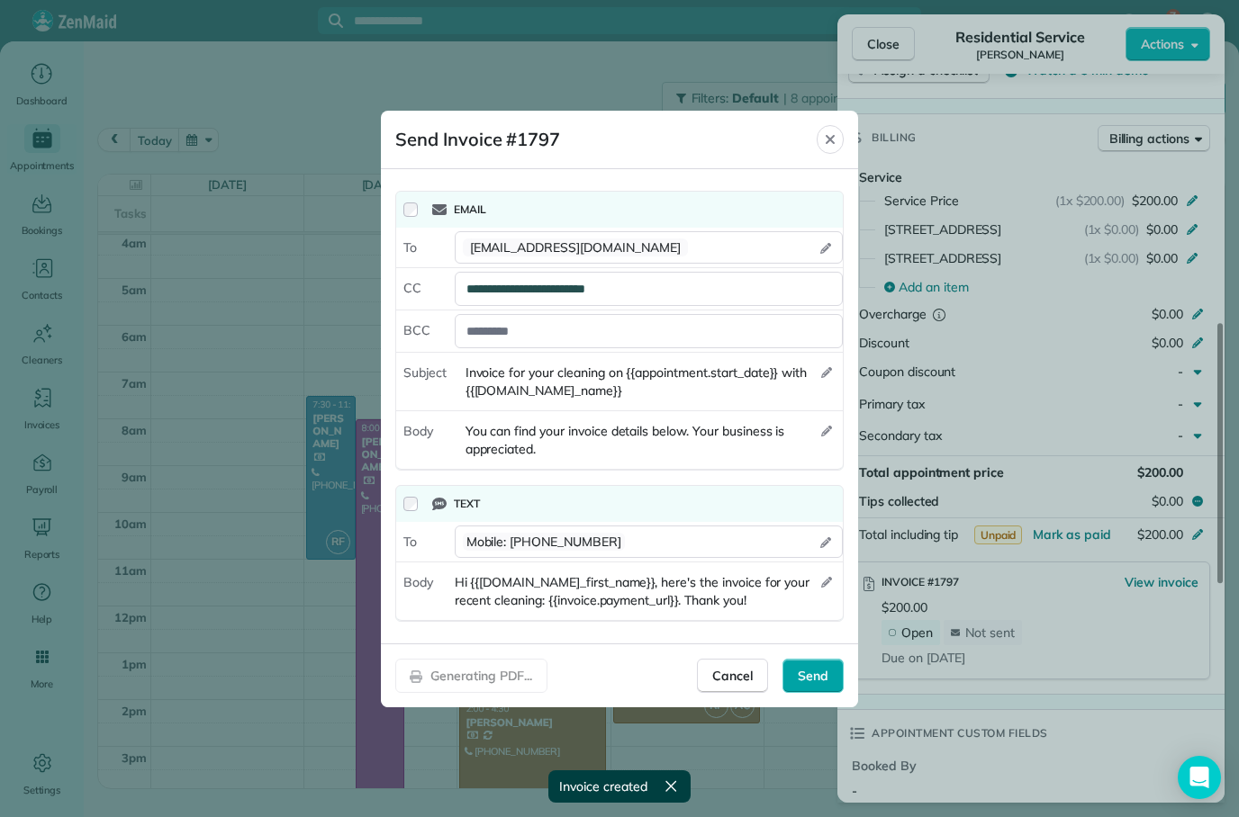
click at [811, 675] on span "Send" at bounding box center [813, 676] width 31 height 18
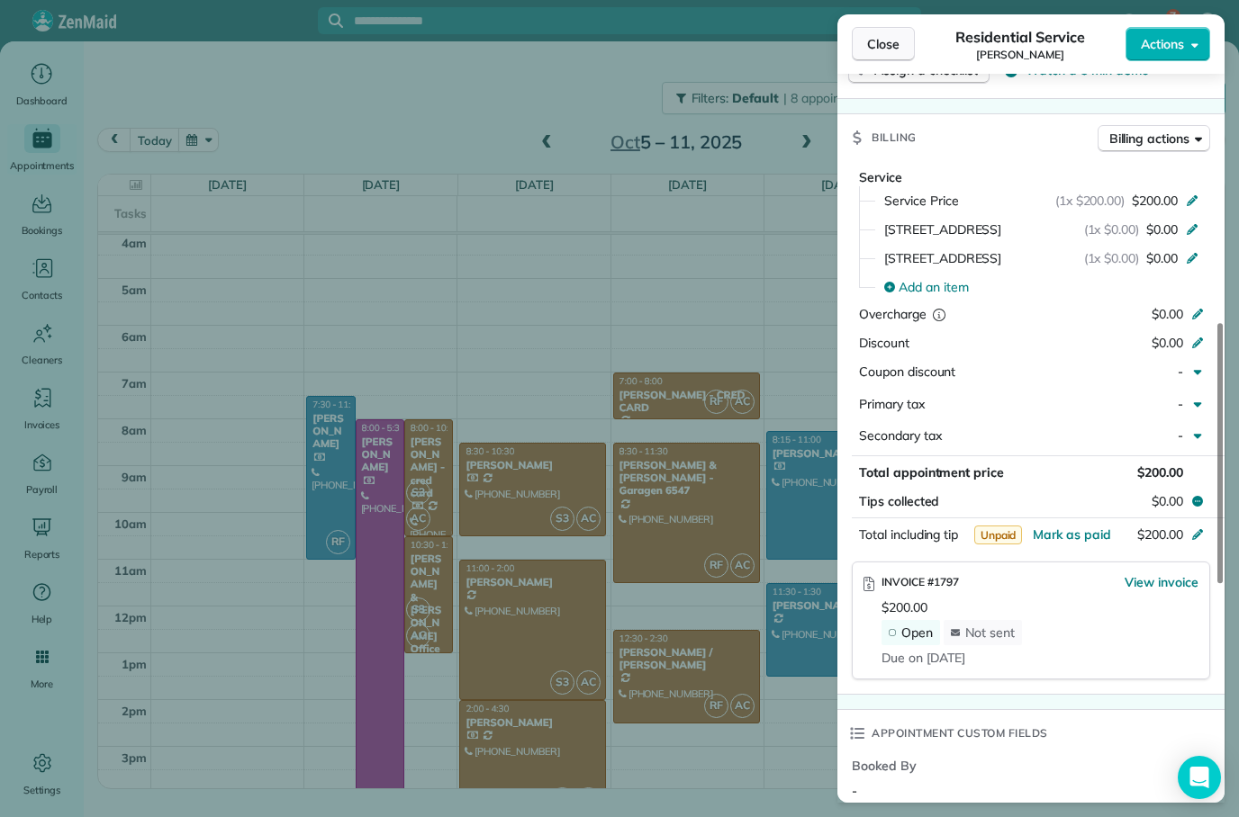
click at [889, 52] on span "Close" at bounding box center [883, 44] width 32 height 18
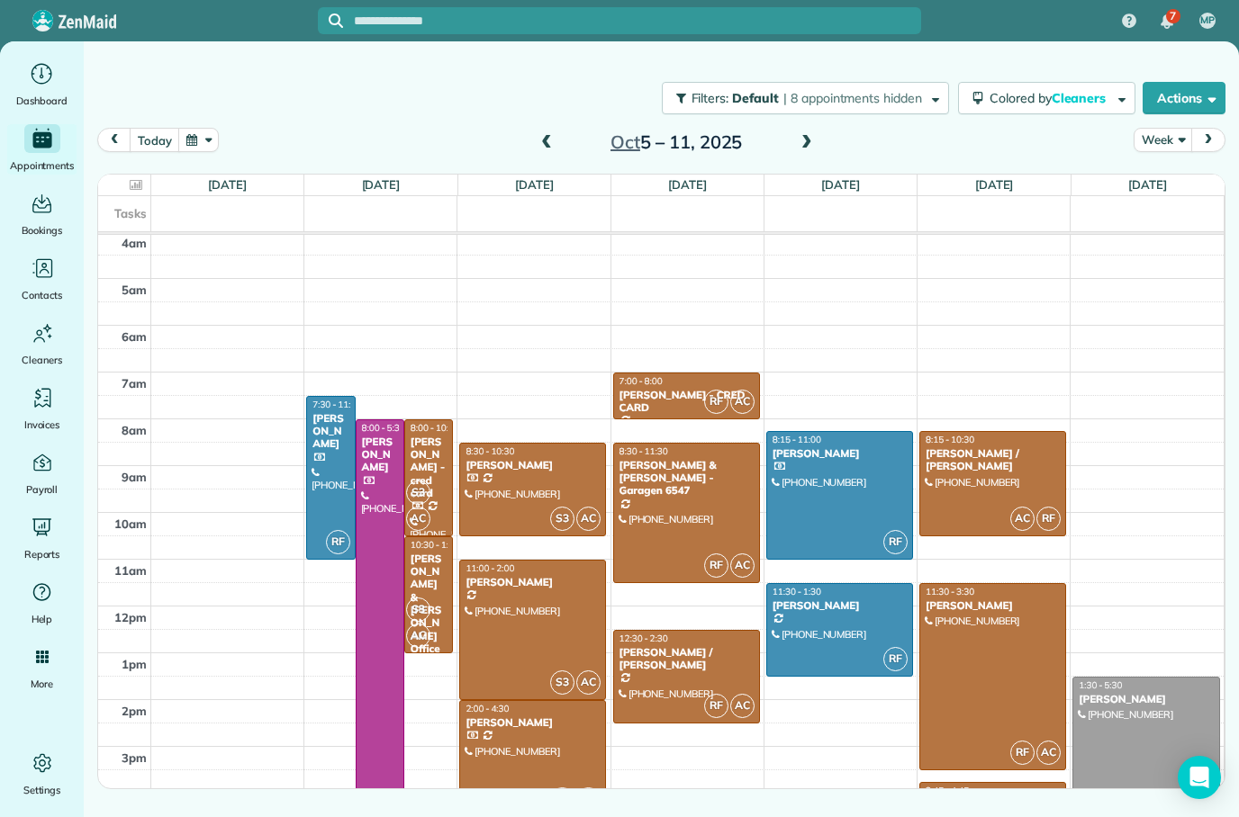
click at [1024, 628] on div at bounding box center [992, 676] width 145 height 185
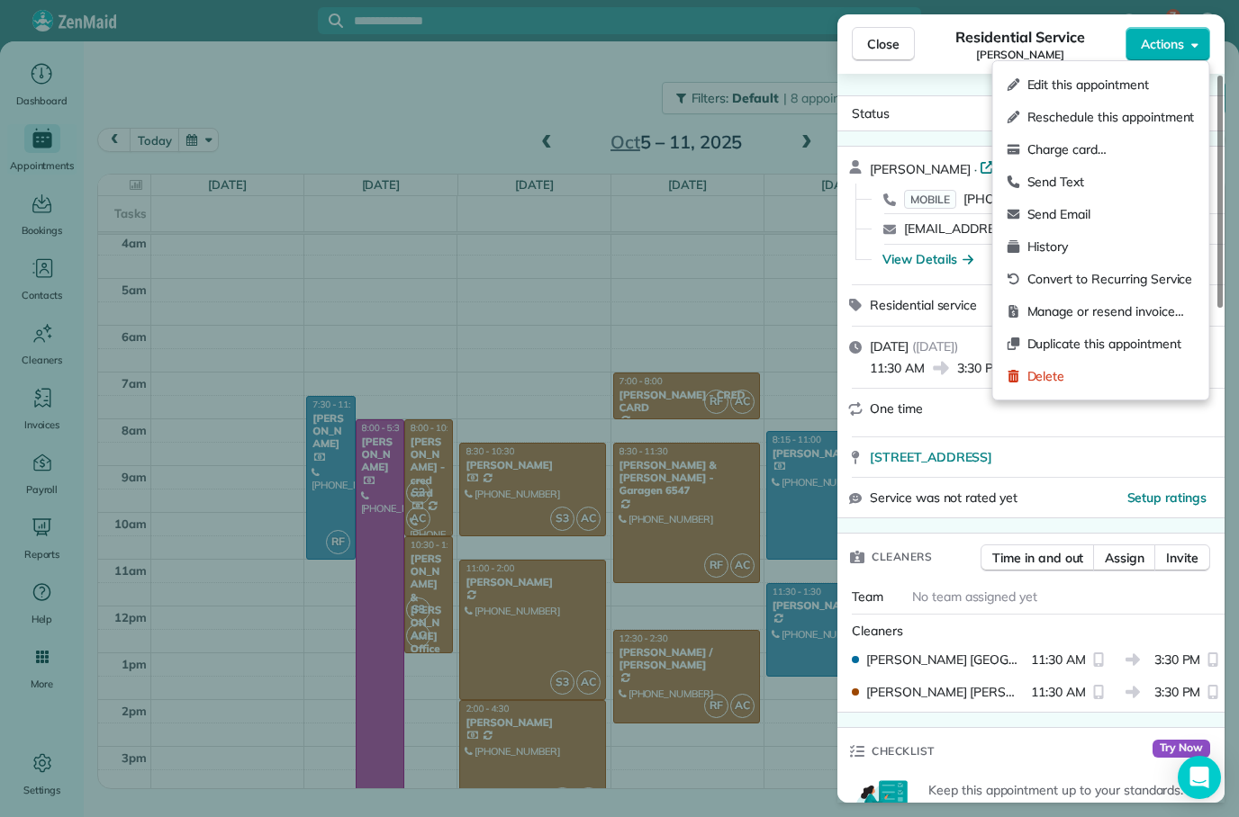
click at [993, 478] on div "Service was not rated yet Setup ratings" at bounding box center [1030, 498] width 387 height 41
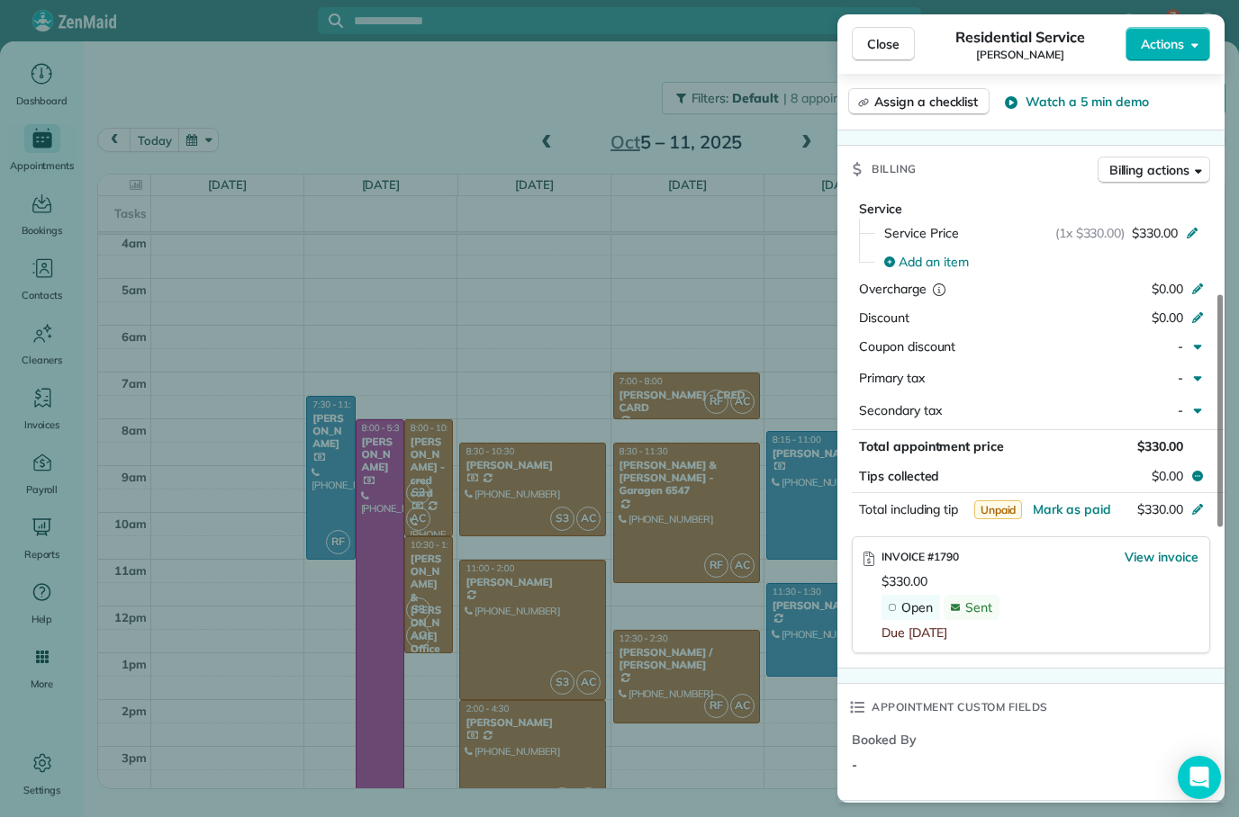
scroll to position [772, 0]
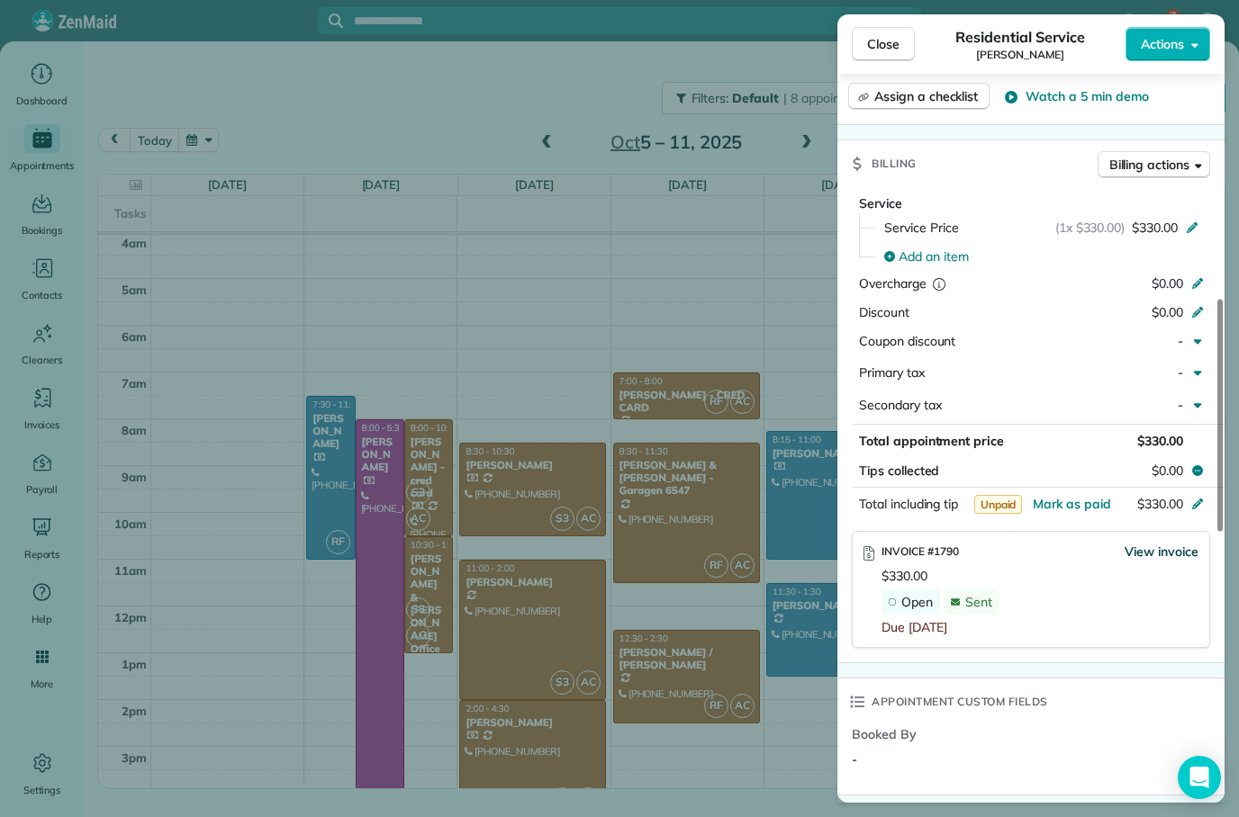
click at [1160, 548] on span "View invoice" at bounding box center [1161, 552] width 74 height 18
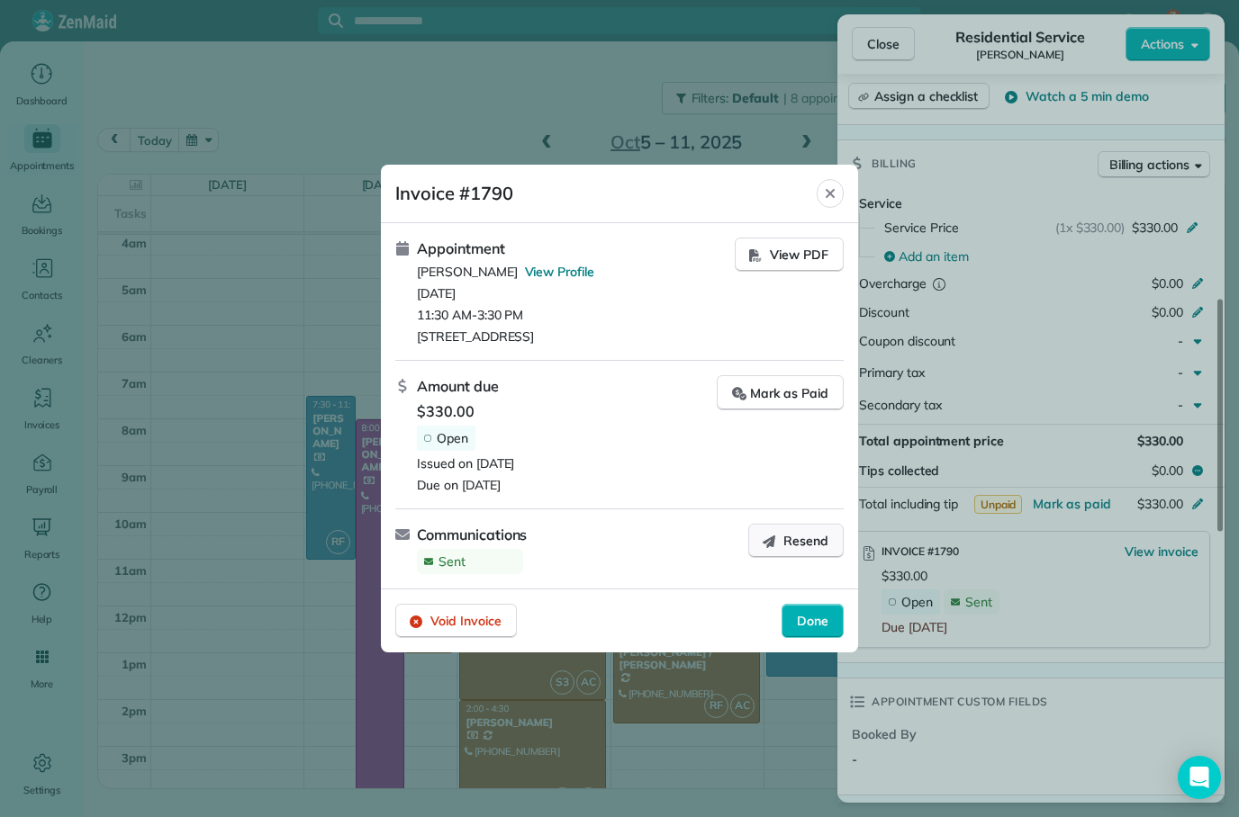
click at [802, 546] on span "Resend" at bounding box center [805, 541] width 45 height 18
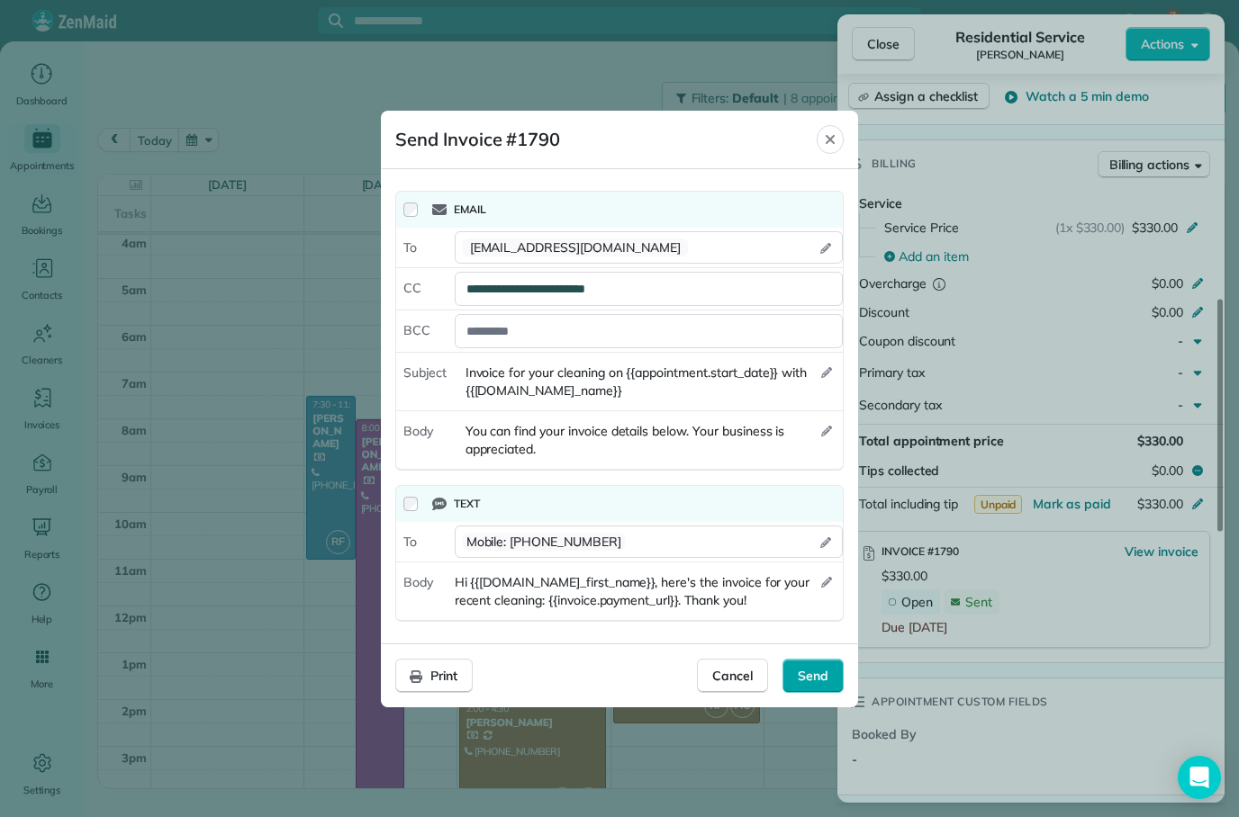
click at [818, 681] on span "Send" at bounding box center [813, 676] width 31 height 18
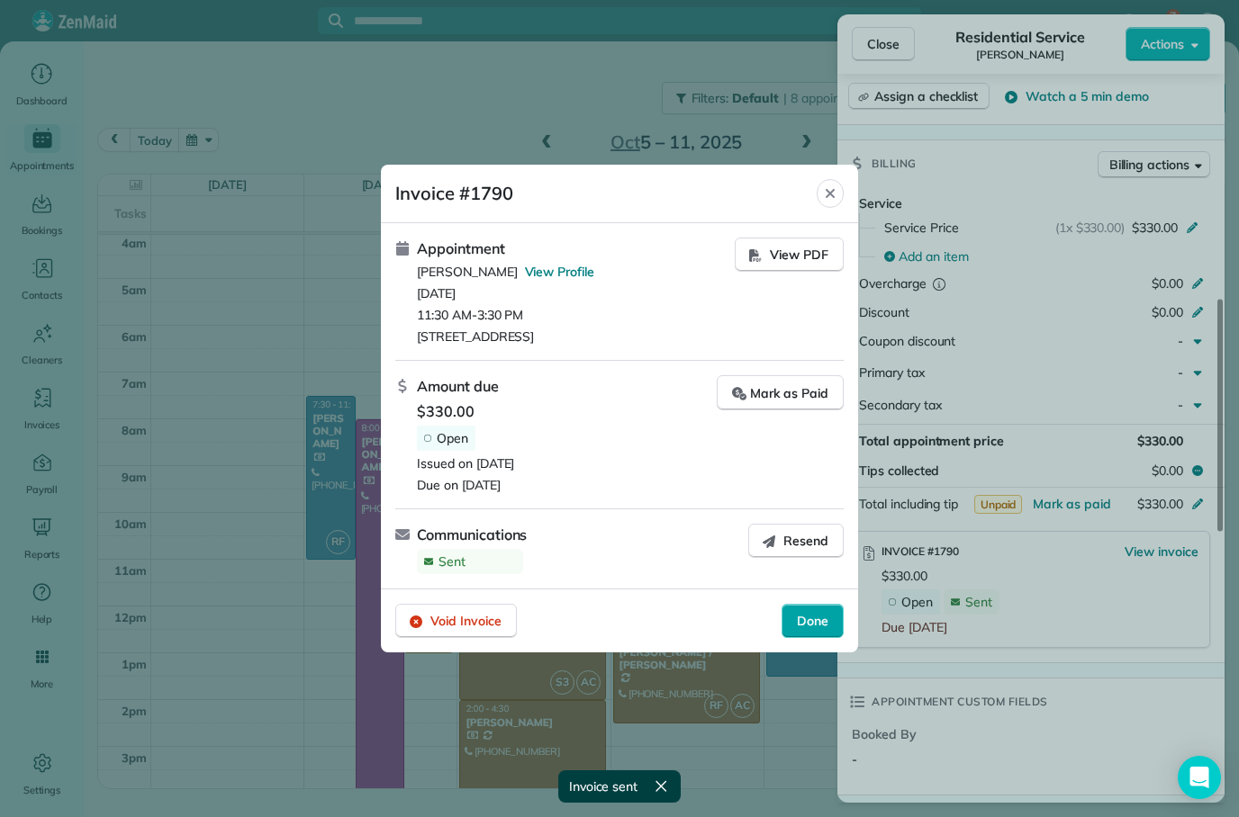
click at [832, 621] on div "Done" at bounding box center [812, 621] width 62 height 34
